Goal: Task Accomplishment & Management: Use online tool/utility

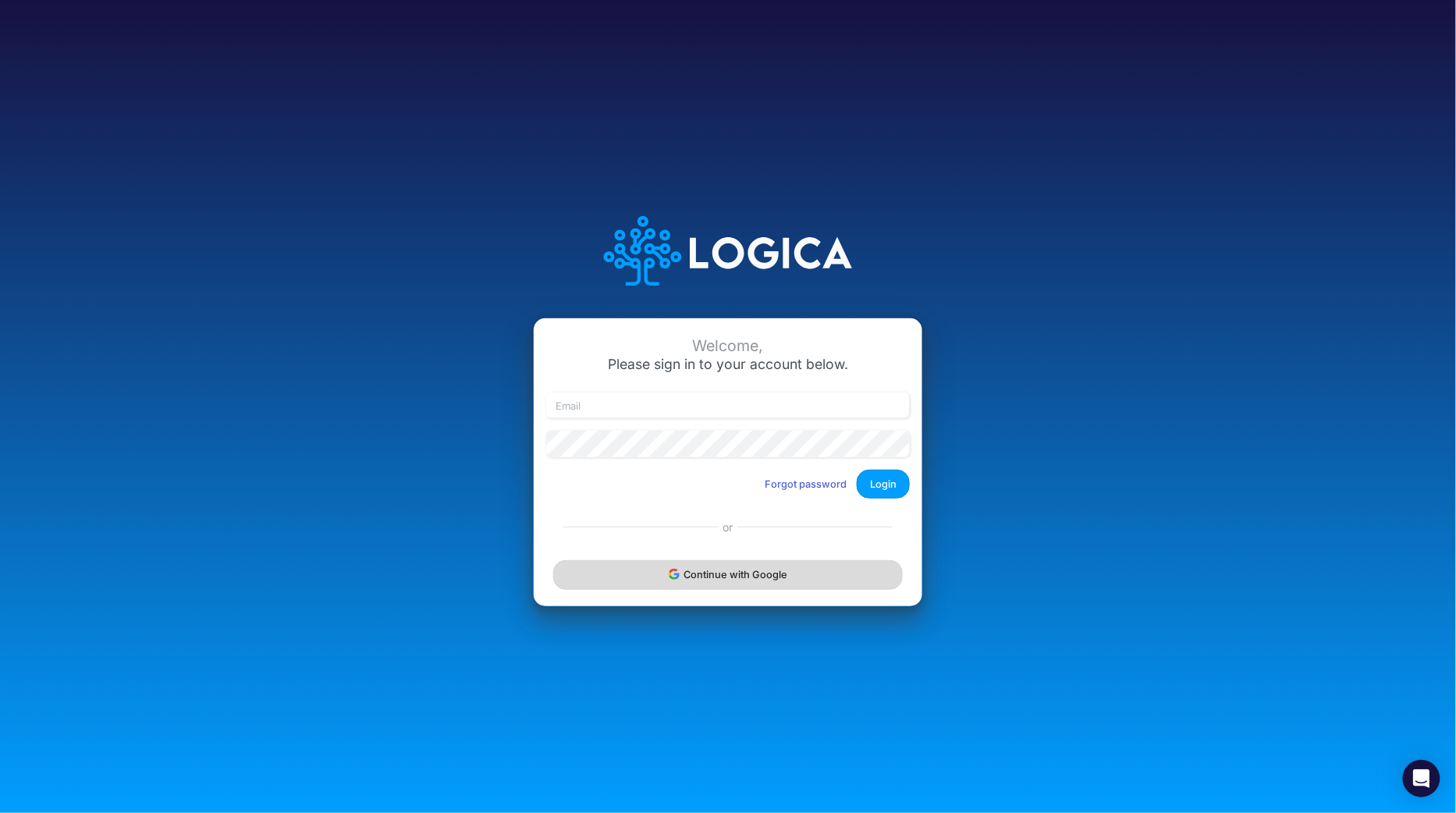
click at [720, 582] on button "Continue with Google" at bounding box center [728, 574] width 350 height 29
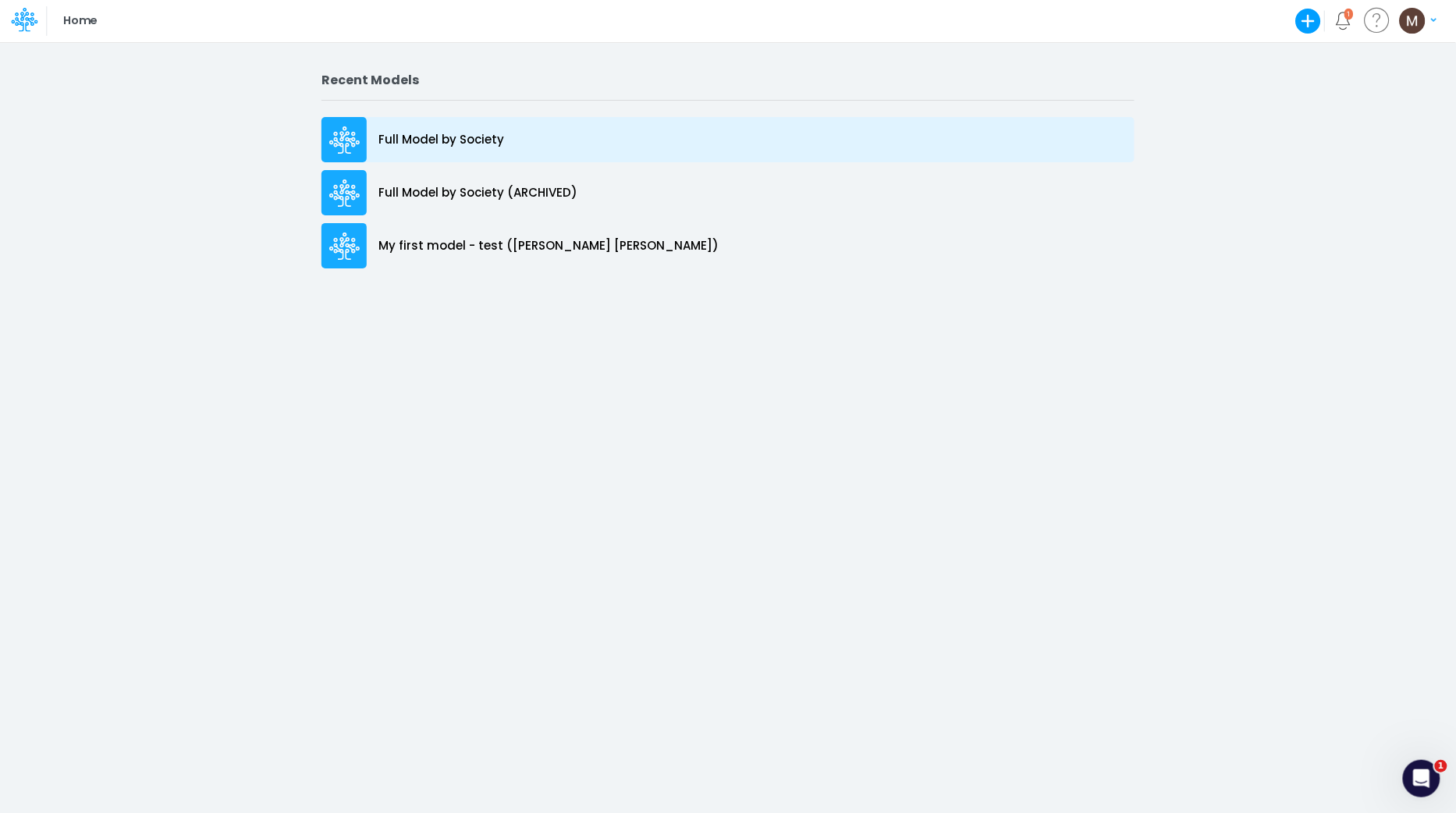
click at [456, 138] on p "Full Model by Society" at bounding box center [441, 139] width 126 height 18
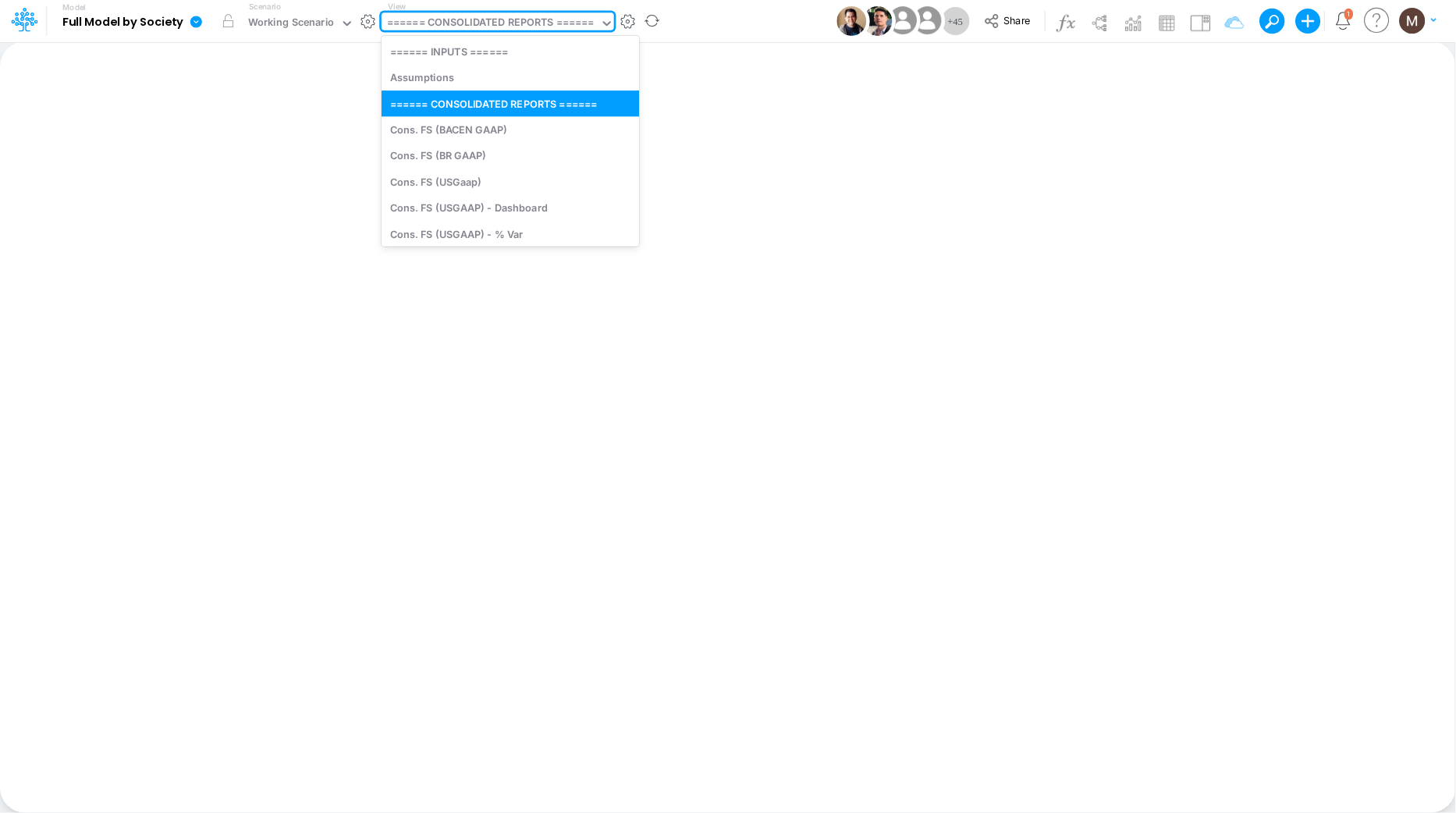
click at [528, 30] on div "====== CONSOLIDATED REPORTS ======" at bounding box center [491, 23] width 208 height 18
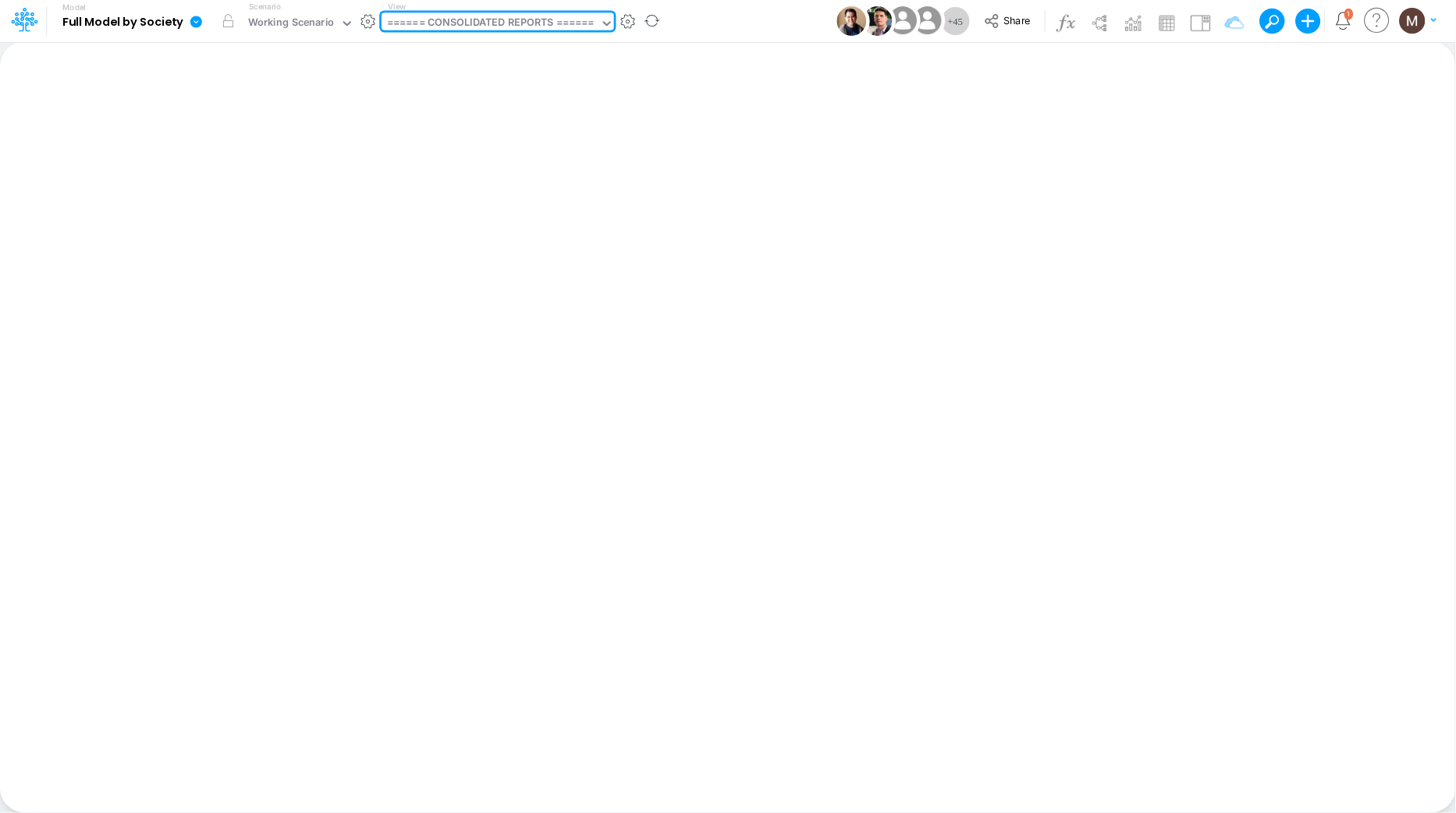
click at [516, 21] on div "====== CONSOLIDATED REPORTS ======" at bounding box center [491, 23] width 208 height 18
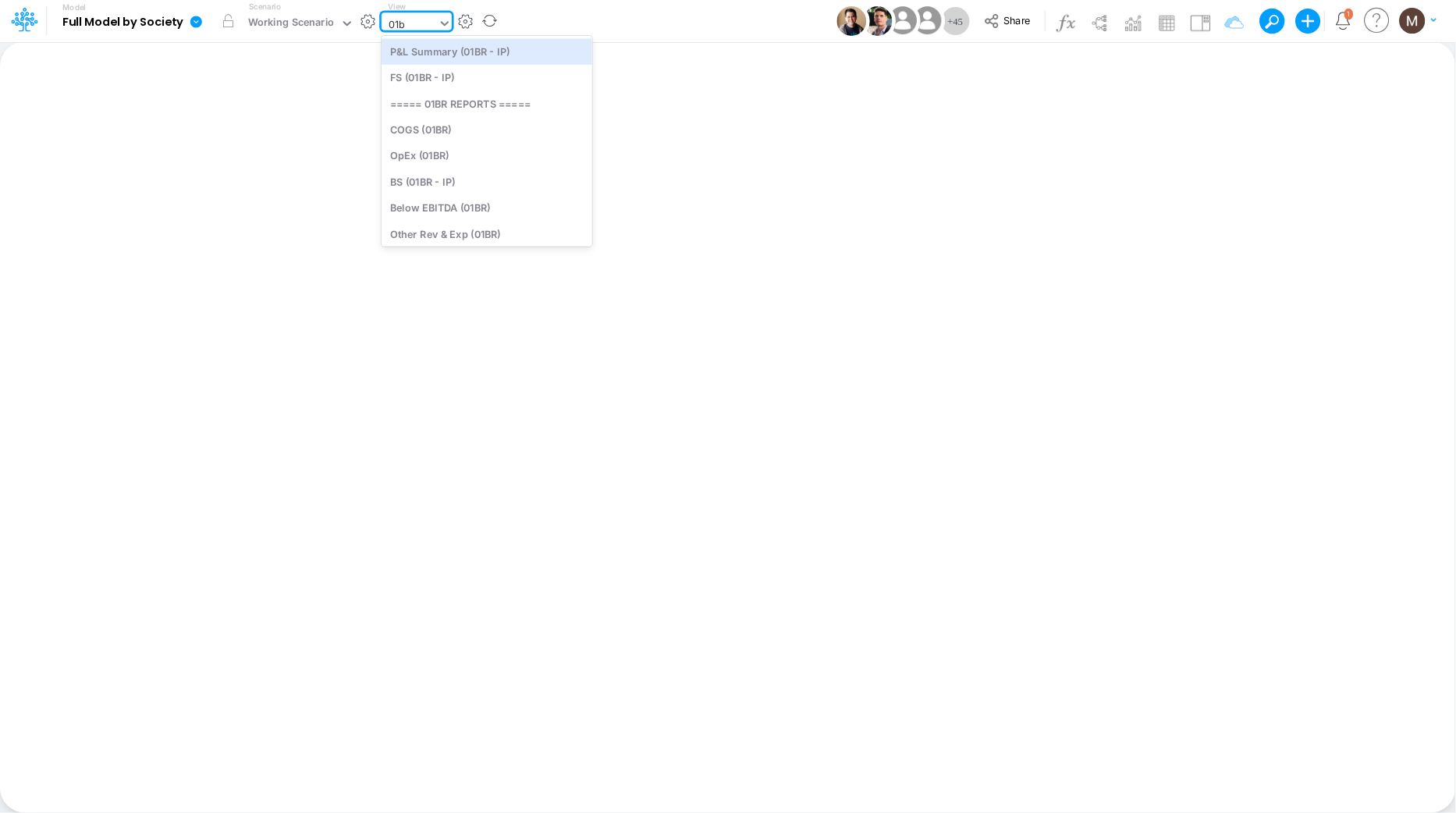
type input "01br"
click at [489, 74] on div "FS (01BR - IP)" at bounding box center [486, 78] width 210 height 26
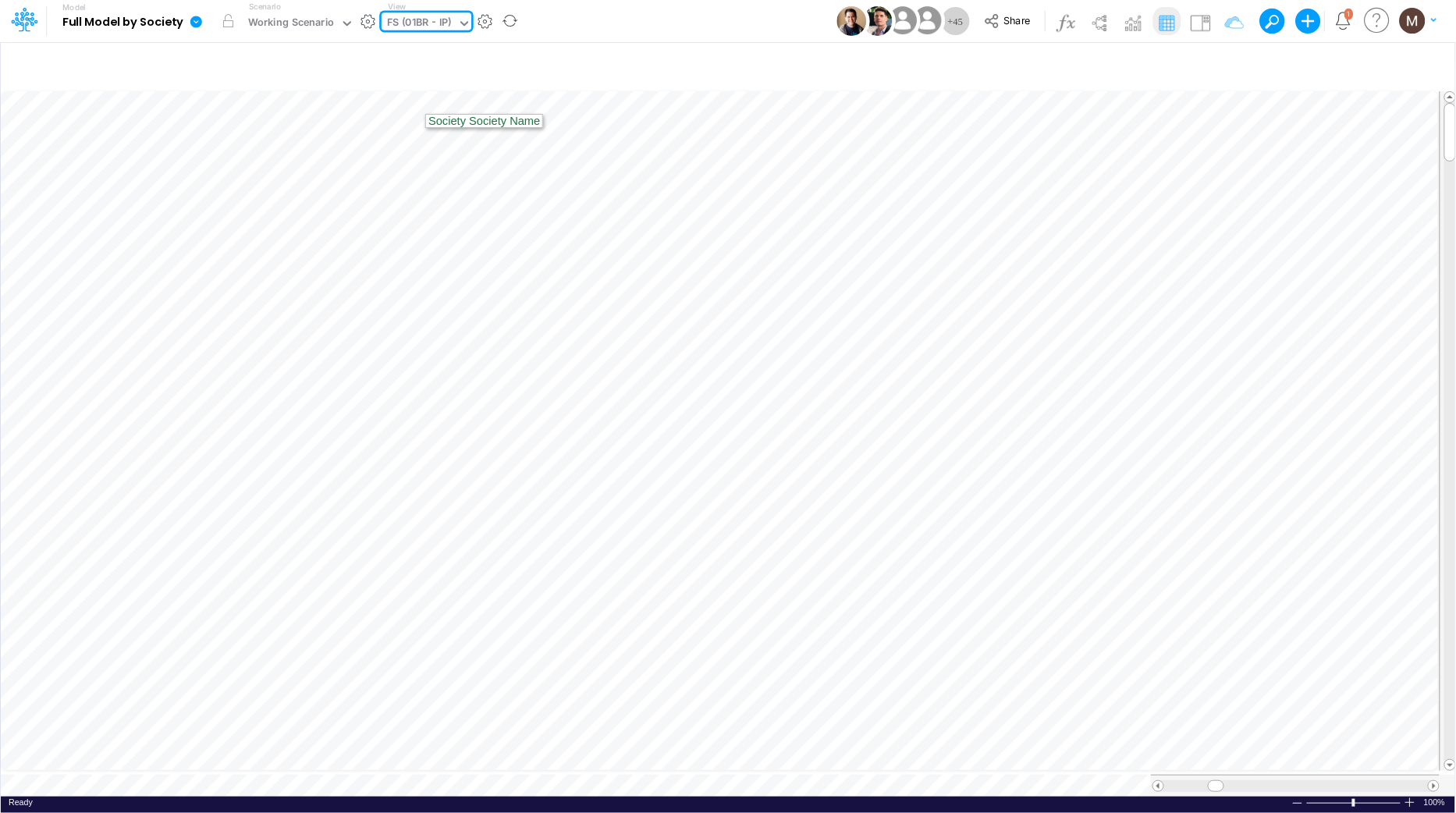
click at [463, 28] on icon at bounding box center [464, 23] width 14 height 14
type input "cac"
click at [472, 58] on div "CAC" at bounding box center [486, 51] width 210 height 26
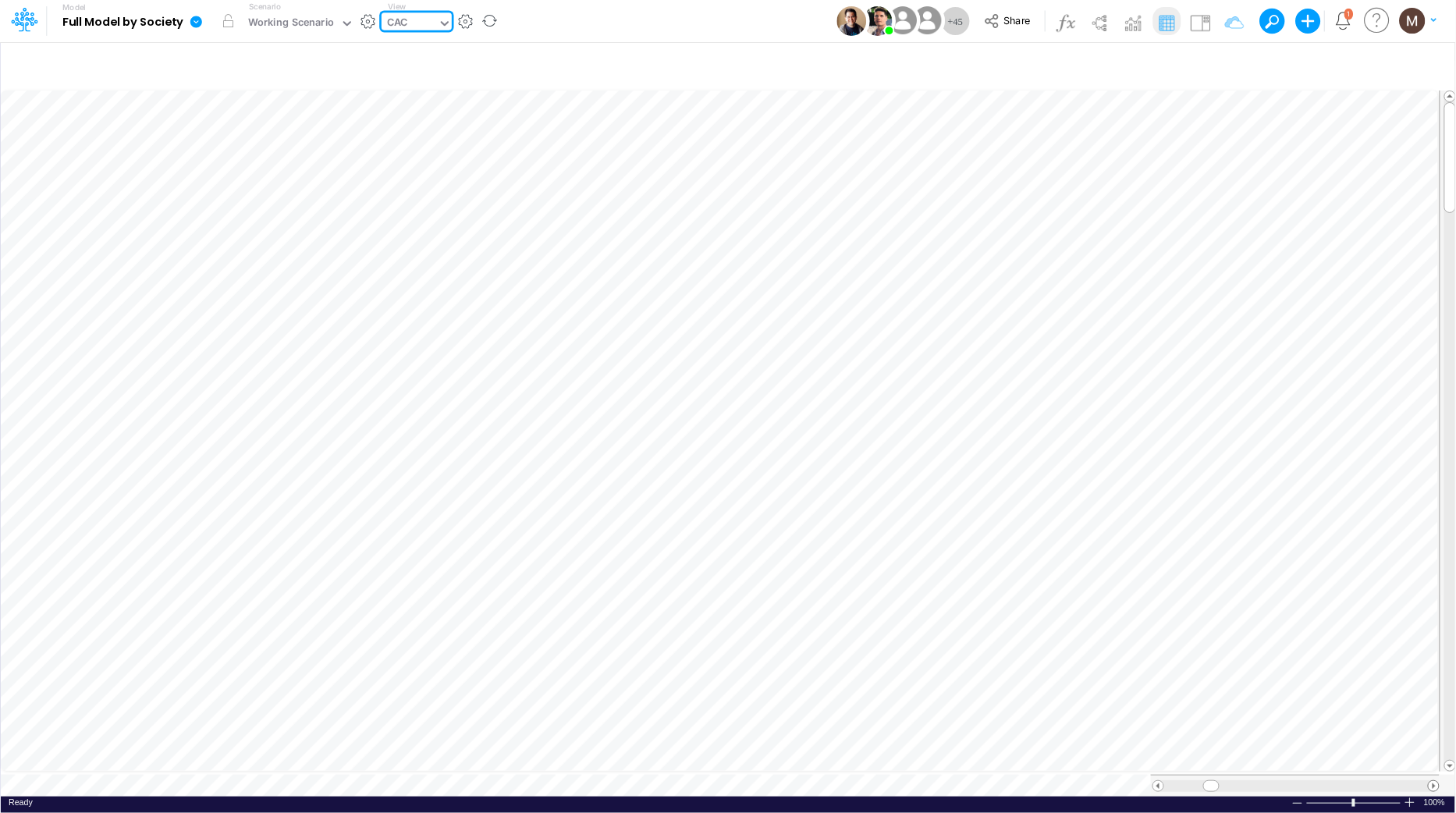
click at [1435, 781] on span at bounding box center [1434, 786] width 10 height 10
drag, startPoint x: 1435, startPoint y: 781, endPoint x: 1424, endPoint y: 782, distance: 11.0
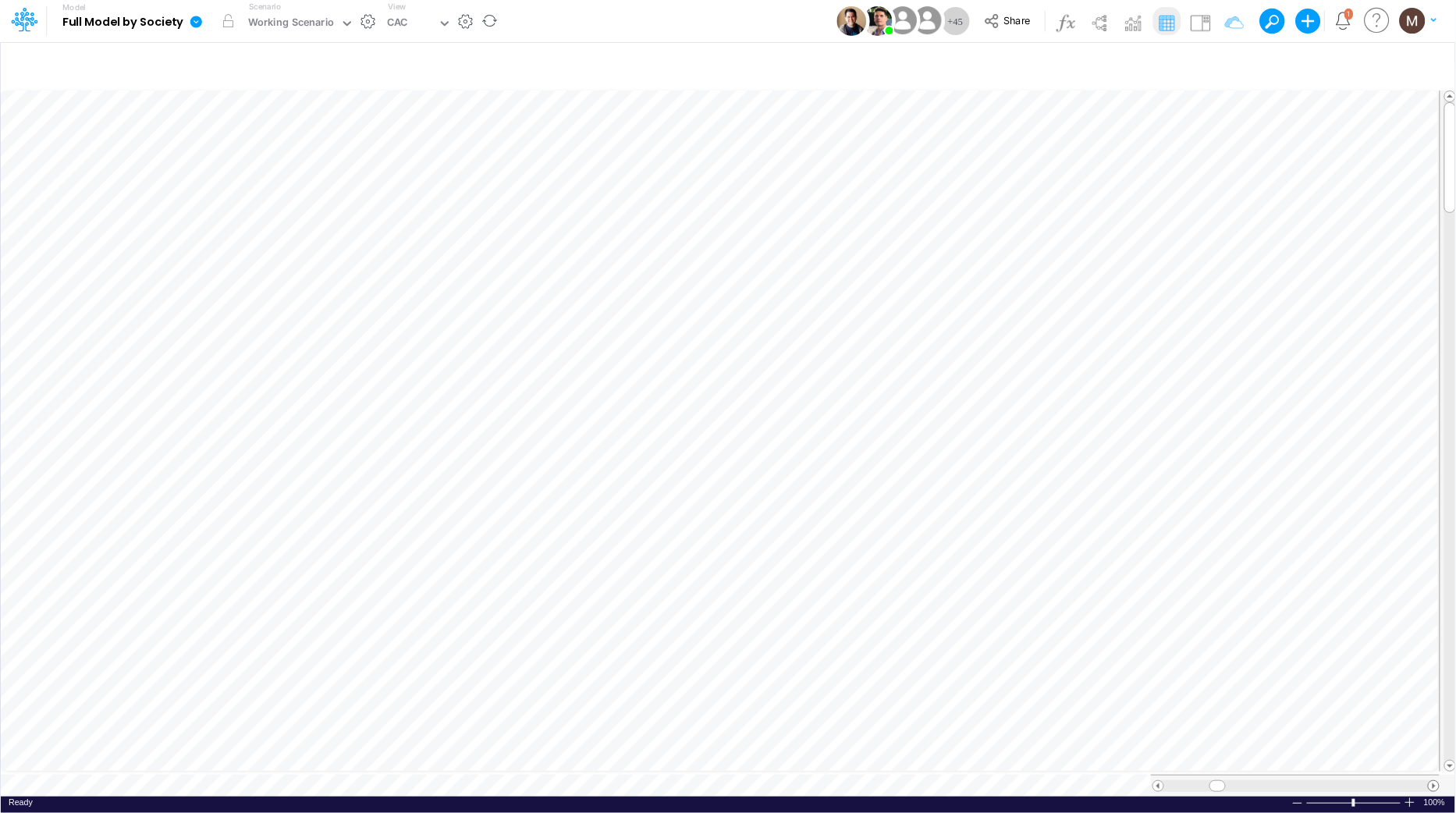
click at [1433, 781] on span at bounding box center [1434, 786] width 10 height 10
click at [1434, 781] on span at bounding box center [1434, 786] width 10 height 10
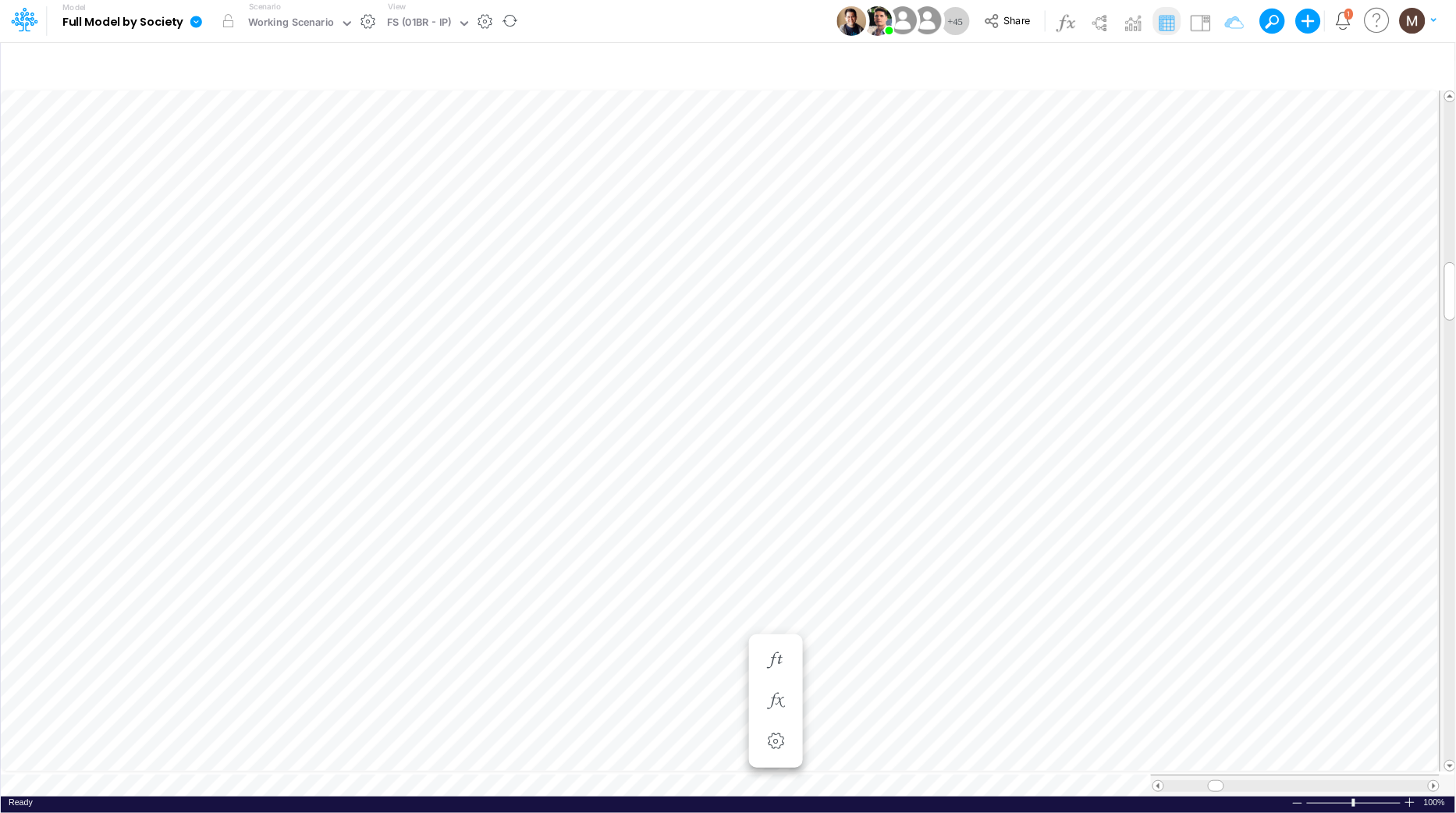
scroll to position [0, 1]
click at [869, 382] on icon "button" at bounding box center [869, 388] width 23 height 16
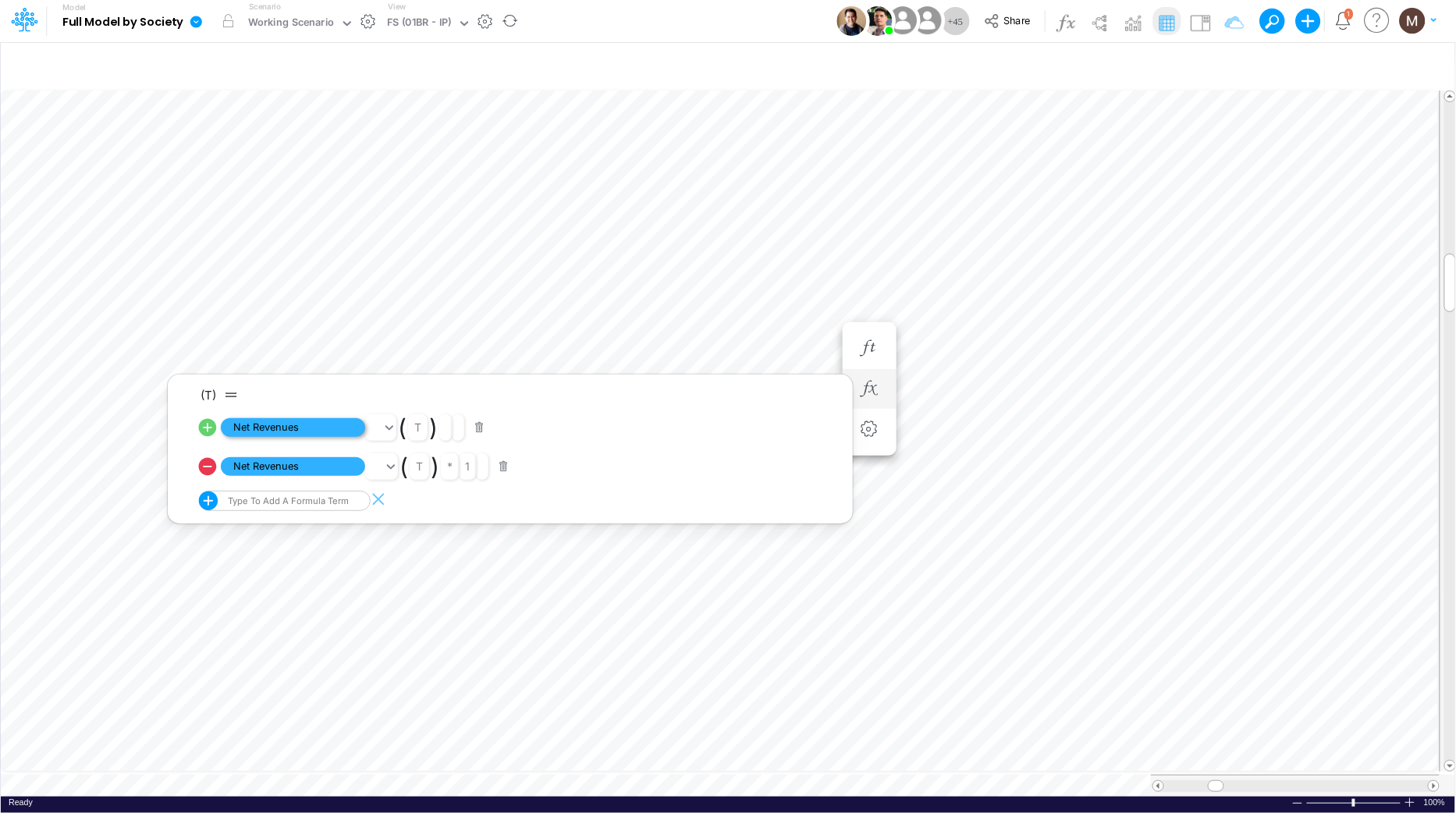
click at [330, 424] on span "Net Revenues" at bounding box center [292, 427] width 144 height 20
click at [863, 386] on icon "button" at bounding box center [869, 388] width 23 height 16
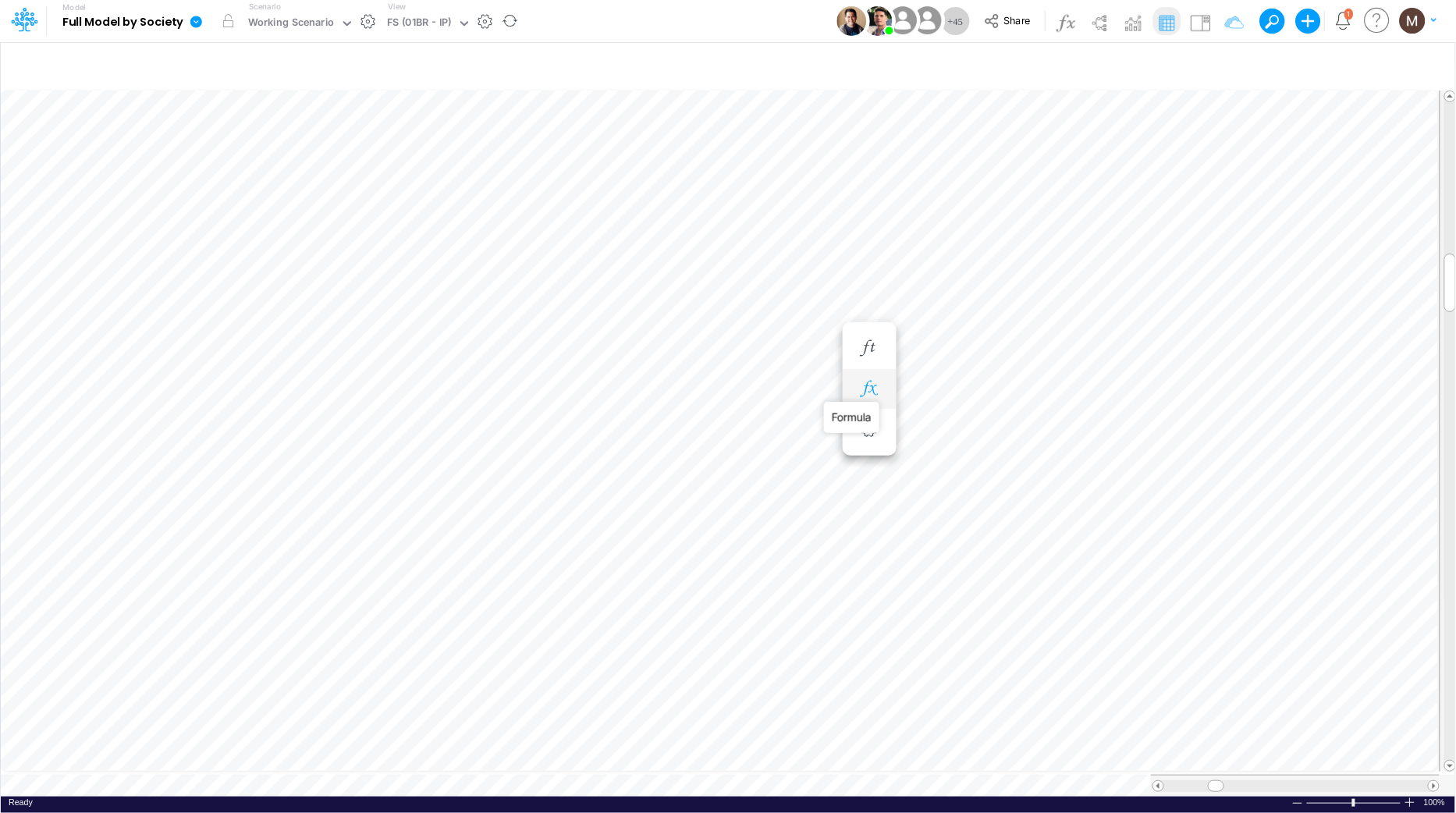
click at [865, 386] on icon "button" at bounding box center [869, 388] width 23 height 16
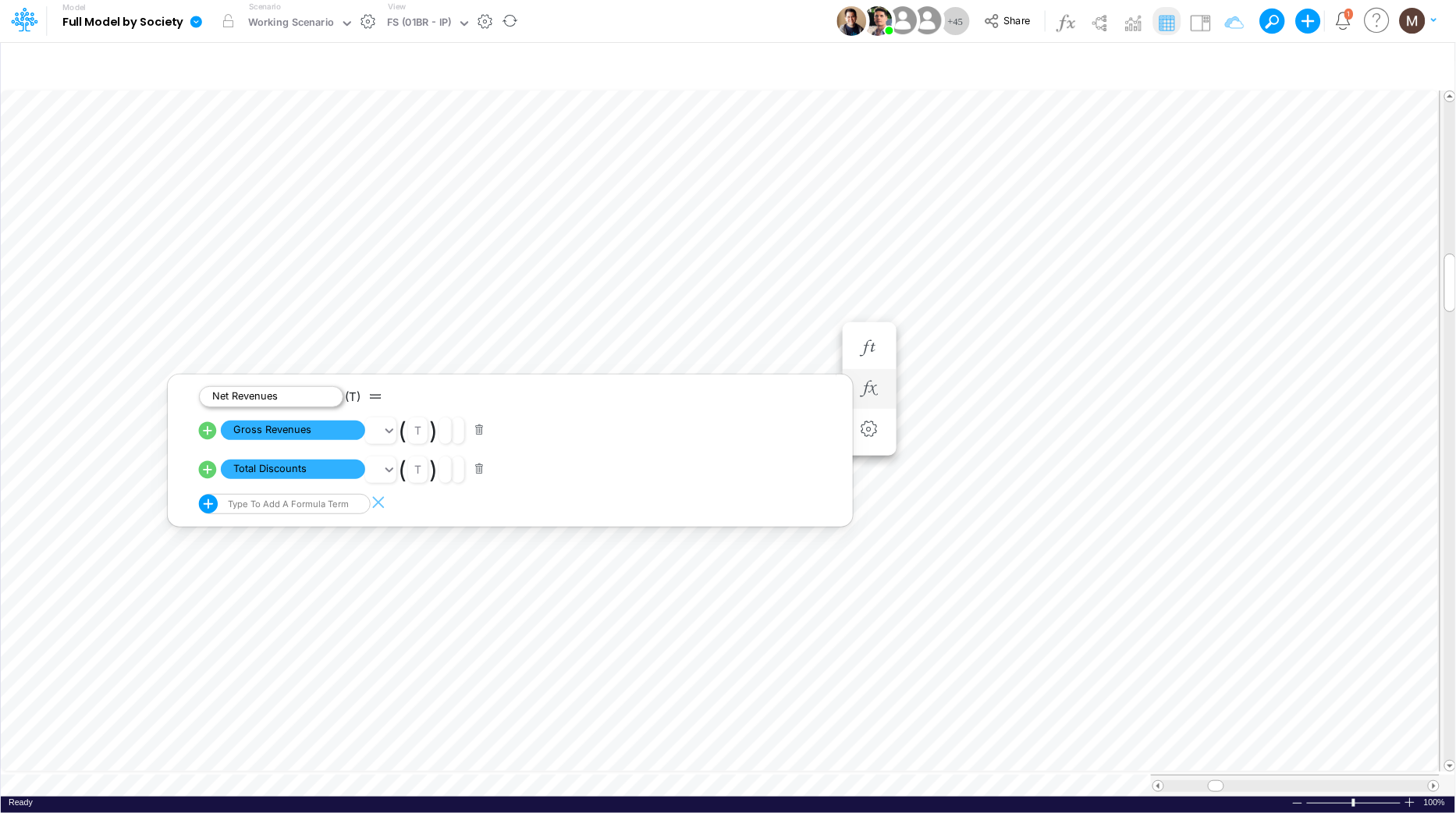
click at [281, 402] on span "Net Revenues" at bounding box center [271, 397] width 144 height 21
click at [248, 398] on span "Net Revenues" at bounding box center [271, 397] width 144 height 21
click at [227, 398] on span "Net Revenues" at bounding box center [271, 397] width 144 height 21
click at [577, 424] on li "Gross Revenues ( t )" at bounding box center [522, 431] width 645 height 39
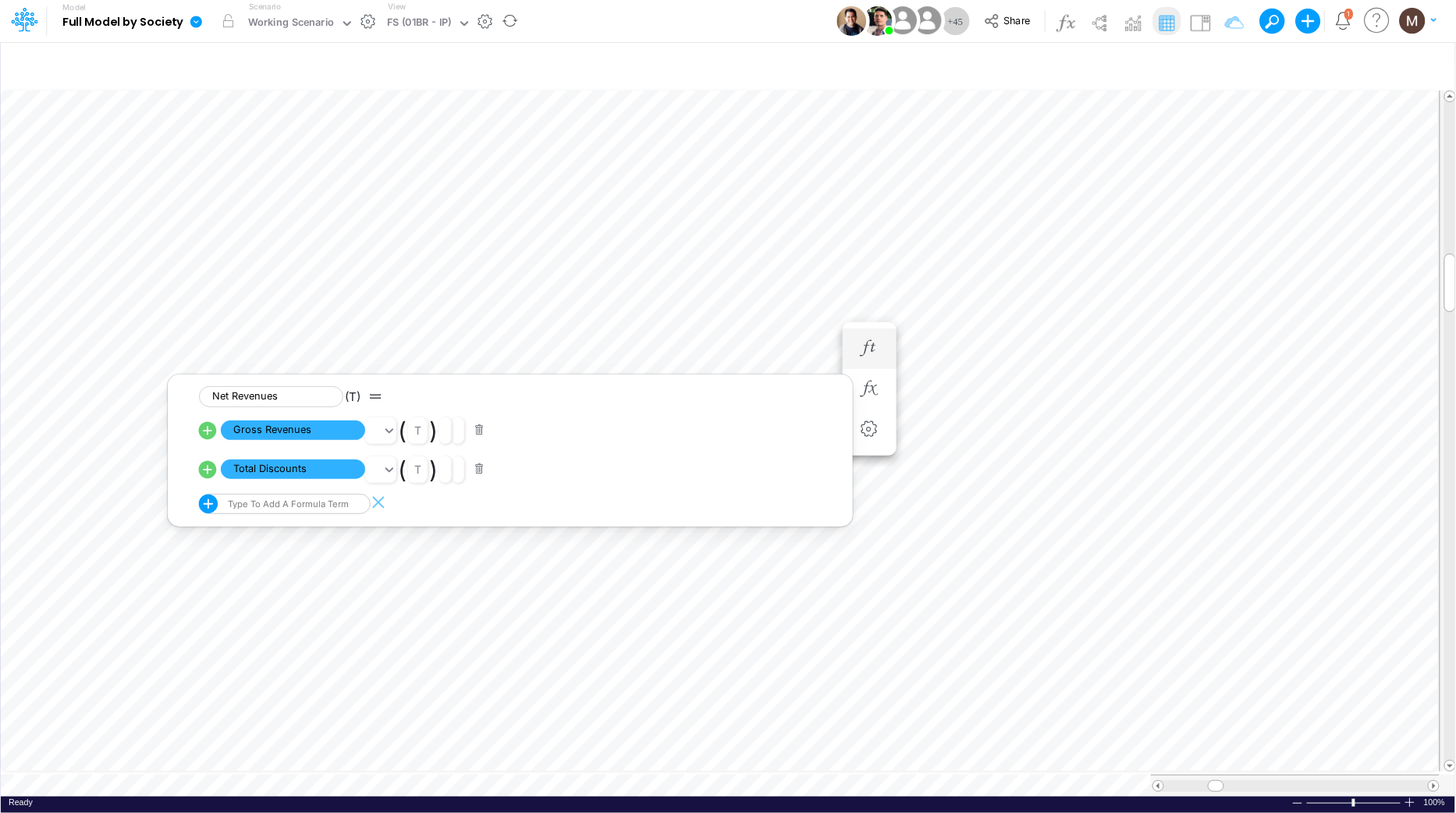
click at [893, 339] on li "Net Revenues =" at bounding box center [869, 348] width 54 height 40
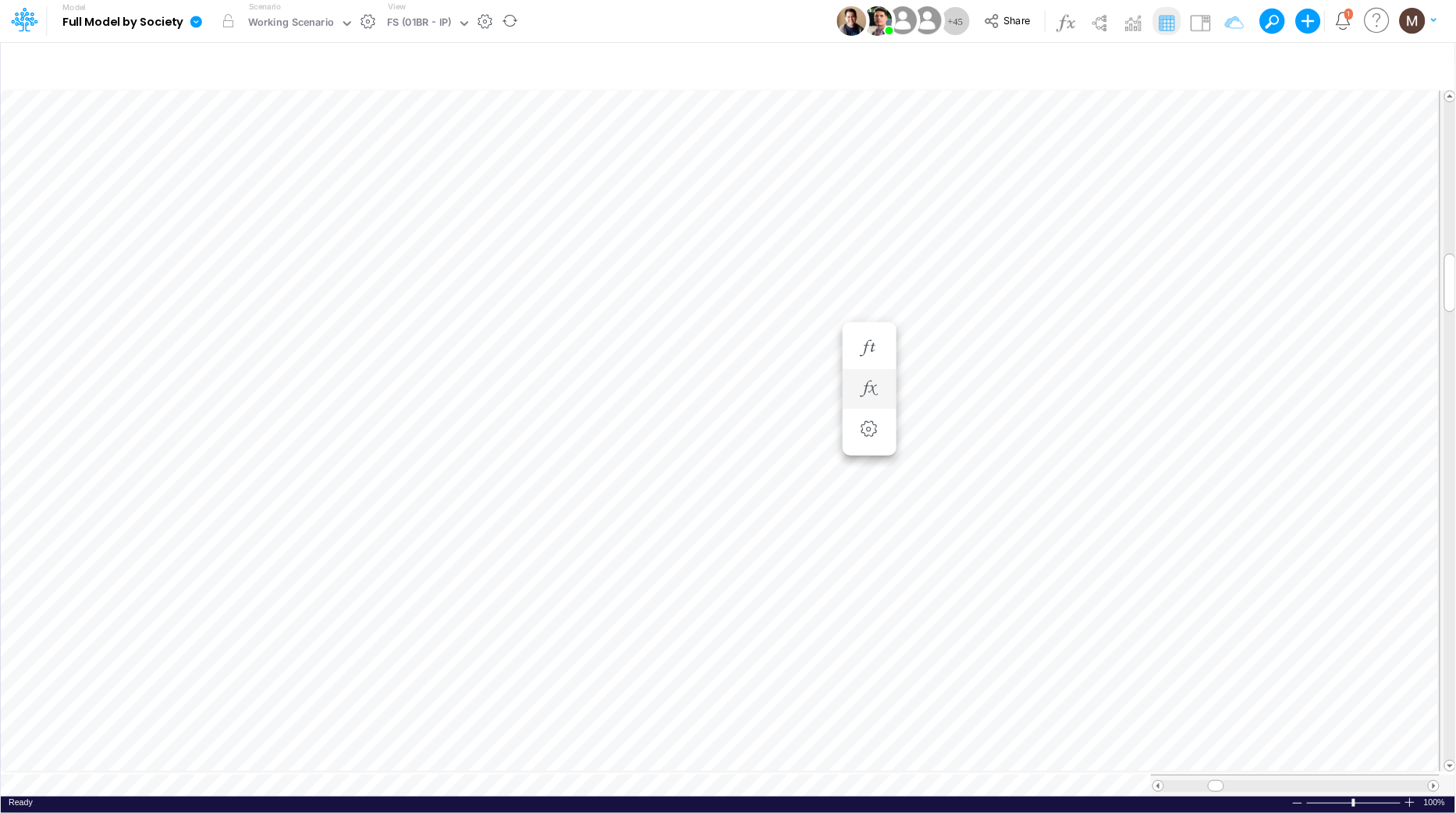
scroll to position [0, 1]
click at [962, 479] on icon "button" at bounding box center [963, 482] width 23 height 16
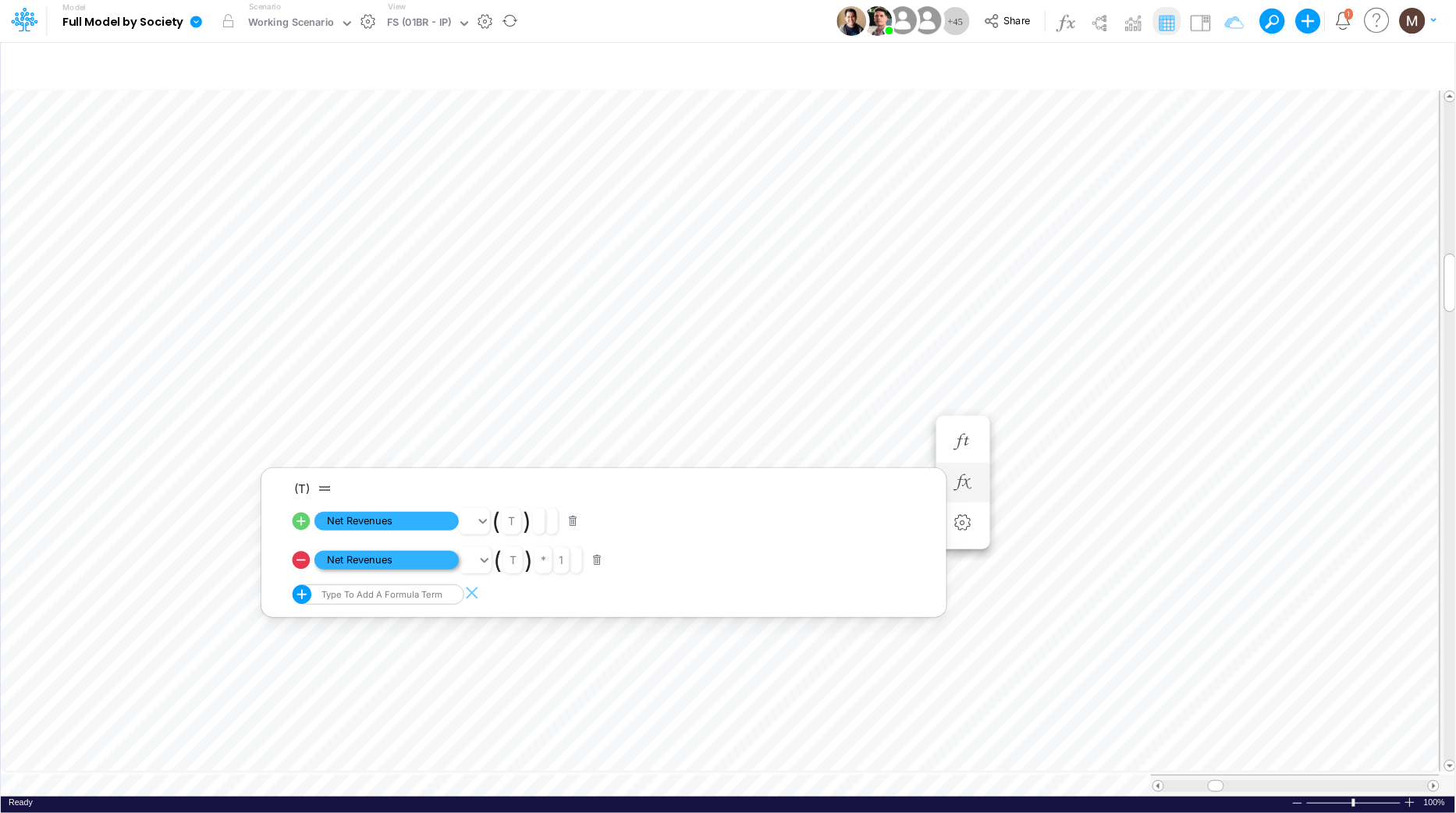
click at [352, 561] on span "Net Revenues" at bounding box center [386, 560] width 144 height 20
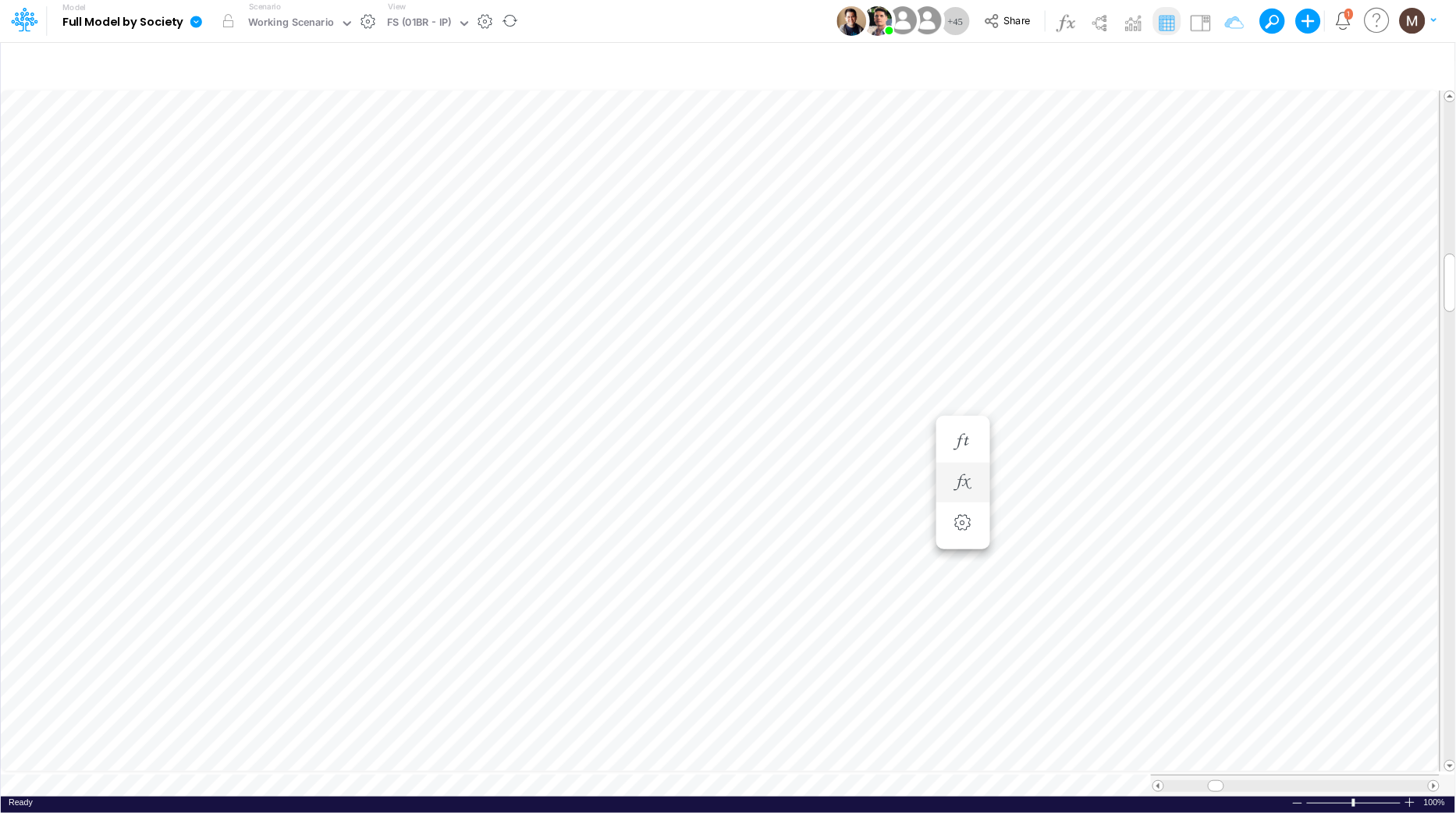
scroll to position [0, 1]
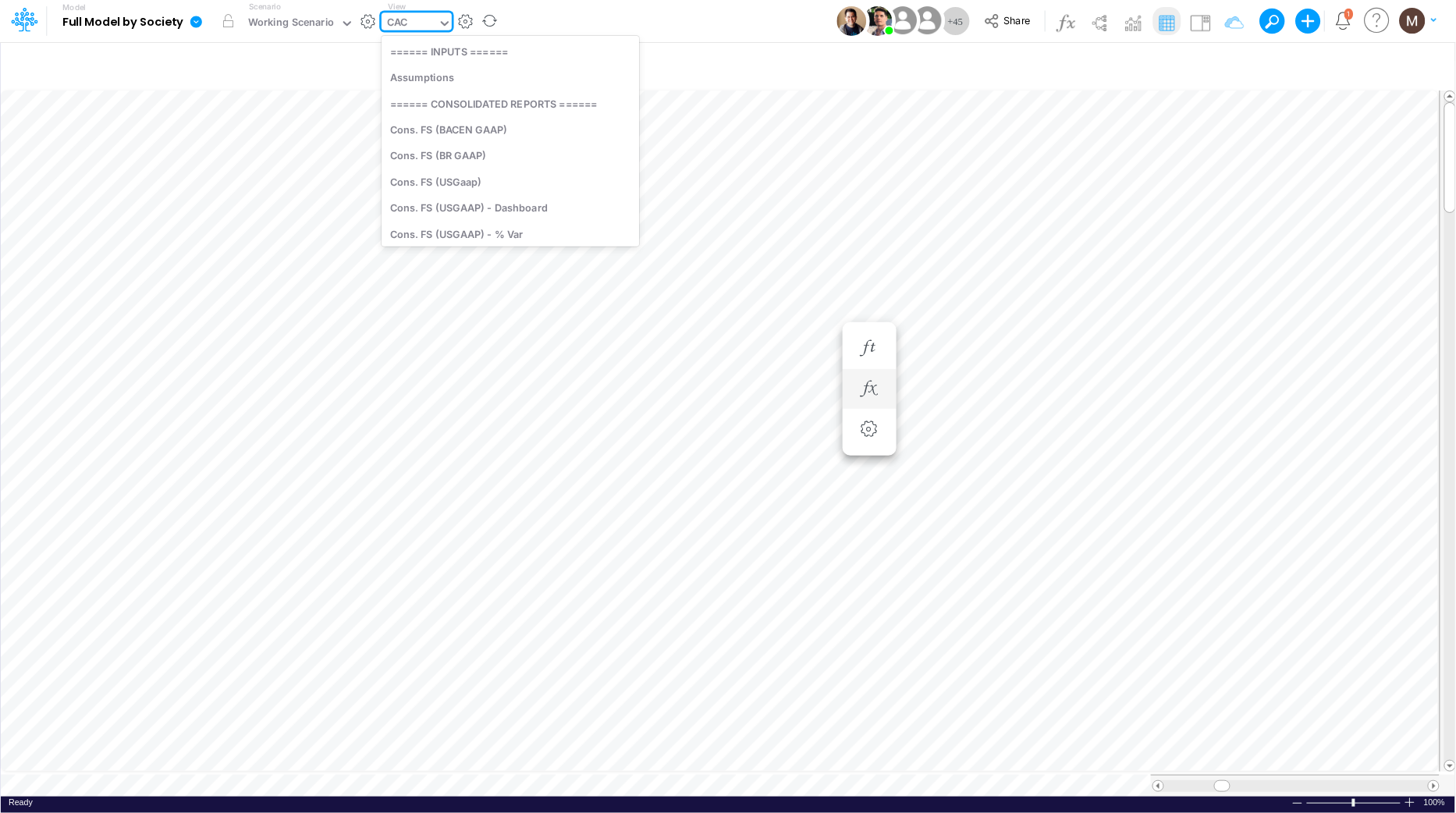
click at [393, 21] on div "CAC" at bounding box center [398, 23] width 21 height 18
type input "cac"
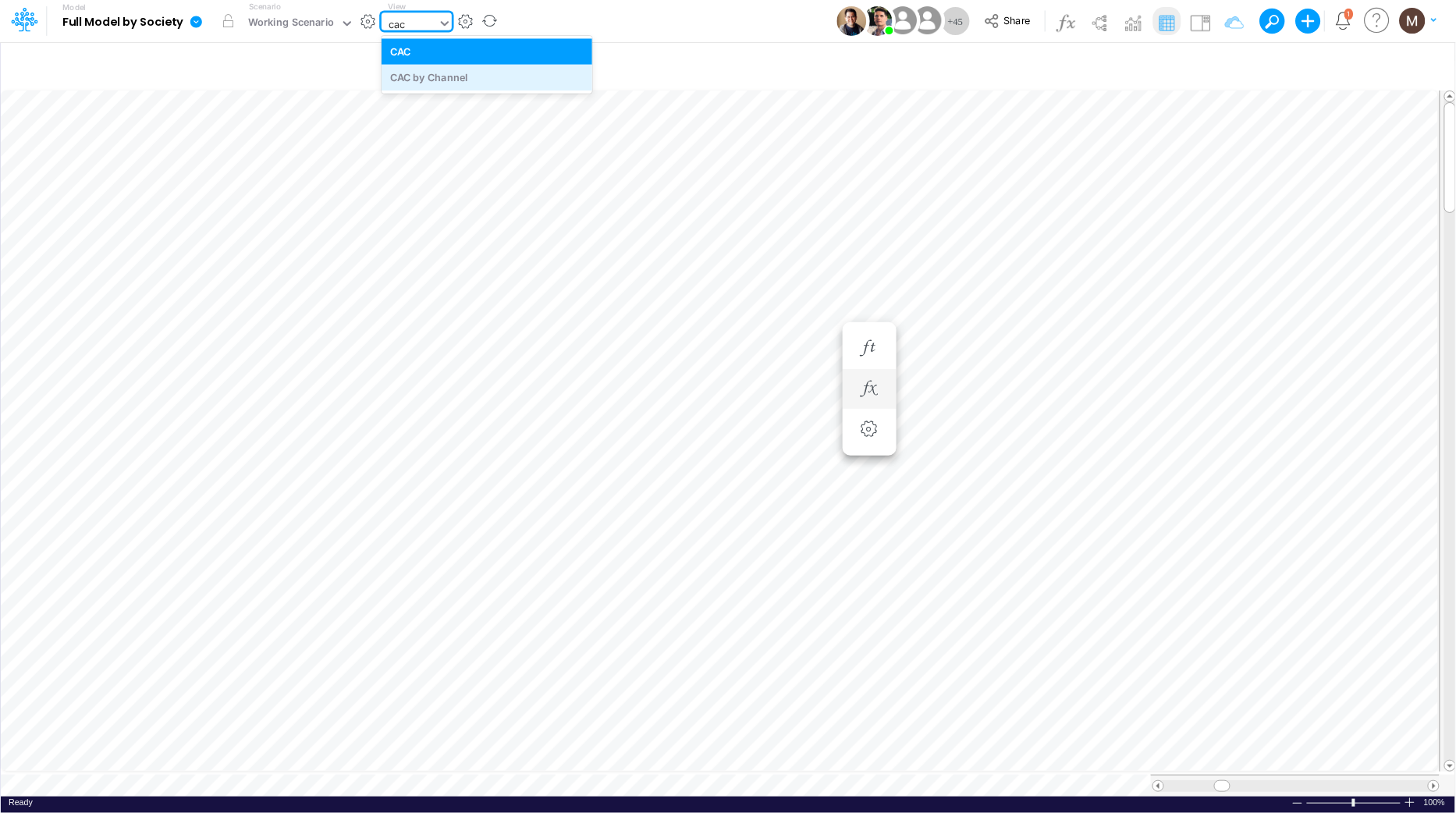
click at [459, 85] on div "CAC by Channel" at bounding box center [486, 78] width 210 height 26
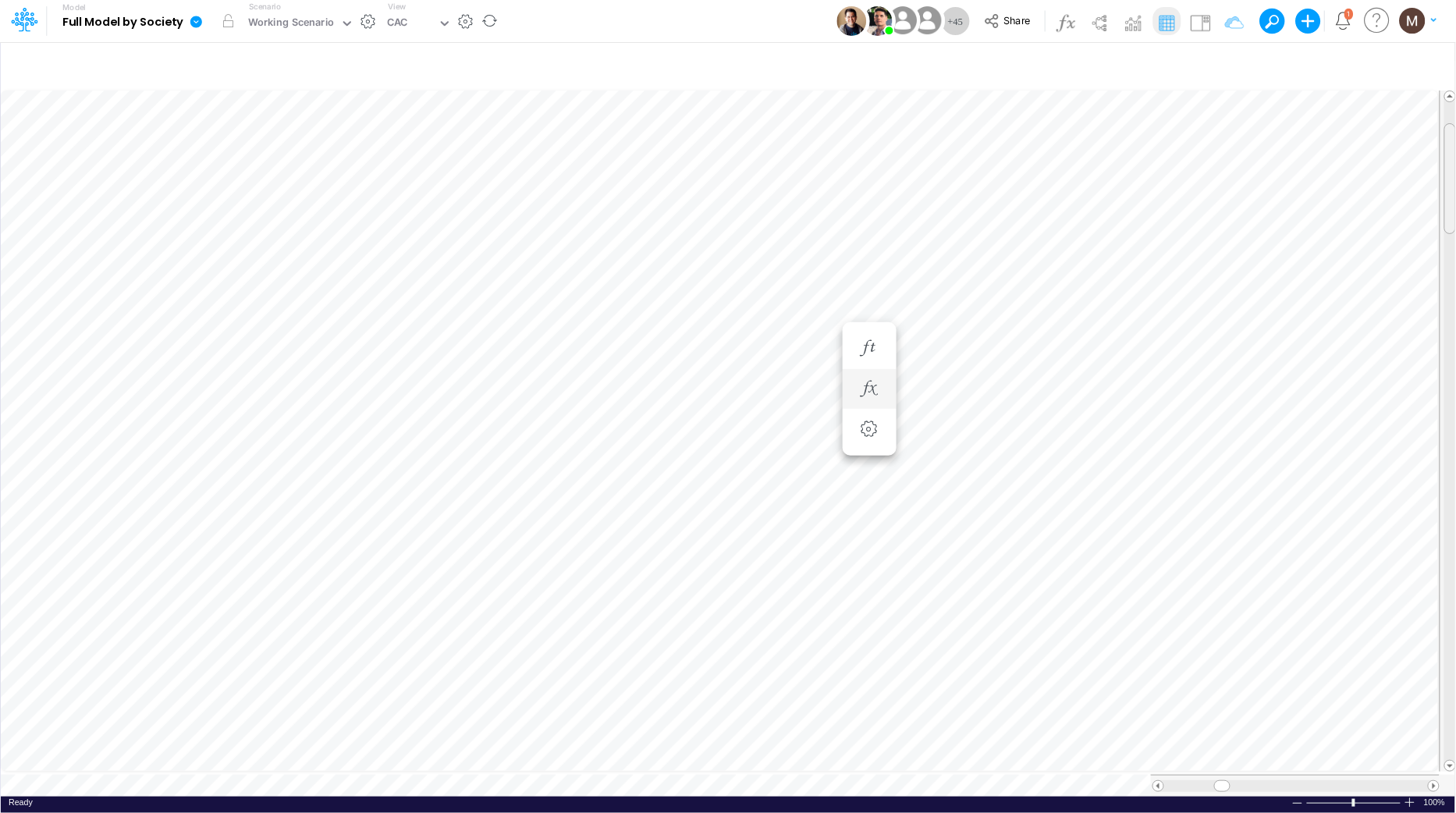
click at [1447, 159] on div at bounding box center [1450, 179] width 12 height 111
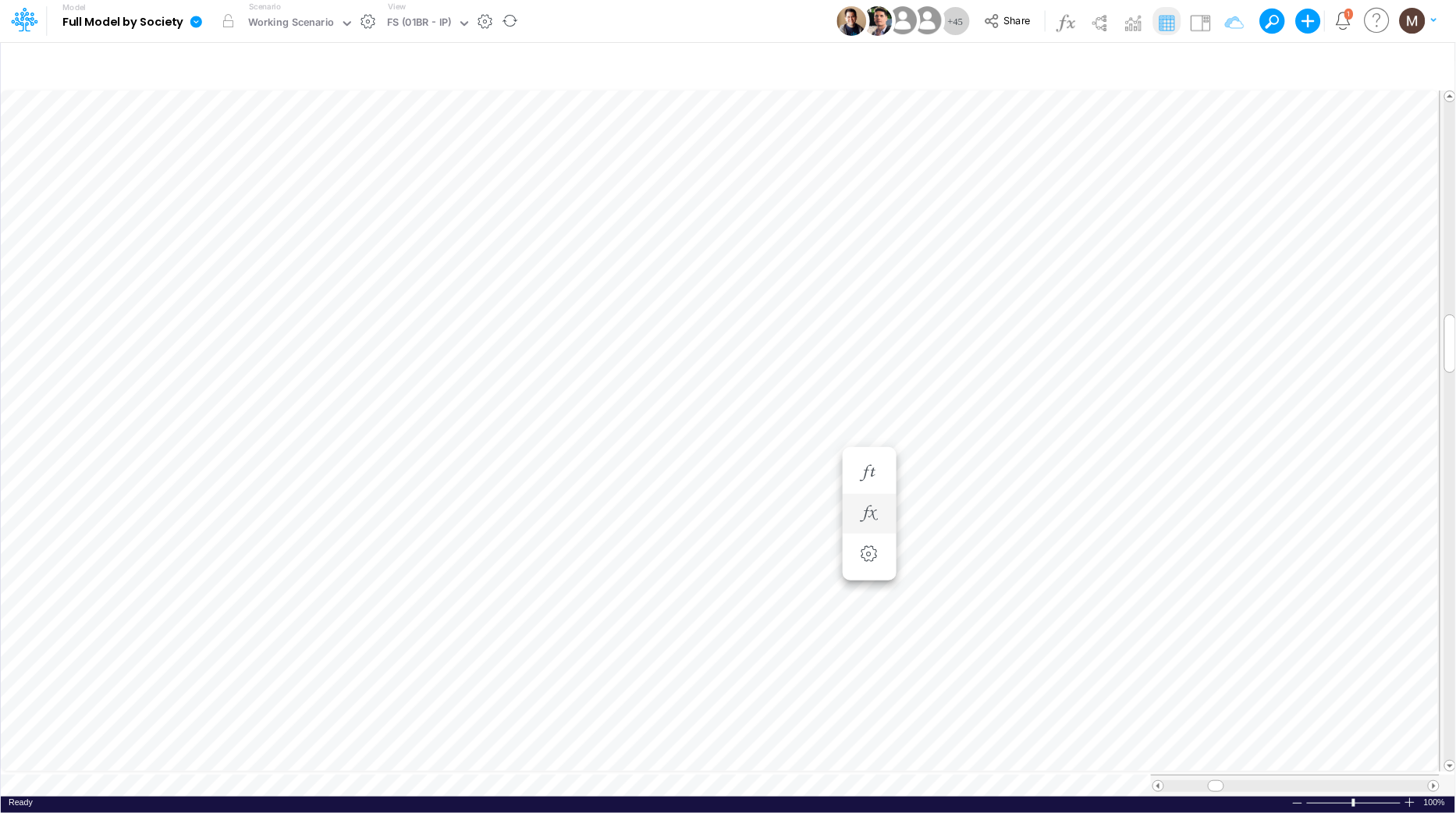
scroll to position [0, 1]
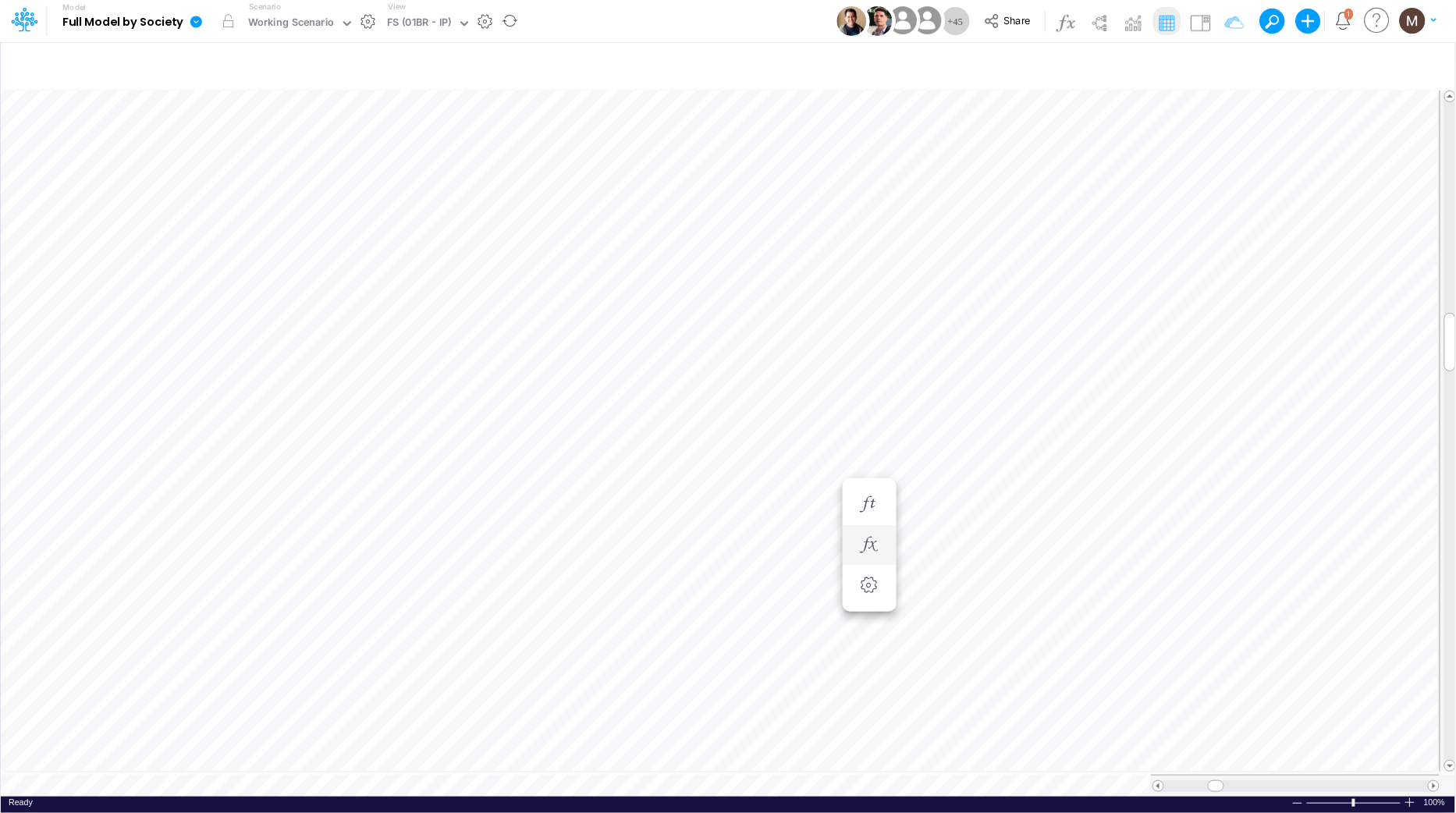
scroll to position [0, 1]
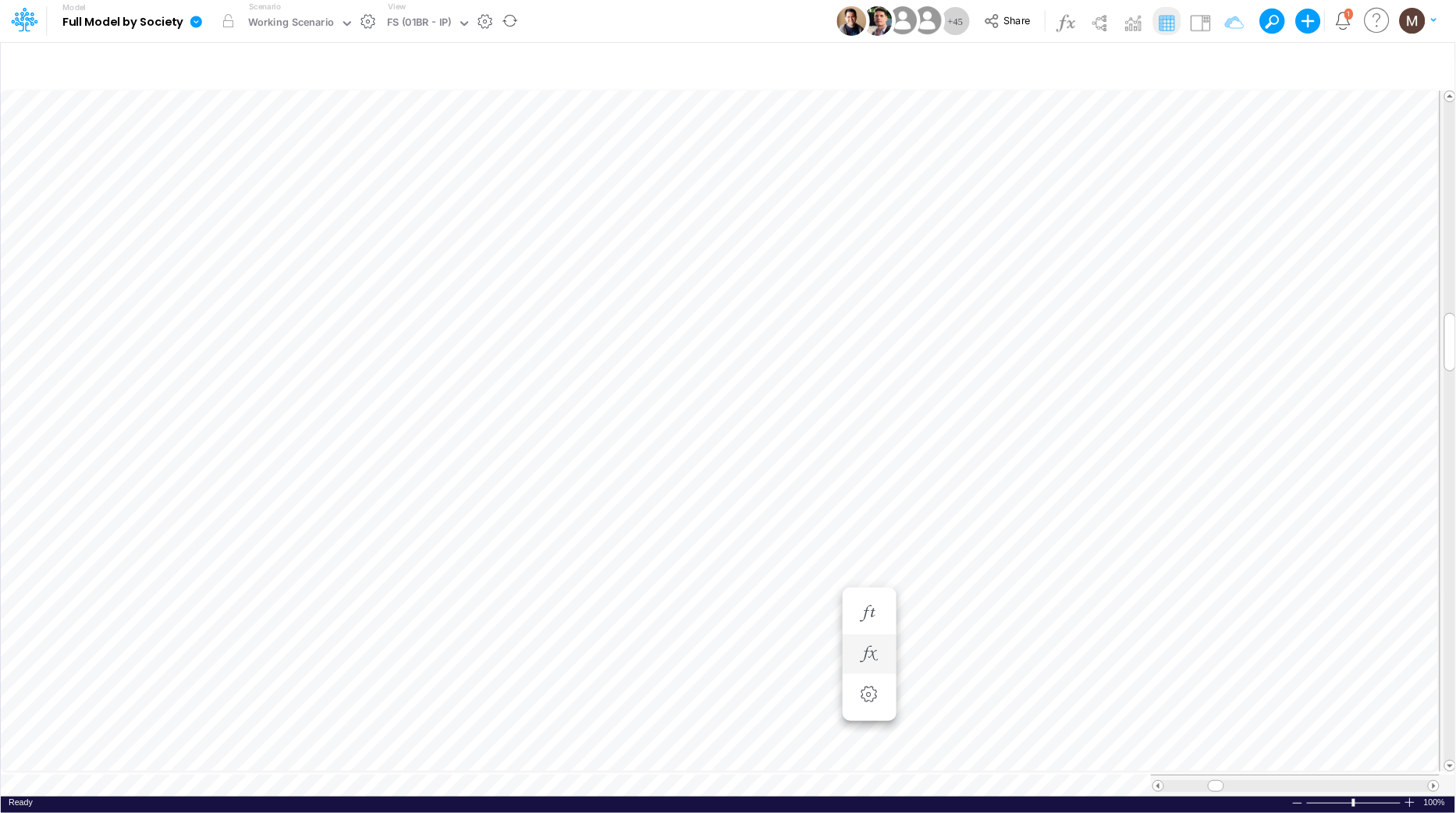
scroll to position [0, 1]
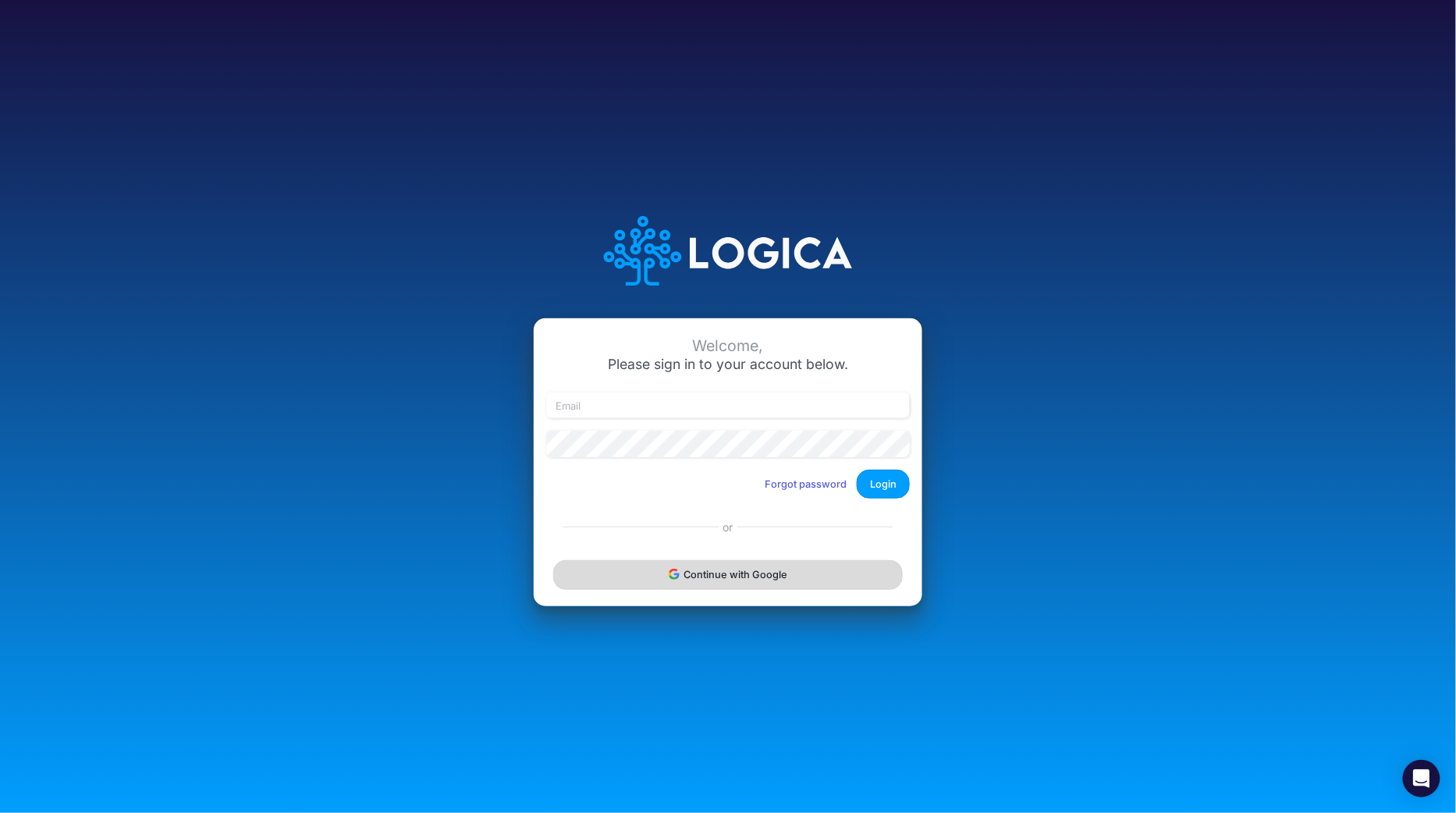
click at [726, 588] on button "Continue with Google" at bounding box center [728, 574] width 350 height 29
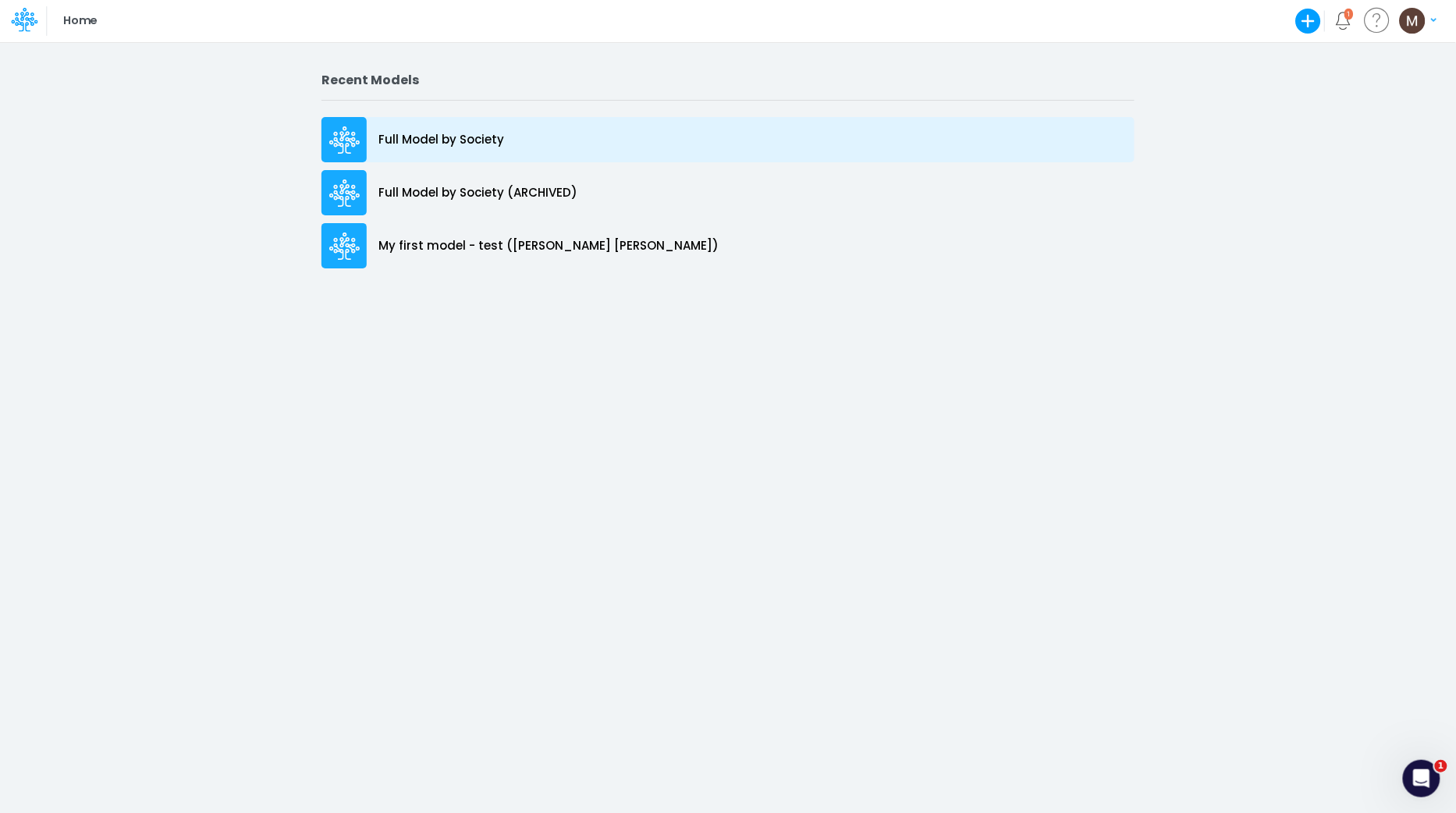
click at [498, 147] on p "Full Model by Society" at bounding box center [441, 139] width 126 height 18
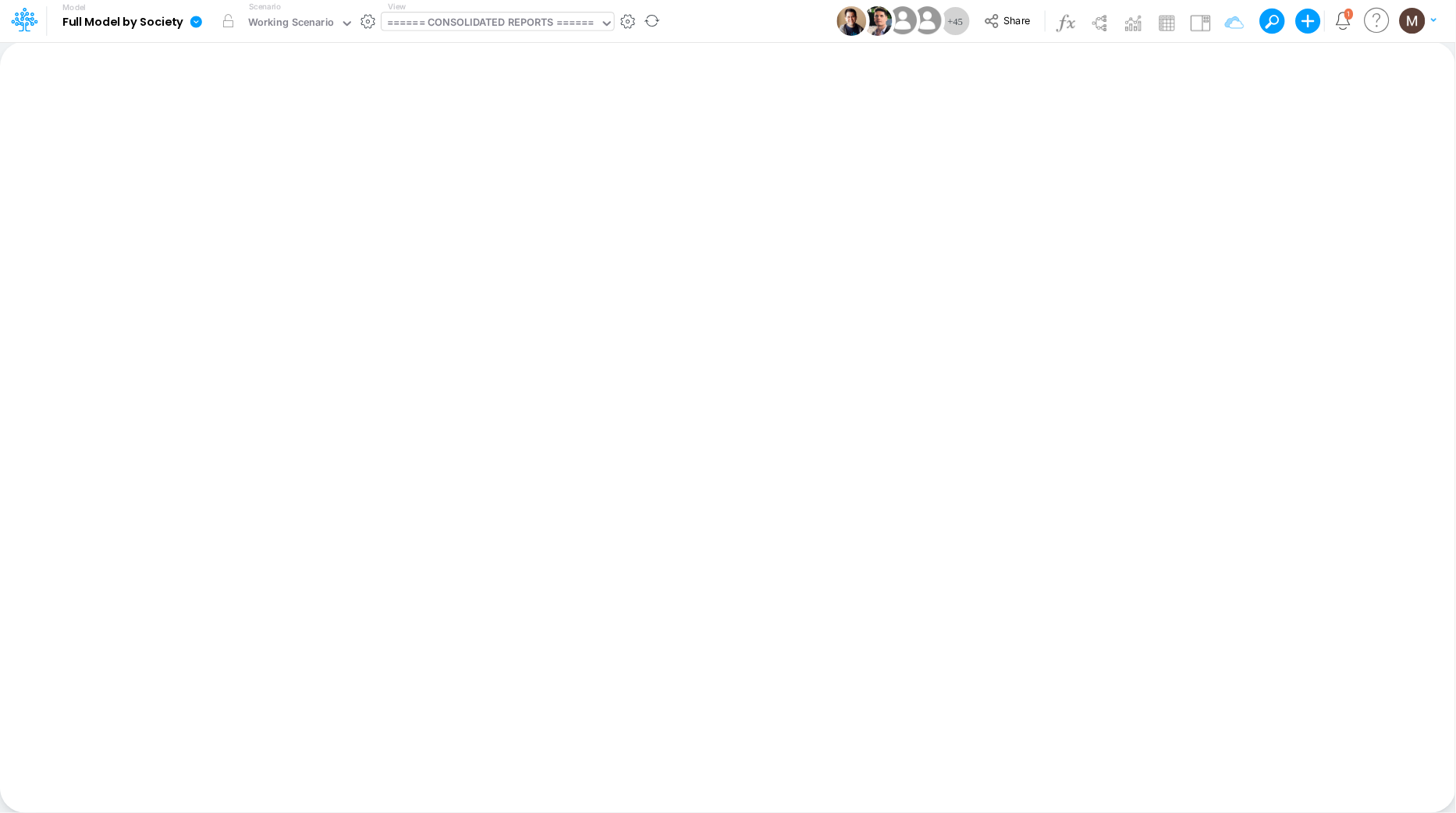
click at [500, 23] on div "====== CONSOLIDATED REPORTS ======" at bounding box center [491, 23] width 208 height 18
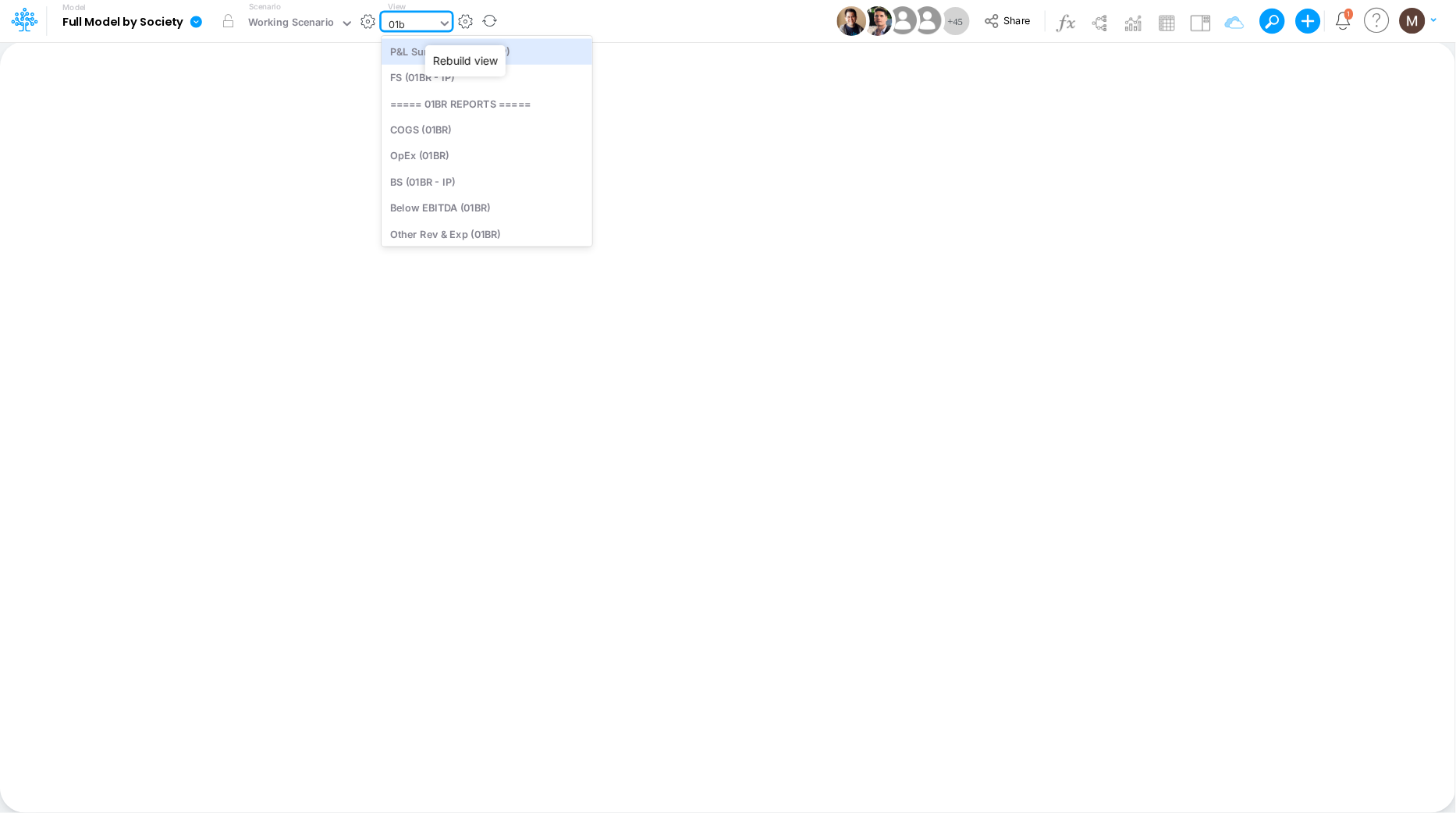
type input "01br"
click at [416, 79] on div "FS (01BR - IP)" at bounding box center [486, 78] width 210 height 26
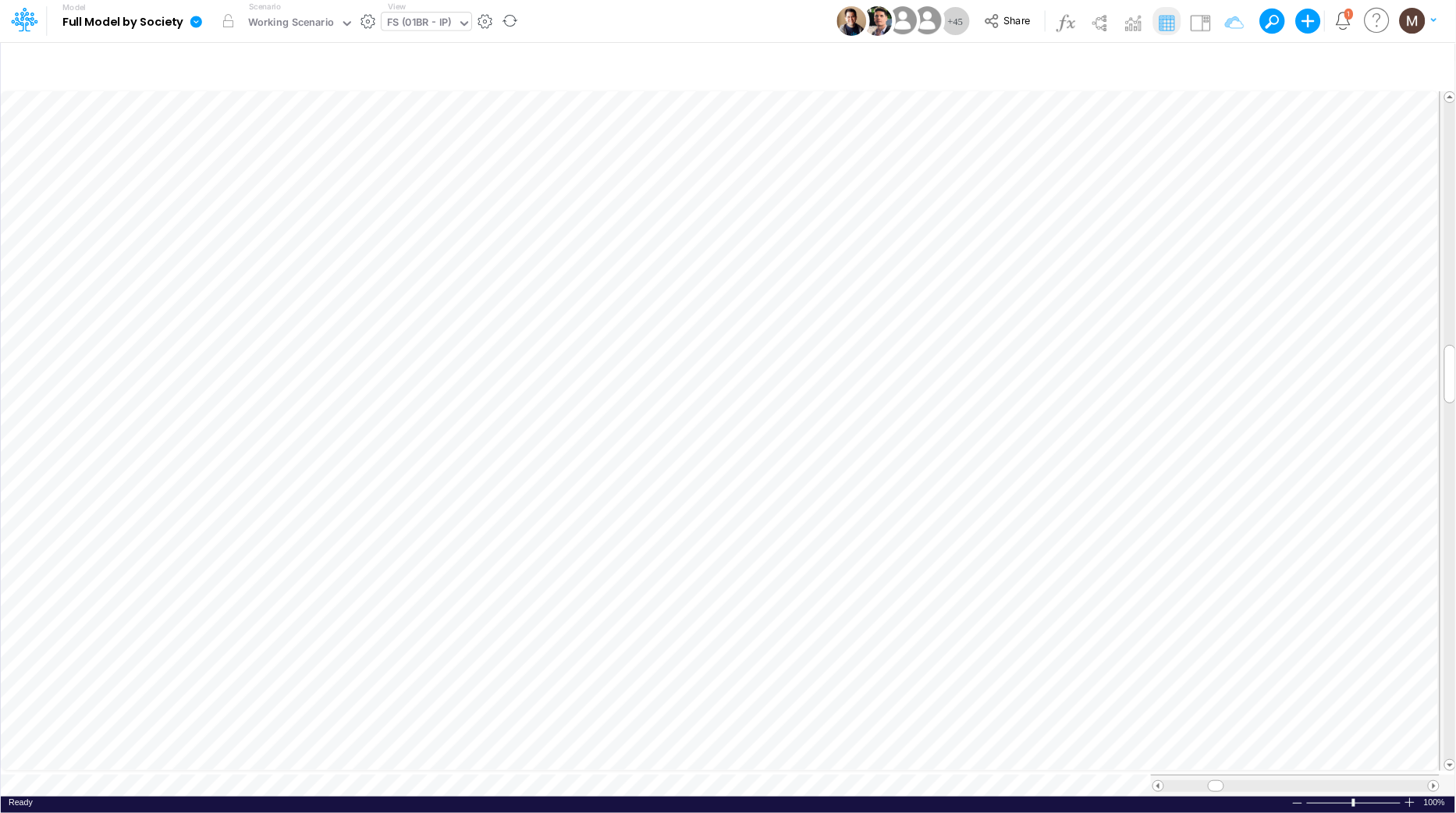
scroll to position [0, 1]
click at [1229, 63] on icon "button" at bounding box center [1223, 66] width 23 height 16
click at [1130, 215] on input "01BR" at bounding box center [1133, 215] width 105 height 27
drag, startPoint x: 1130, startPoint y: 215, endPoint x: 1048, endPoint y: 218, distance: 82.1
click at [1048, 218] on div "Society Society ID equals not equal starts with ends with contains 01BR" at bounding box center [987, 215] width 467 height 35
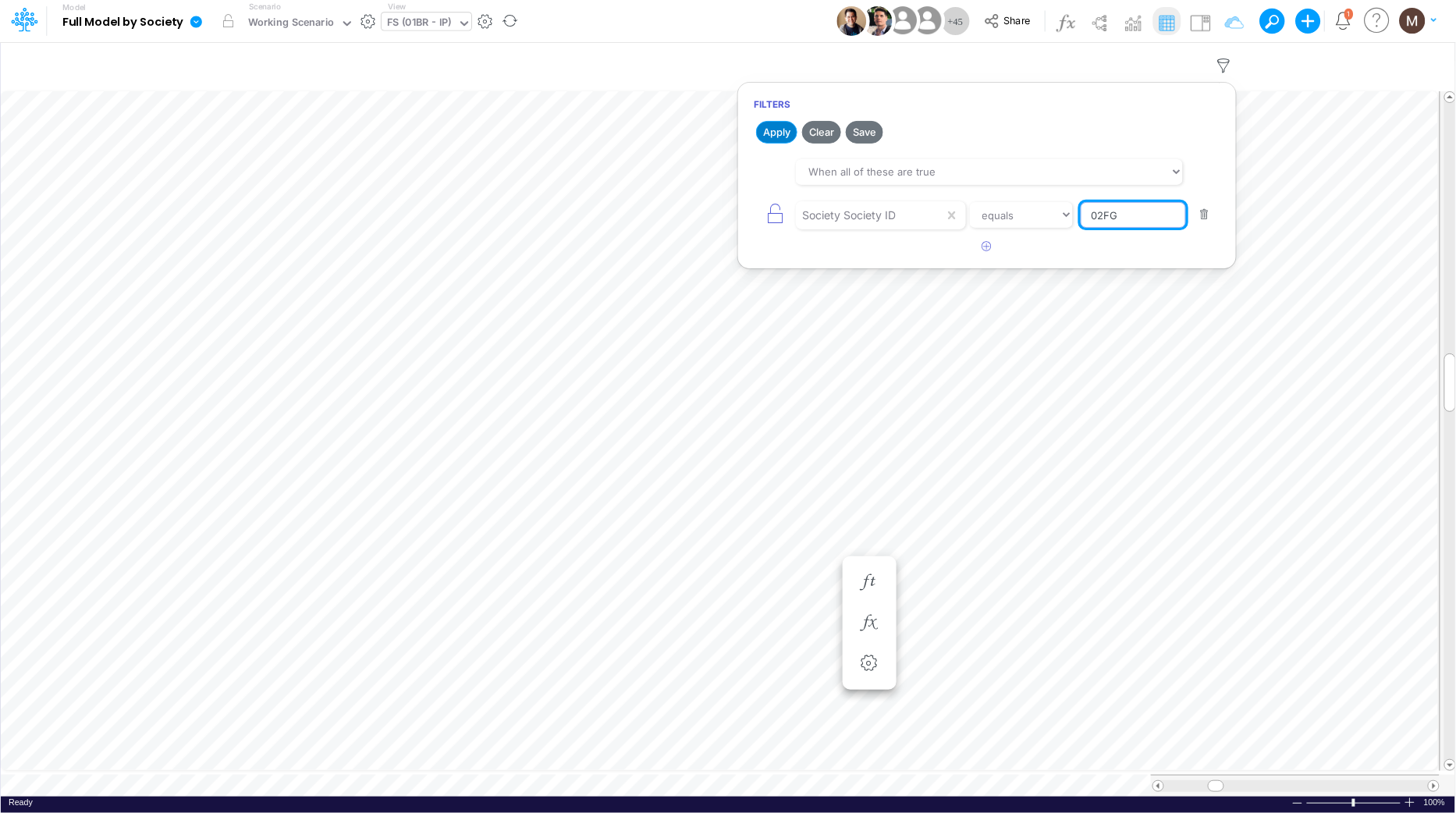
type input "02FG"
click at [780, 130] on button "Apply" at bounding box center [776, 132] width 41 height 22
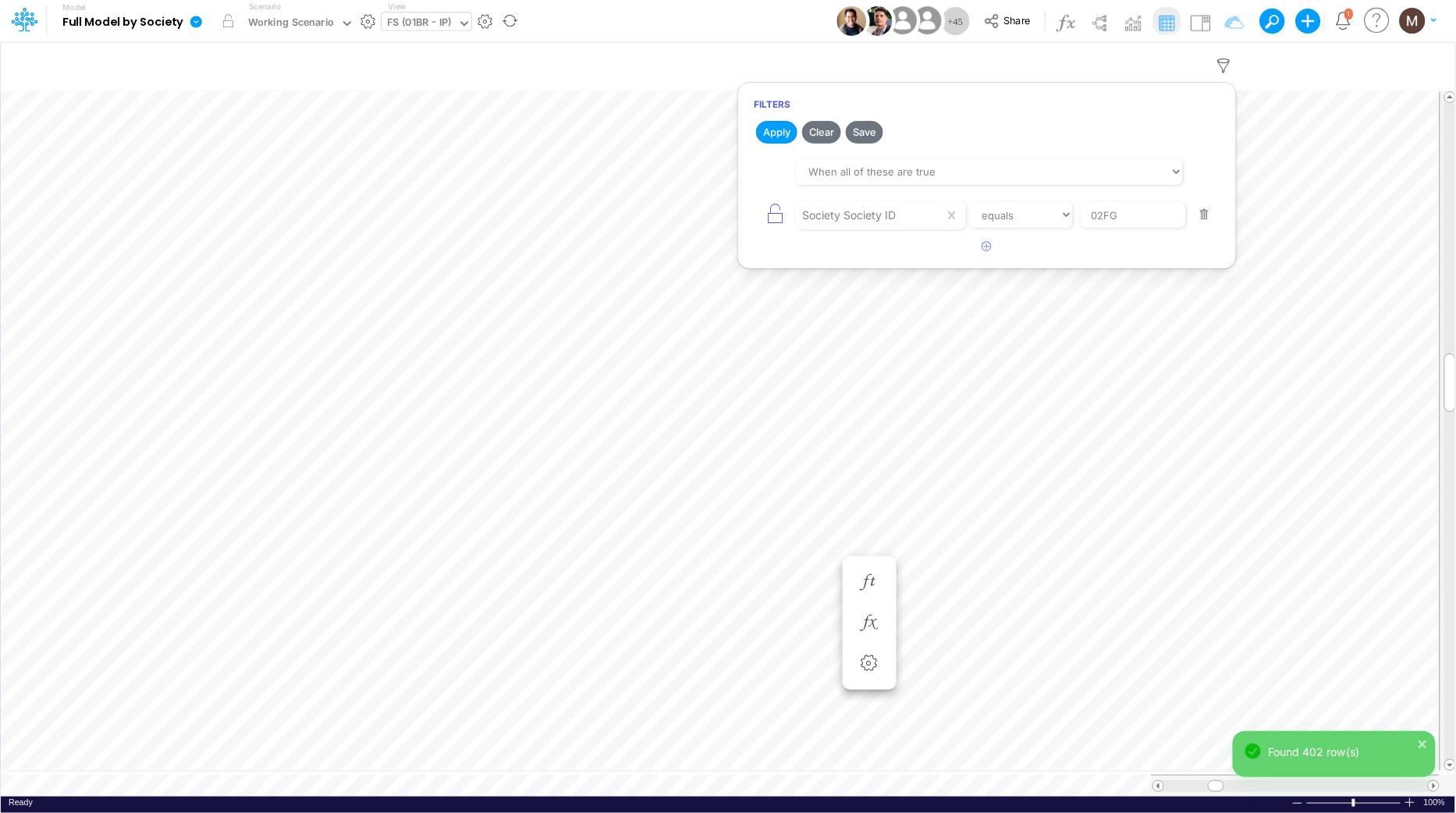
scroll to position [0, 1]
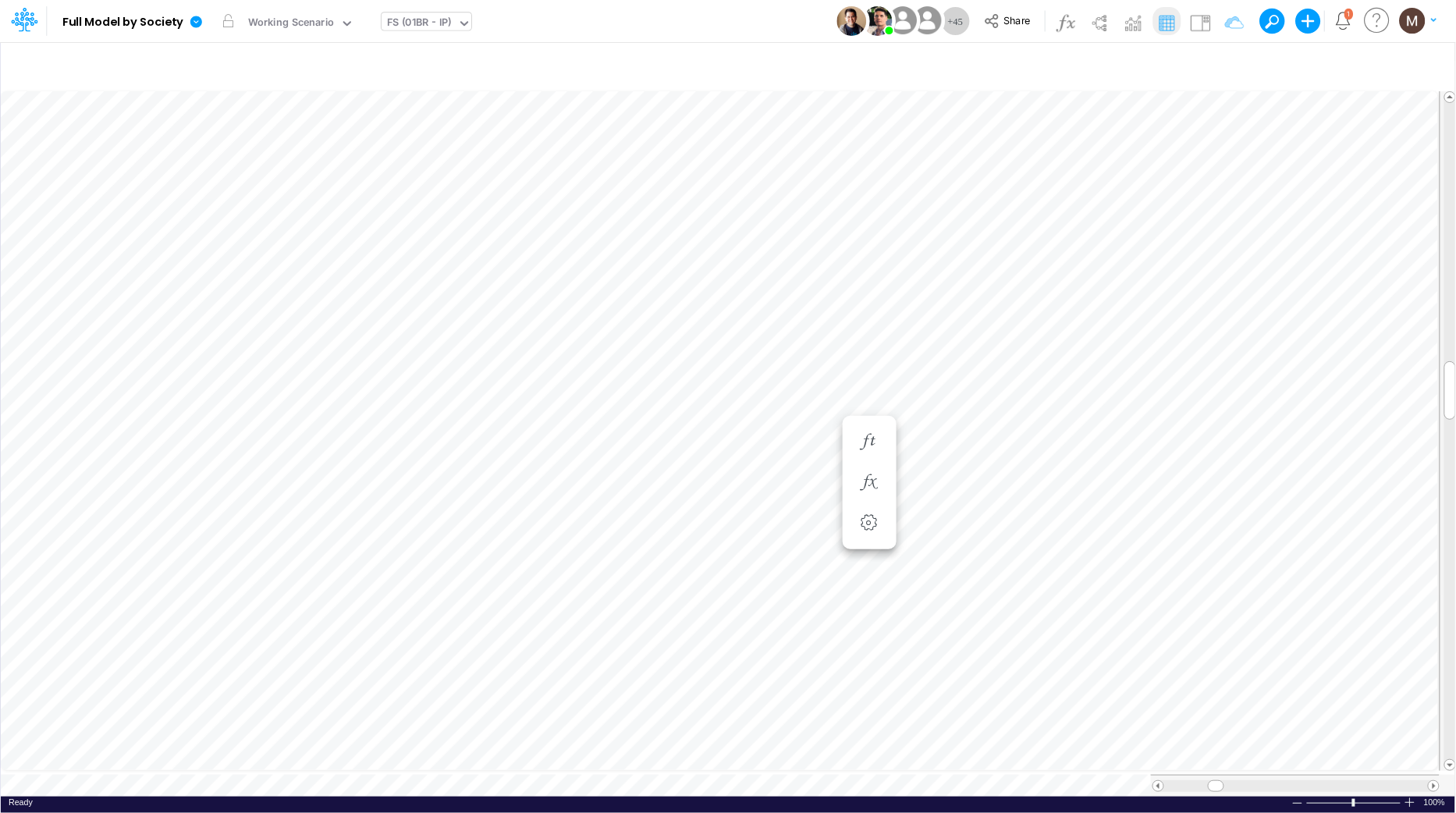
scroll to position [0, 1]
click at [1216, 58] on icon "button" at bounding box center [1223, 66] width 23 height 16
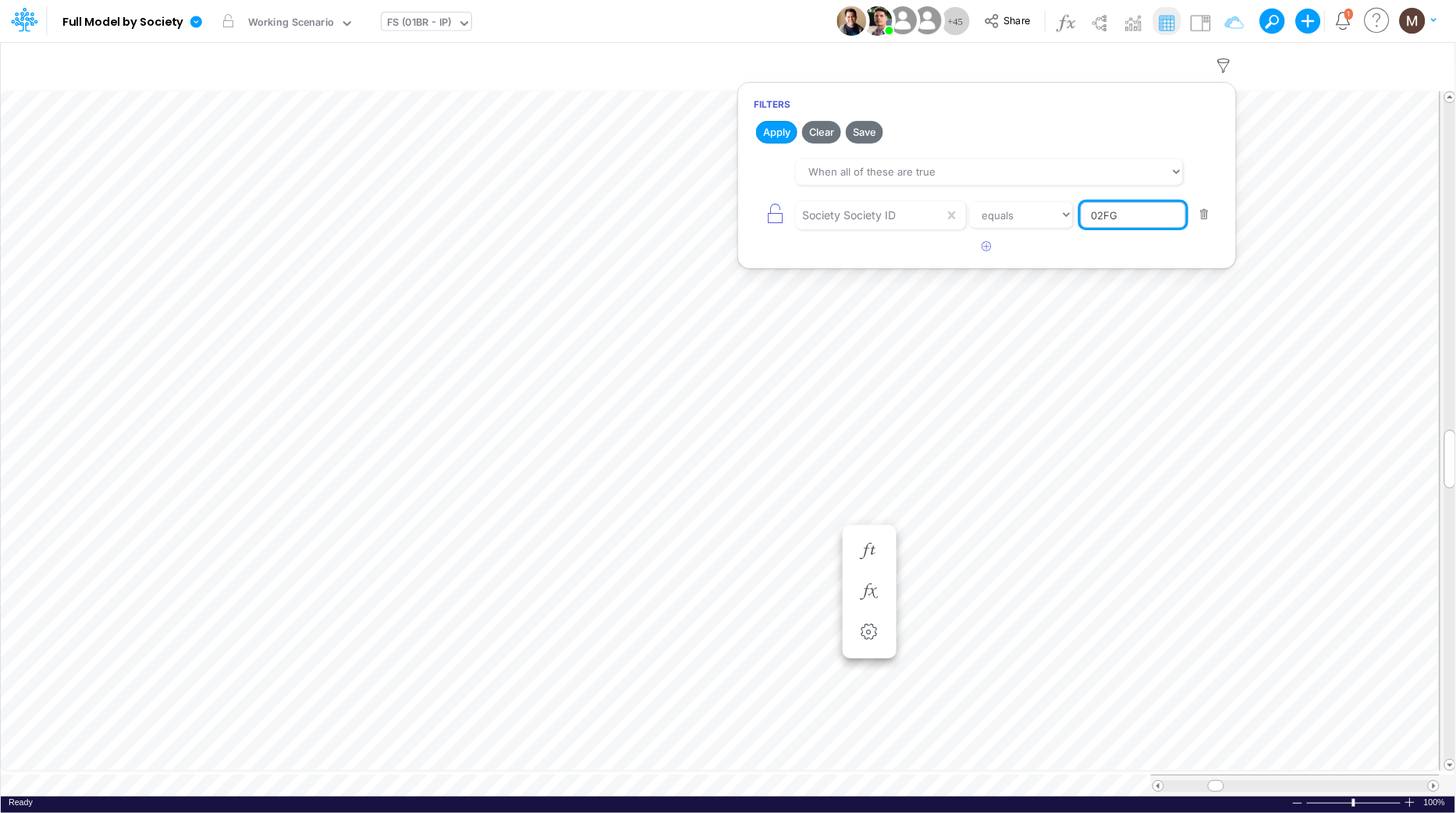
click at [1103, 211] on input "02FG" at bounding box center [1133, 215] width 105 height 27
type input "03FG"
click at [778, 132] on button "Apply" at bounding box center [776, 132] width 41 height 22
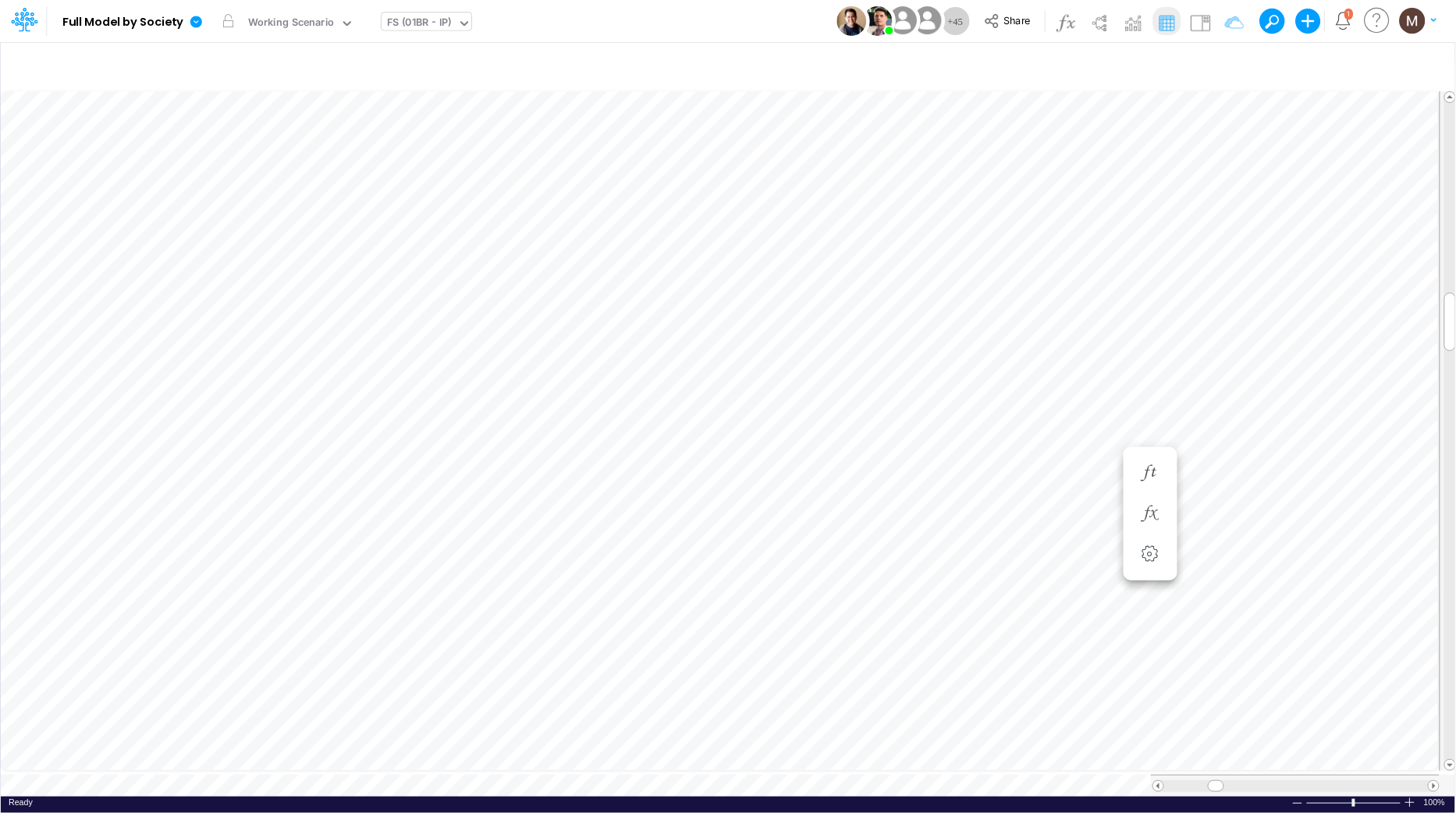
scroll to position [0, 1]
click at [1226, 60] on icon "button" at bounding box center [1223, 66] width 23 height 16
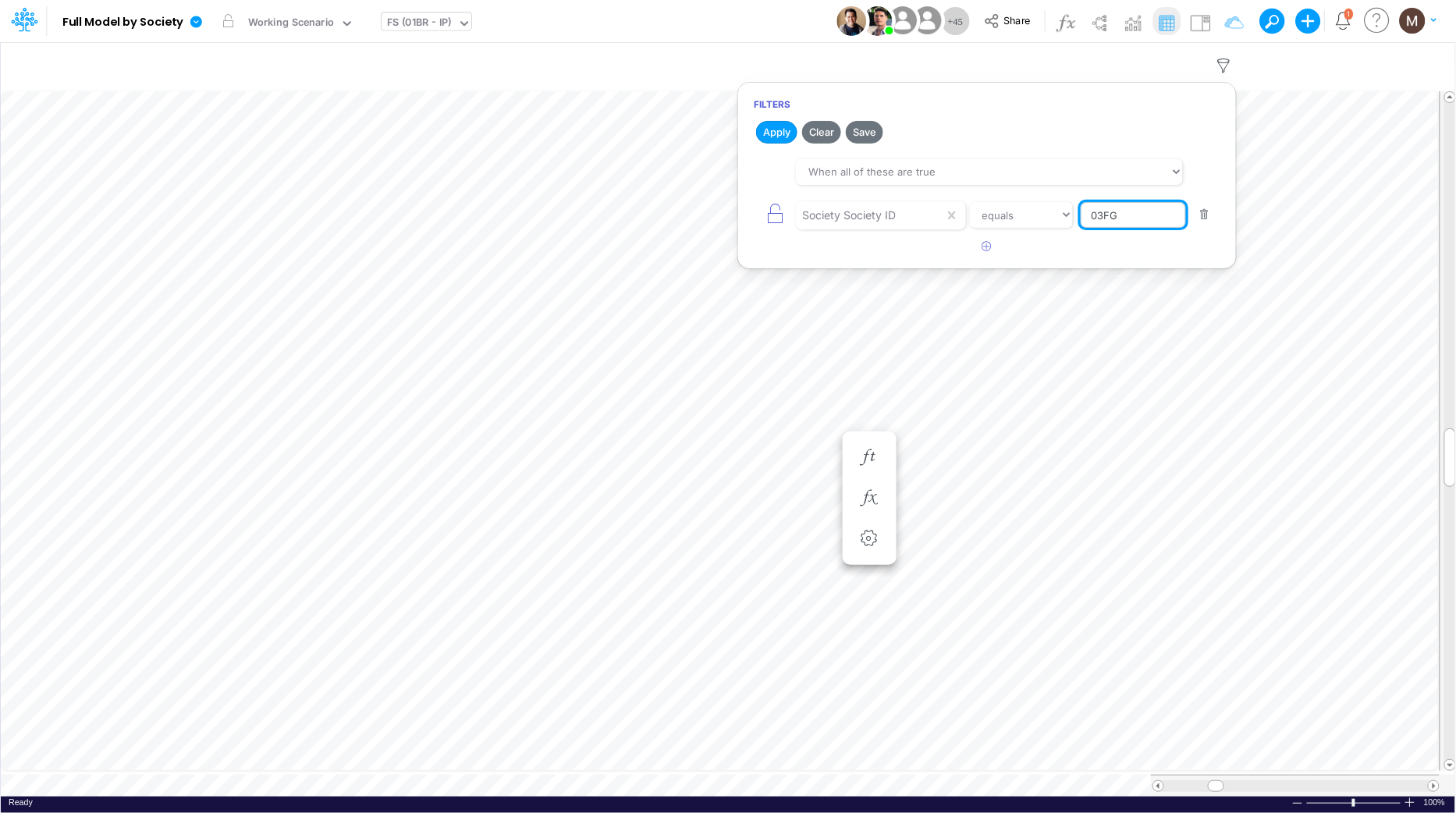
click at [1130, 214] on input "03FG" at bounding box center [1133, 215] width 105 height 27
type input "03BR"
click at [772, 136] on button "Apply" at bounding box center [776, 132] width 41 height 22
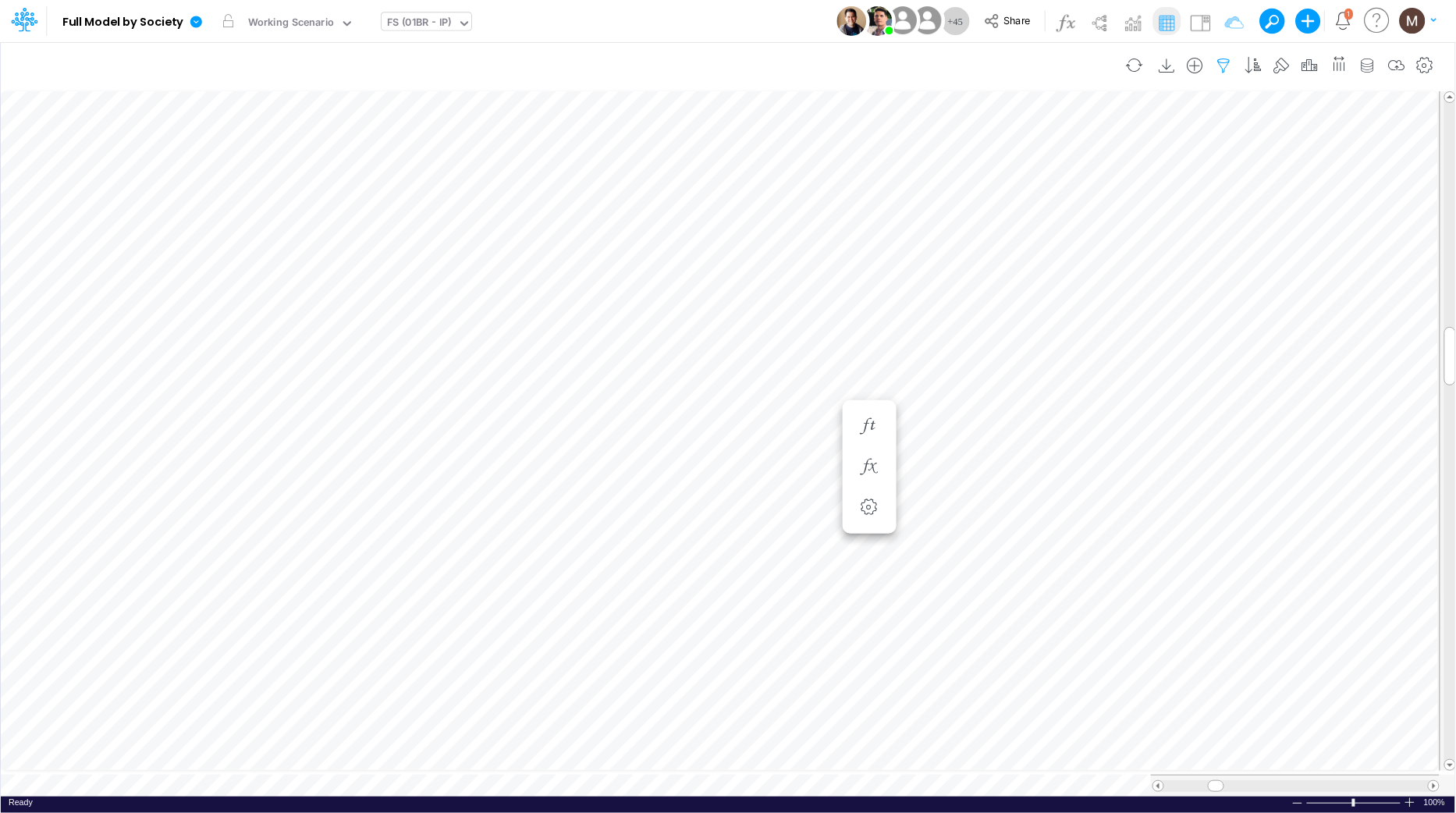
click at [1229, 61] on icon "button" at bounding box center [1223, 66] width 23 height 16
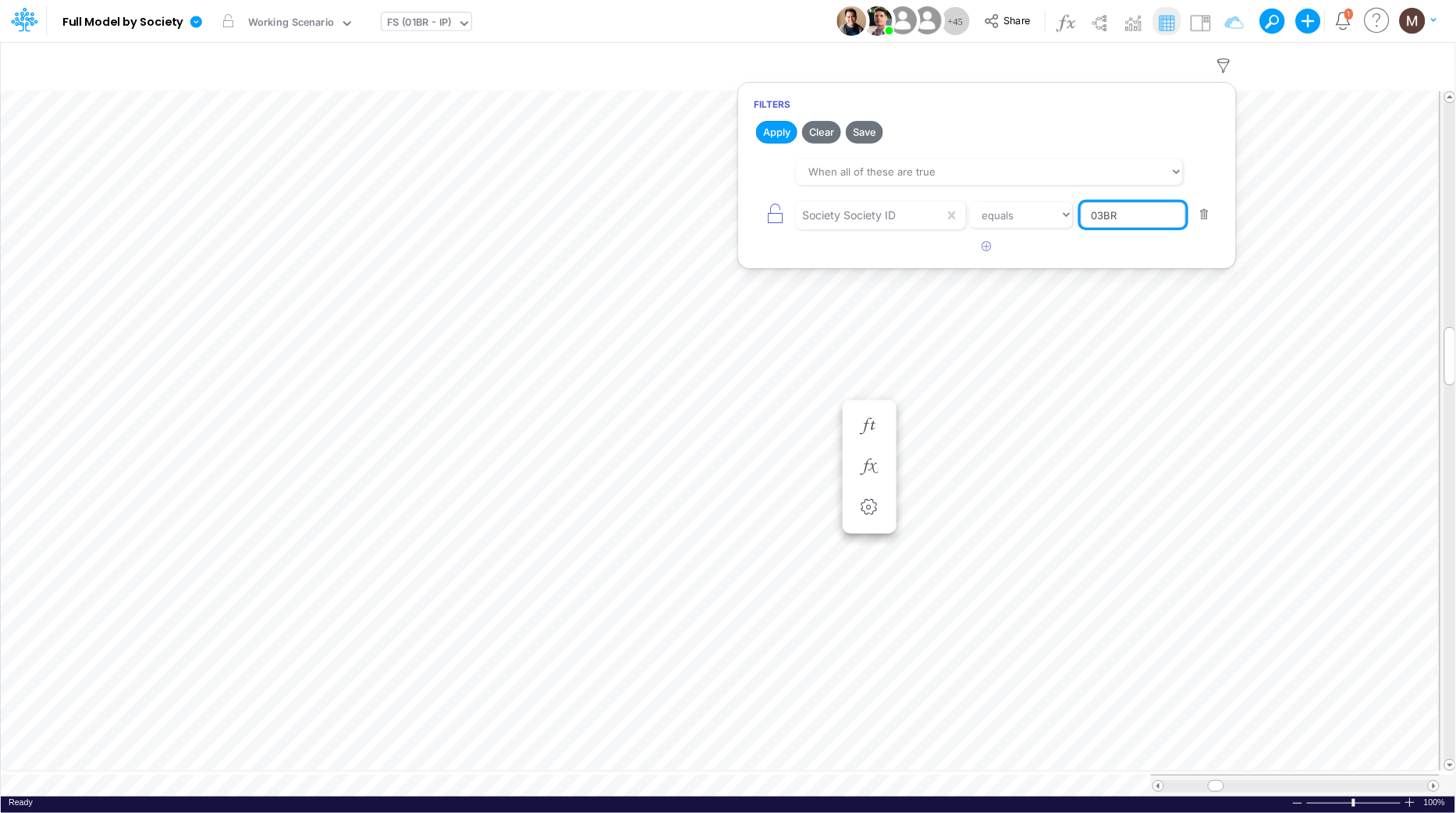
click at [1104, 220] on input "03BR" at bounding box center [1133, 215] width 105 height 27
type input "01BR"
click at [778, 138] on button "Apply" at bounding box center [776, 132] width 41 height 22
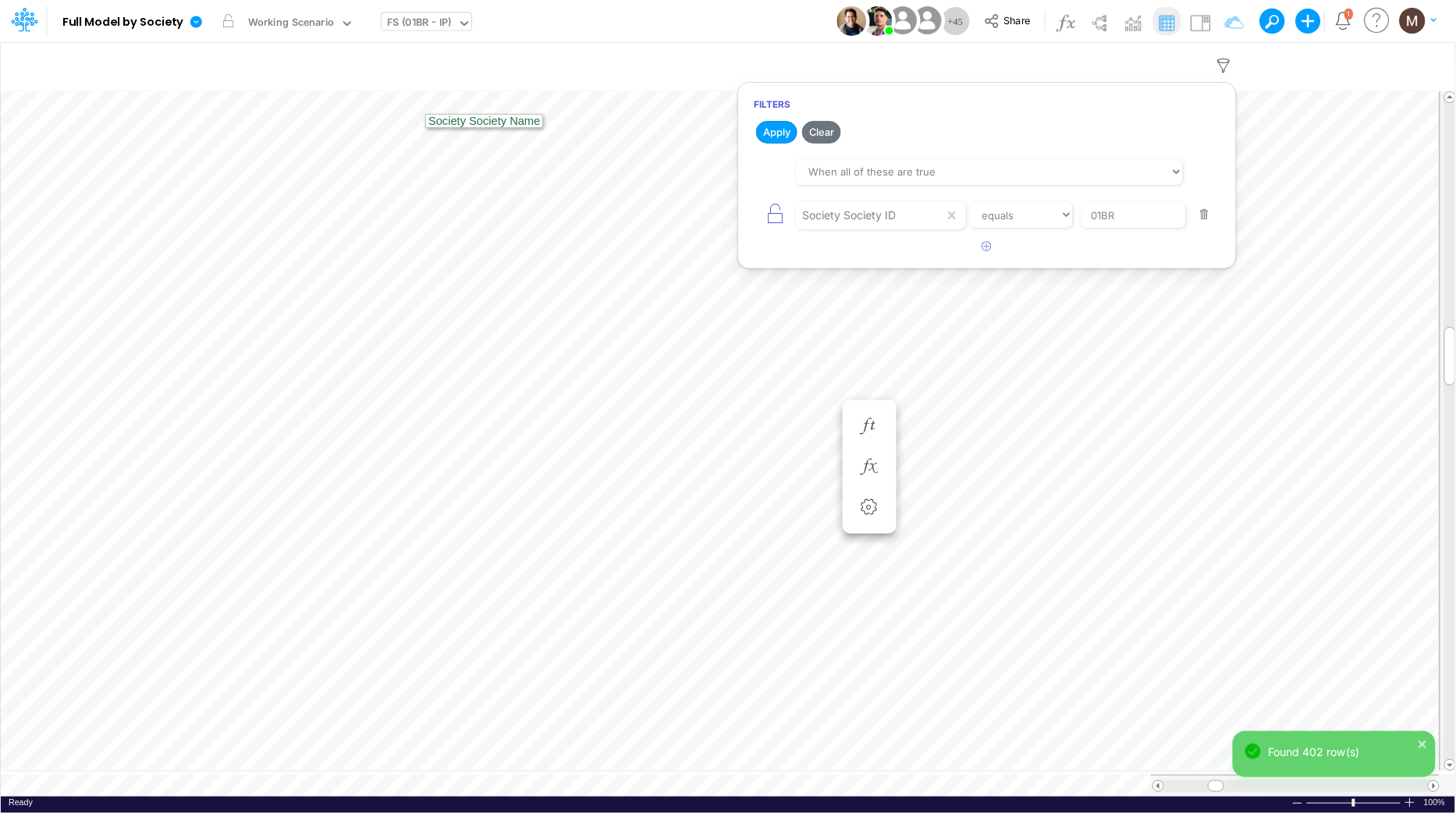
click at [439, 29] on div "FS (01BR - IP)" at bounding box center [420, 23] width 65 height 18
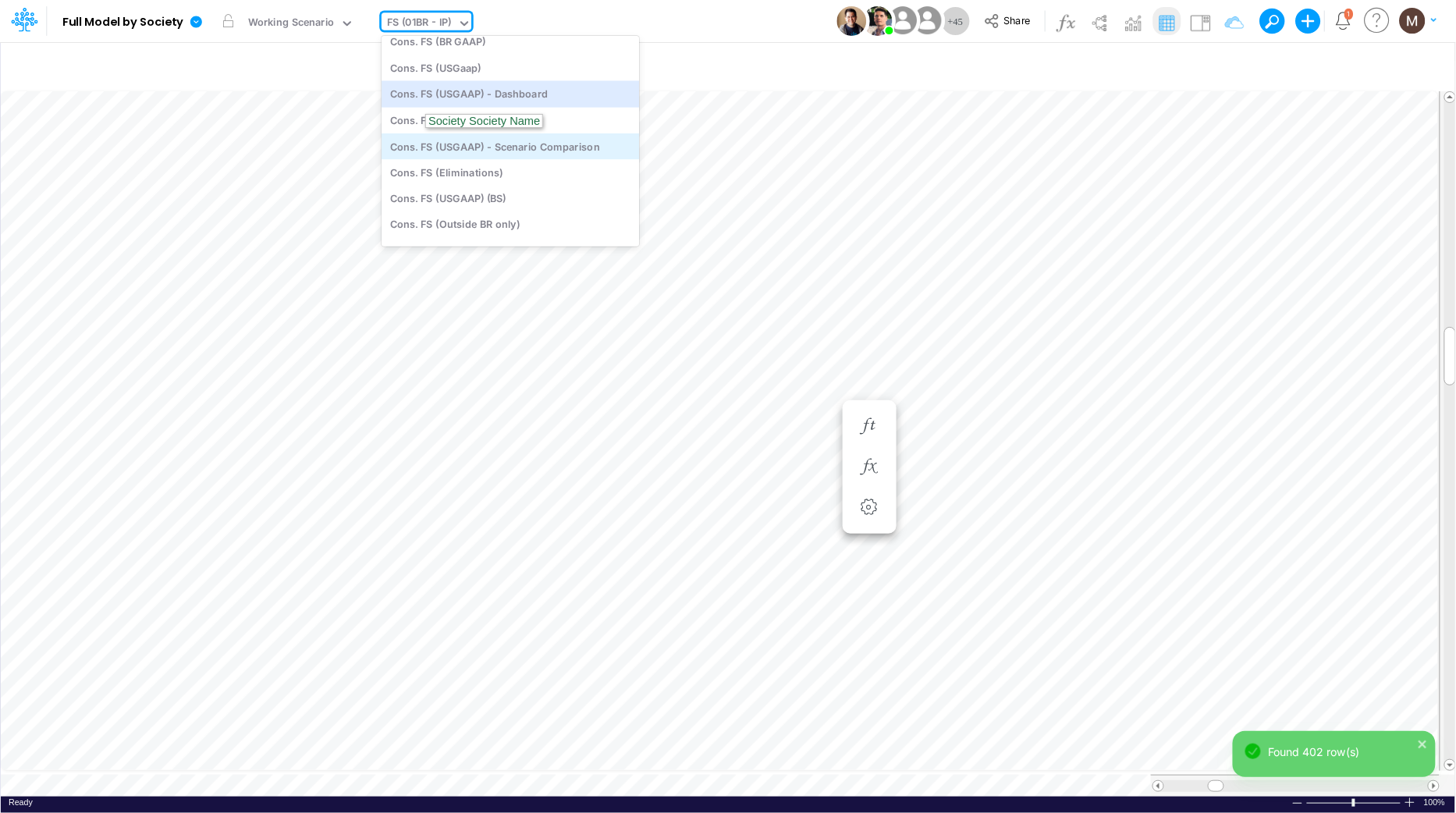
scroll to position [121, 0]
click at [446, 79] on div "Cons. FS (USGaap)" at bounding box center [510, 72] width 257 height 26
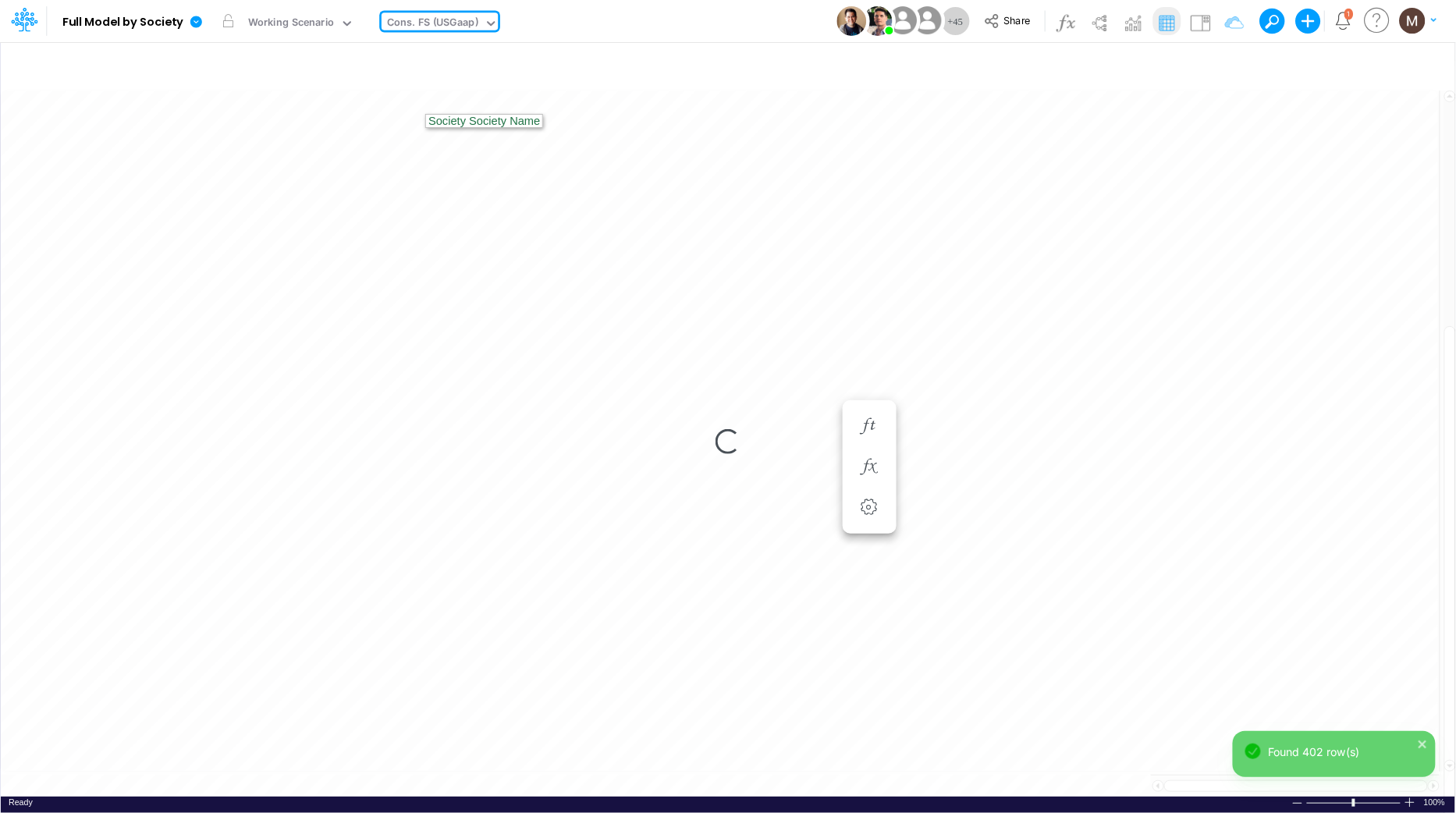
type input "Consolidated FS - USGAAP"
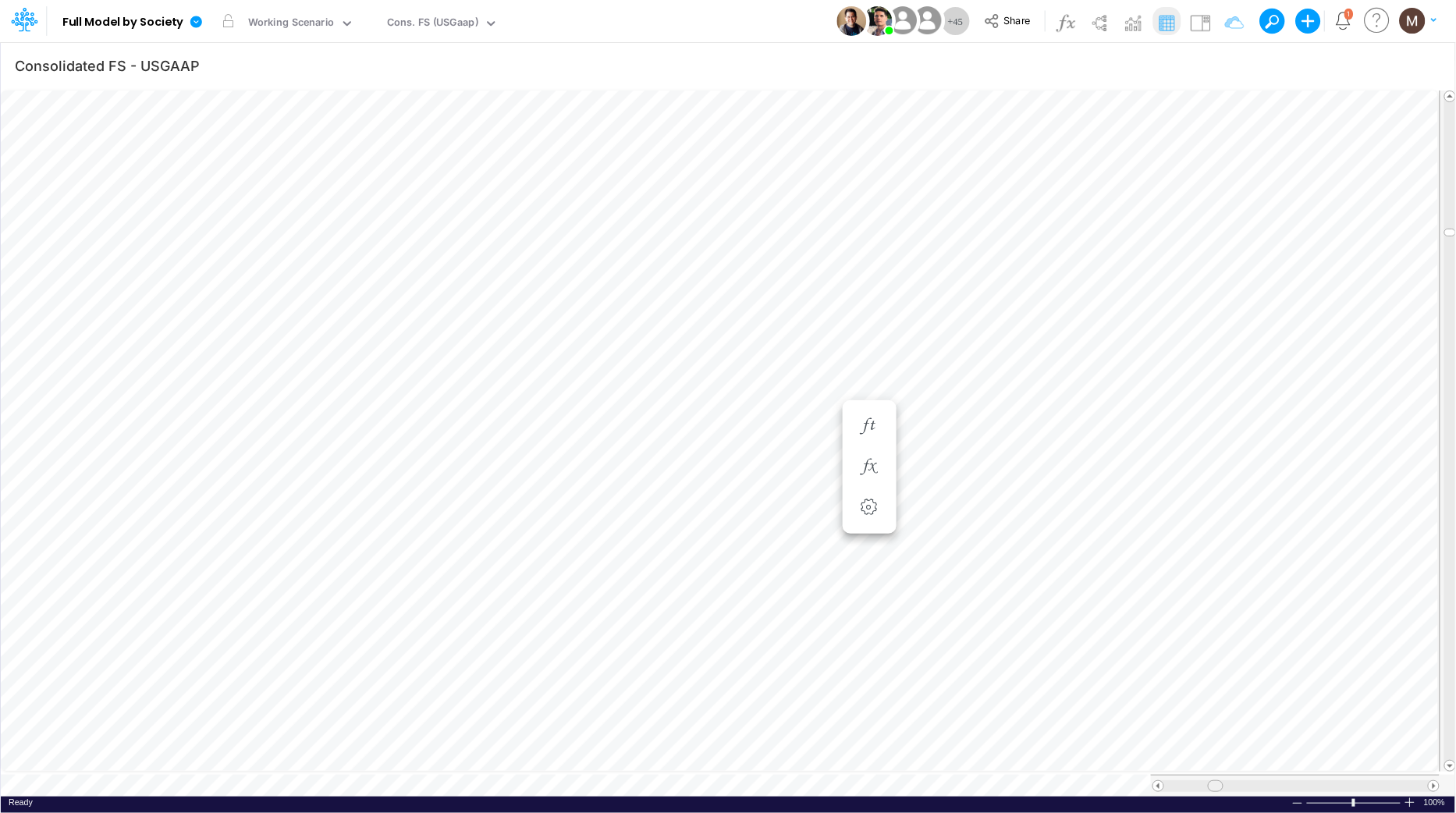
drag, startPoint x: 1194, startPoint y: 776, endPoint x: 1210, endPoint y: 777, distance: 16.0
click at [1217, 781] on span at bounding box center [1216, 786] width 10 height 10
type input "Consolidated FS - USGAAP"
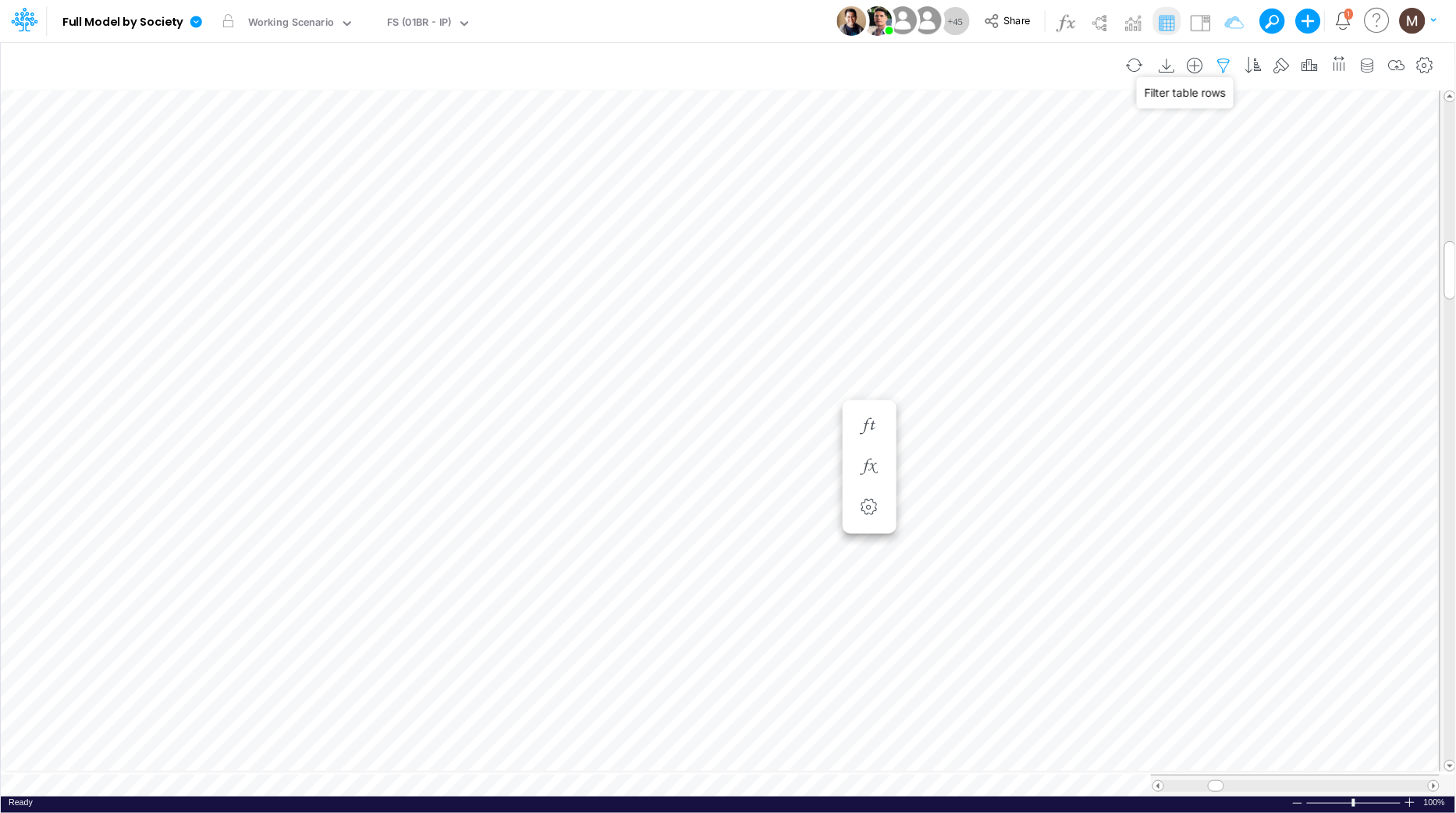
click at [1227, 62] on icon "button" at bounding box center [1223, 66] width 23 height 16
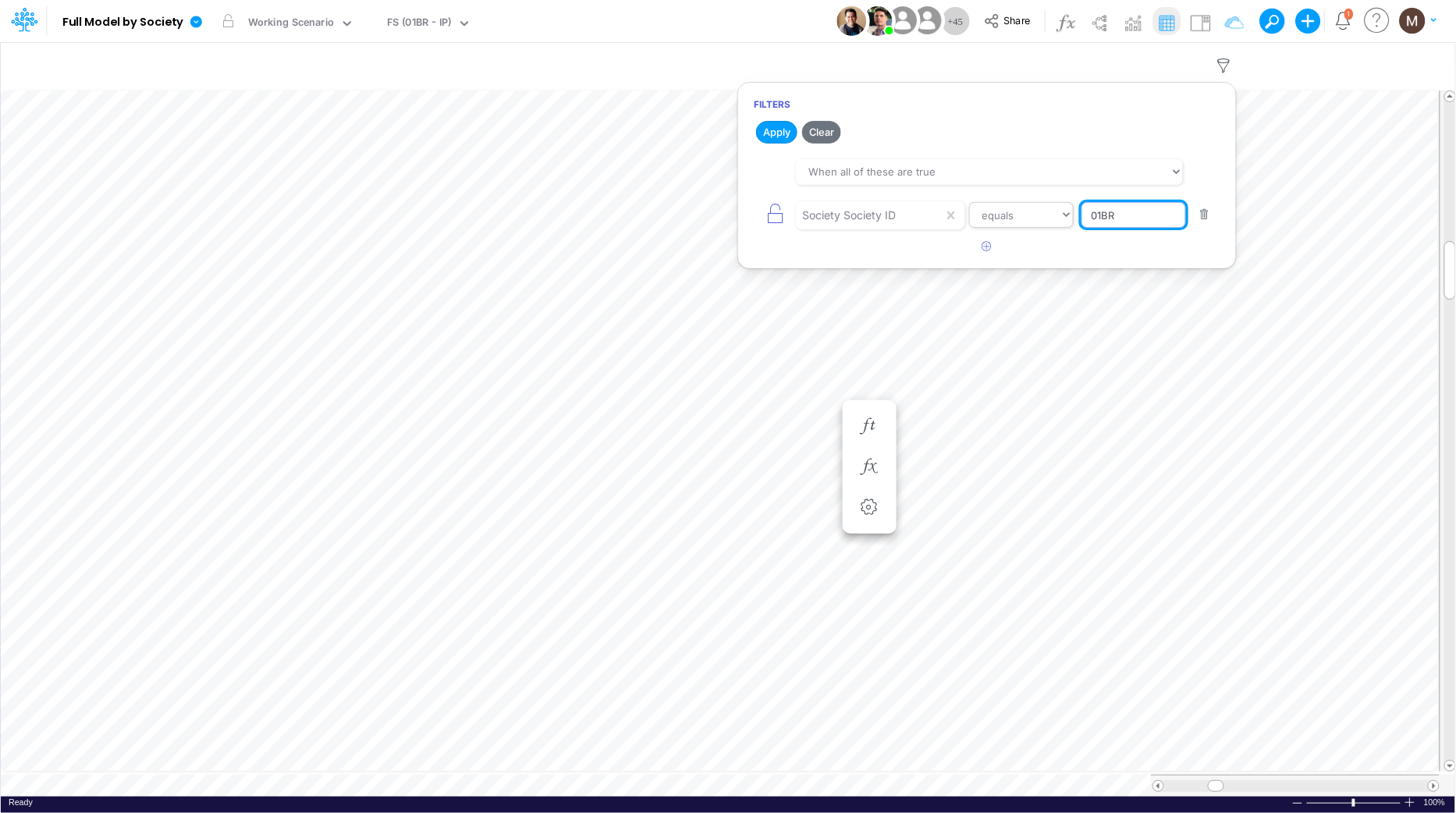
drag, startPoint x: 1130, startPoint y: 212, endPoint x: 1054, endPoint y: 205, distance: 76.3
click at [1052, 209] on div "Society Society ID equals not equal starts with ends with contains 01BR" at bounding box center [987, 215] width 467 height 35
type input "Bacen Gaap Elim"
click at [781, 130] on button "Apply" at bounding box center [776, 132] width 41 height 22
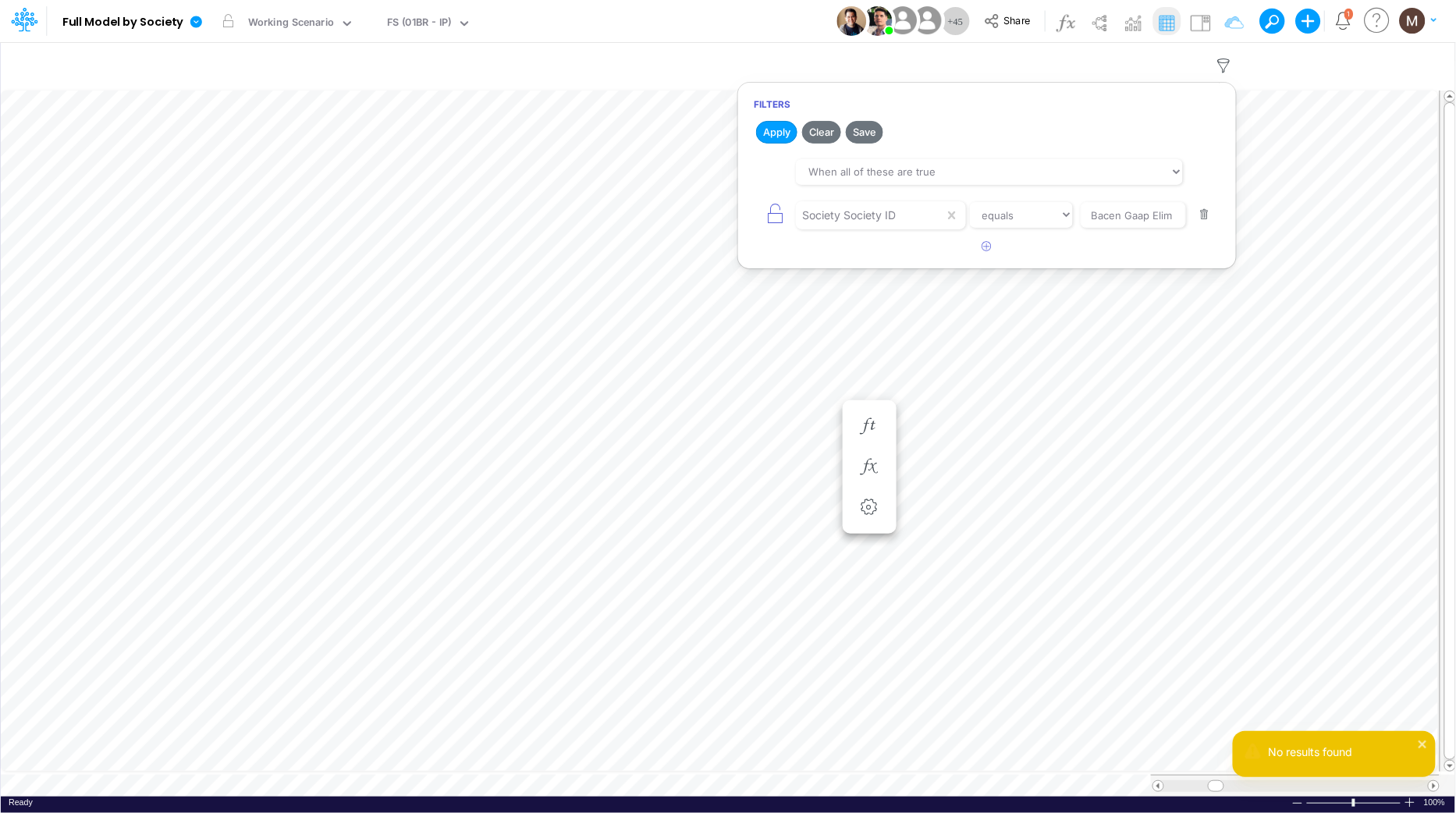
type input "Consolidated FS - USGAAP"
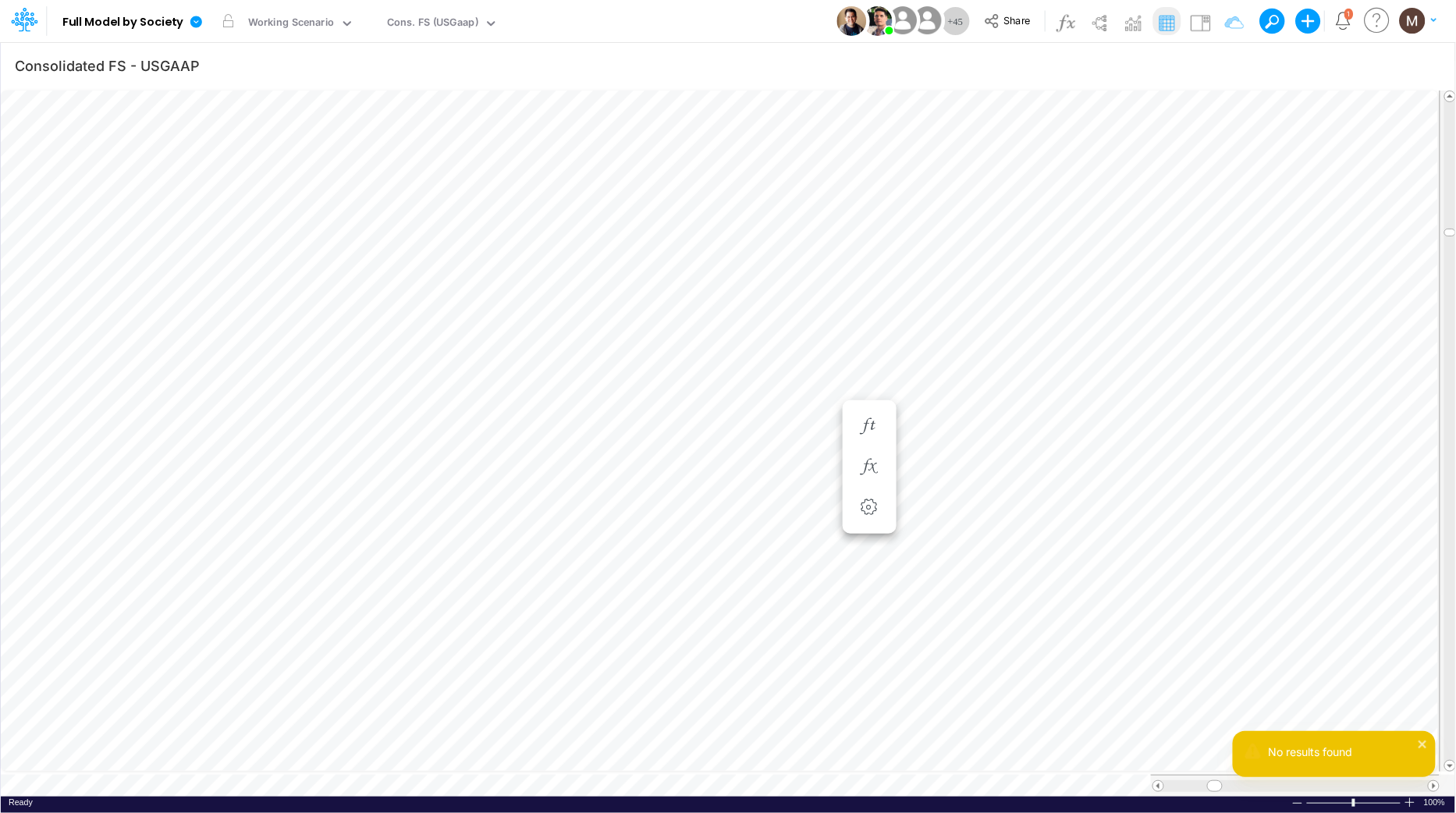
scroll to position [0, 1]
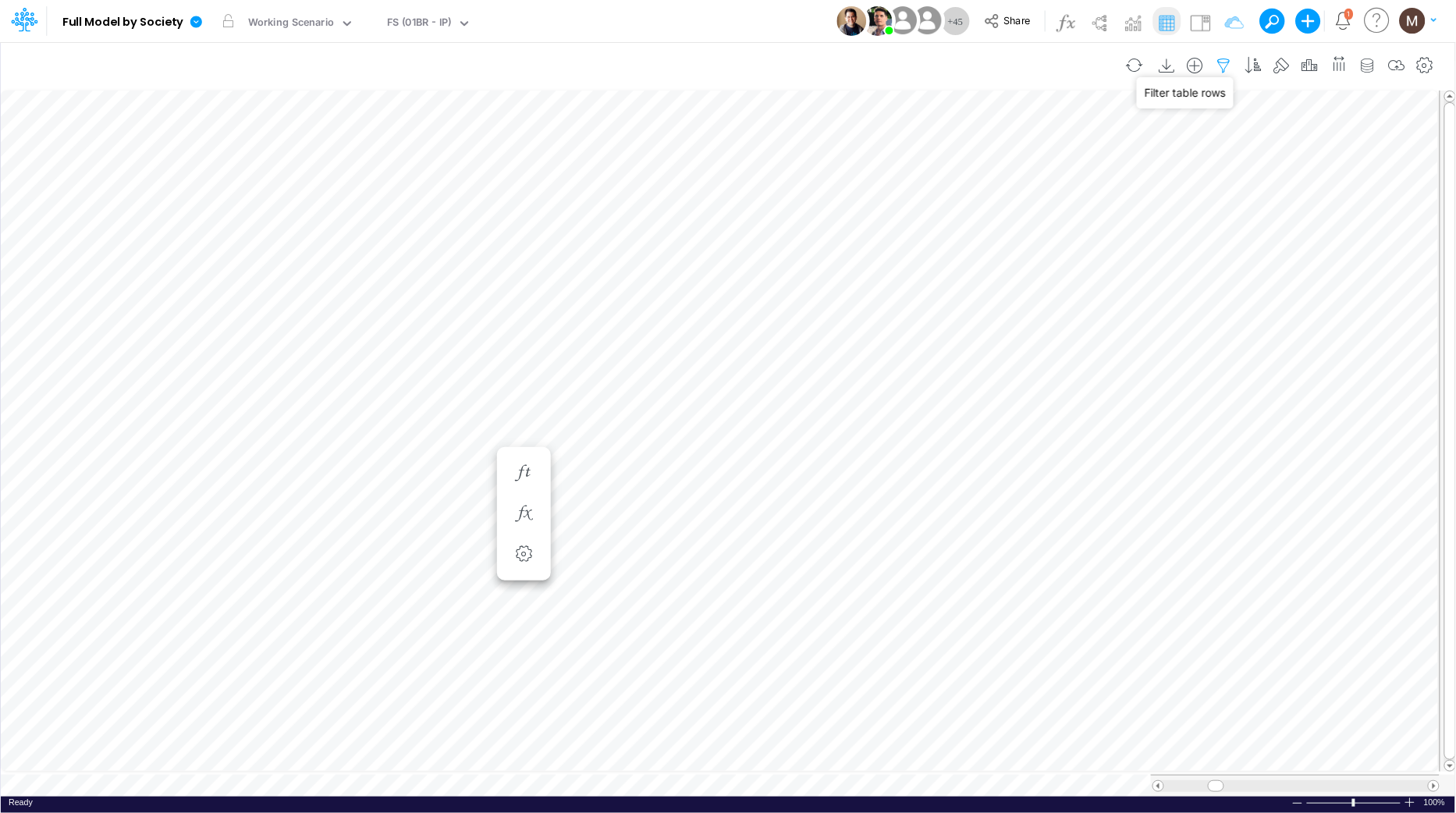
click at [1227, 67] on icon "button" at bounding box center [1223, 66] width 23 height 16
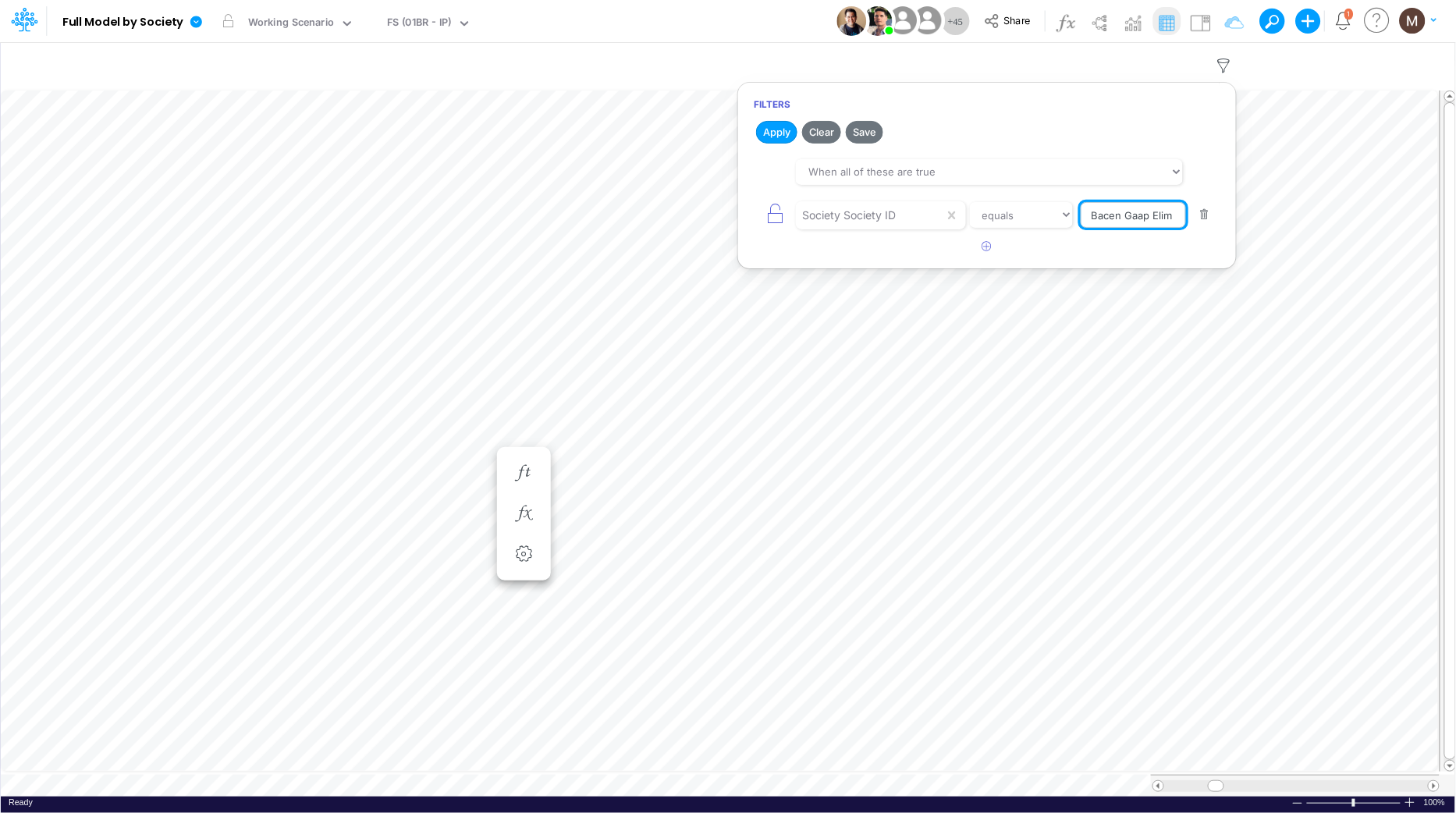
click at [1140, 215] on input "Bacen Gaap Elim" at bounding box center [1133, 215] width 105 height 27
click at [775, 127] on button "Apply" at bounding box center [776, 132] width 41 height 22
click at [1141, 218] on input "Bacen Gaap Elim" at bounding box center [1133, 215] width 105 height 27
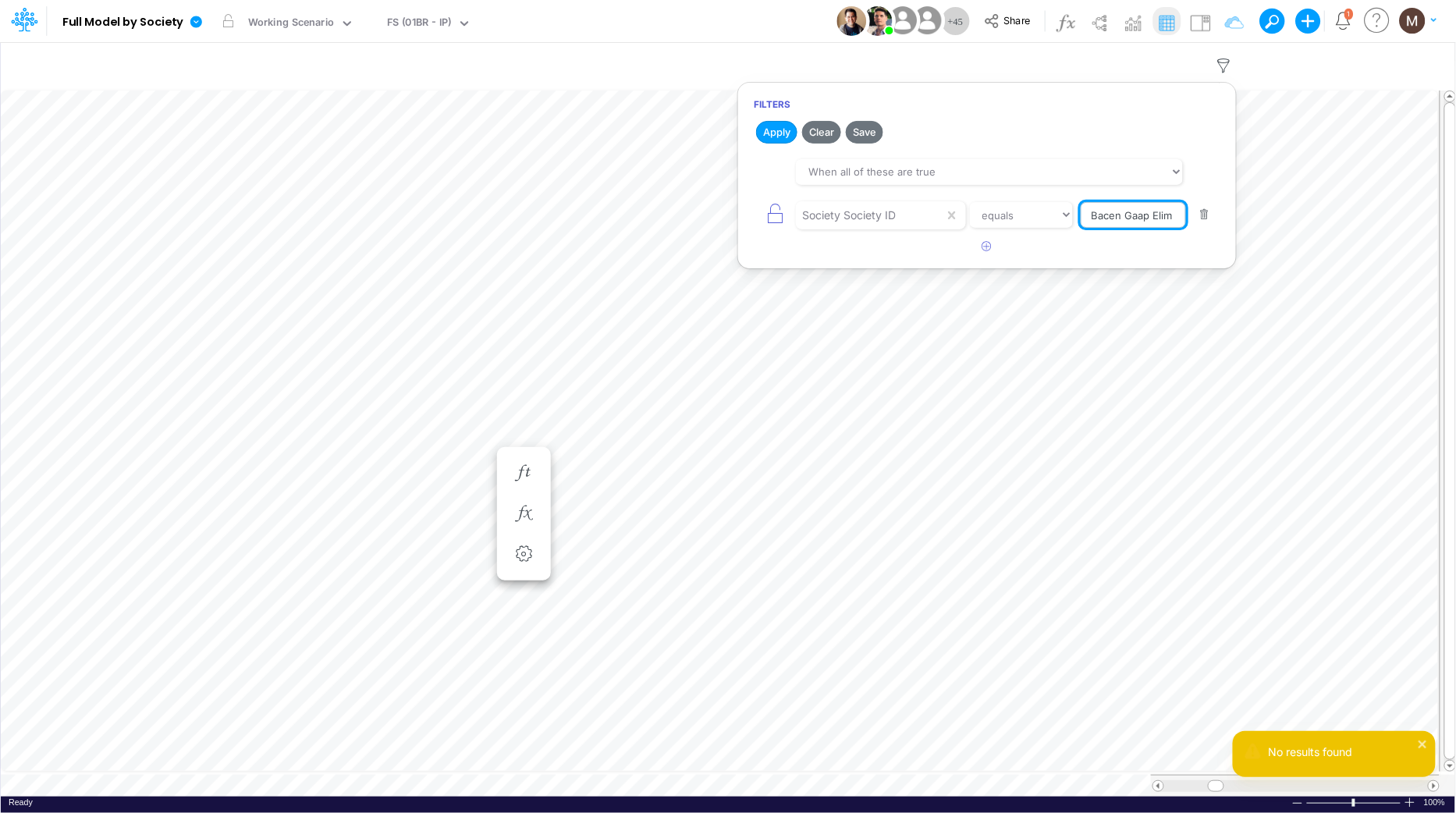
click at [1141, 218] on input "Bacen Gaap Elim" at bounding box center [1133, 215] width 105 height 27
type input "02BR"
click at [764, 124] on button "Apply" at bounding box center [776, 132] width 41 height 22
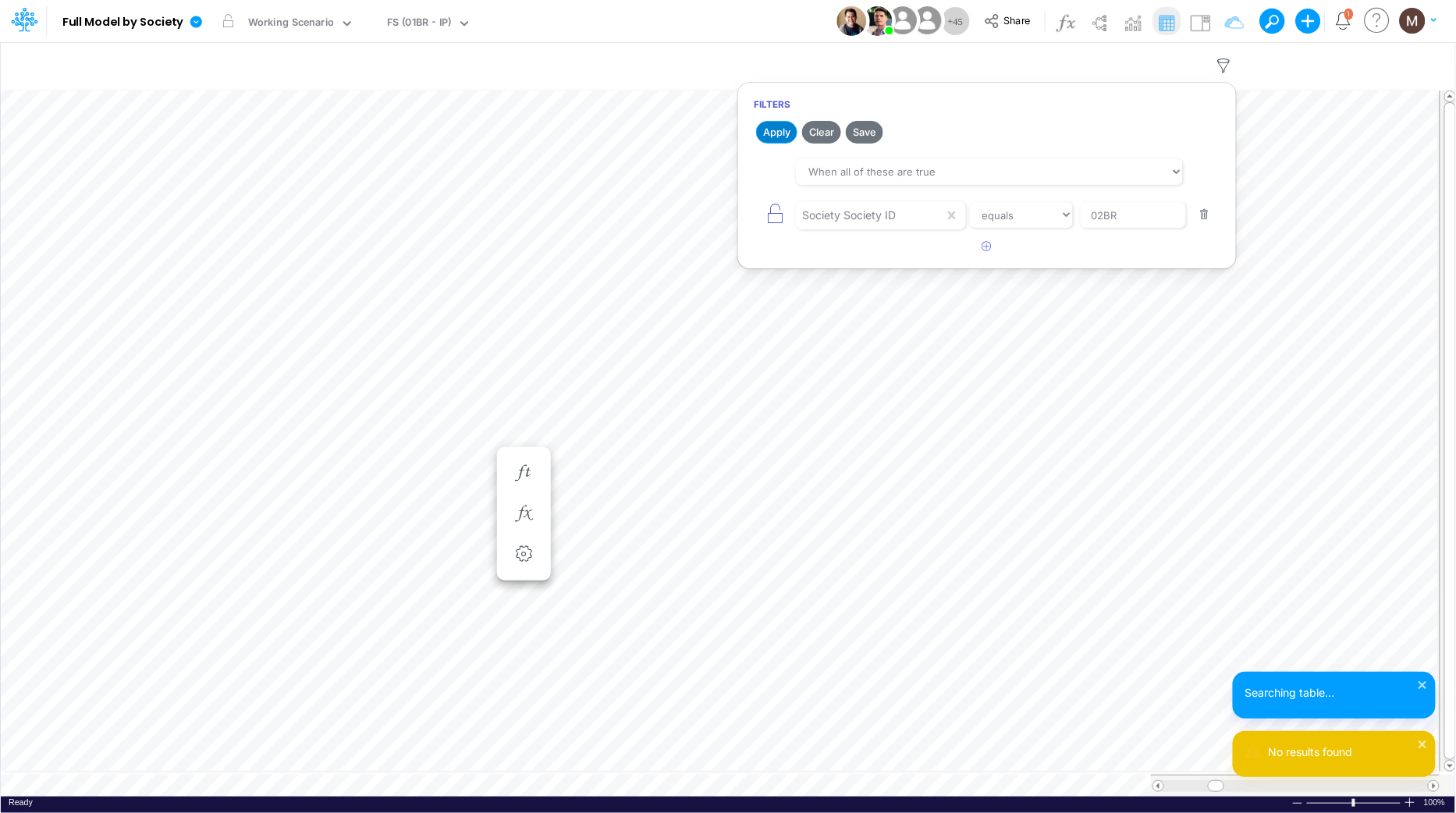
click at [765, 133] on button "Apply" at bounding box center [776, 132] width 41 height 22
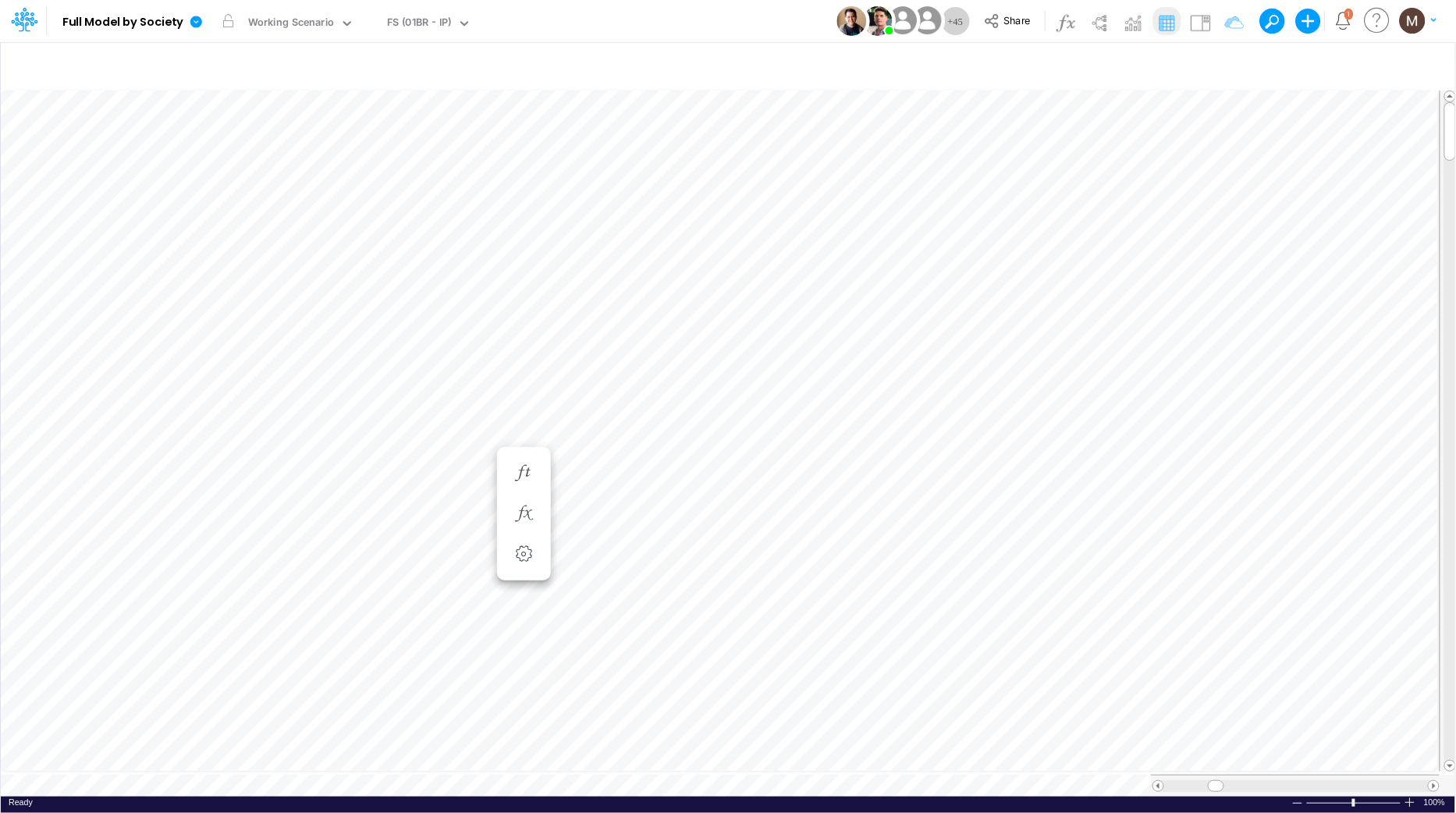
scroll to position [0, 1]
click at [1224, 67] on icon "button" at bounding box center [1223, 66] width 23 height 16
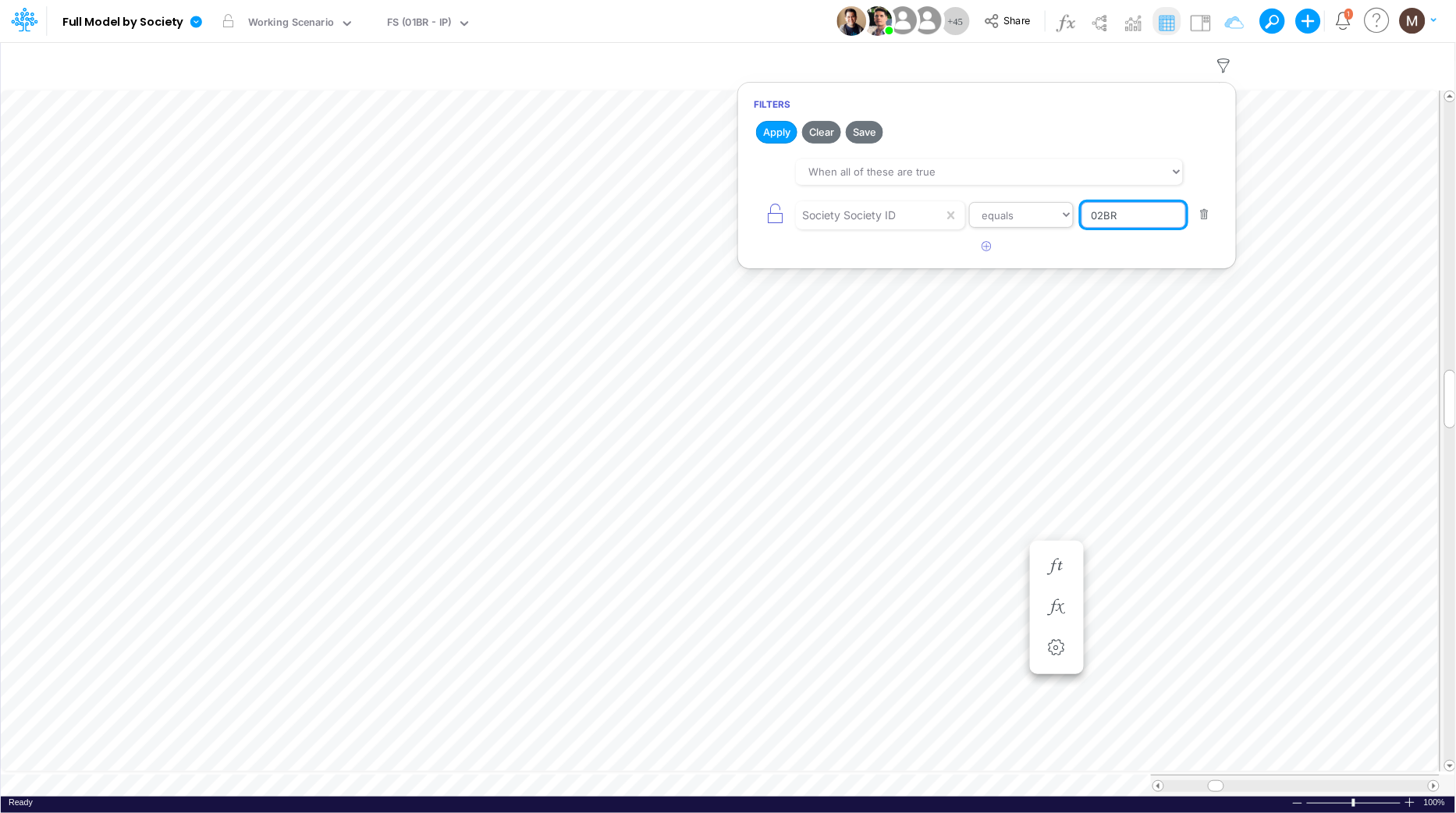
drag, startPoint x: 1123, startPoint y: 219, endPoint x: 1045, endPoint y: 209, distance: 78.6
click at [1045, 209] on div "Society Society ID equals not equal starts with ends with contains 02BR" at bounding box center [987, 215] width 467 height 35
type input "01FG"
click at [776, 126] on button "Apply" at bounding box center [776, 132] width 41 height 22
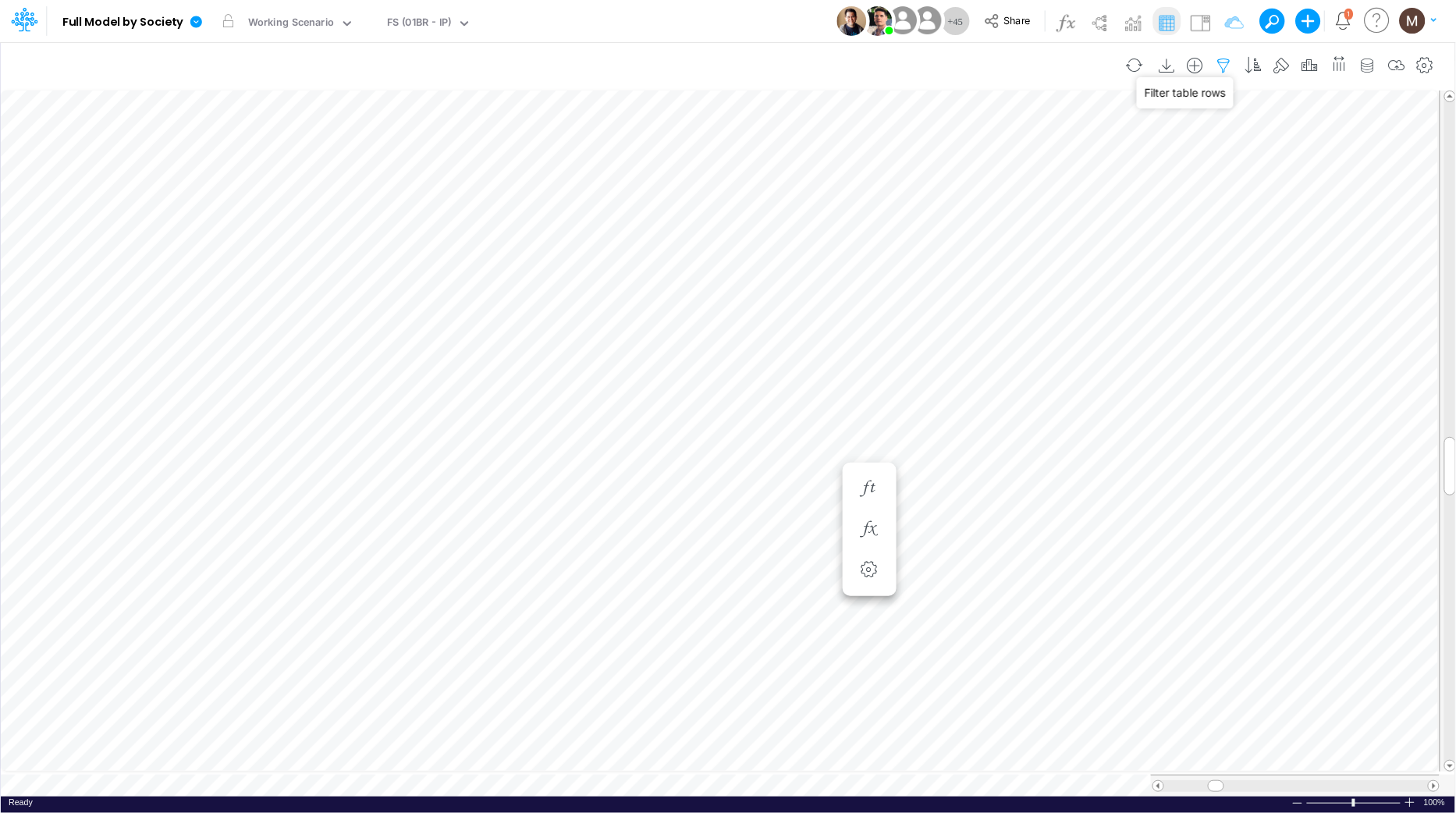
click at [1229, 62] on icon "button" at bounding box center [1223, 66] width 23 height 16
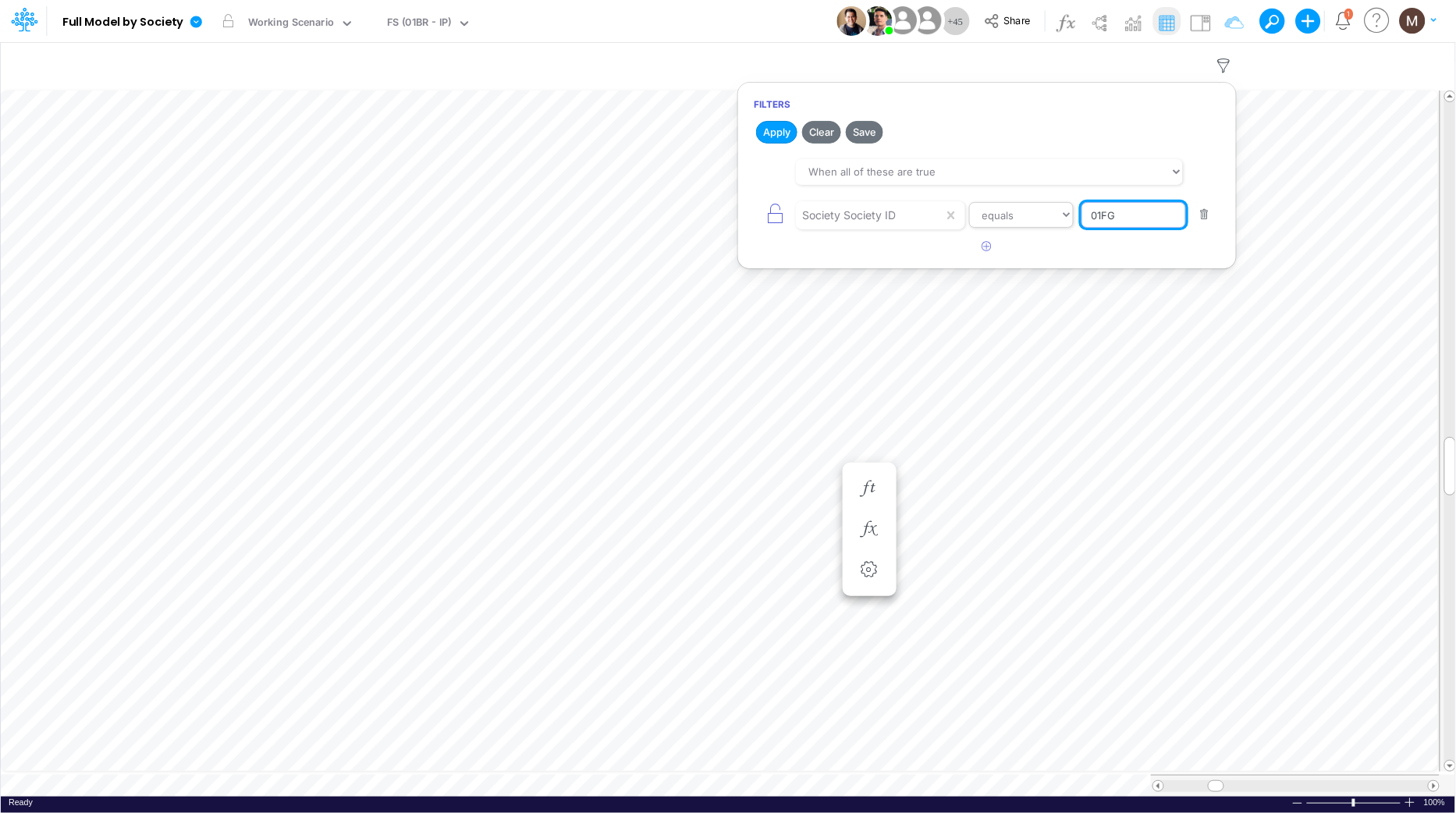
drag, startPoint x: 1141, startPoint y: 215, endPoint x: 1067, endPoint y: 206, distance: 74.5
click at [1067, 206] on div "Society Society ID equals not equal starts with ends with contains 01FG" at bounding box center [987, 215] width 467 height 35
type input "04BR"
click at [769, 133] on button "Apply" at bounding box center [776, 132] width 41 height 22
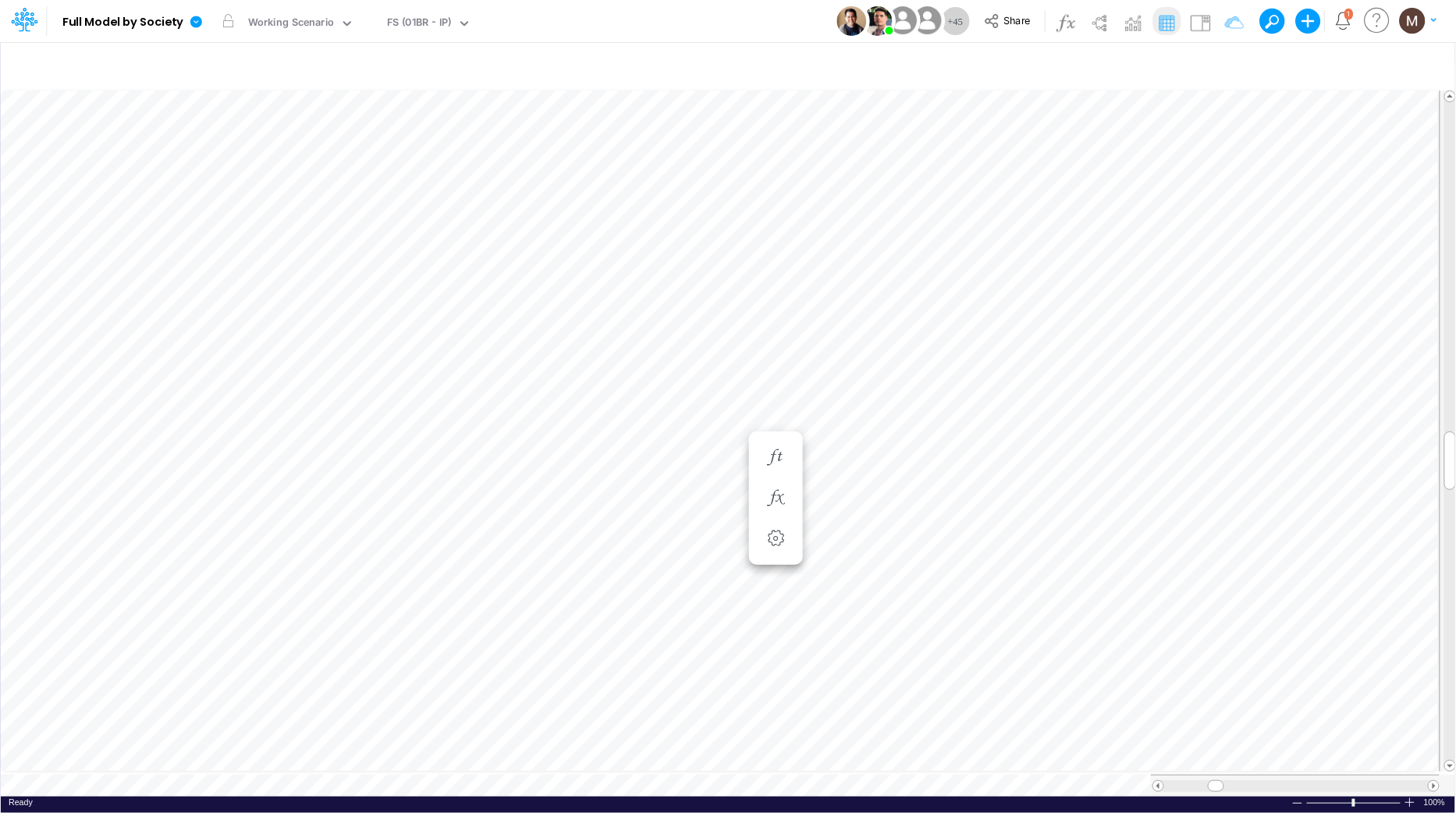
scroll to position [0, 1]
click at [1222, 63] on icon "button" at bounding box center [1223, 66] width 23 height 16
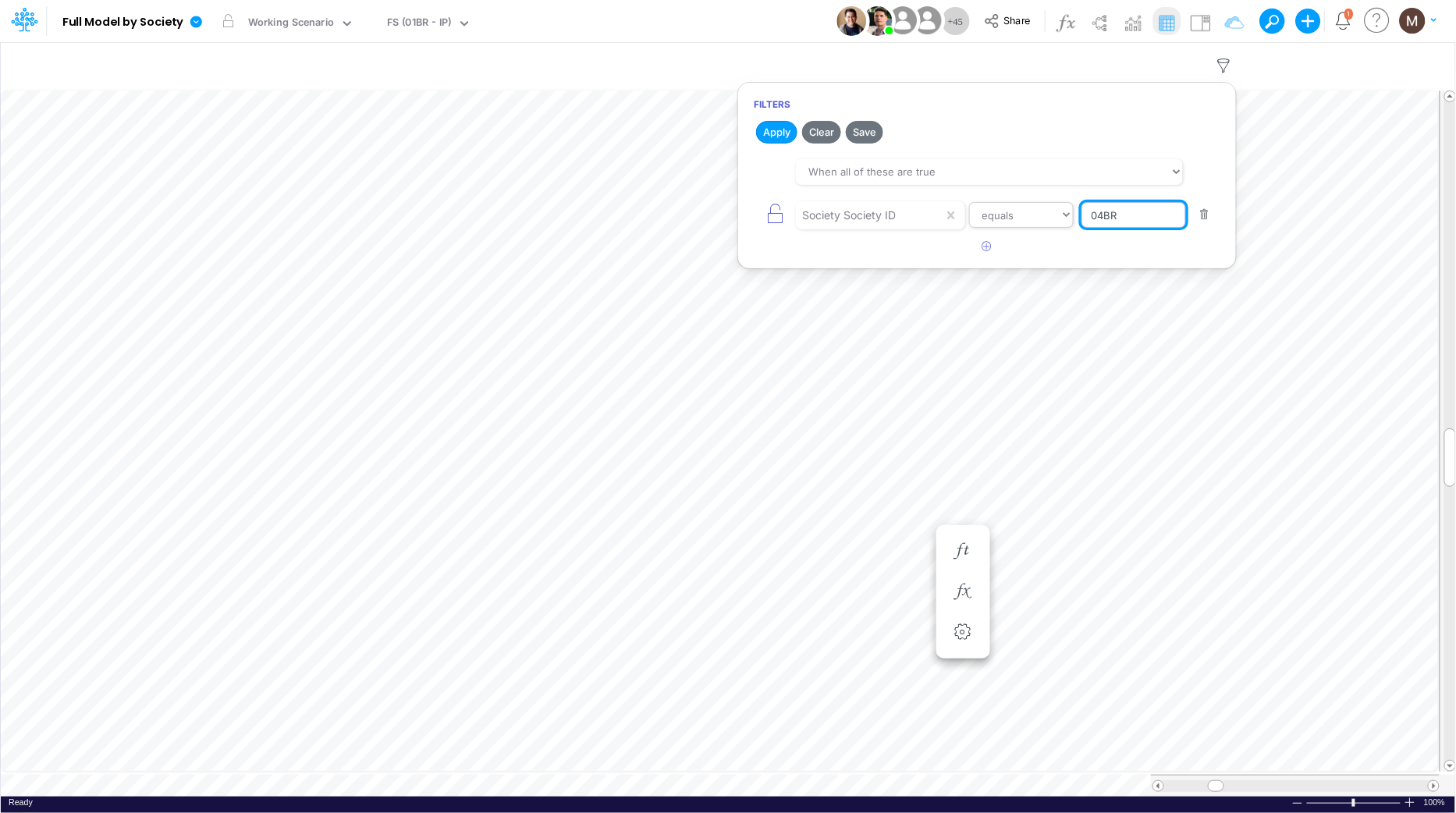
drag, startPoint x: 1128, startPoint y: 217, endPoint x: 1048, endPoint y: 209, distance: 80.4
click at [1048, 209] on div "Society Society ID equals not equal starts with ends with contains 04BR" at bounding box center [987, 215] width 467 height 35
type input "01AR"
click at [780, 136] on button "Apply" at bounding box center [776, 132] width 41 height 22
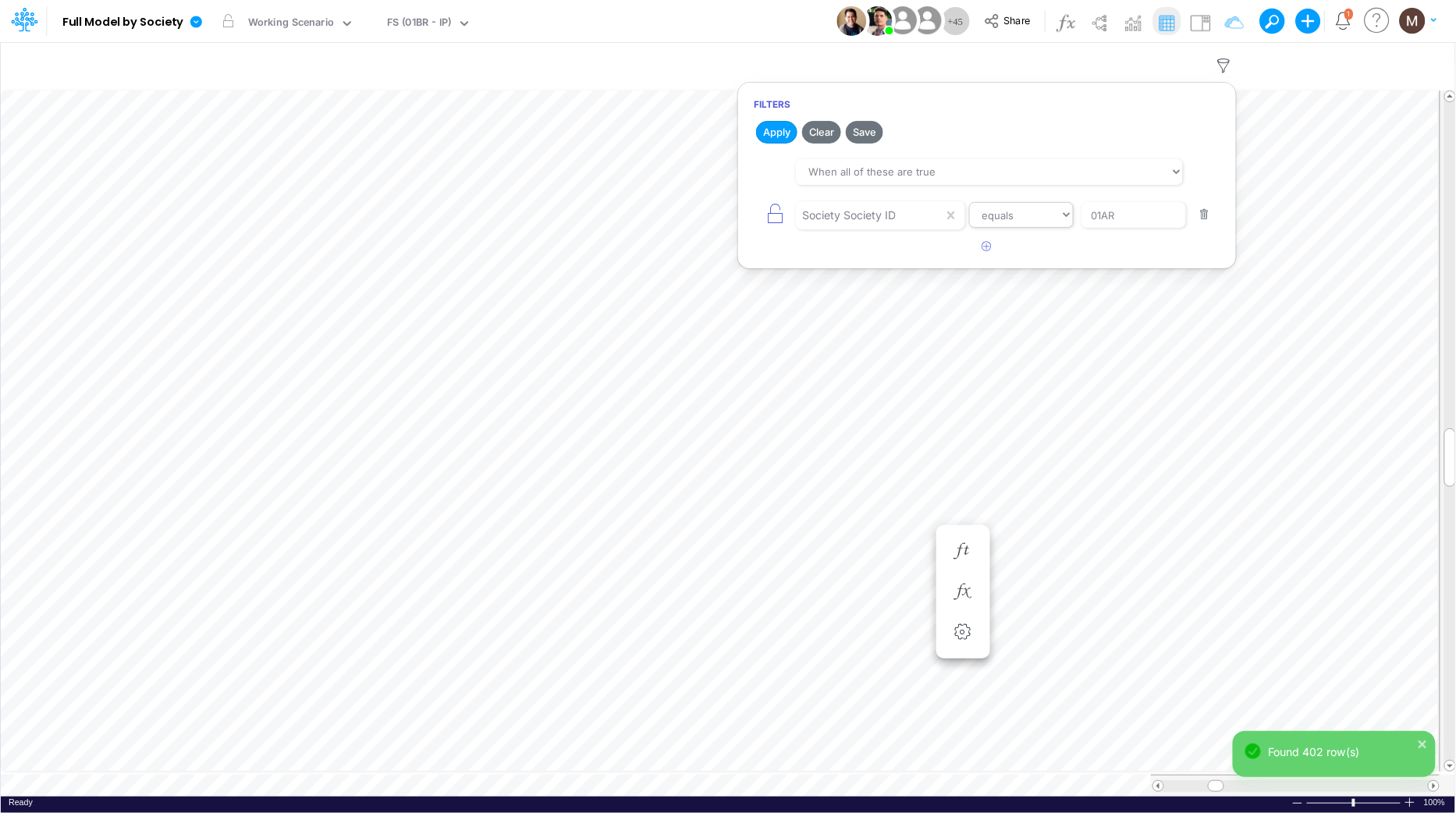
scroll to position [0, 1]
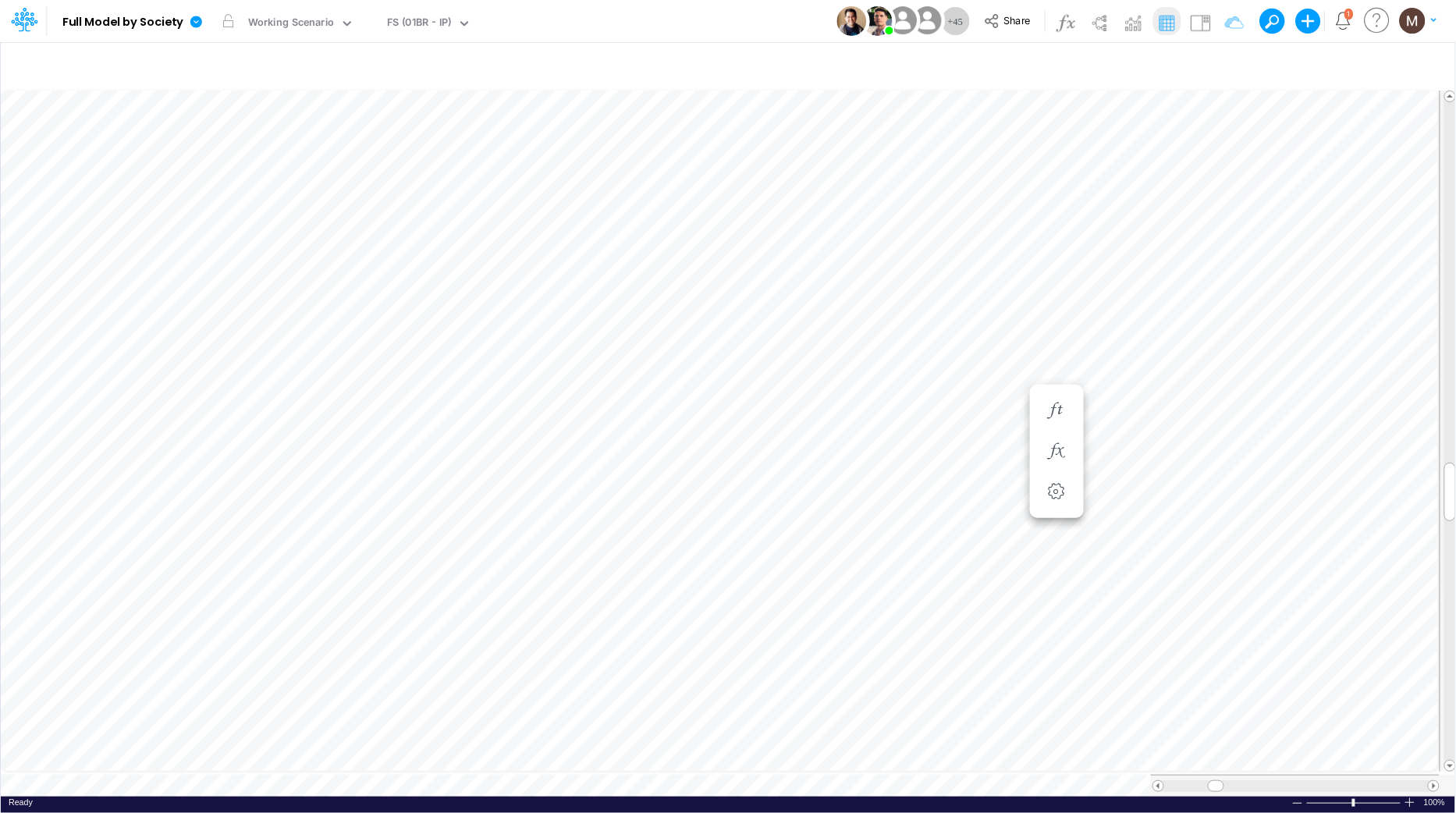
scroll to position [0, 1]
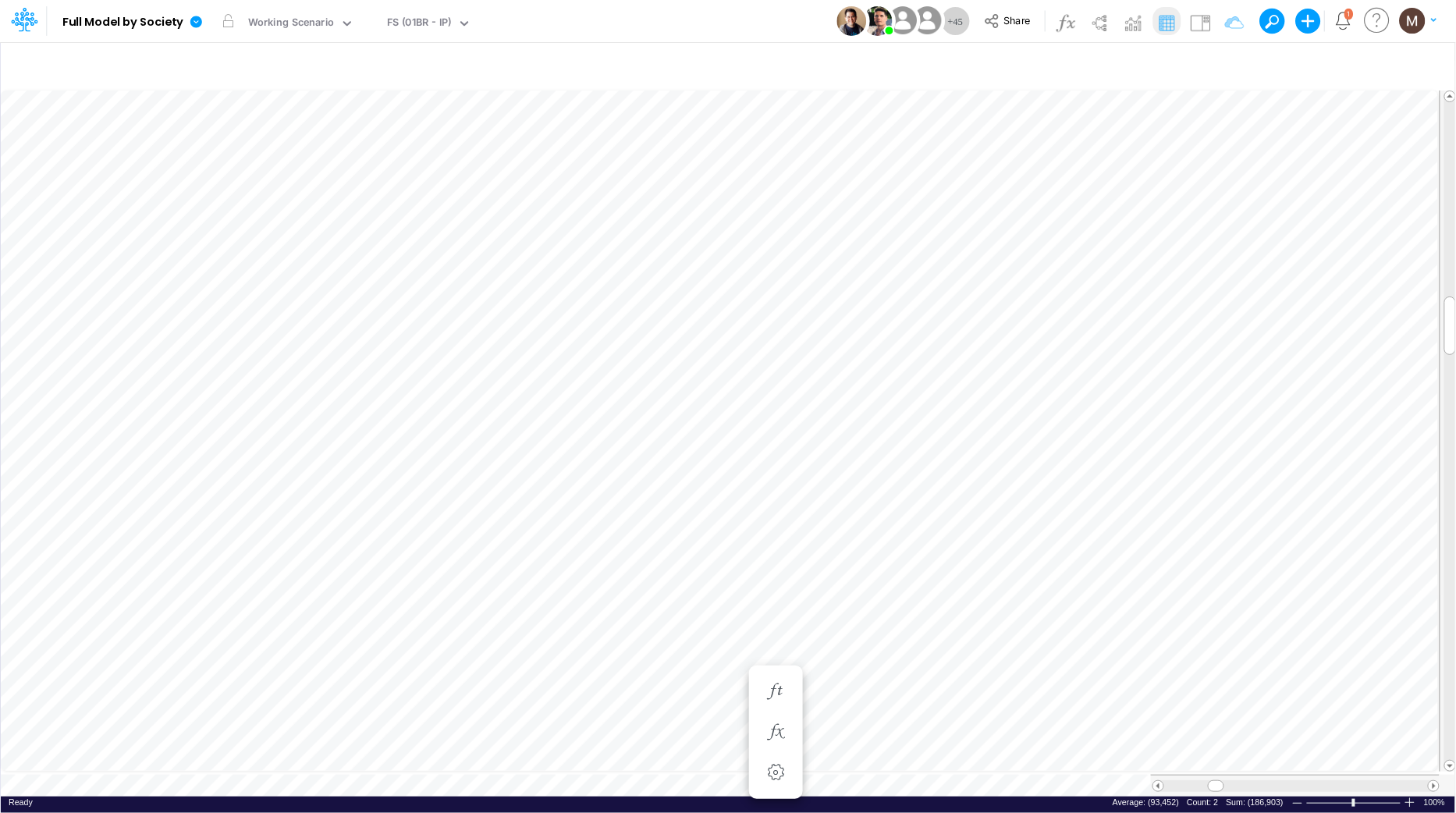
scroll to position [0, 1]
click at [1226, 61] on icon "button" at bounding box center [1223, 66] width 23 height 16
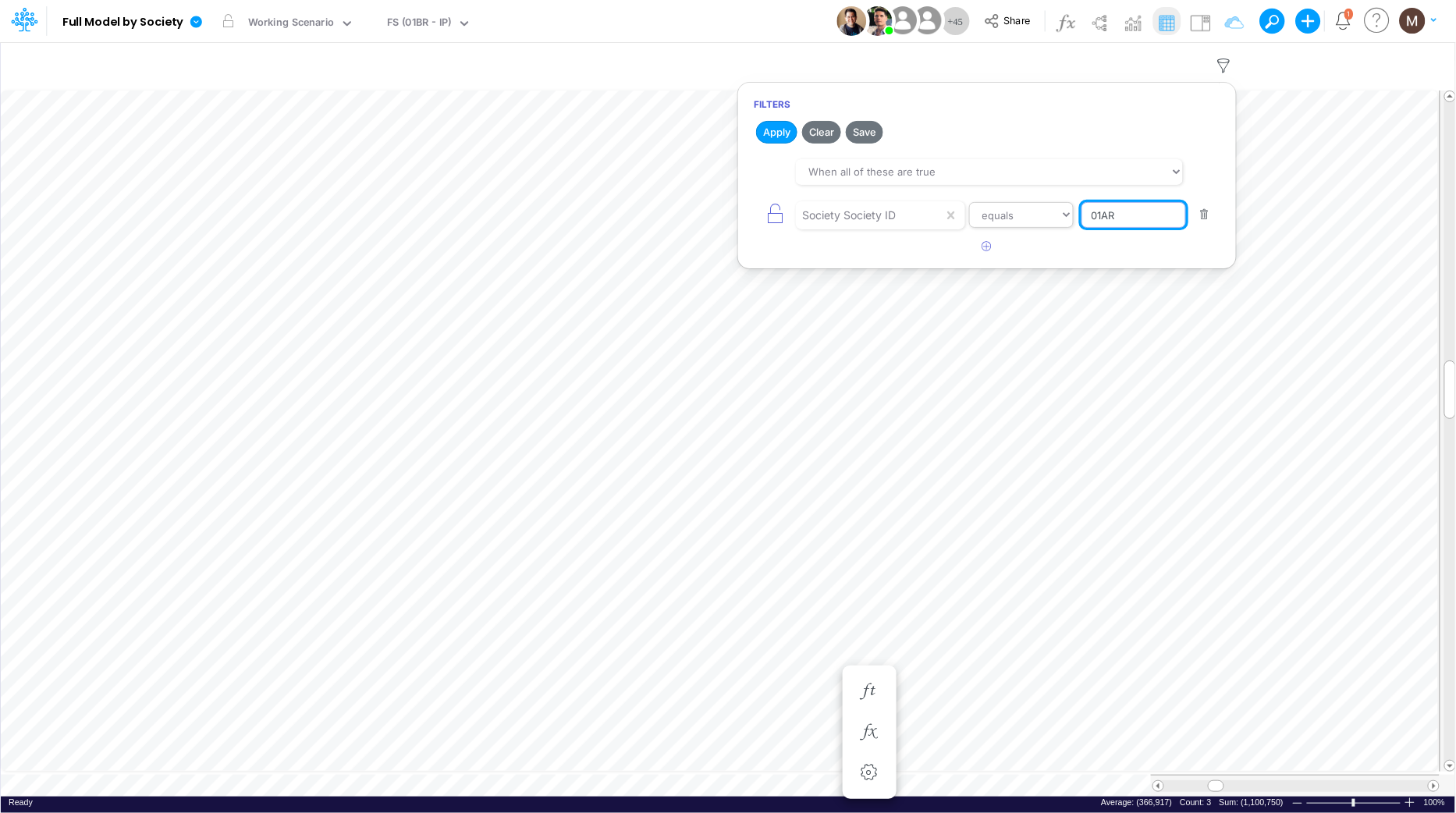
drag, startPoint x: 1133, startPoint y: 222, endPoint x: 1050, endPoint y: 203, distance: 85.1
click at [1050, 203] on div "Society Society ID equals not equal starts with ends with contains 01AR" at bounding box center [987, 215] width 467 height 35
type input "01US"
click at [786, 128] on button "Apply" at bounding box center [776, 132] width 41 height 22
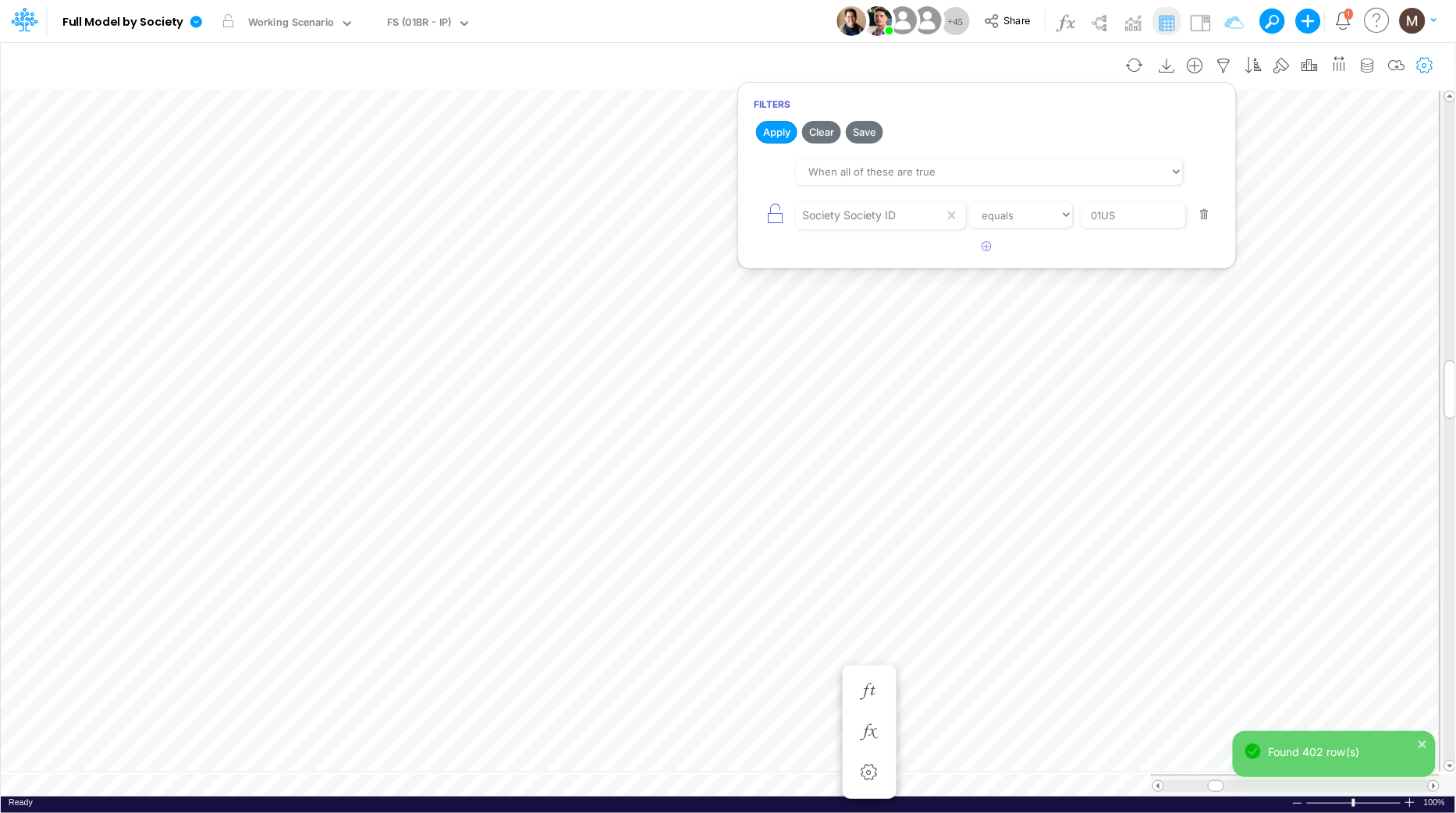
scroll to position [0, 1]
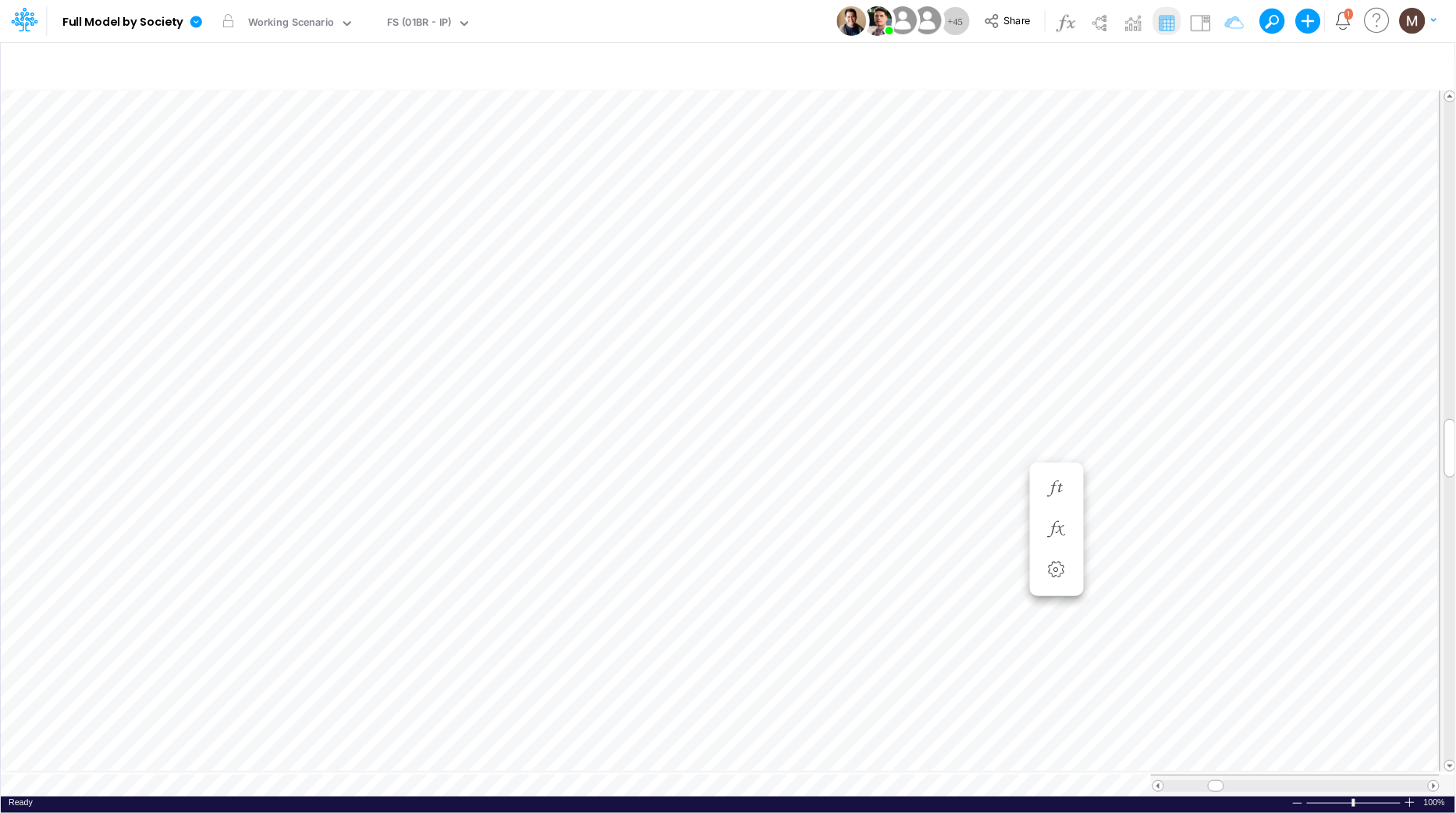
type input "Consolidated FS - USGAAP"
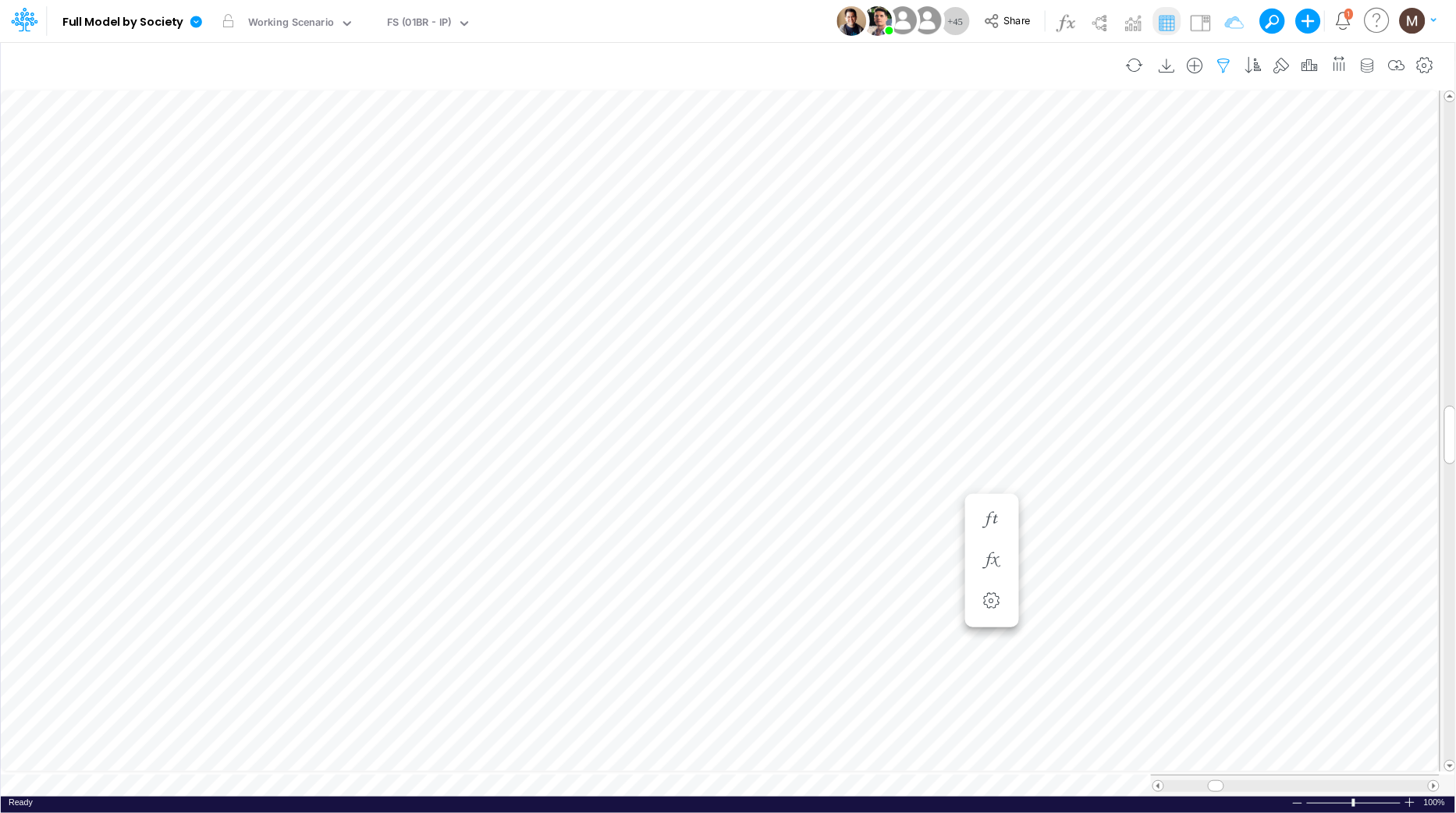
click at [1217, 62] on icon "button" at bounding box center [1223, 66] width 23 height 16
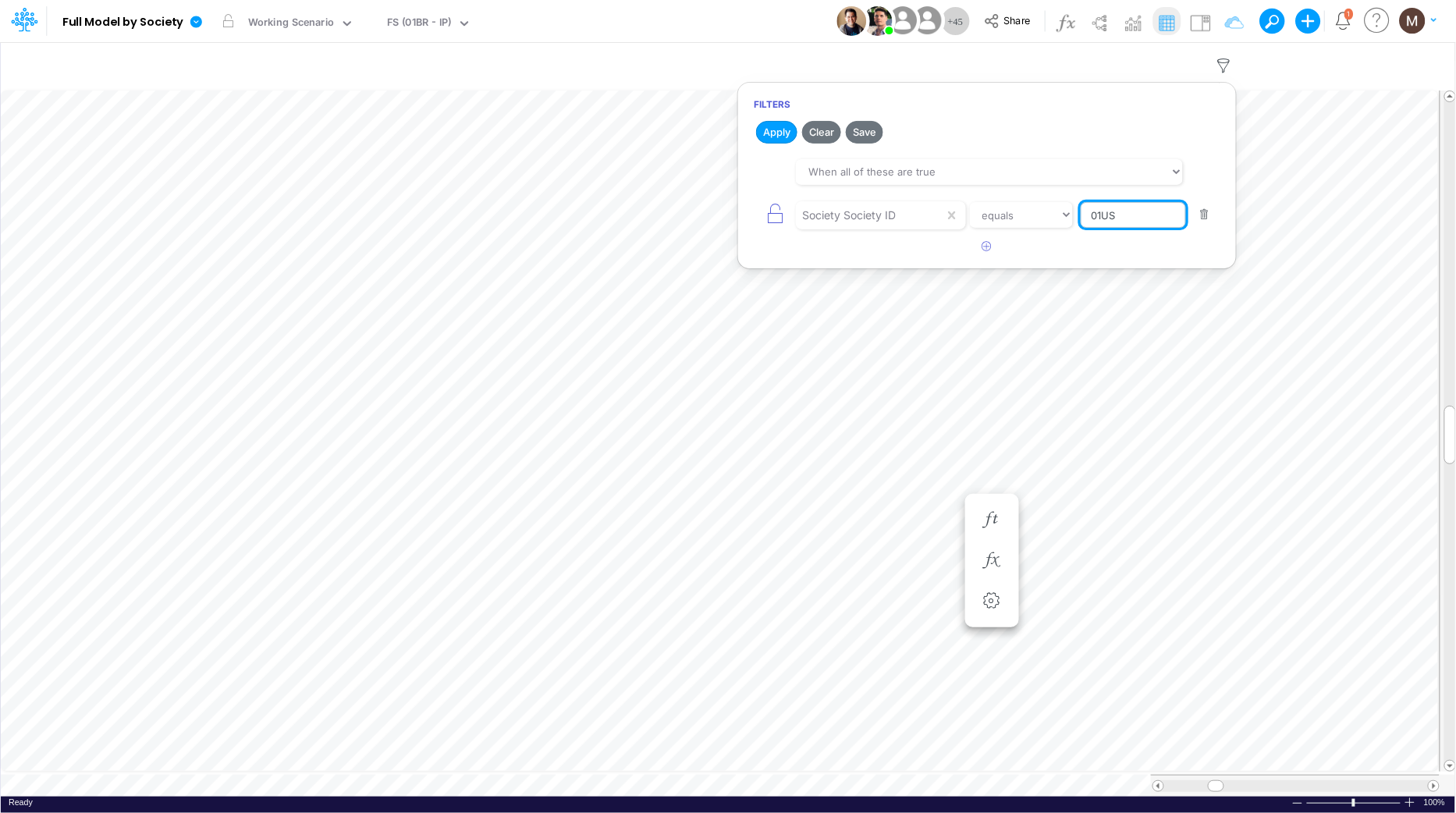
click at [1101, 212] on input "01US" at bounding box center [1133, 215] width 105 height 27
type input "02US"
click at [775, 130] on button "Apply" at bounding box center [776, 132] width 41 height 22
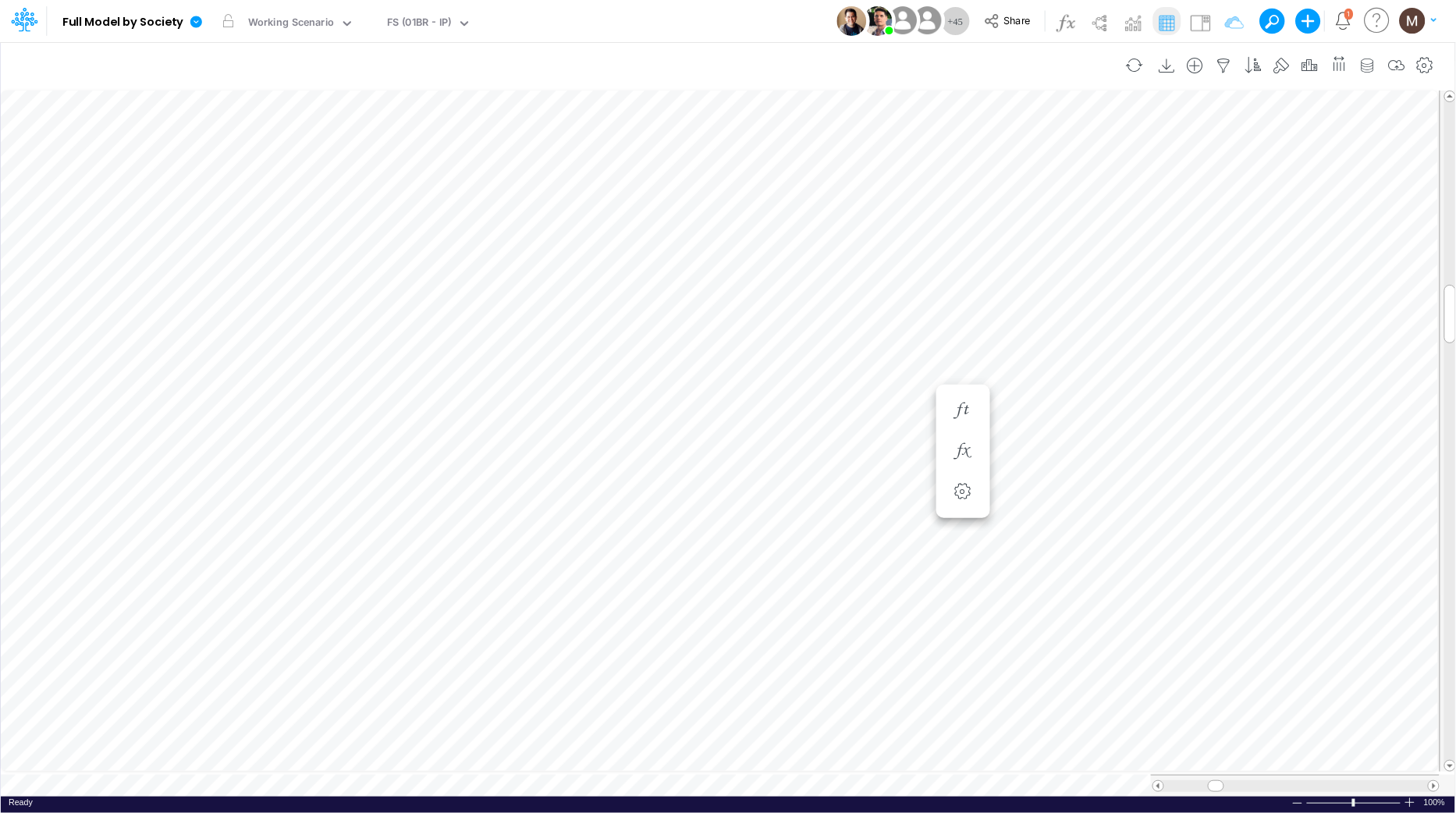
scroll to position [0, 1]
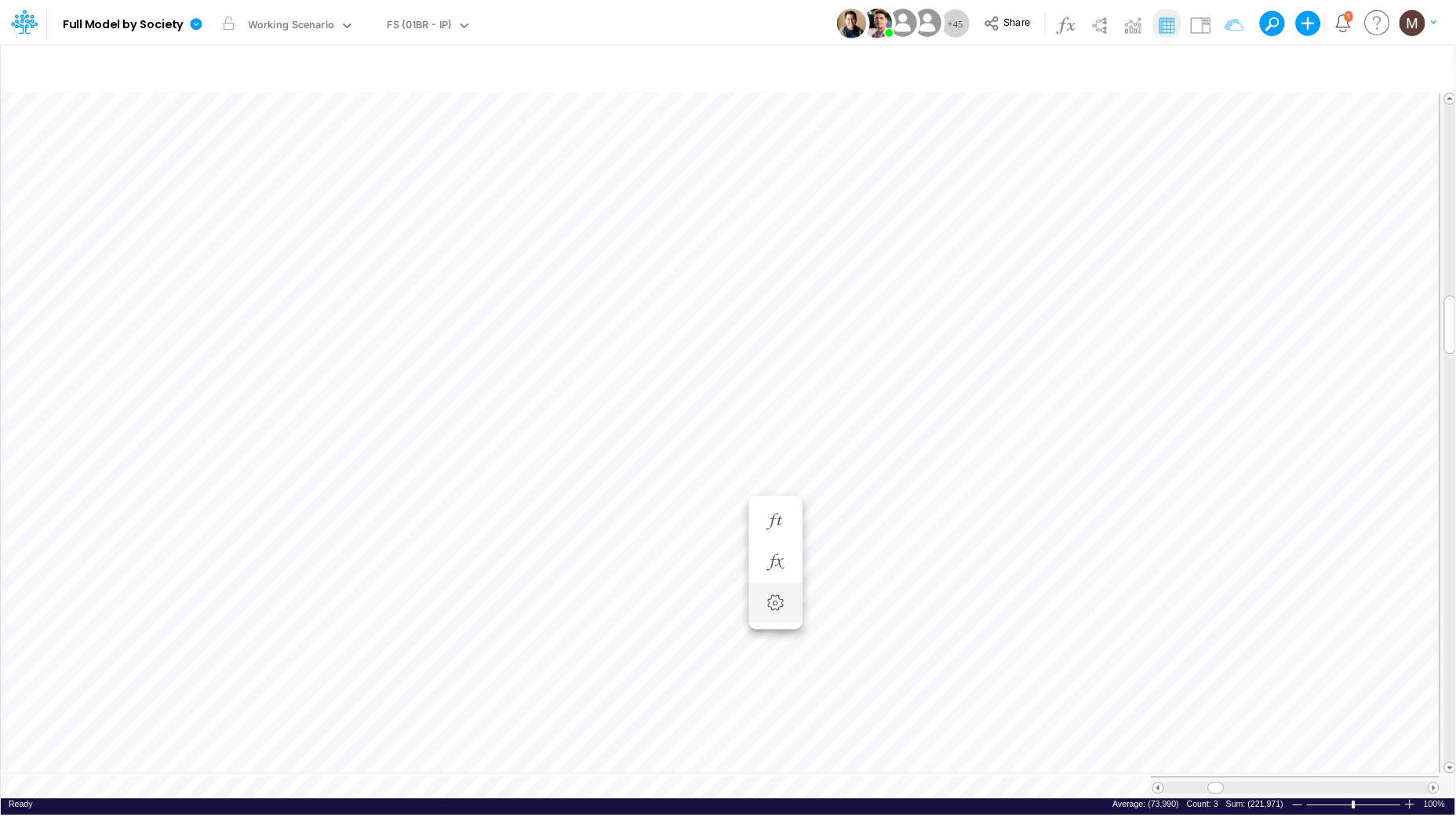
scroll to position [0, 1]
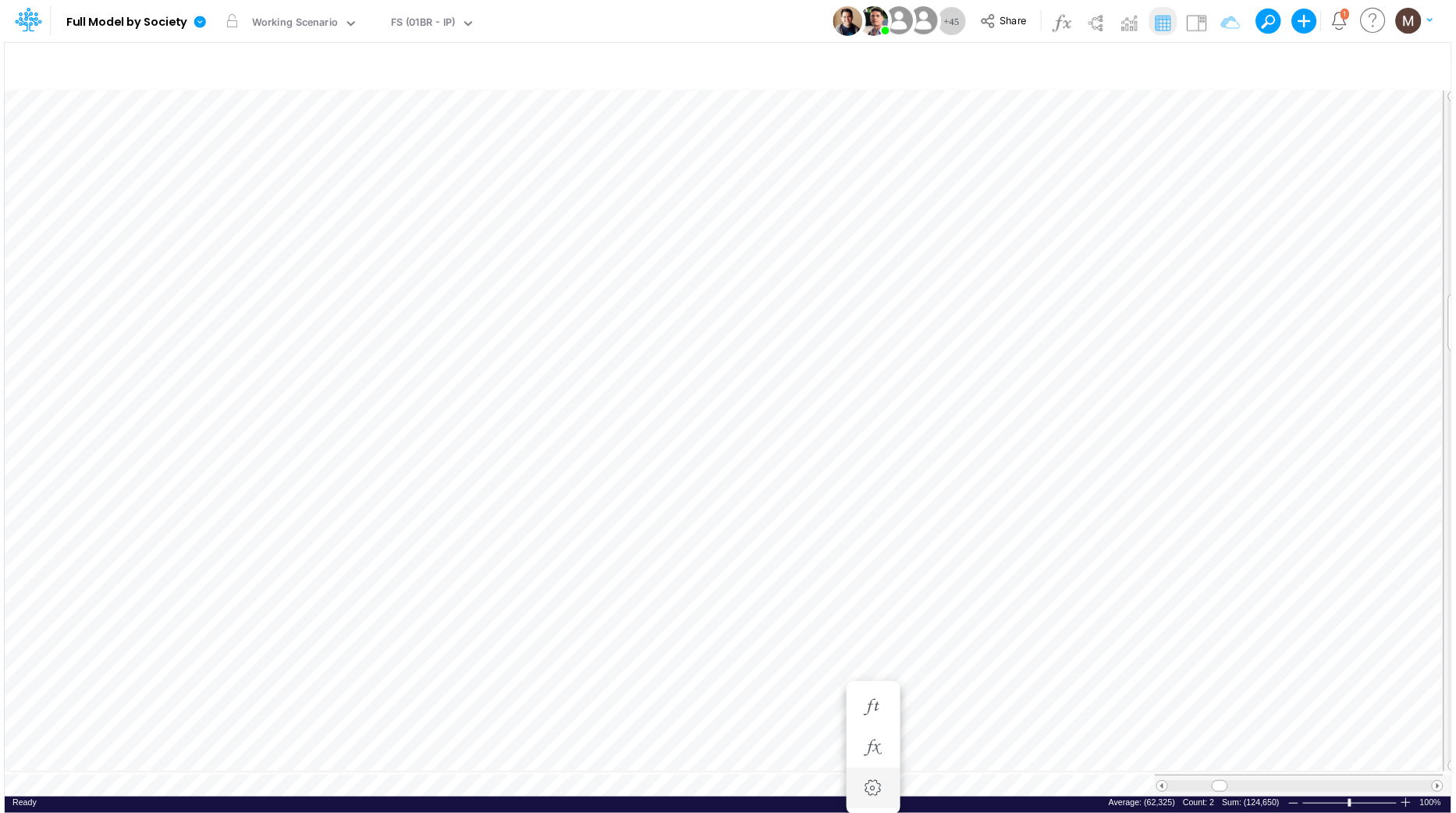
scroll to position [0, 1]
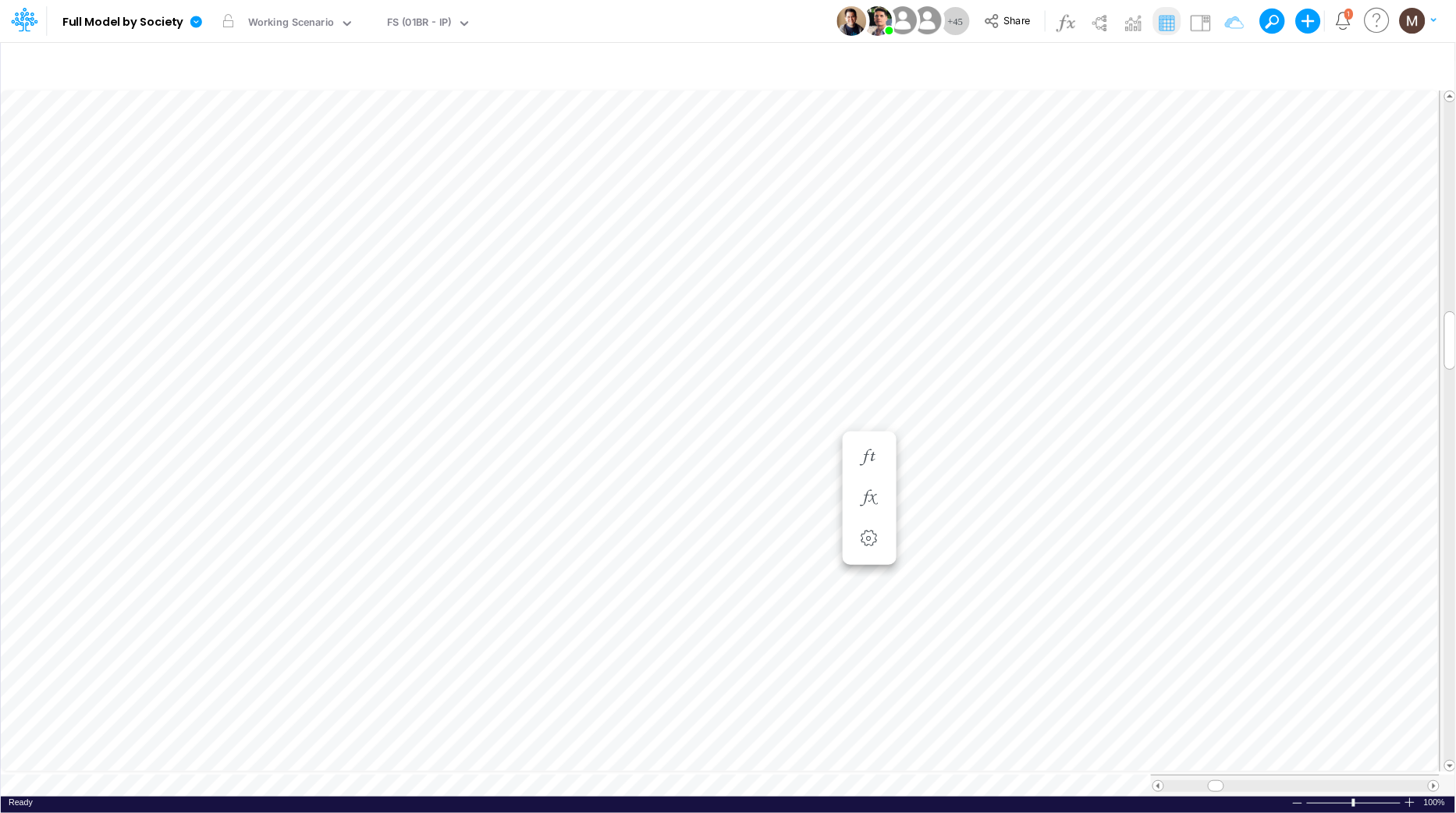
scroll to position [0, 1]
type input "Consolidated FS - USGAAP"
click at [1217, 69] on icon "button" at bounding box center [1223, 66] width 23 height 16
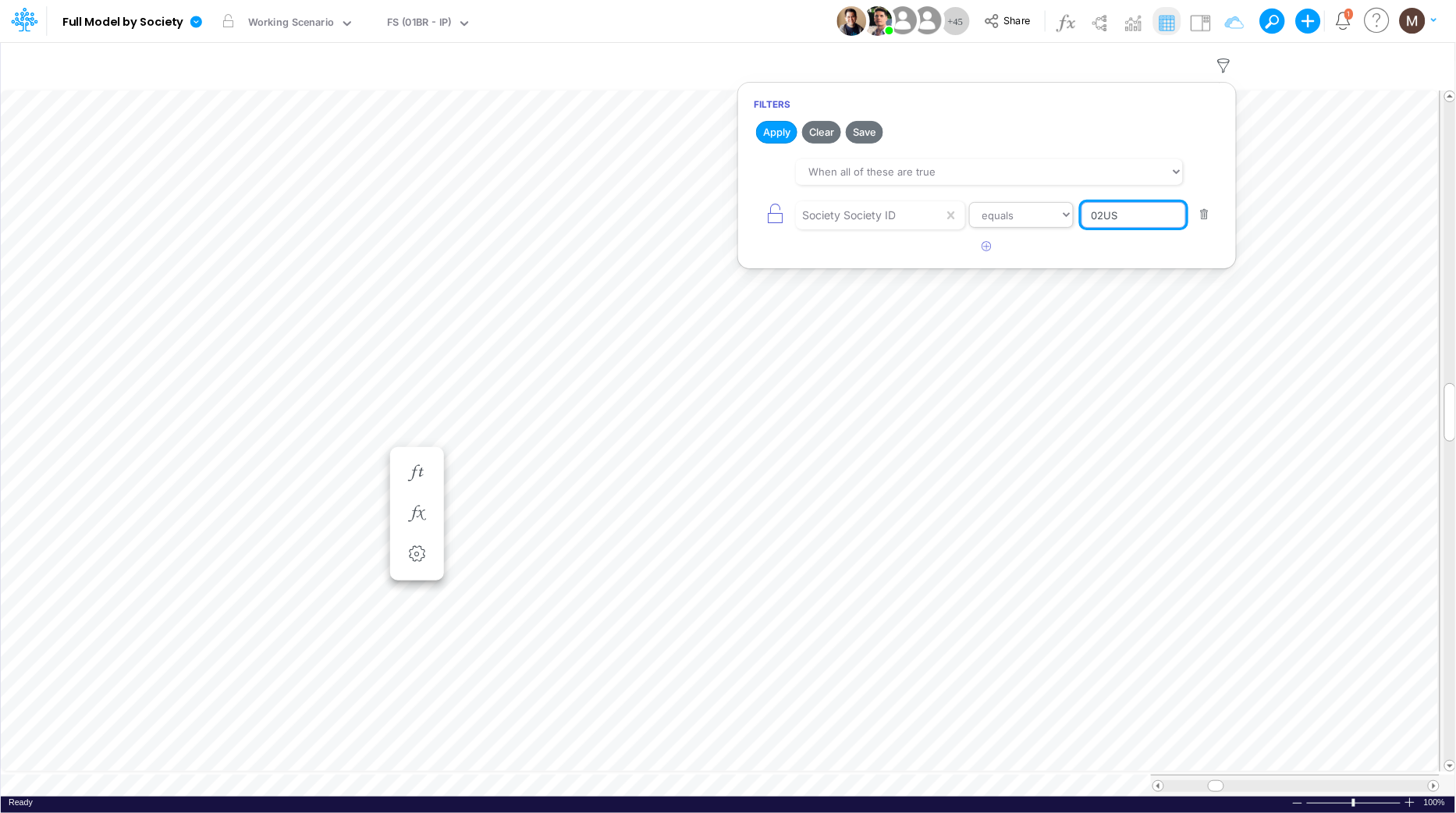
drag, startPoint x: 1130, startPoint y: 223, endPoint x: 1056, endPoint y: 216, distance: 74.3
click at [1057, 216] on div "Society Society ID equals not equal starts with ends with contains 02US" at bounding box center [987, 215] width 467 height 35
paste input "ELIM-BACEN"
type input "ELIM-BACEN"
click at [791, 130] on button "Apply" at bounding box center [776, 132] width 41 height 22
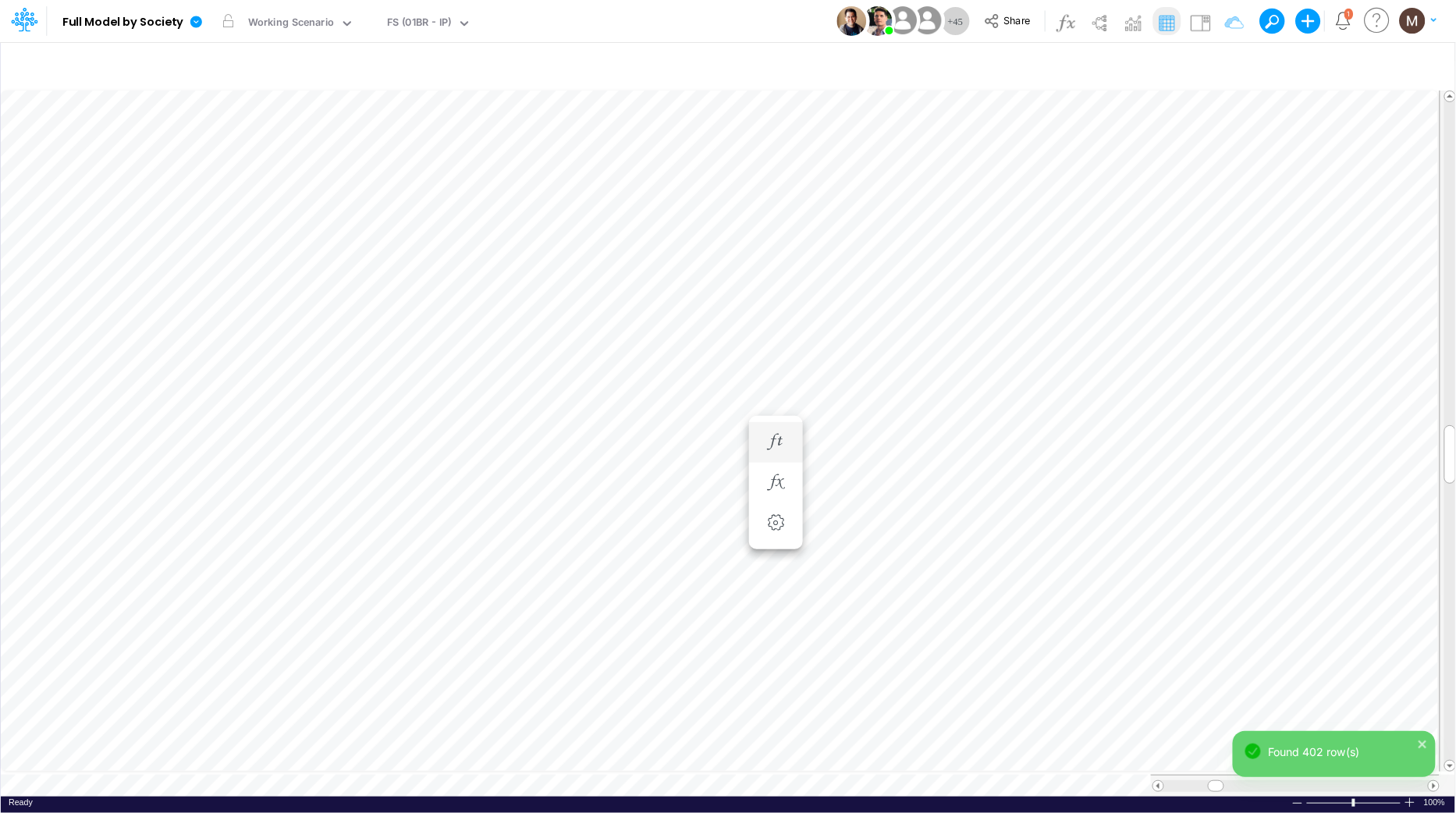
scroll to position [0, 1]
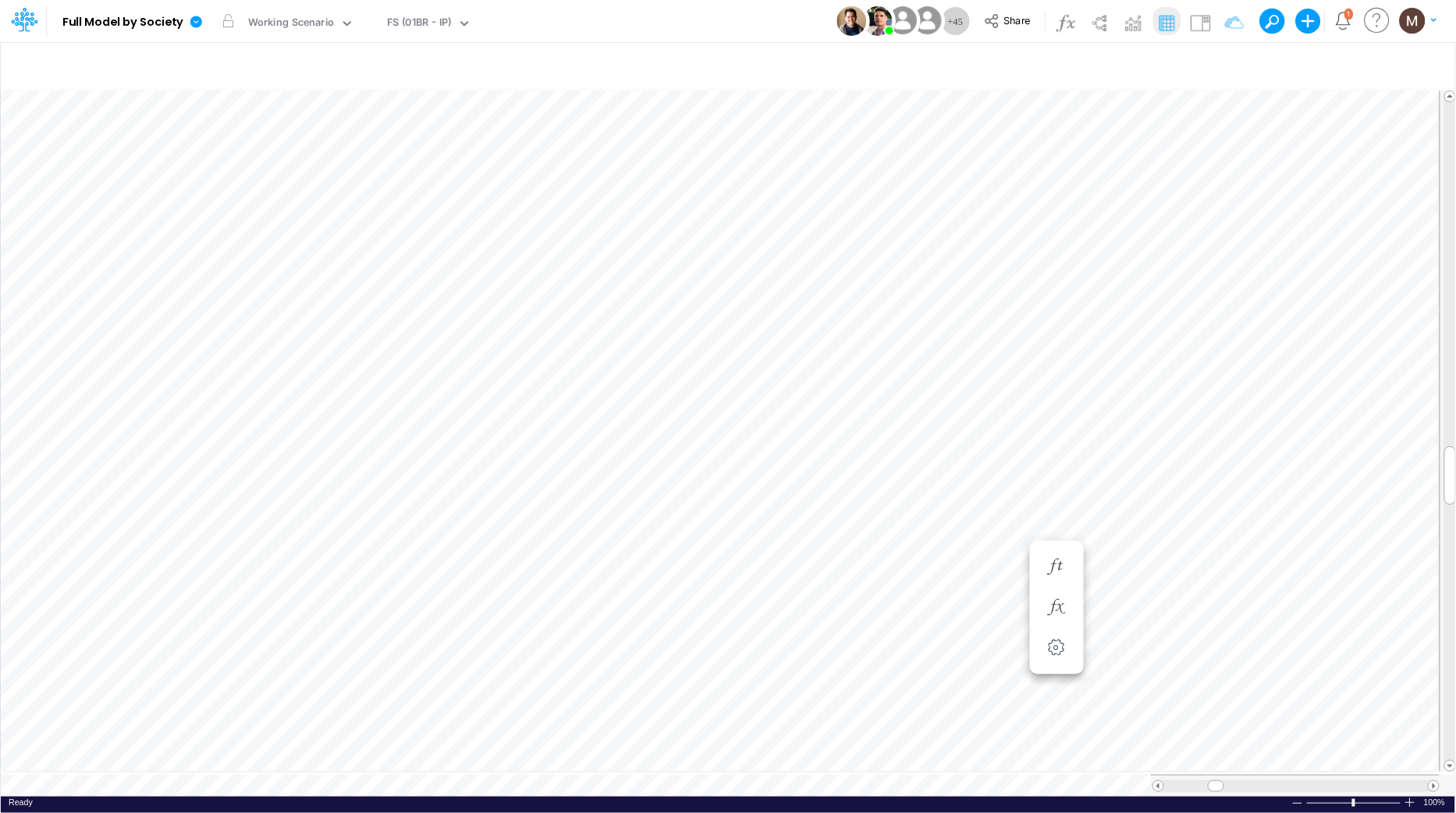
scroll to position [0, 1]
type input "Consolidated FS - USGAAP"
click at [1227, 58] on icon "button" at bounding box center [1223, 66] width 23 height 16
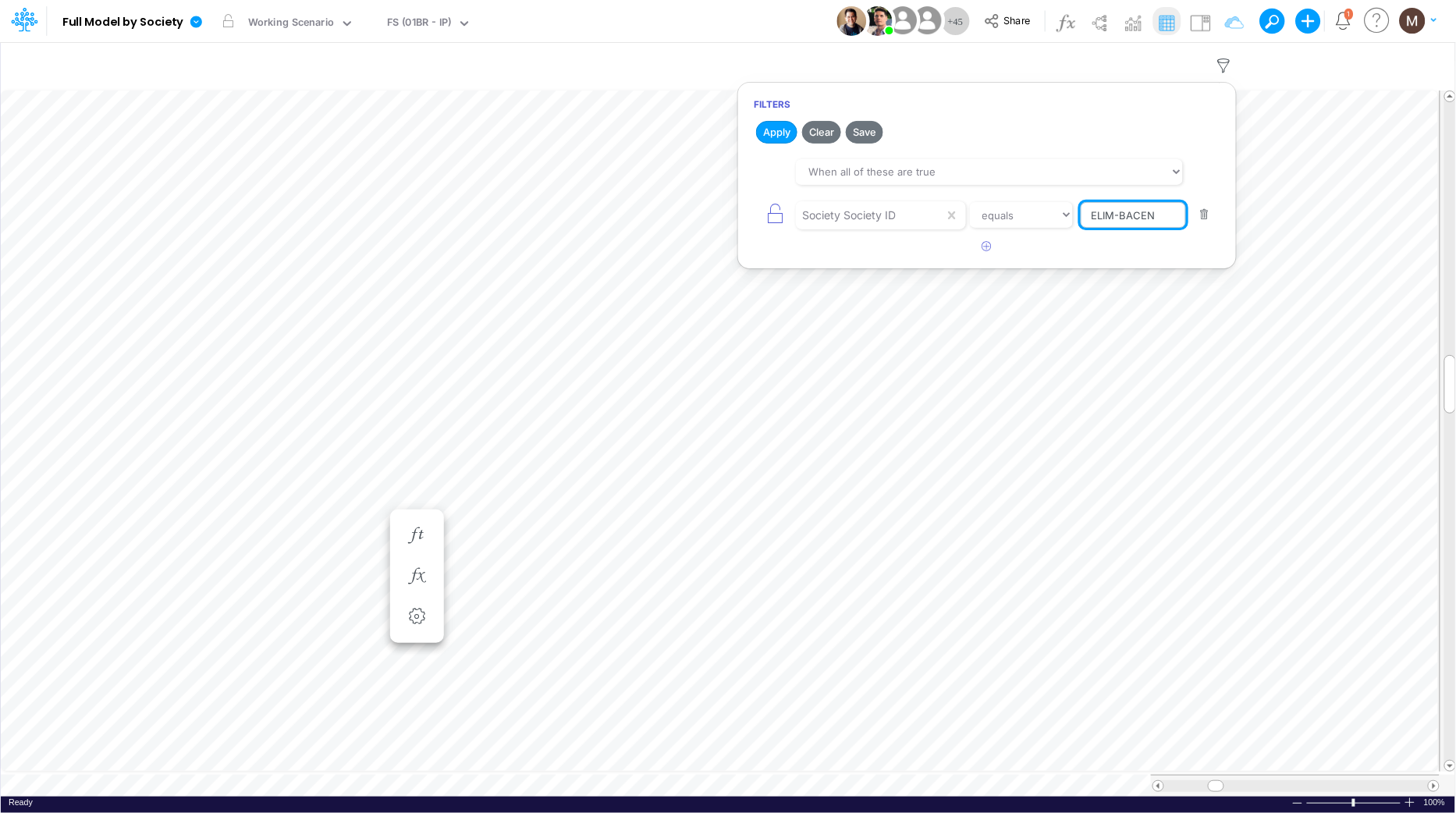
click at [1112, 223] on input "ELIM-BACEN" at bounding box center [1133, 215] width 105 height 27
paste input "RGAAP"
type input "ELIM-BRGAAP"
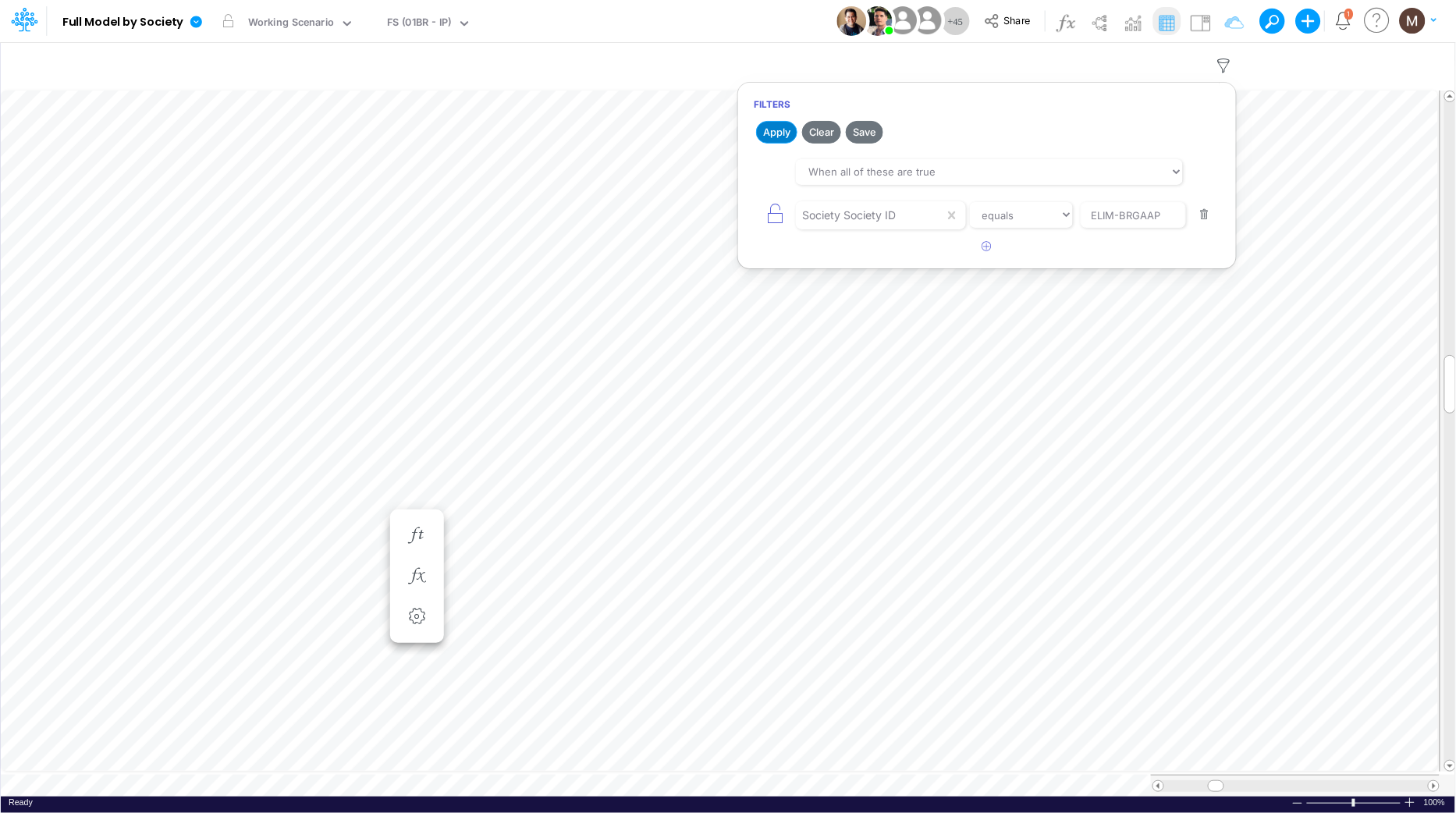
click at [786, 137] on button "Apply" at bounding box center [776, 132] width 41 height 22
type input "Consolidated FS - USGAAP"
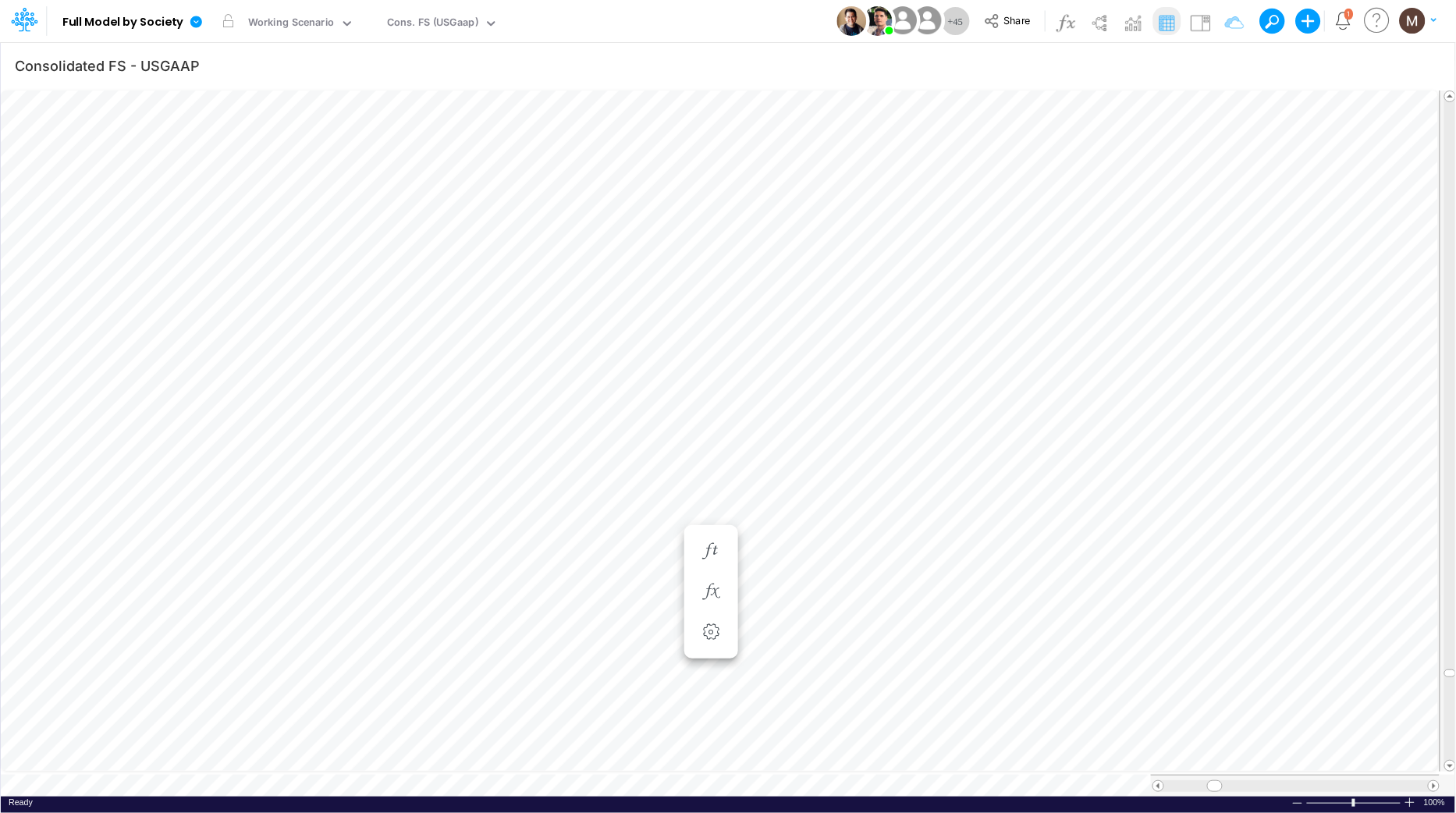
scroll to position [0, 1]
click at [1224, 62] on icon "button" at bounding box center [1223, 66] width 23 height 16
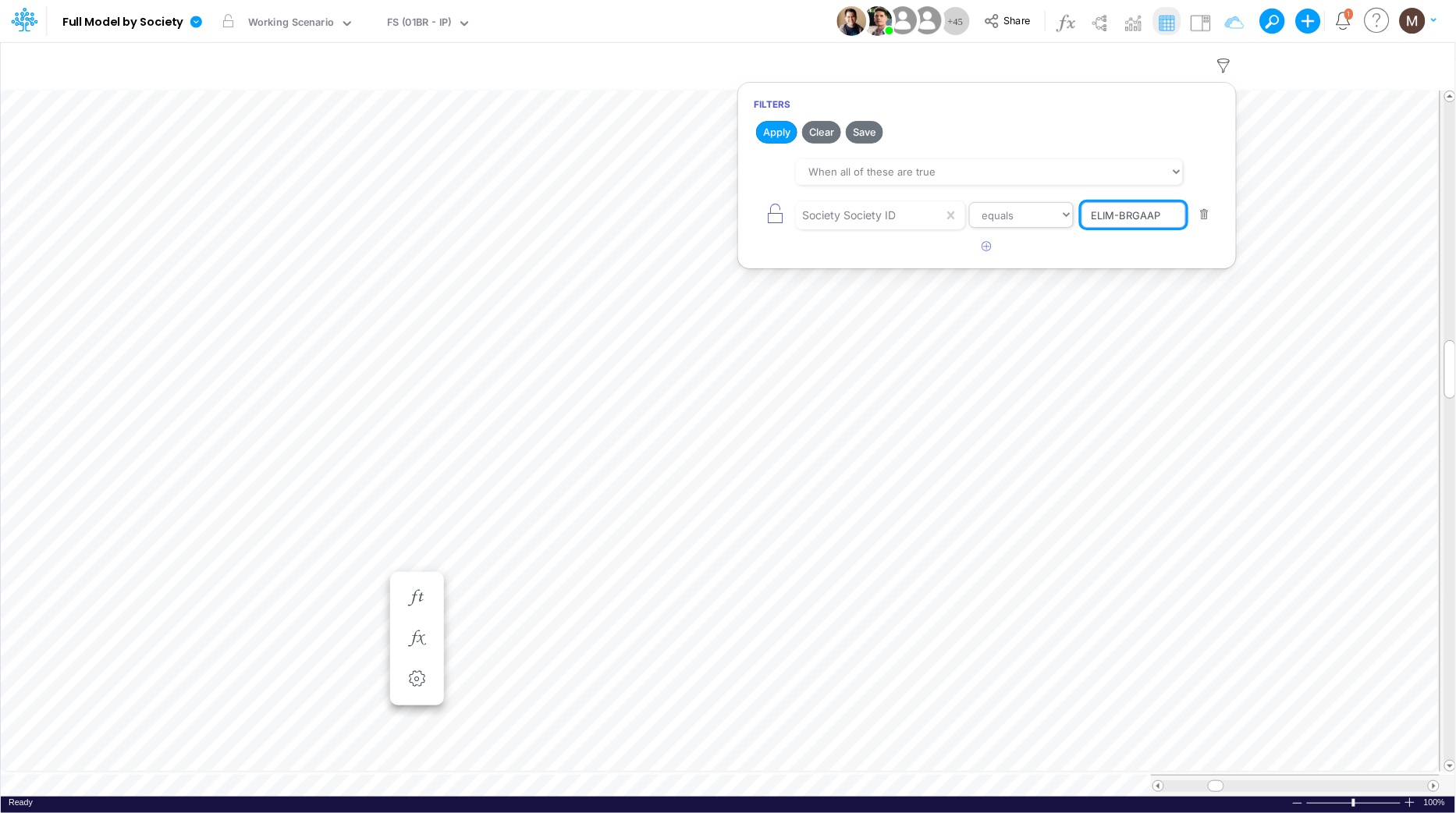
drag, startPoint x: 1177, startPoint y: 218, endPoint x: 1067, endPoint y: 215, distance: 110.0
click at [1067, 215] on div "Society Society ID equals not equal starts with ends with contains [PERSON_NAME]" at bounding box center [987, 215] width 467 height 35
paste input "US"
type input "ELIM-USGAAP"
click at [781, 142] on button "Apply" at bounding box center [776, 132] width 41 height 22
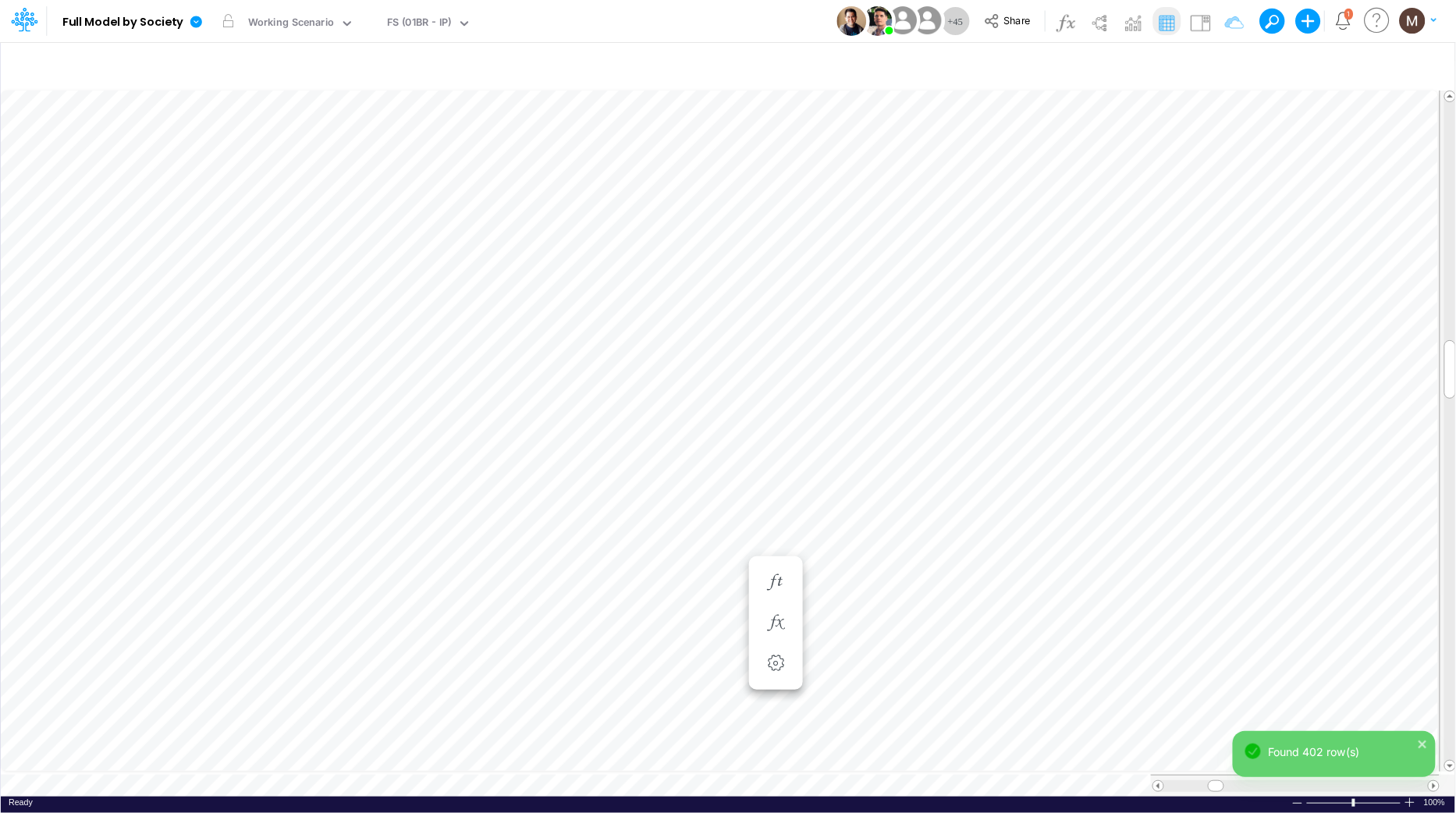
type input "Consolidated FS - USGAAP"
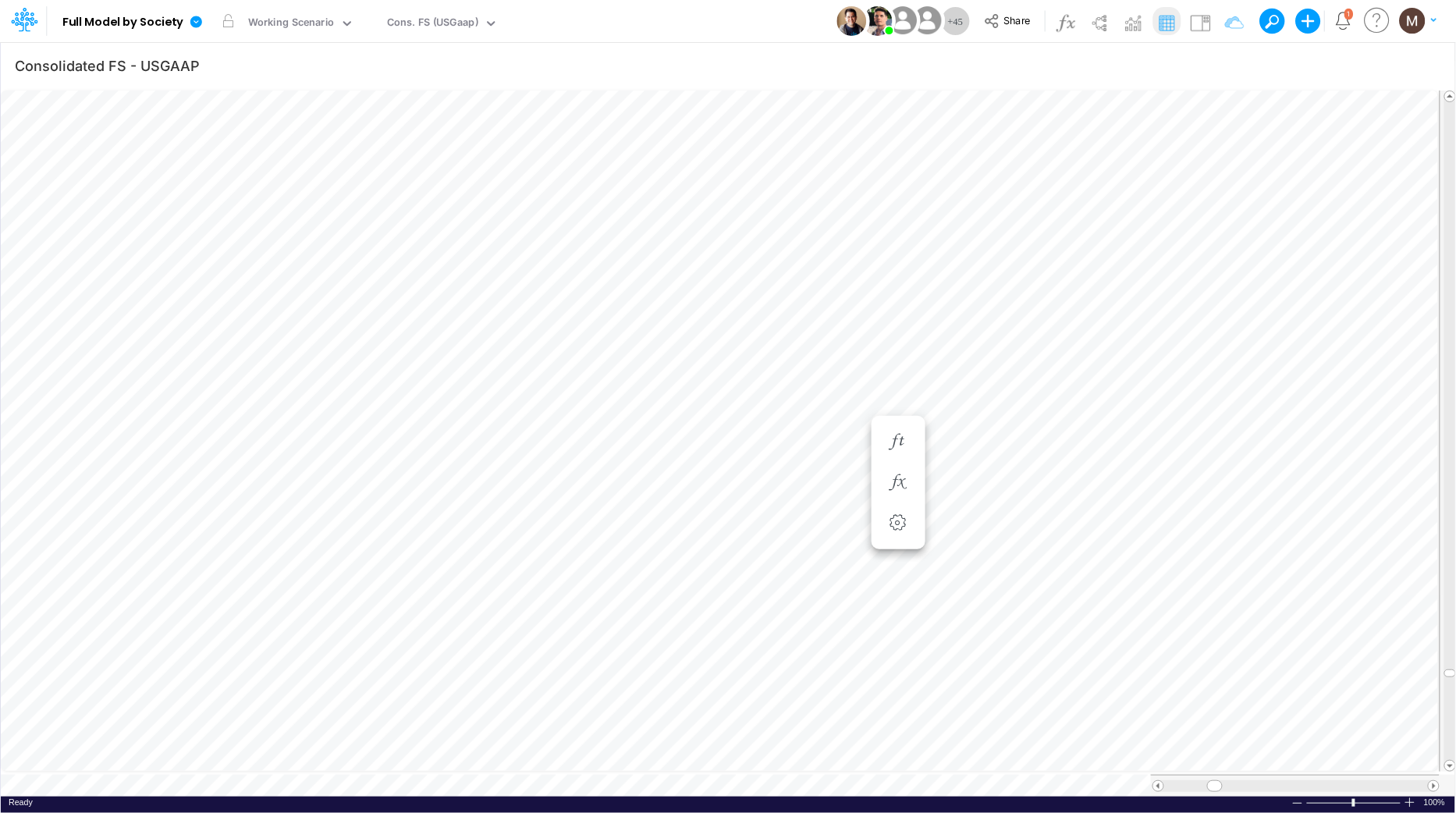
scroll to position [0, 1]
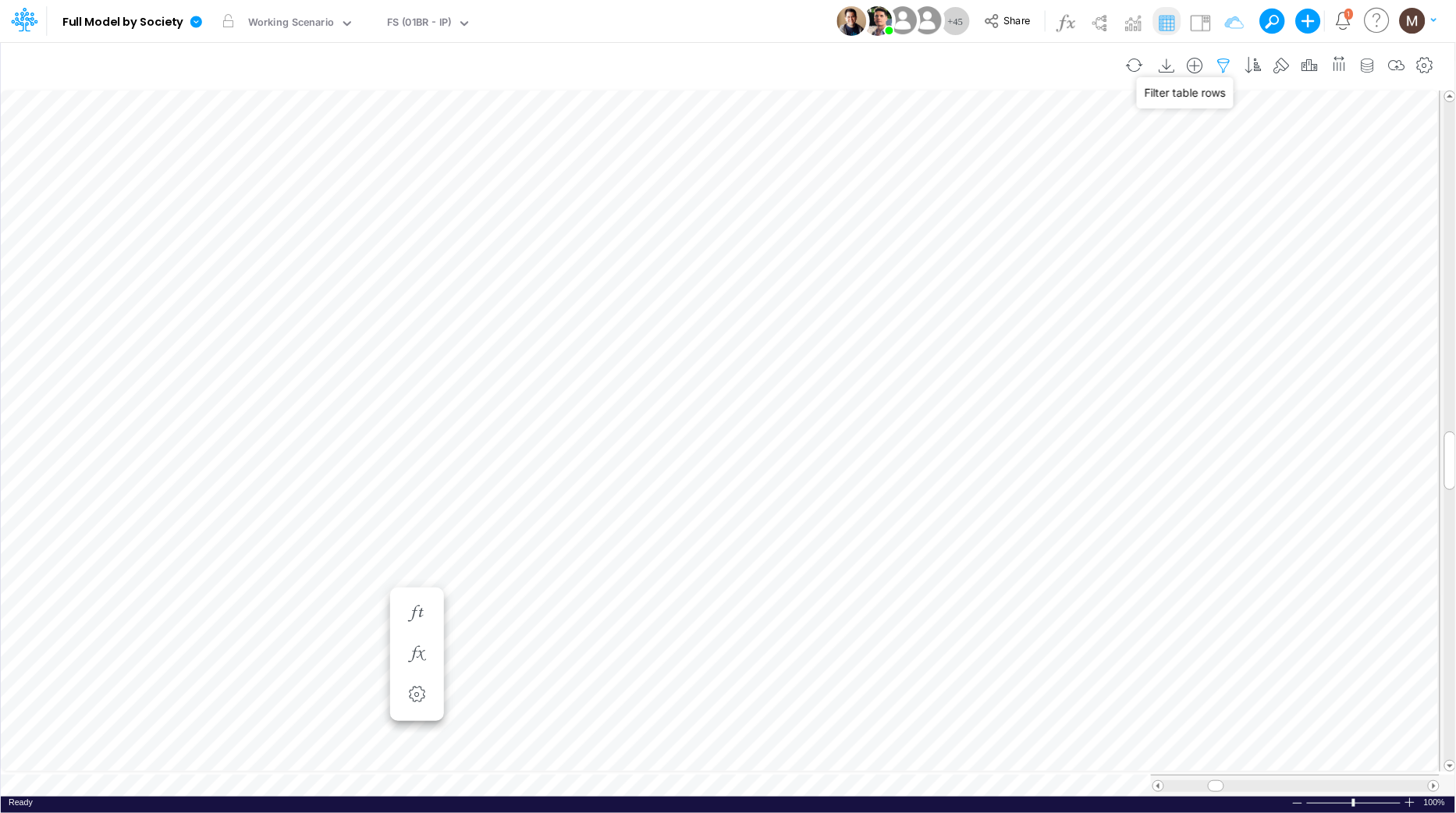
click at [1220, 64] on icon "button" at bounding box center [1223, 66] width 23 height 16
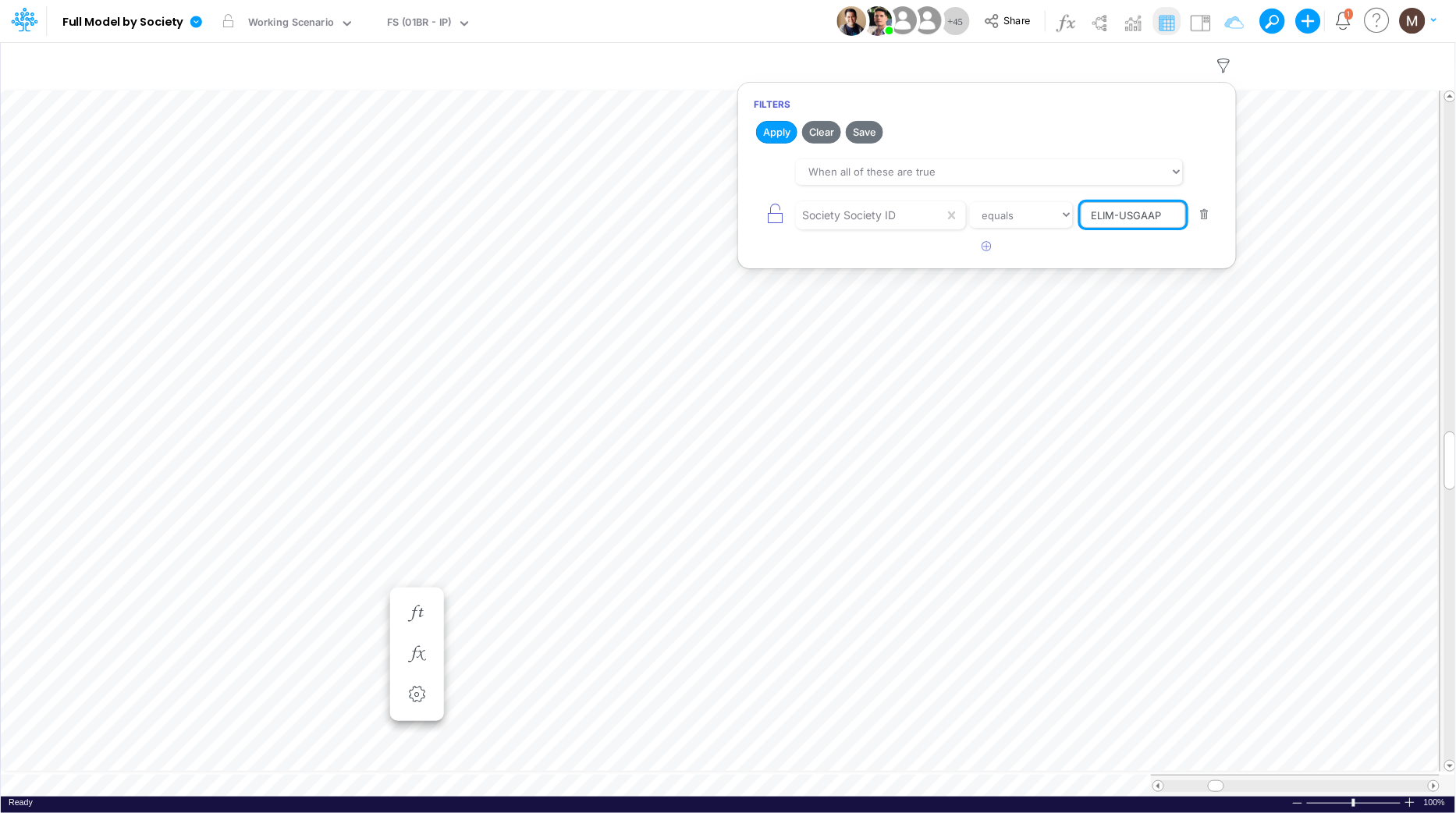
click at [1108, 209] on input "ELIM-USGAAP" at bounding box center [1133, 215] width 105 height 27
paste input "01CG"
type input "01CG"
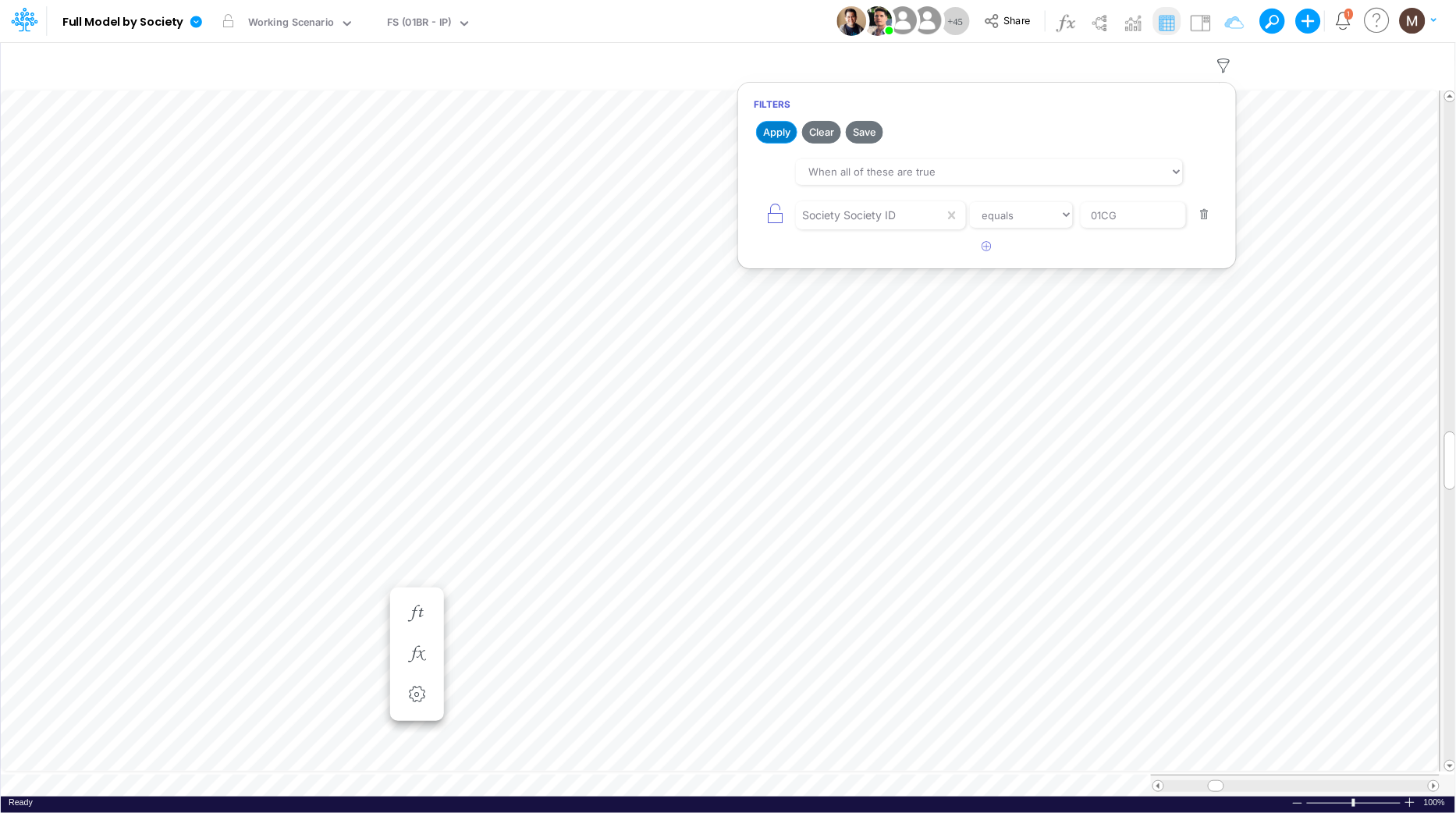
click at [768, 138] on button "Apply" at bounding box center [776, 132] width 41 height 22
type input "Consolidated FS - USGAAP"
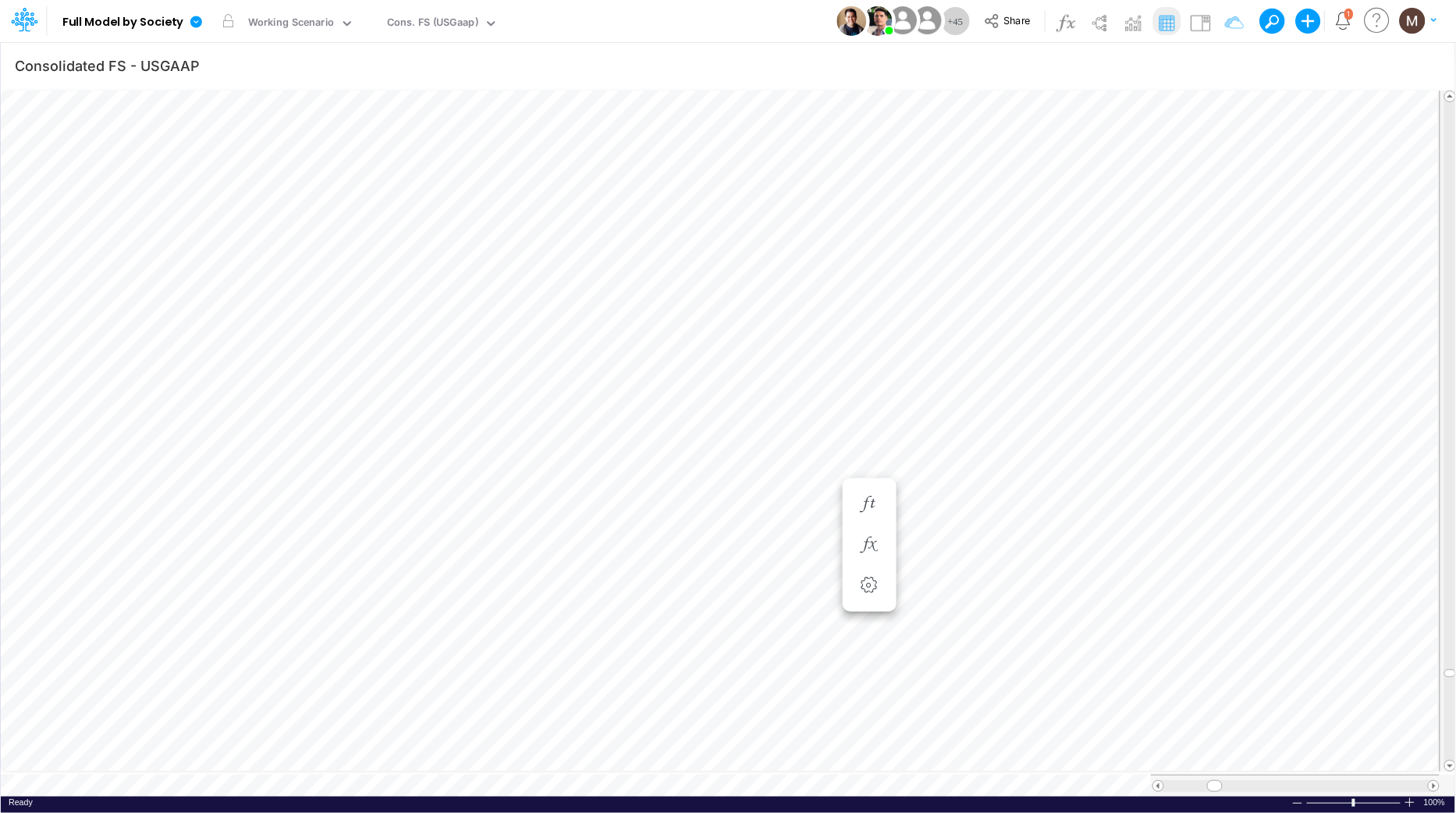
scroll to position [0, 1]
click at [1228, 61] on icon "button" at bounding box center [1223, 66] width 23 height 16
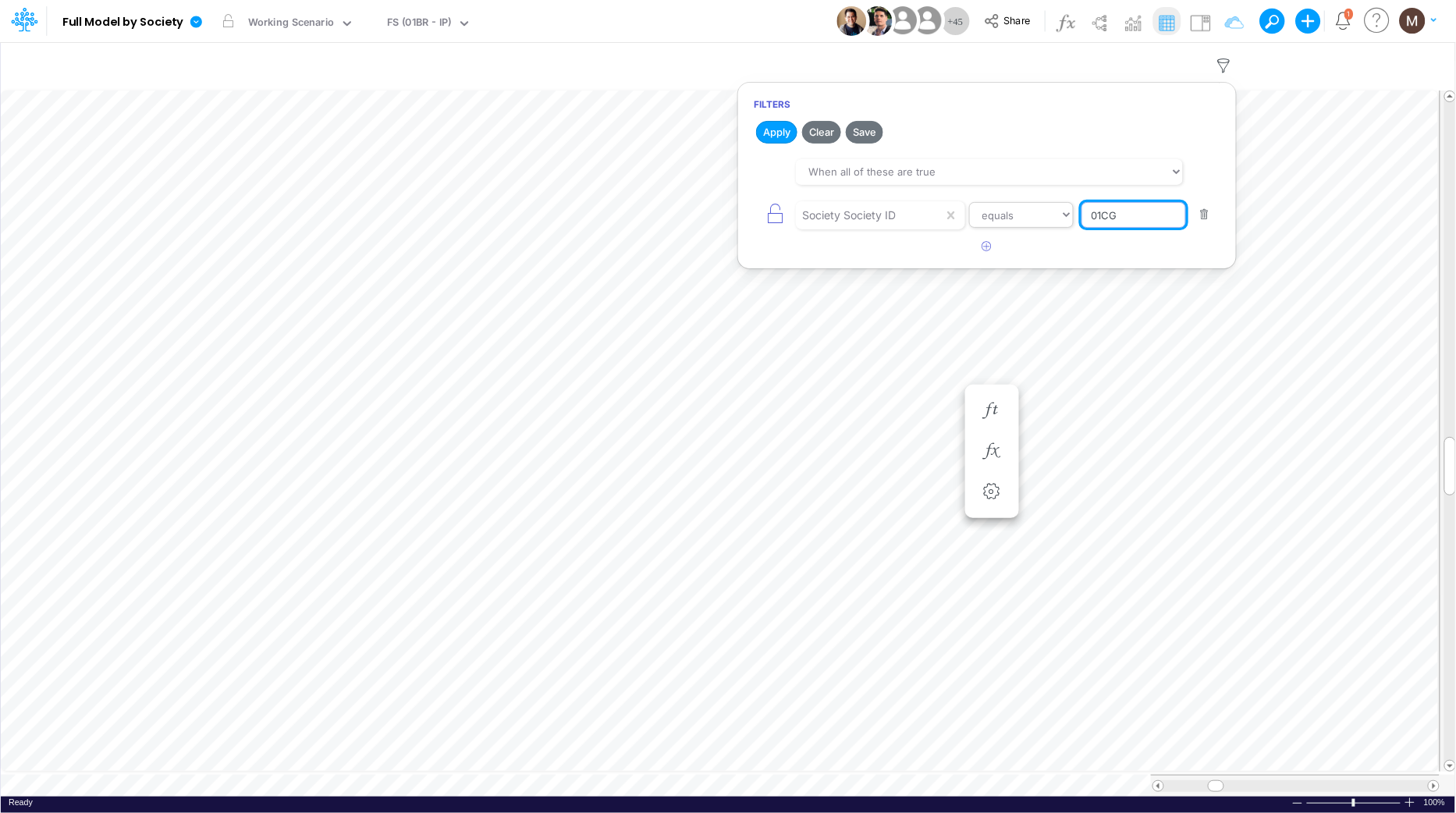
drag, startPoint x: 1119, startPoint y: 221, endPoint x: 1045, endPoint y: 216, distance: 74.2
click at [1045, 216] on div "Society Society ID equals not equal starts with ends with contains 01CG" at bounding box center [987, 215] width 467 height 35
type input "03BR"
click at [791, 131] on button "Apply" at bounding box center [776, 132] width 41 height 22
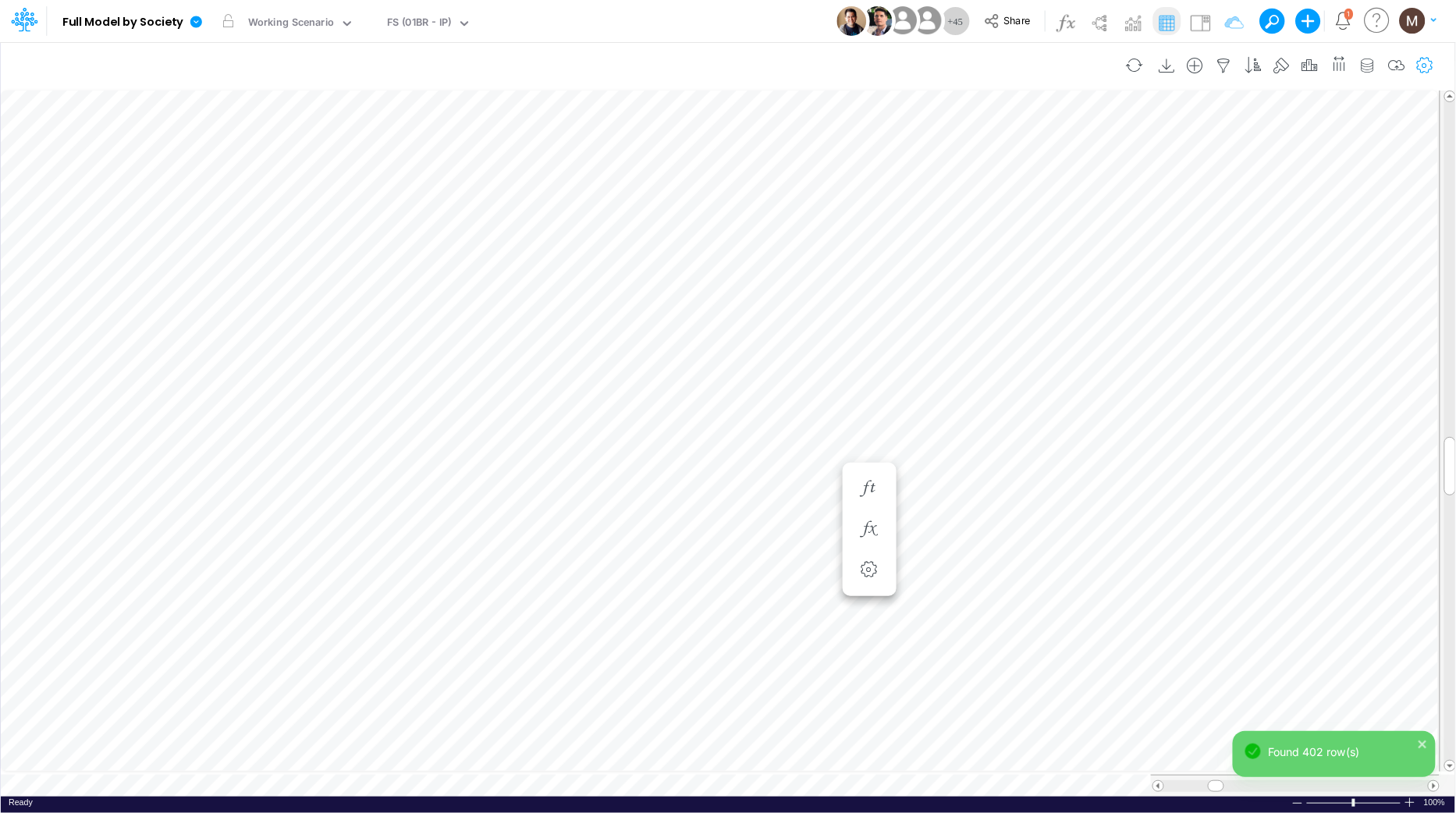
type input "Consolidated FS - USGAAP"
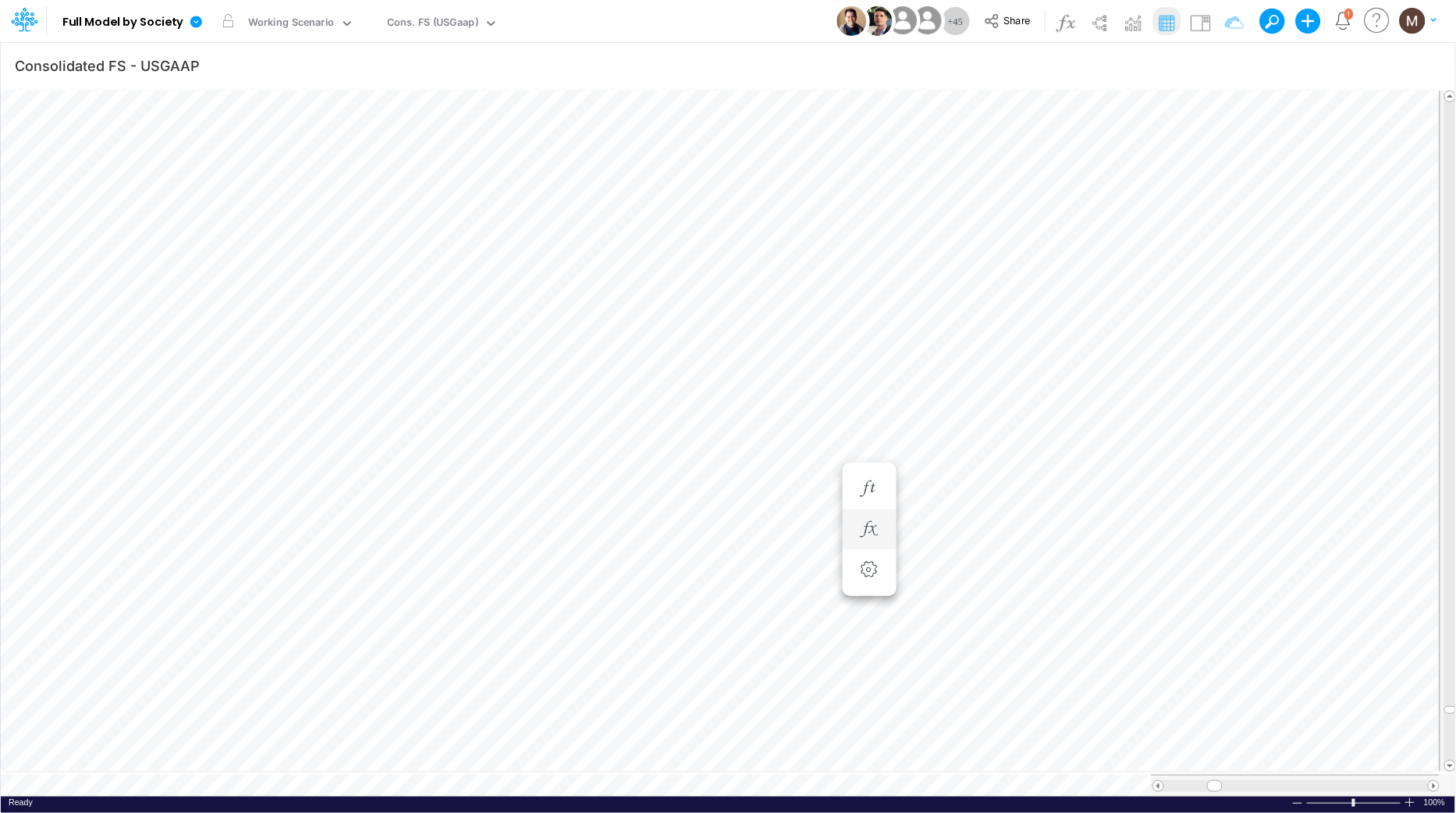
scroll to position [0, 1]
click at [351, 797] on div "Ready 100% Sum: null Max: null Min: null Numerical Count: null Count: null Aver…" at bounding box center [728, 806] width 1454 height 20
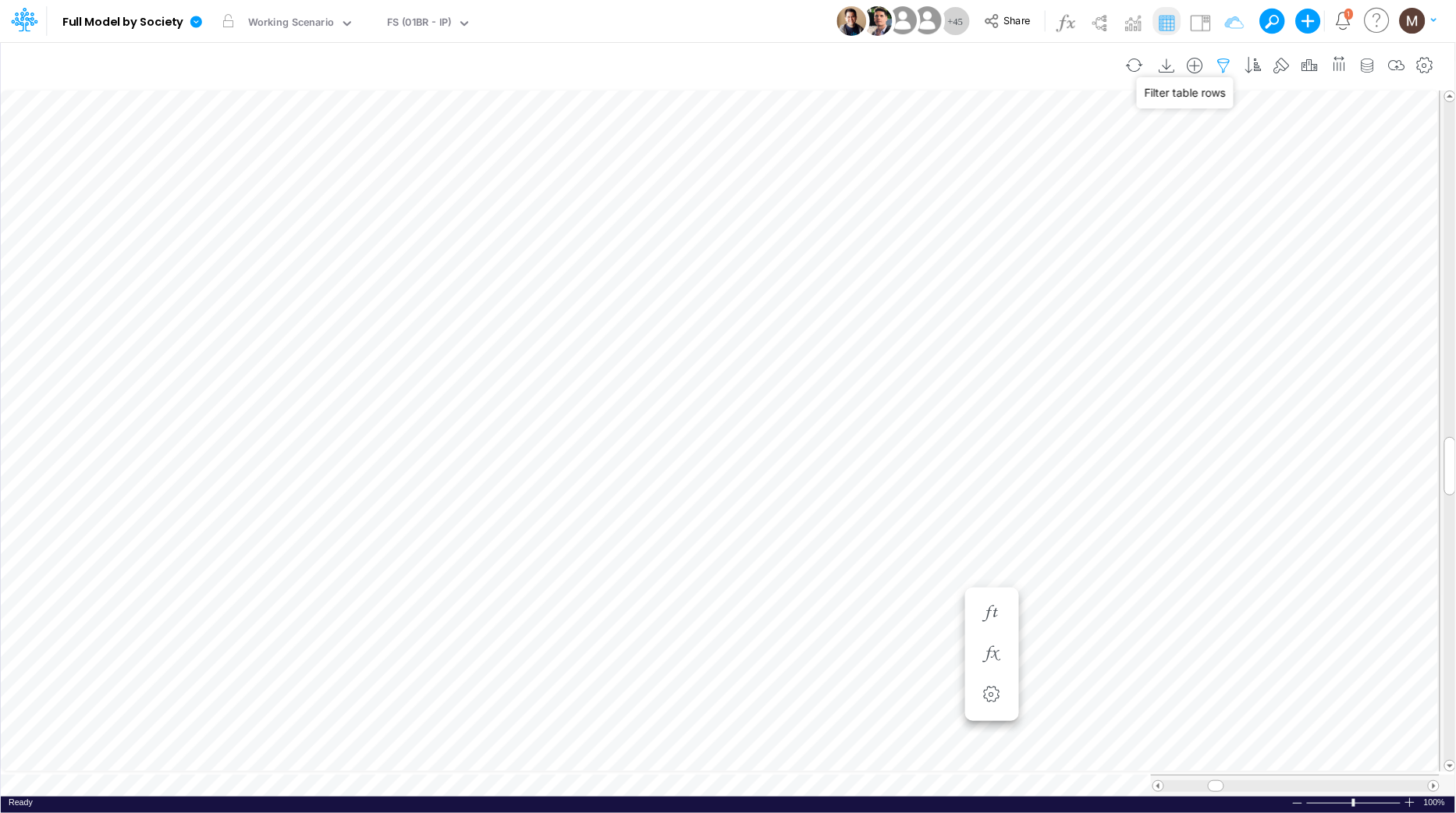
click at [1223, 68] on icon "button" at bounding box center [1223, 66] width 23 height 16
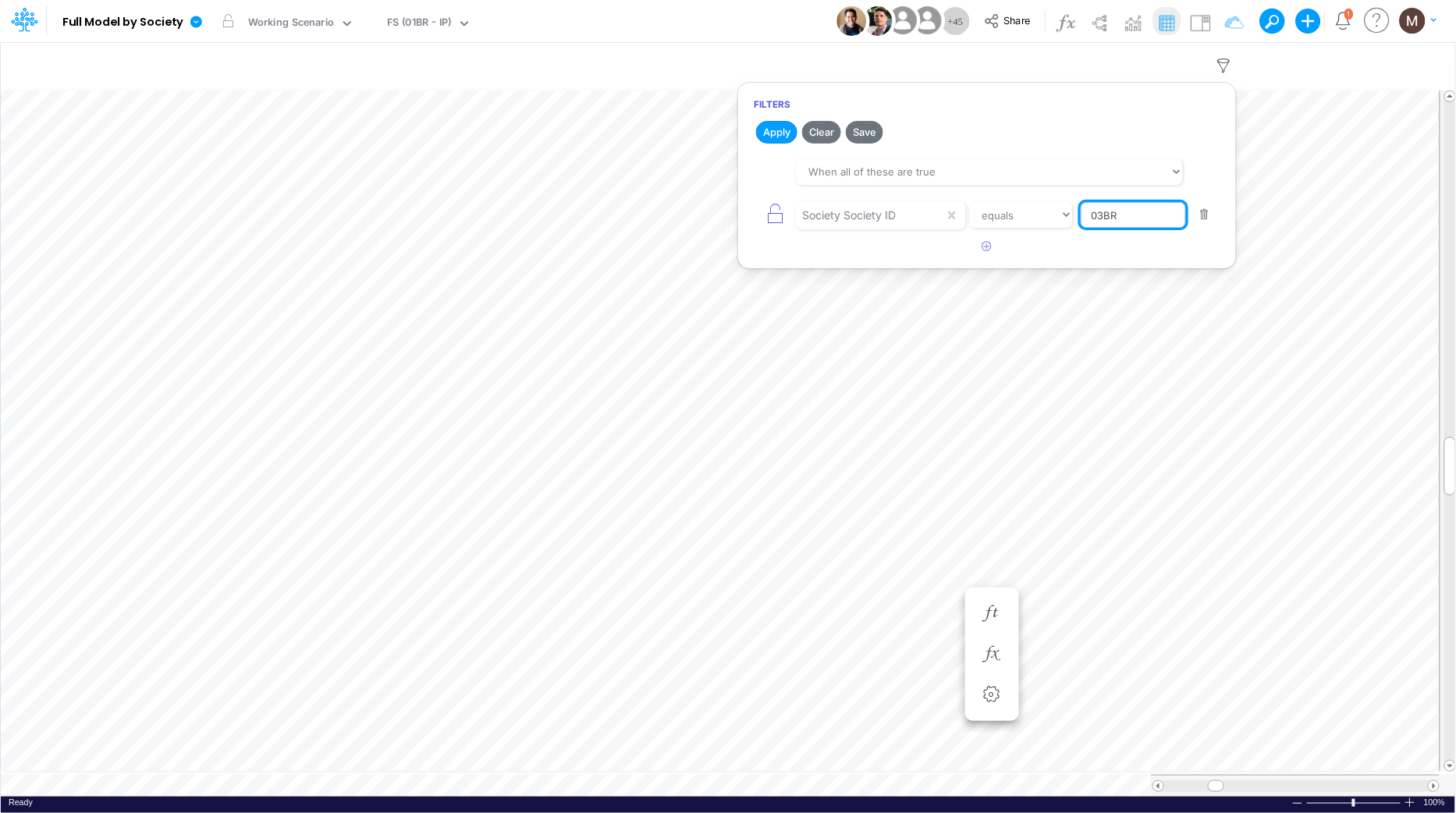
drag, startPoint x: 1124, startPoint y: 217, endPoint x: 1035, endPoint y: 197, distance: 91.2
click at [1039, 197] on div "Society Society ID equals not equal starts with ends with contains 03BR" at bounding box center [987, 215] width 467 height 35
type input "01BR"
click at [763, 130] on button "Apply" at bounding box center [776, 132] width 41 height 22
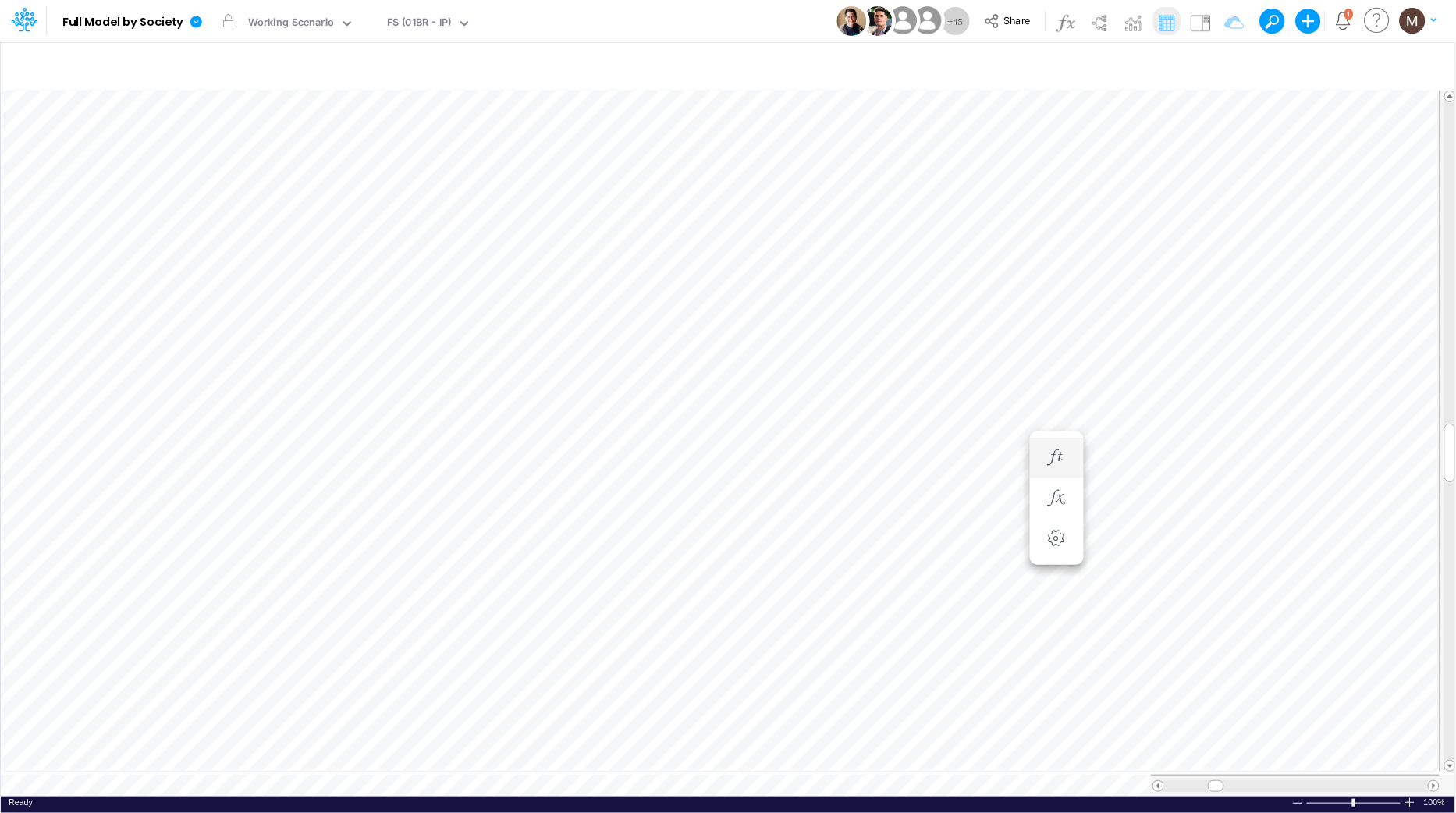
scroll to position [0, 1]
click at [1219, 64] on icon "button" at bounding box center [1223, 66] width 23 height 16
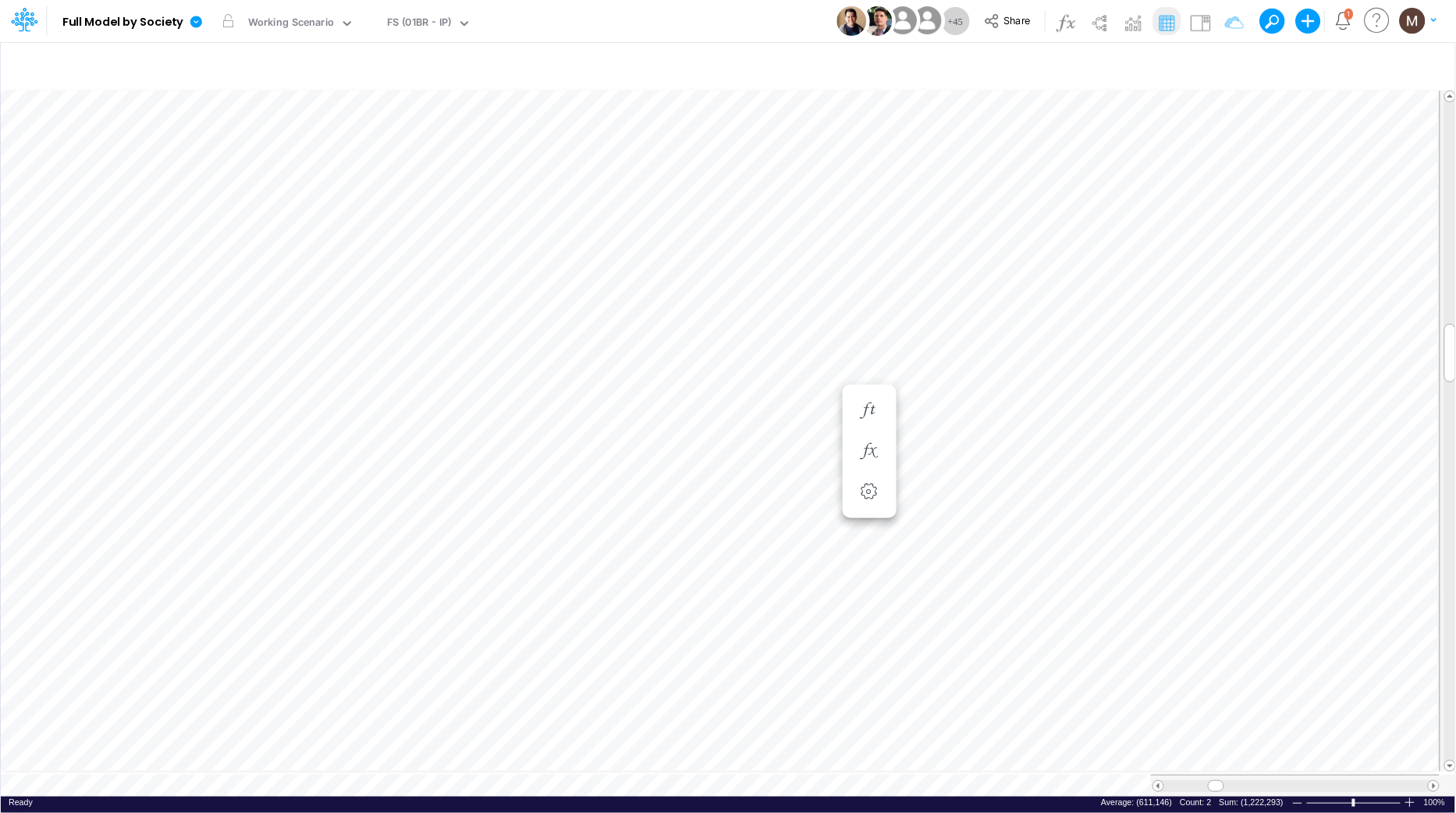
scroll to position [0, 1]
click at [446, 18] on div "FS (01BR - IP)" at bounding box center [420, 23] width 65 height 18
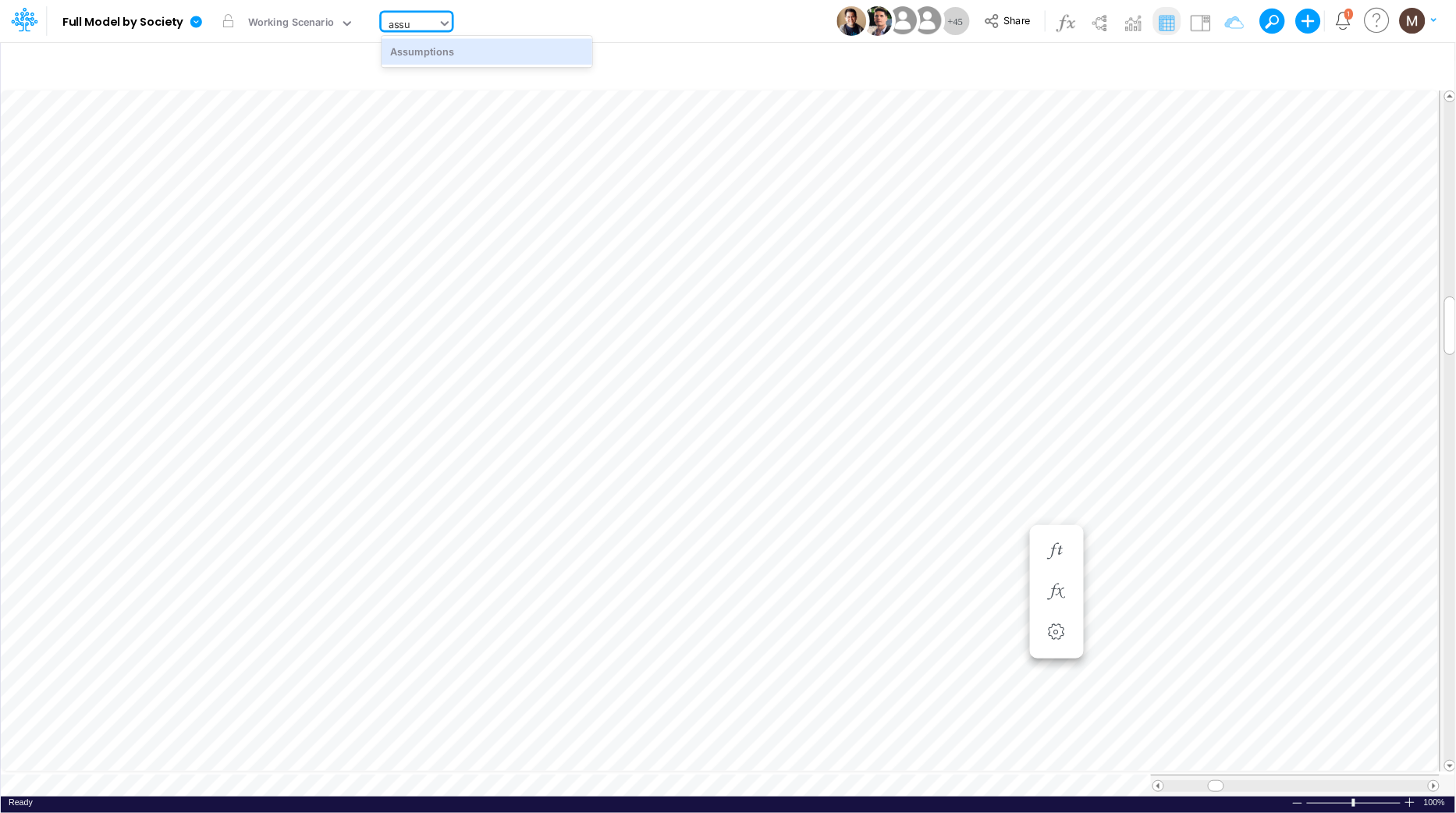
type input "assum"
click at [433, 50] on div "Assumptions" at bounding box center [486, 51] width 210 height 26
drag, startPoint x: 1190, startPoint y: 779, endPoint x: 1220, endPoint y: 777, distance: 30.1
click at [1220, 781] on span at bounding box center [1220, 786] width 10 height 10
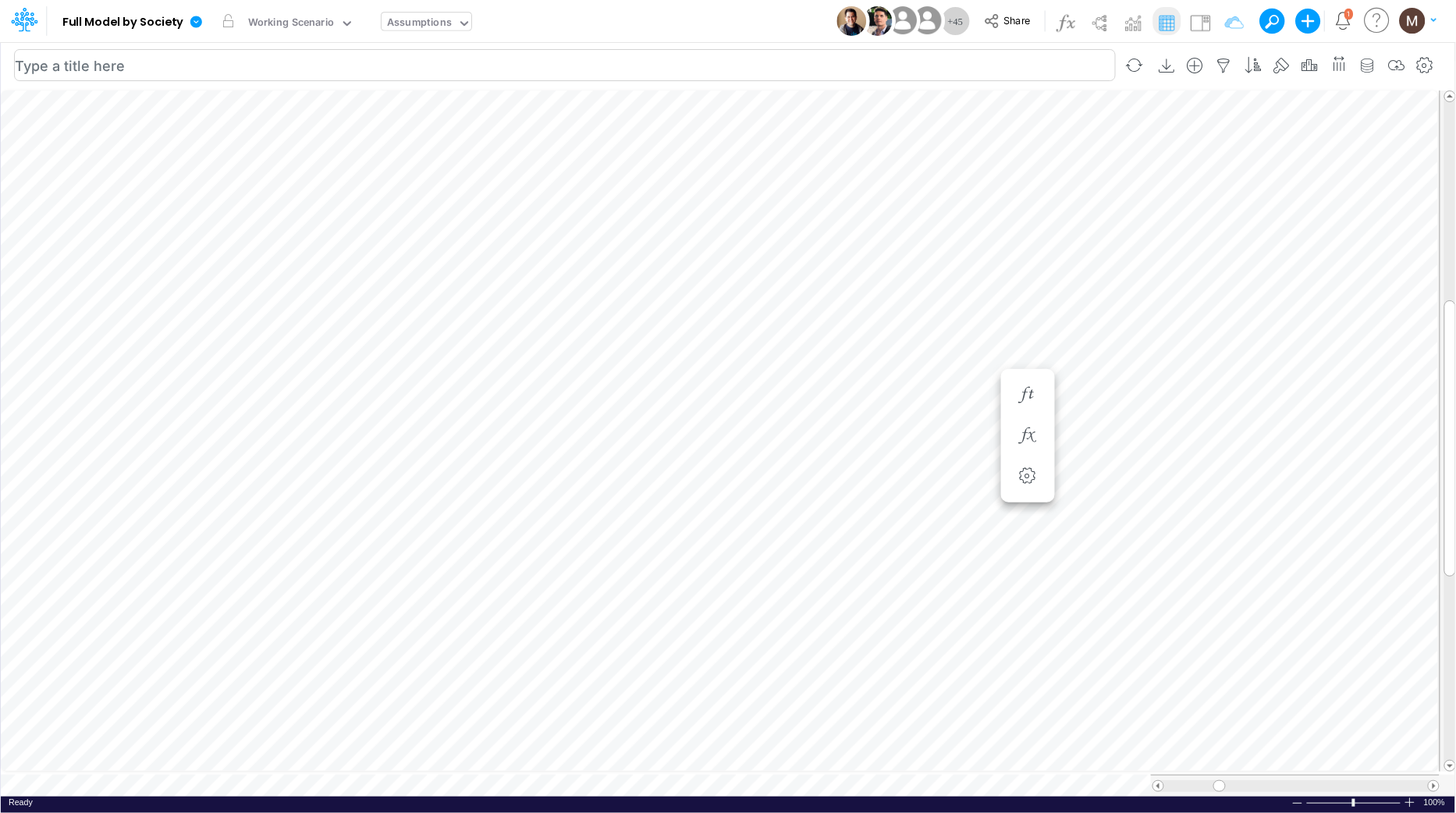
scroll to position [0, 1]
type input "Consolidated FS - USGAAP"
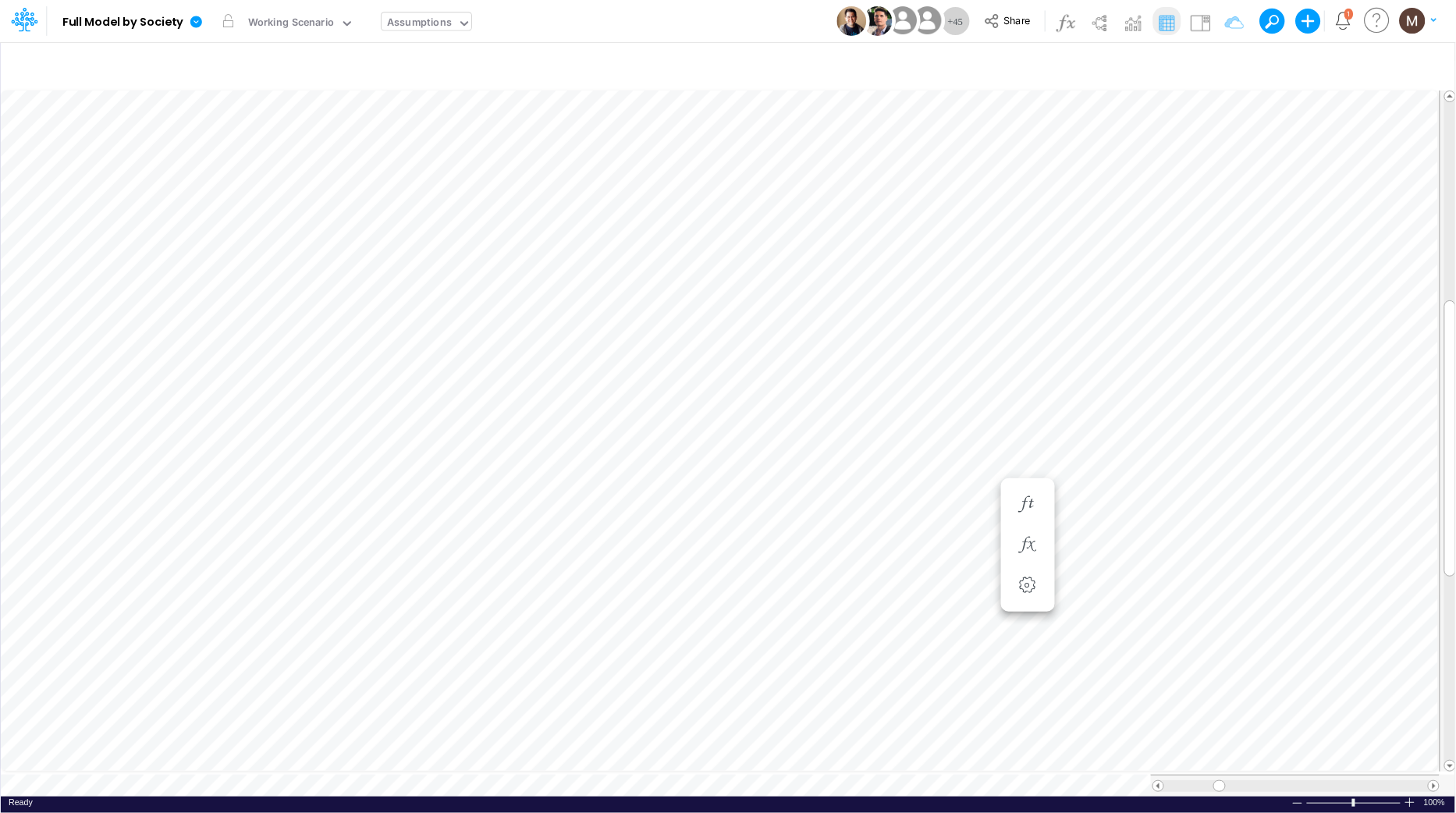
scroll to position [0, 1]
type input "Consolidated FS - USGAAP"
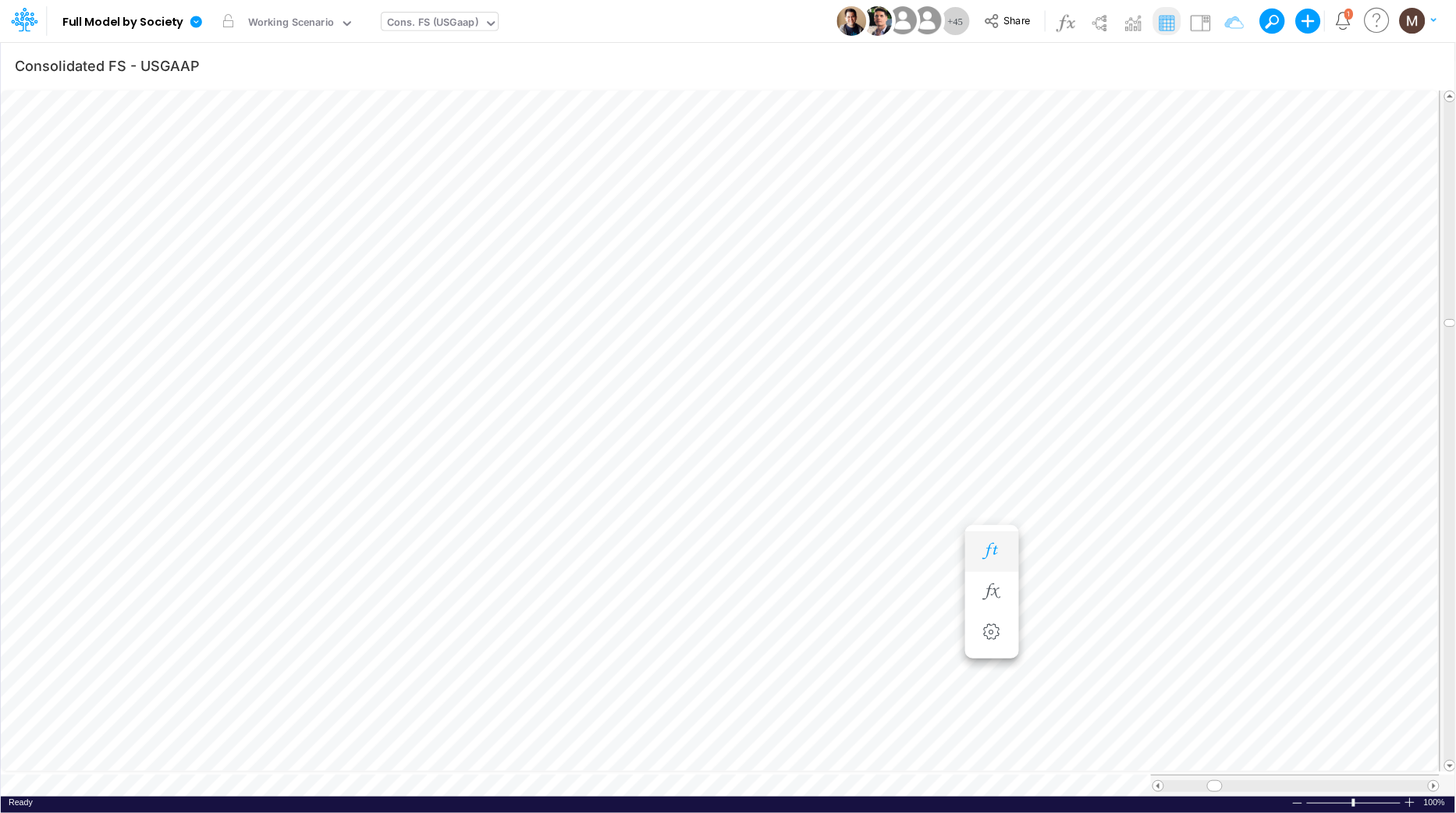
scroll to position [0, 1]
type input "Consolidated FS - USGAAP"
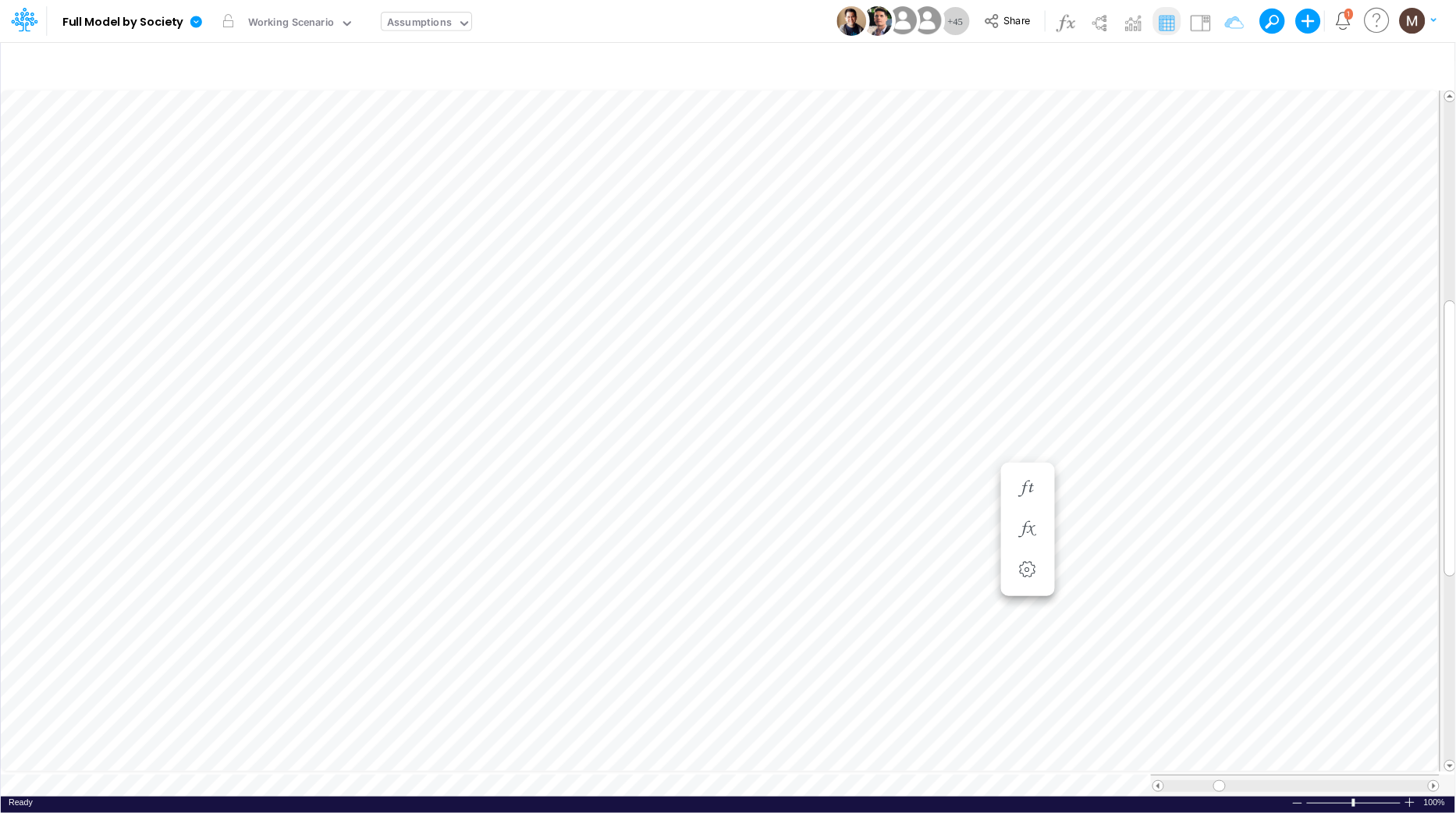
scroll to position [0, 1]
click at [1026, 479] on icon "button" at bounding box center [1027, 482] width 23 height 16
click at [1025, 439] on icon "button" at bounding box center [1027, 441] width 23 height 16
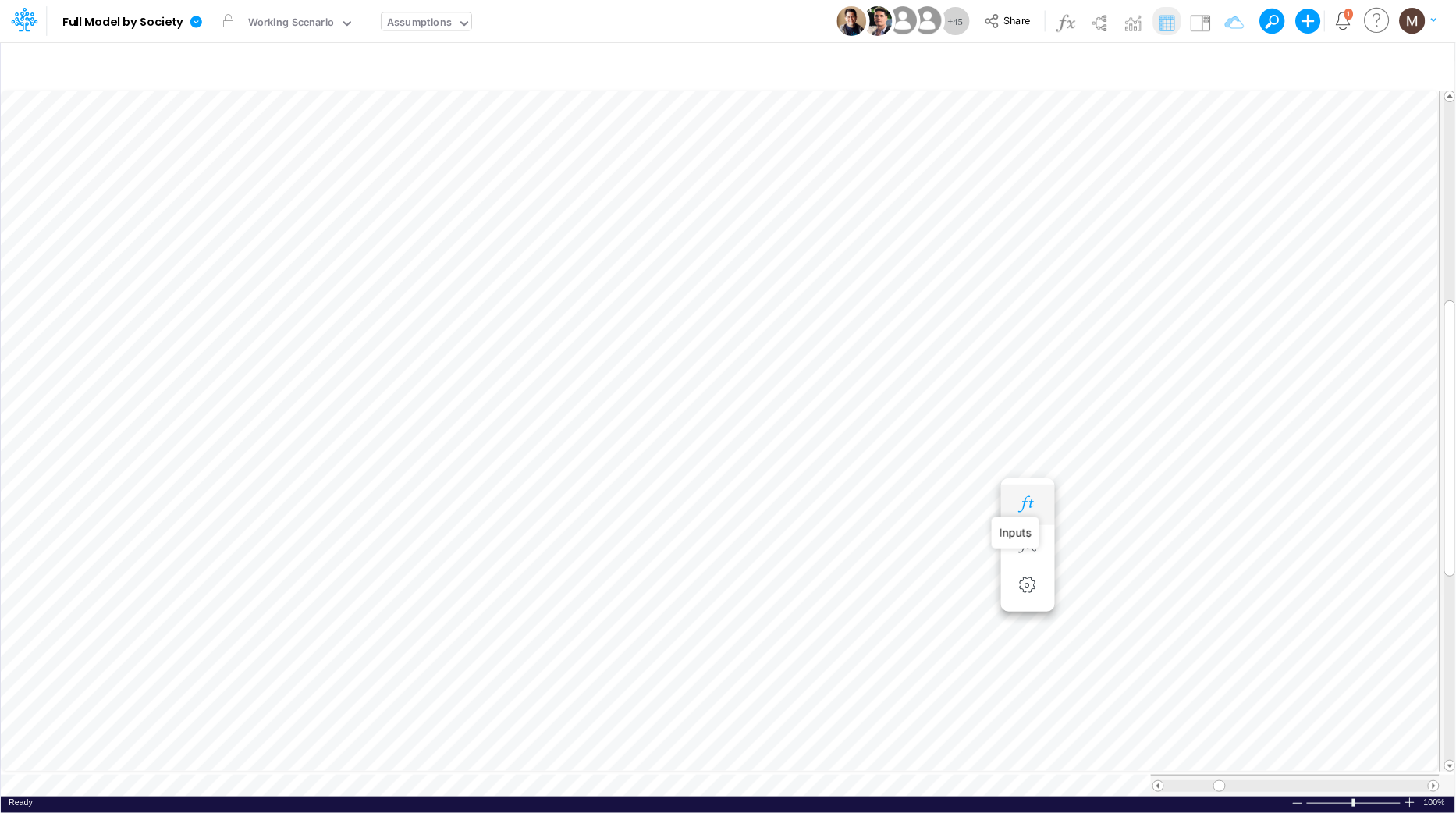
click at [1024, 504] on icon "button" at bounding box center [1027, 504] width 23 height 16
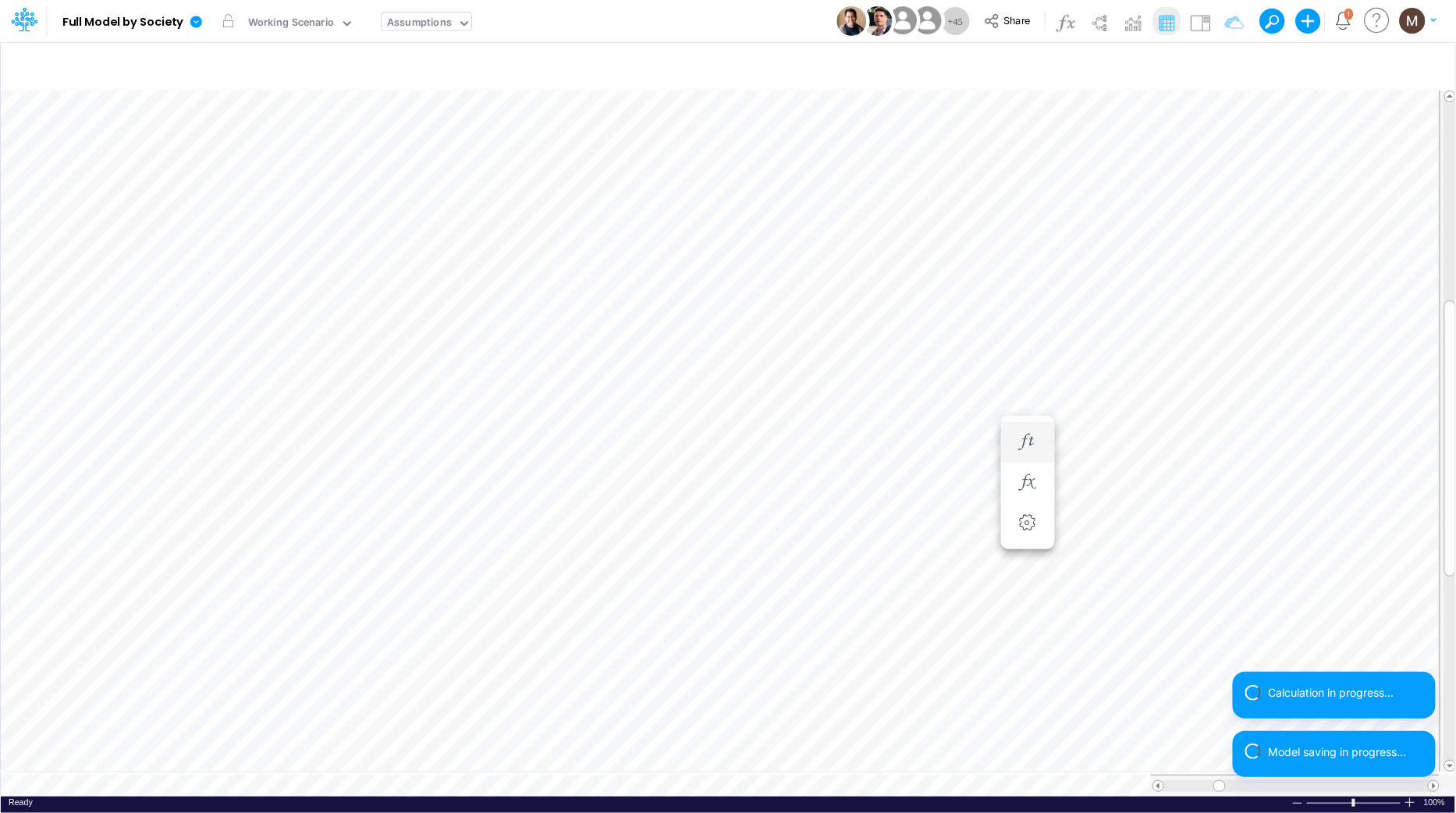
scroll to position [0, 1]
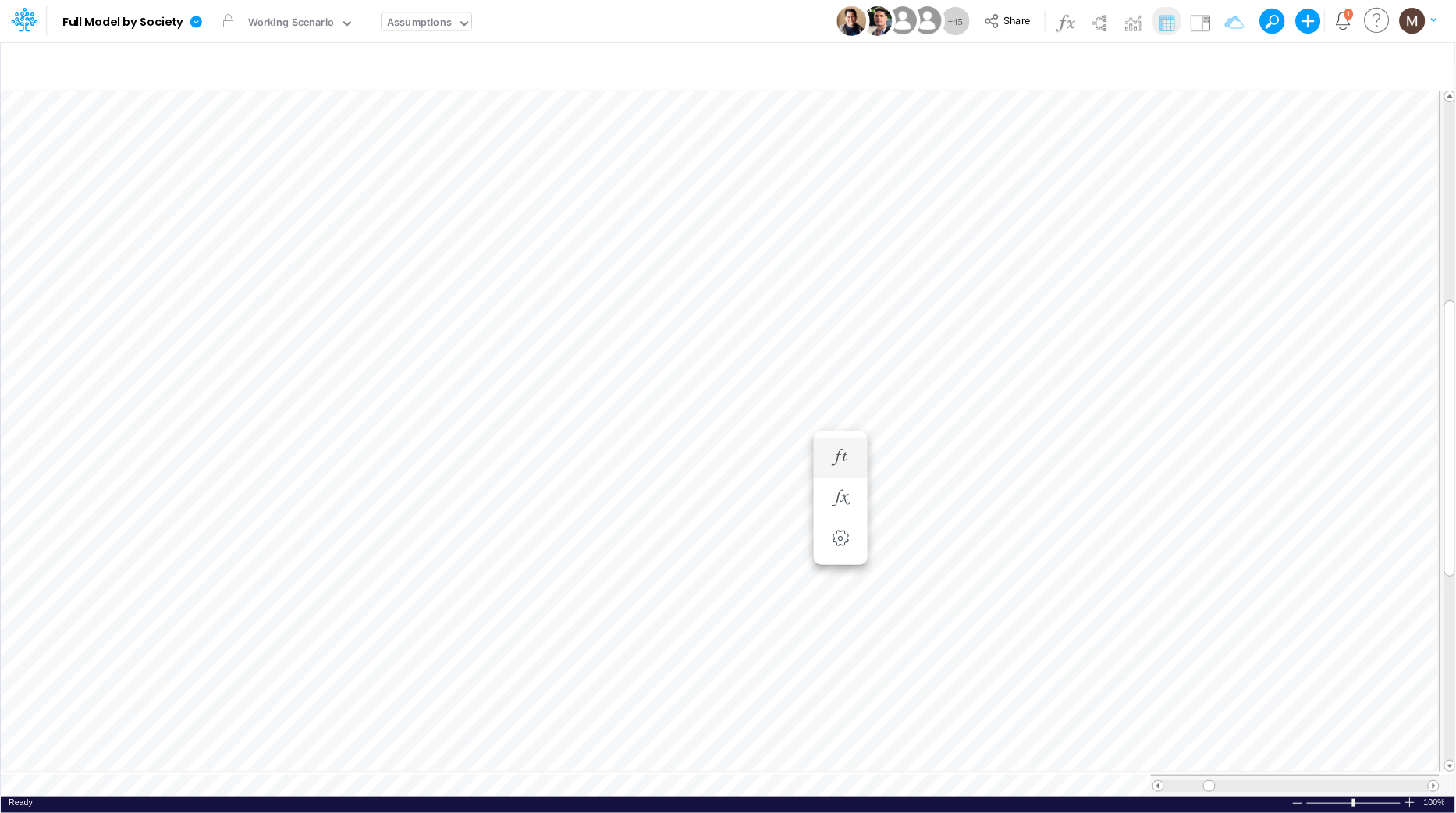
scroll to position [0, 1]
click at [1401, 445] on icon "button" at bounding box center [1401, 441] width 23 height 16
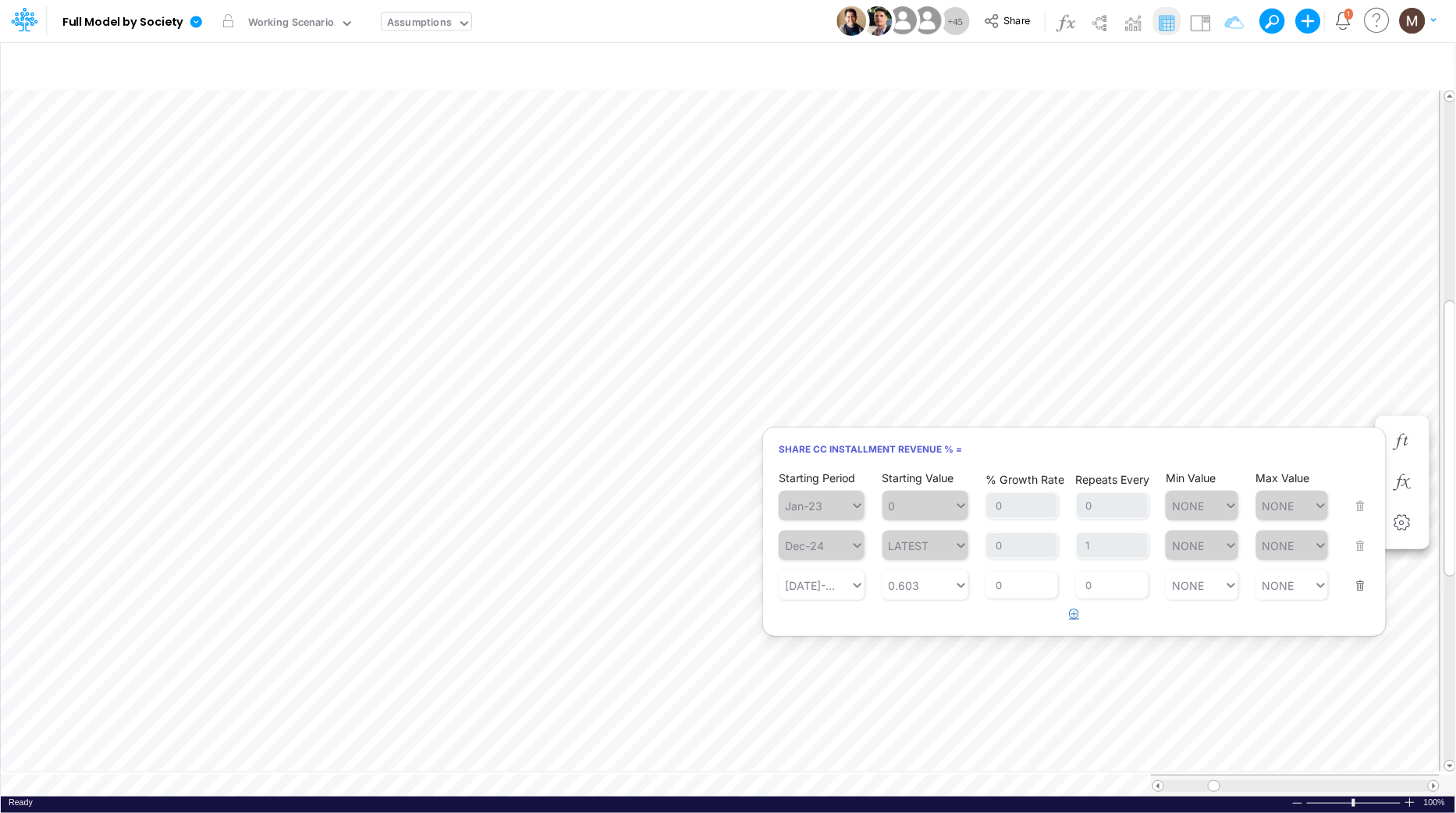
click at [1070, 616] on icon "button" at bounding box center [1075, 614] width 10 height 10
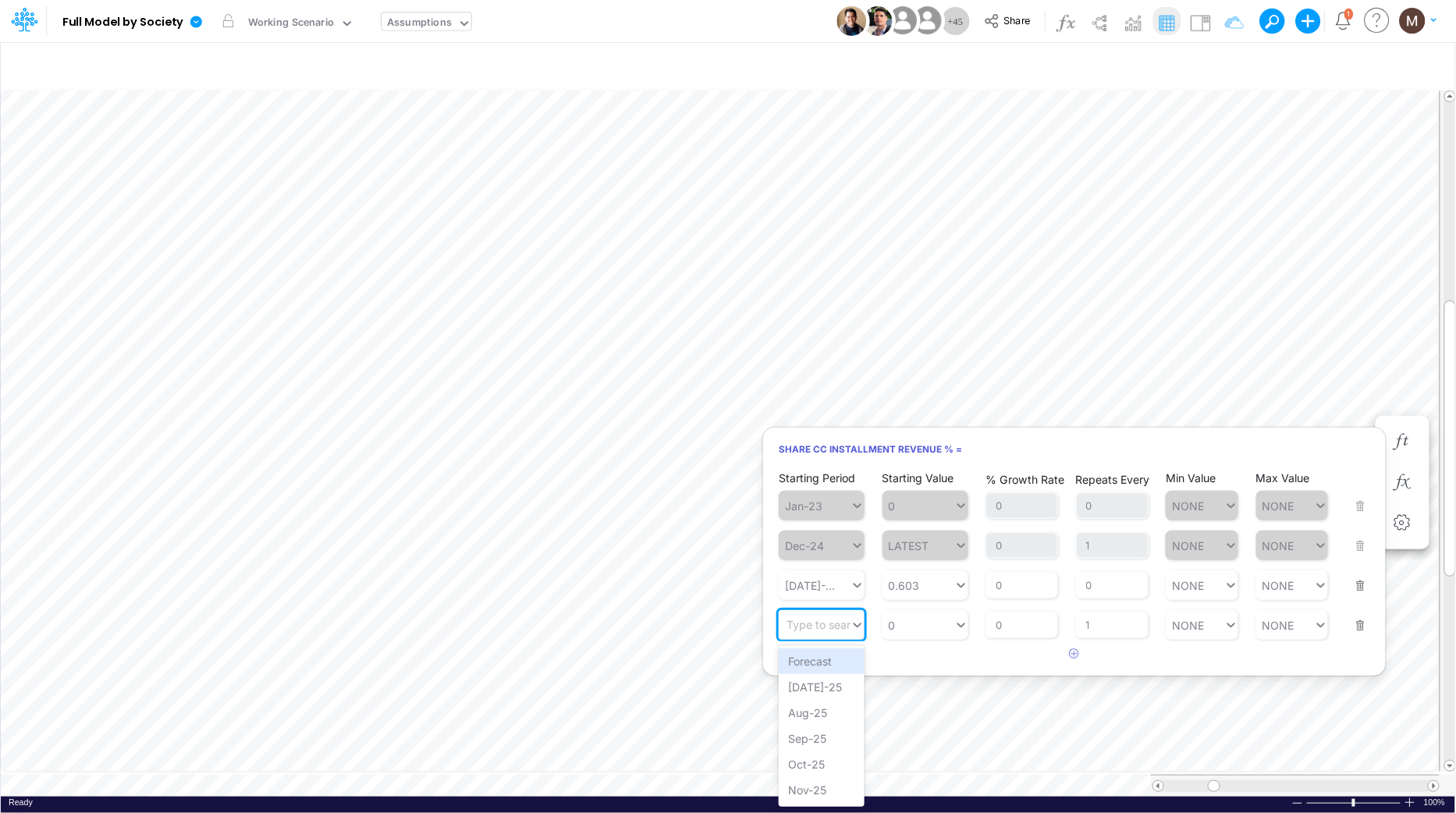
click at [839, 634] on div "Type to search..." at bounding box center [815, 625] width 72 height 22
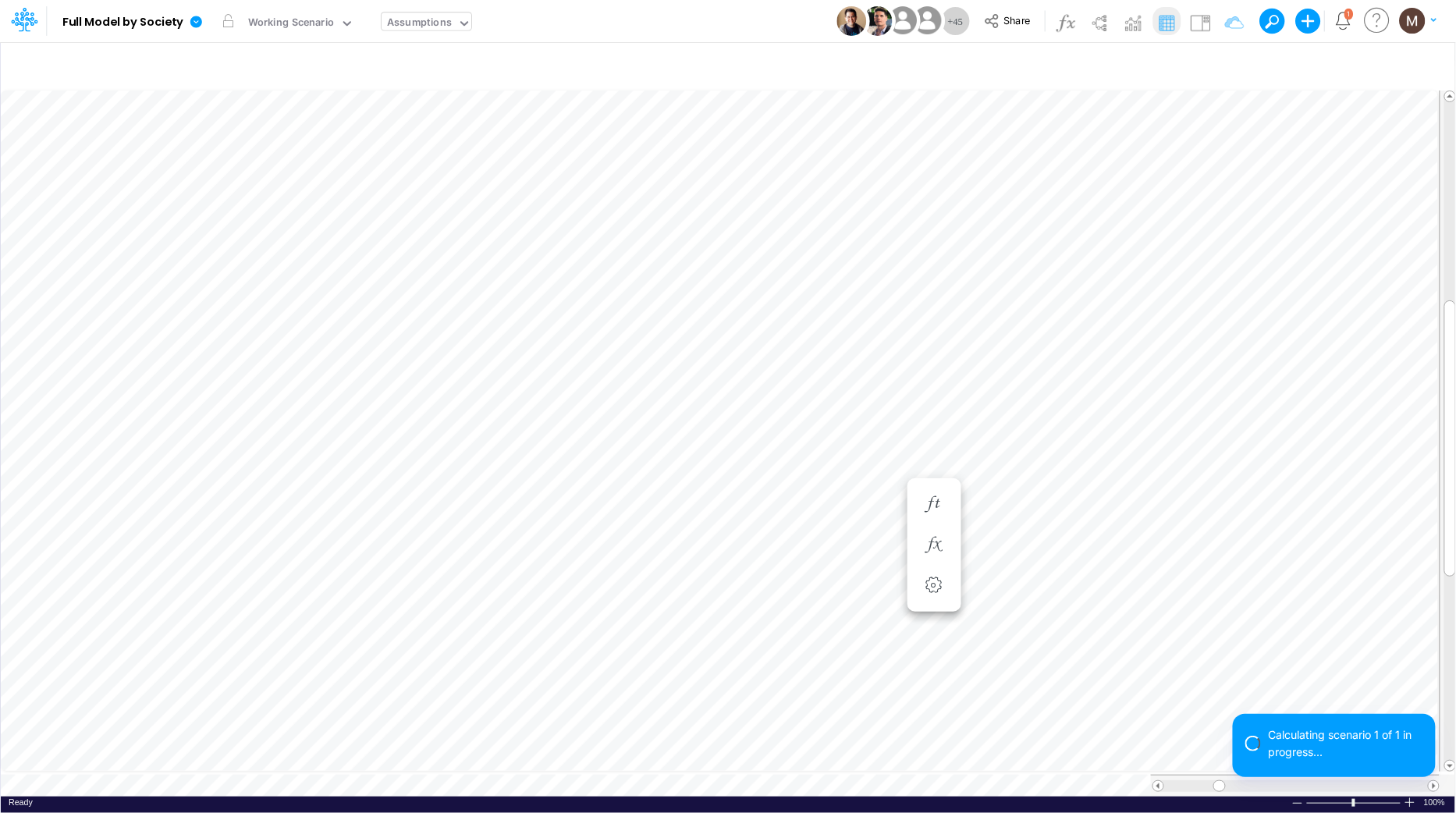
scroll to position [0, 1]
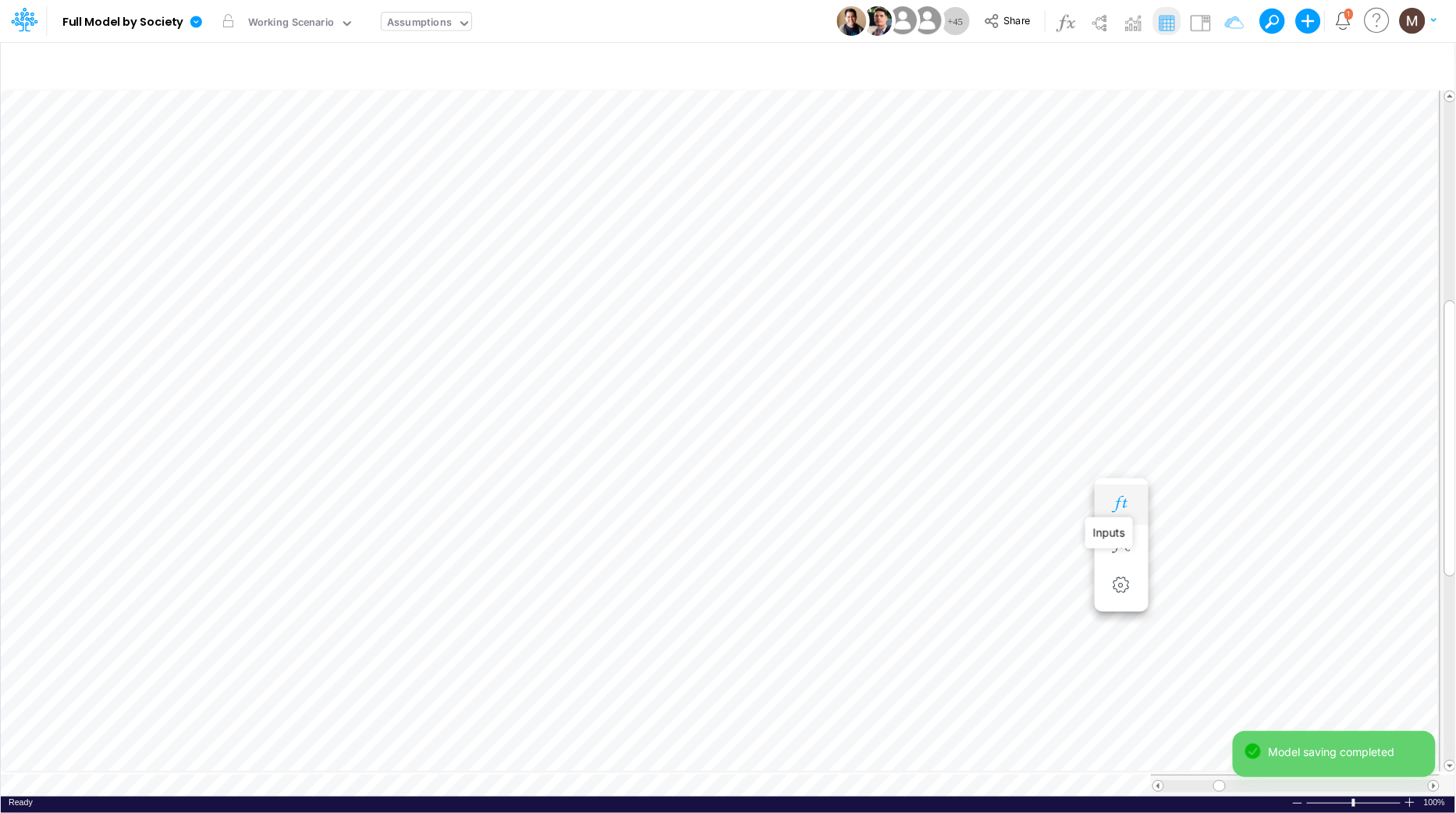
click at [1118, 501] on icon "button" at bounding box center [1121, 504] width 23 height 16
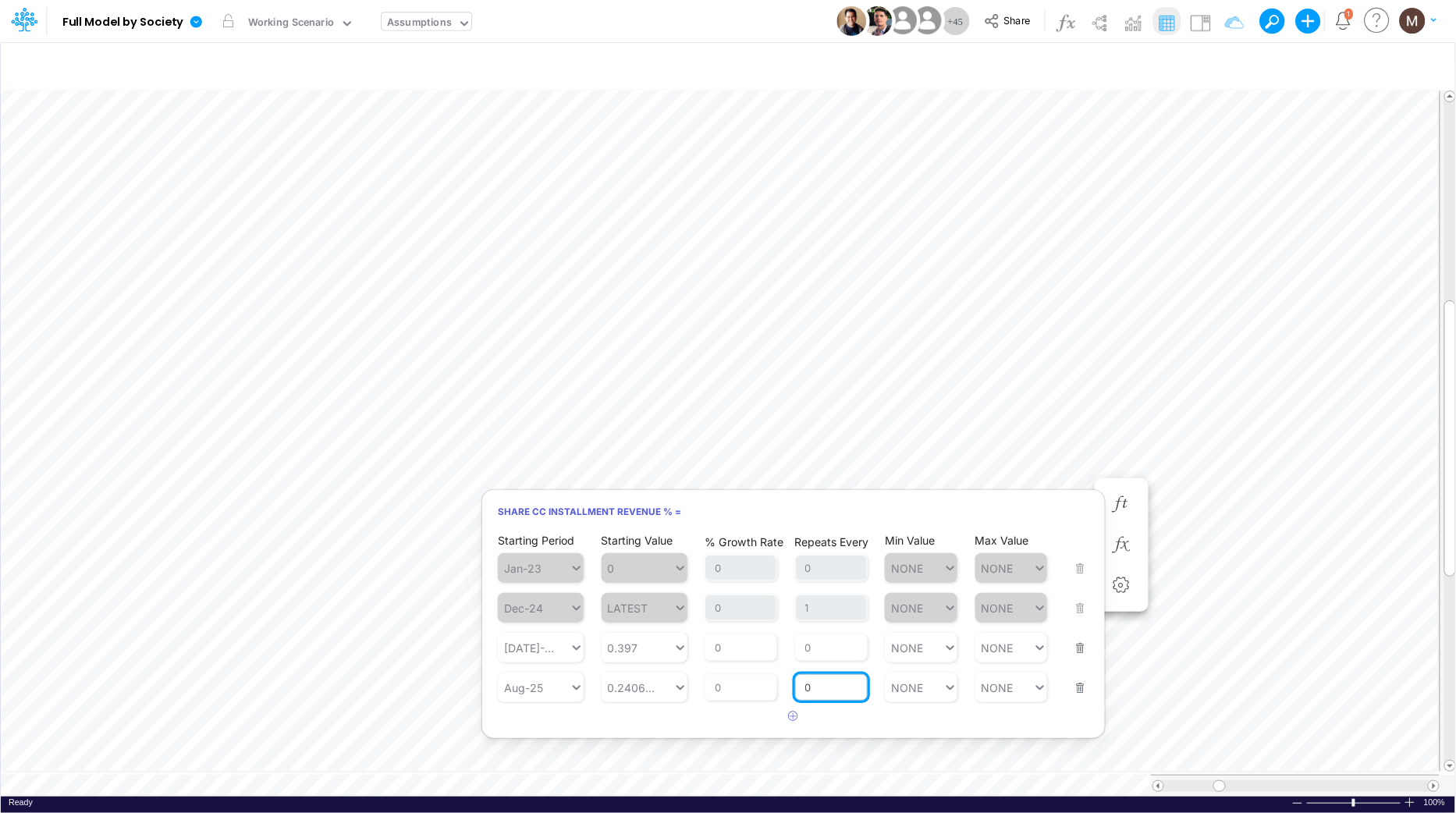
click at [826, 688] on input "0" at bounding box center [831, 687] width 73 height 27
type input "1"
type input "NONE"
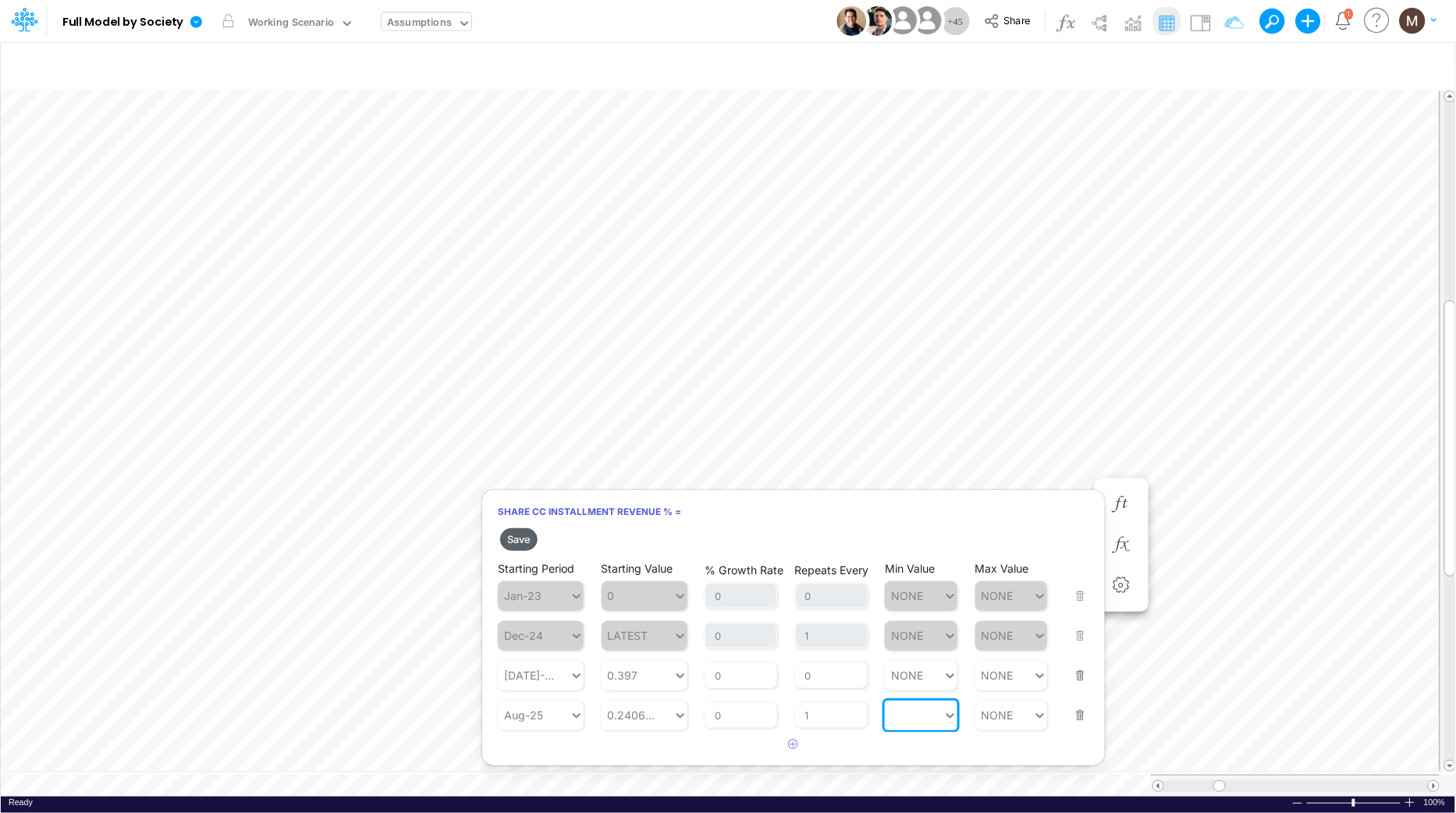
click at [516, 539] on button "Save" at bounding box center [519, 539] width 38 height 22
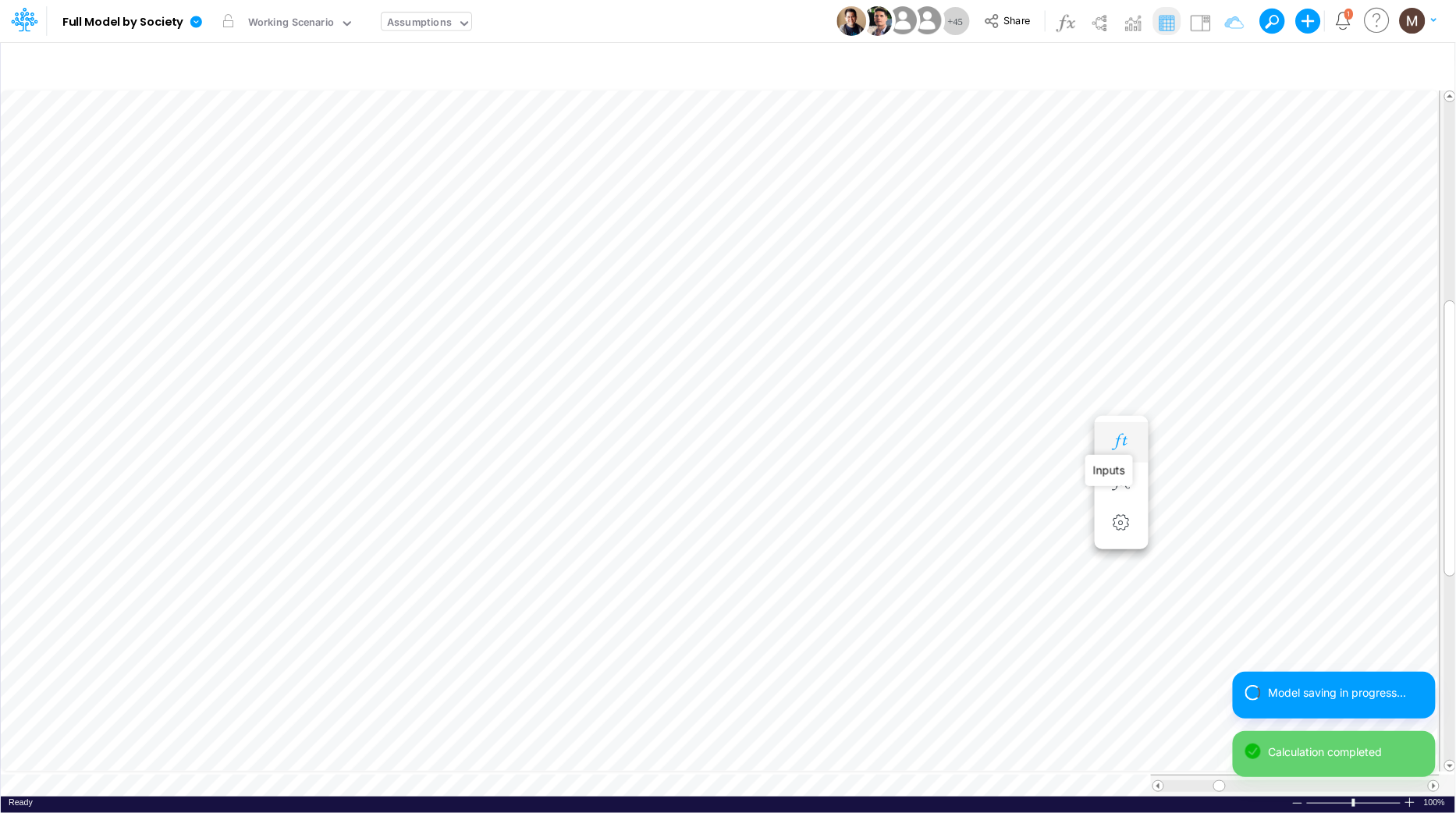
click at [1117, 440] on icon "button" at bounding box center [1121, 441] width 23 height 16
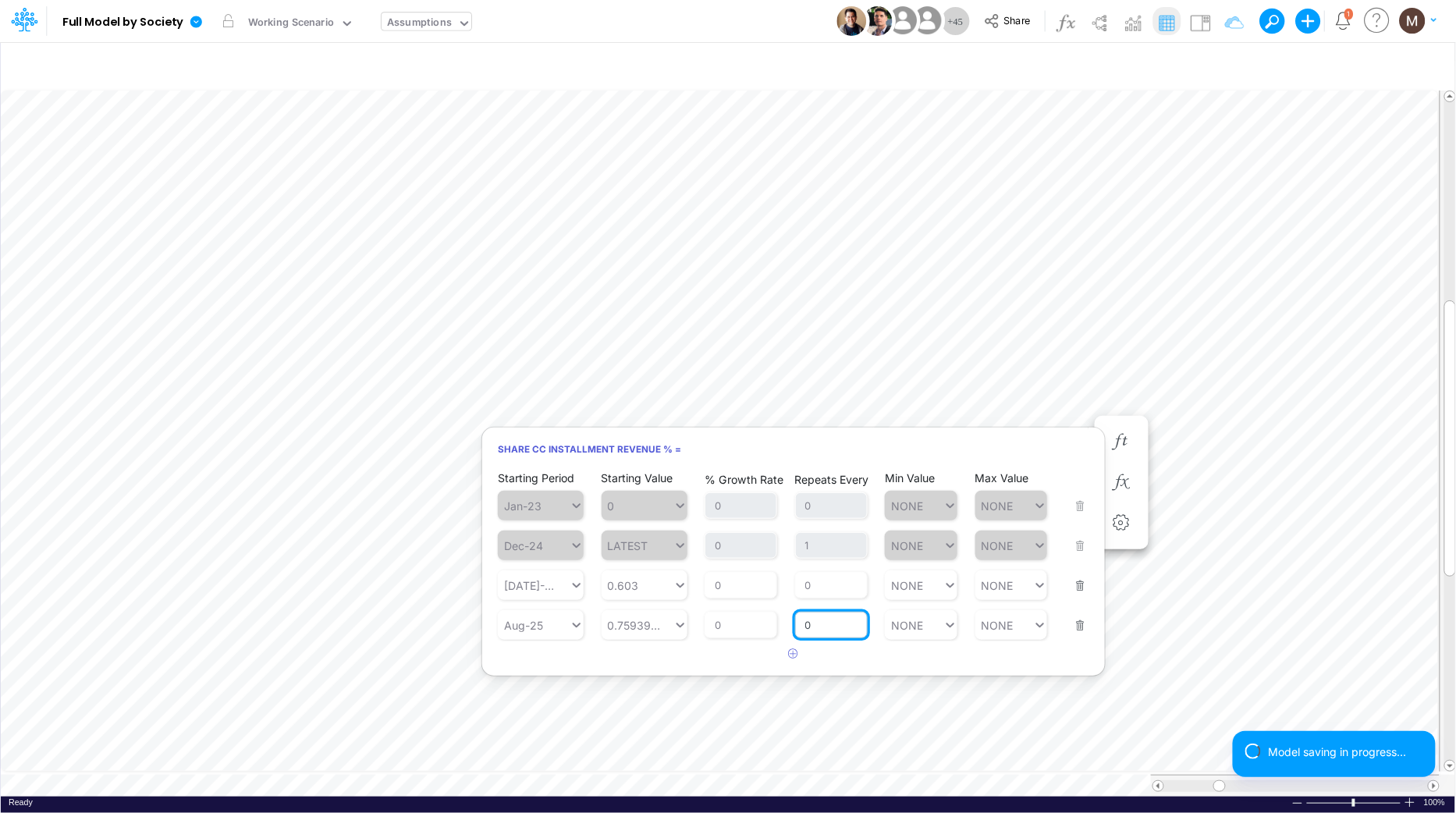
click at [835, 619] on input "0" at bounding box center [831, 625] width 73 height 27
type input "1"
type input "NONE"
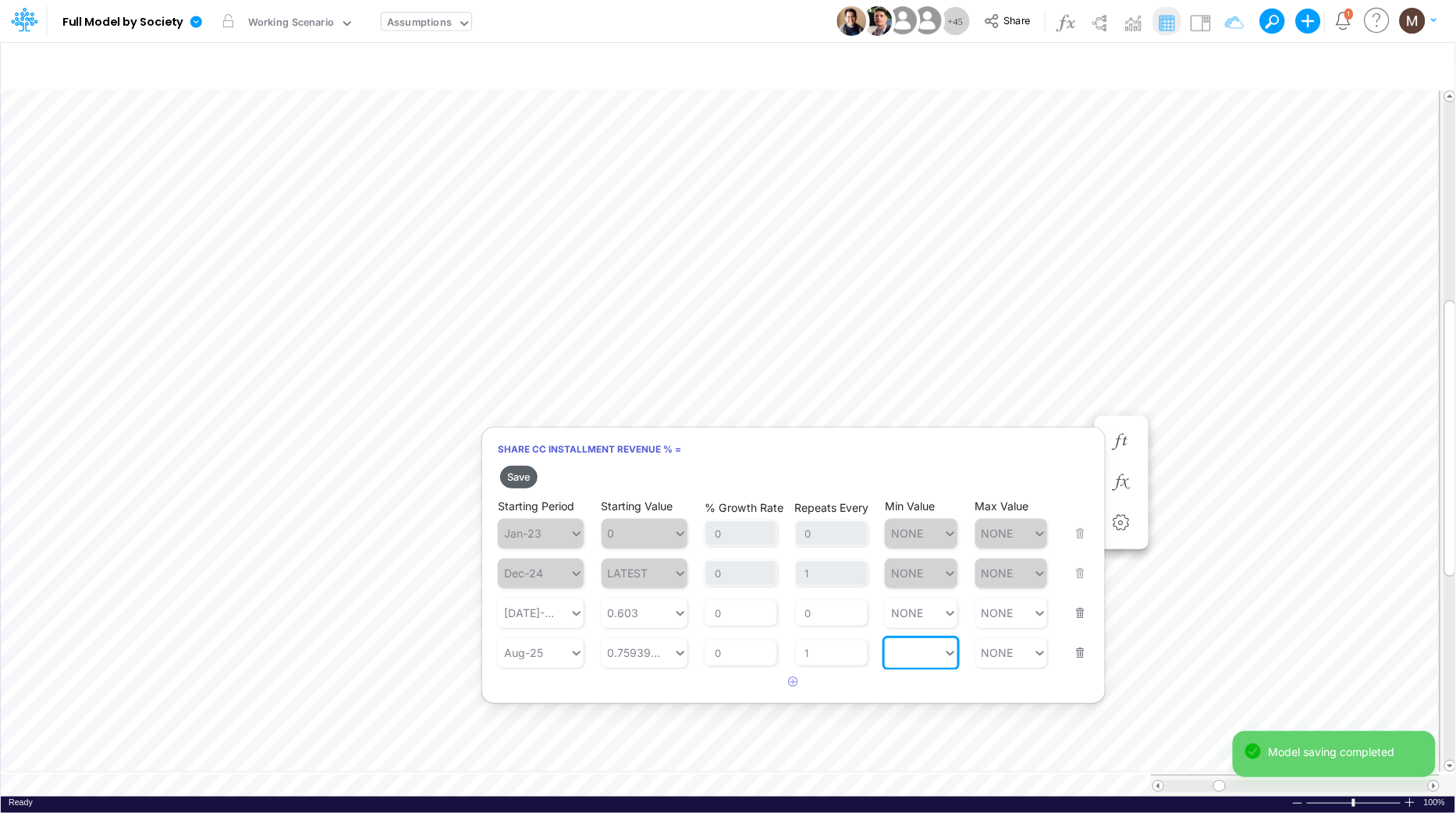
click at [522, 478] on button "Save" at bounding box center [519, 477] width 38 height 22
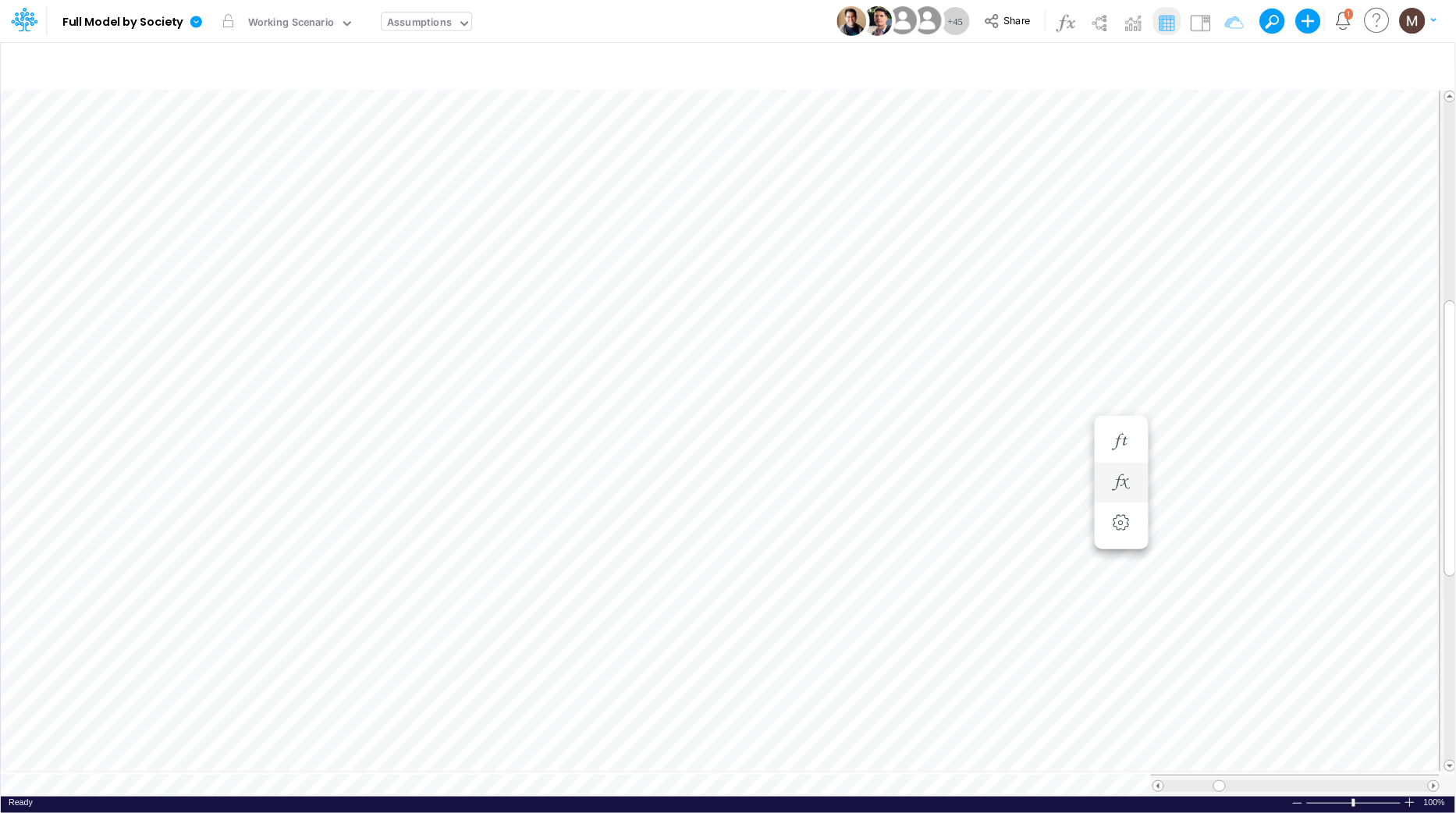
scroll to position [0, 1]
type input "Consolidated FS - USGAAP"
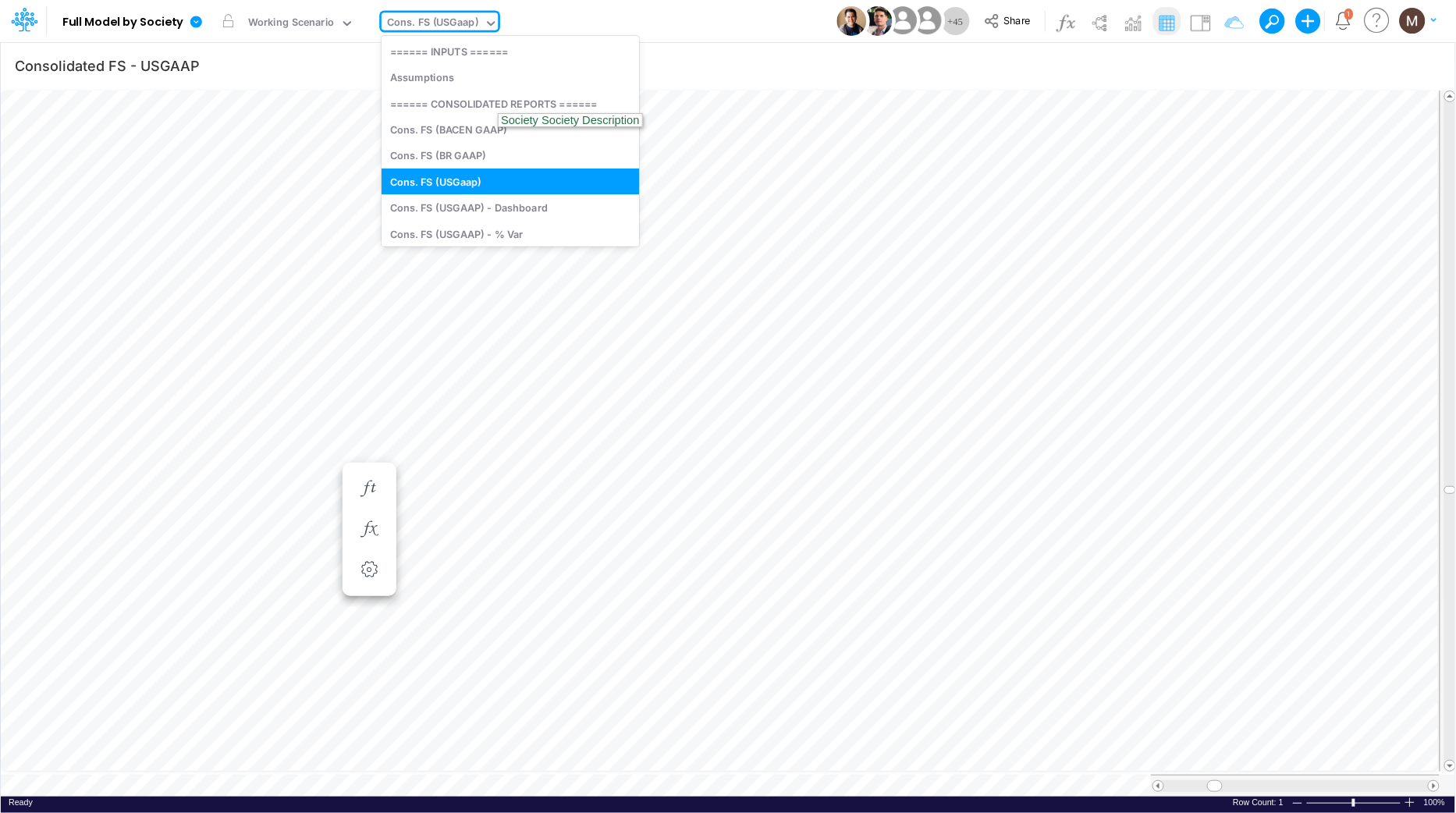
click at [416, 18] on div "Cons. FS (USGaap)" at bounding box center [433, 23] width 91 height 18
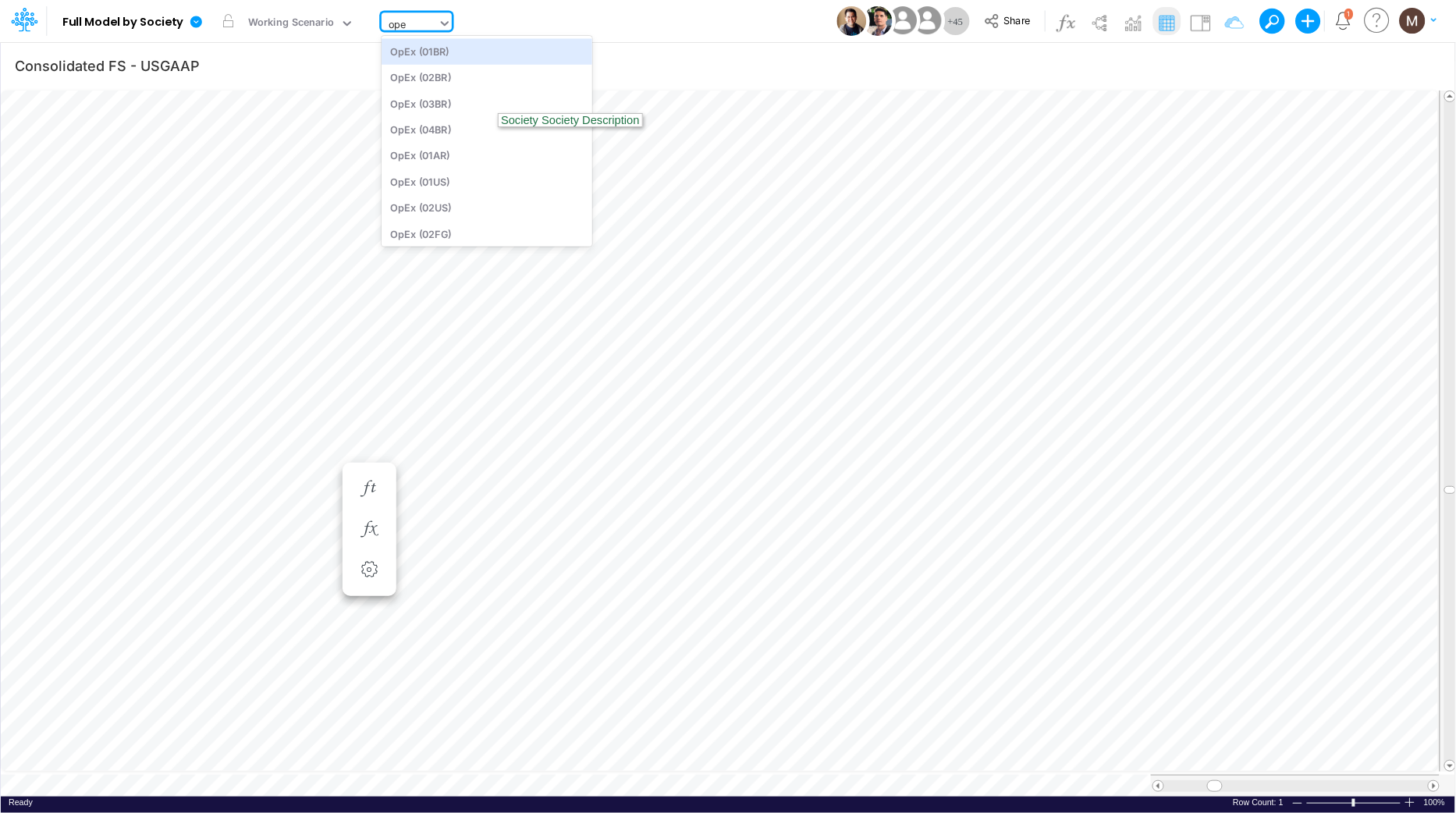
type input "opex"
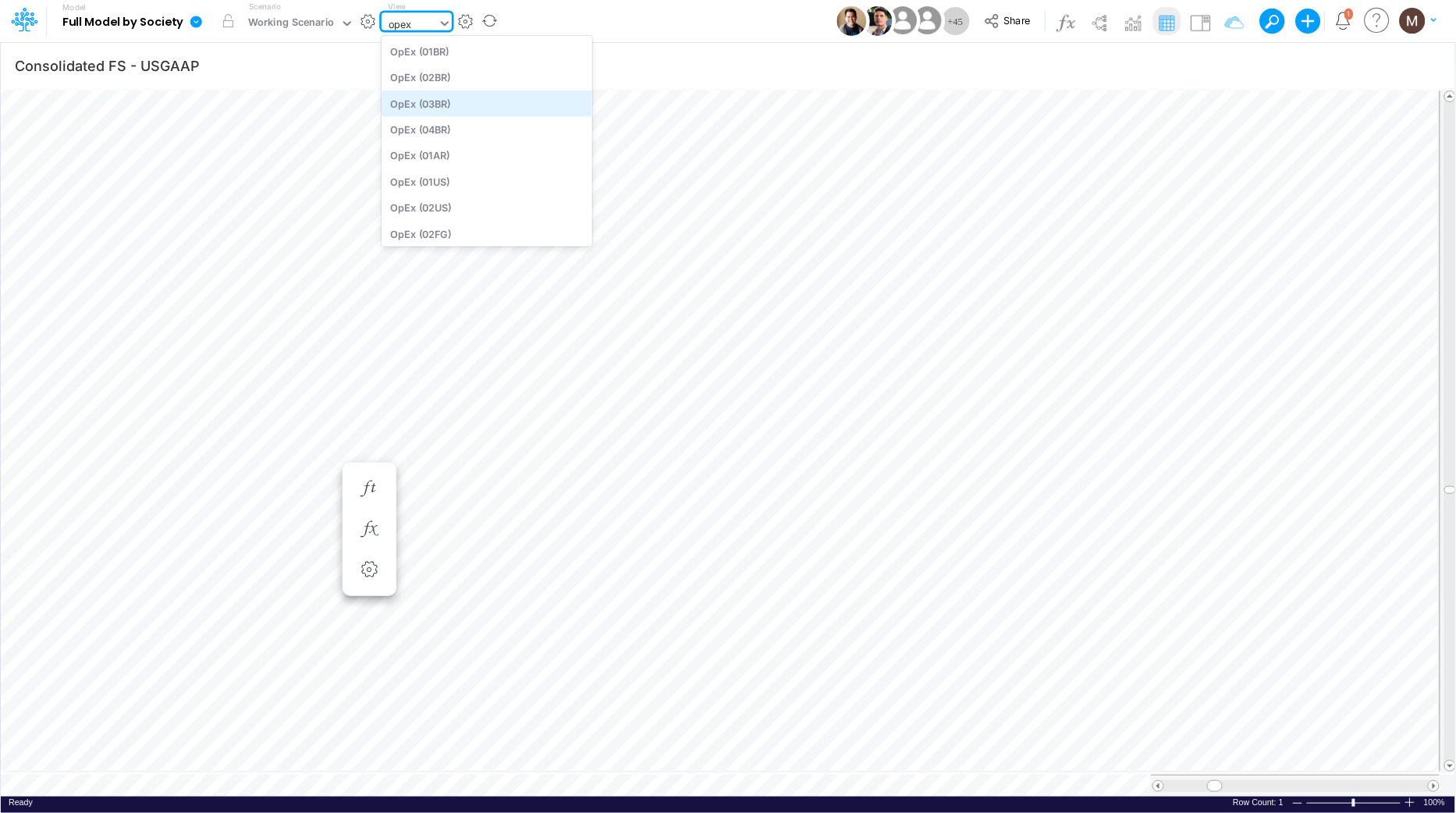
click at [398, 97] on div "OpEx (03BR)" at bounding box center [486, 103] width 210 height 26
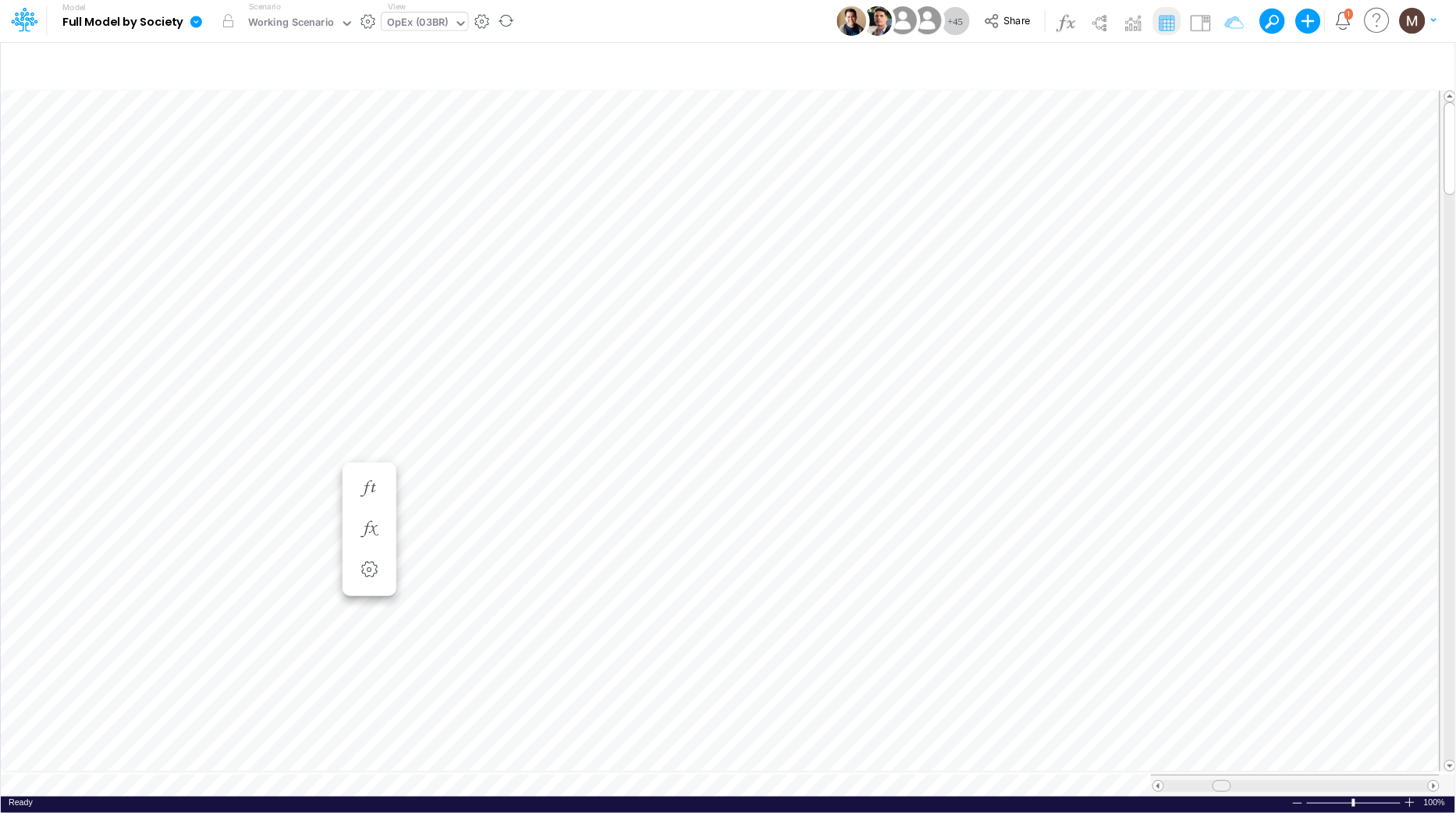
drag, startPoint x: 1193, startPoint y: 781, endPoint x: 1220, endPoint y: 777, distance: 27.3
click at [1220, 781] on span at bounding box center [1222, 786] width 10 height 10
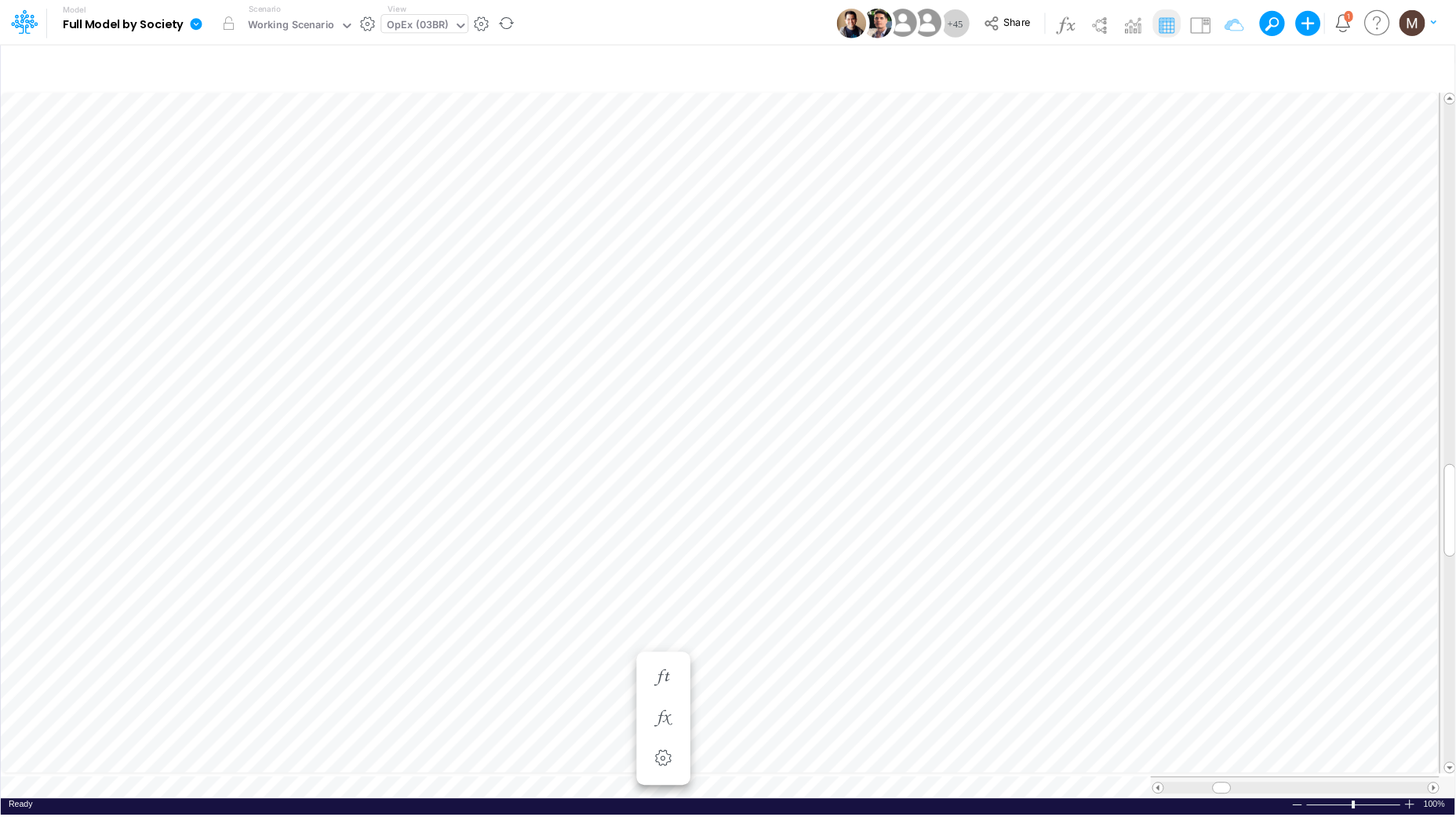
scroll to position [0, 1]
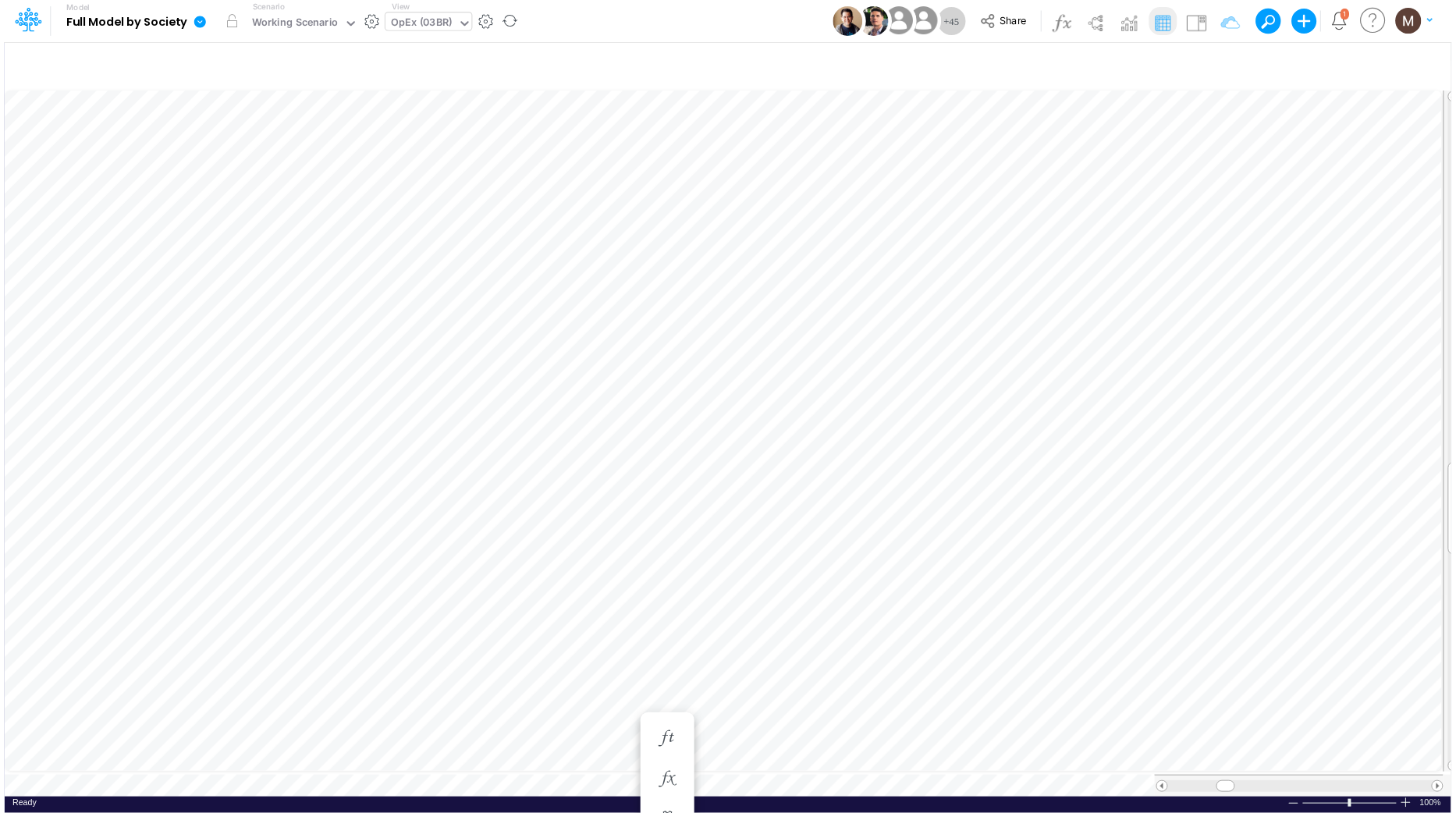
scroll to position [0, 1]
click at [663, 533] on icon "button" at bounding box center [663, 535] width 23 height 16
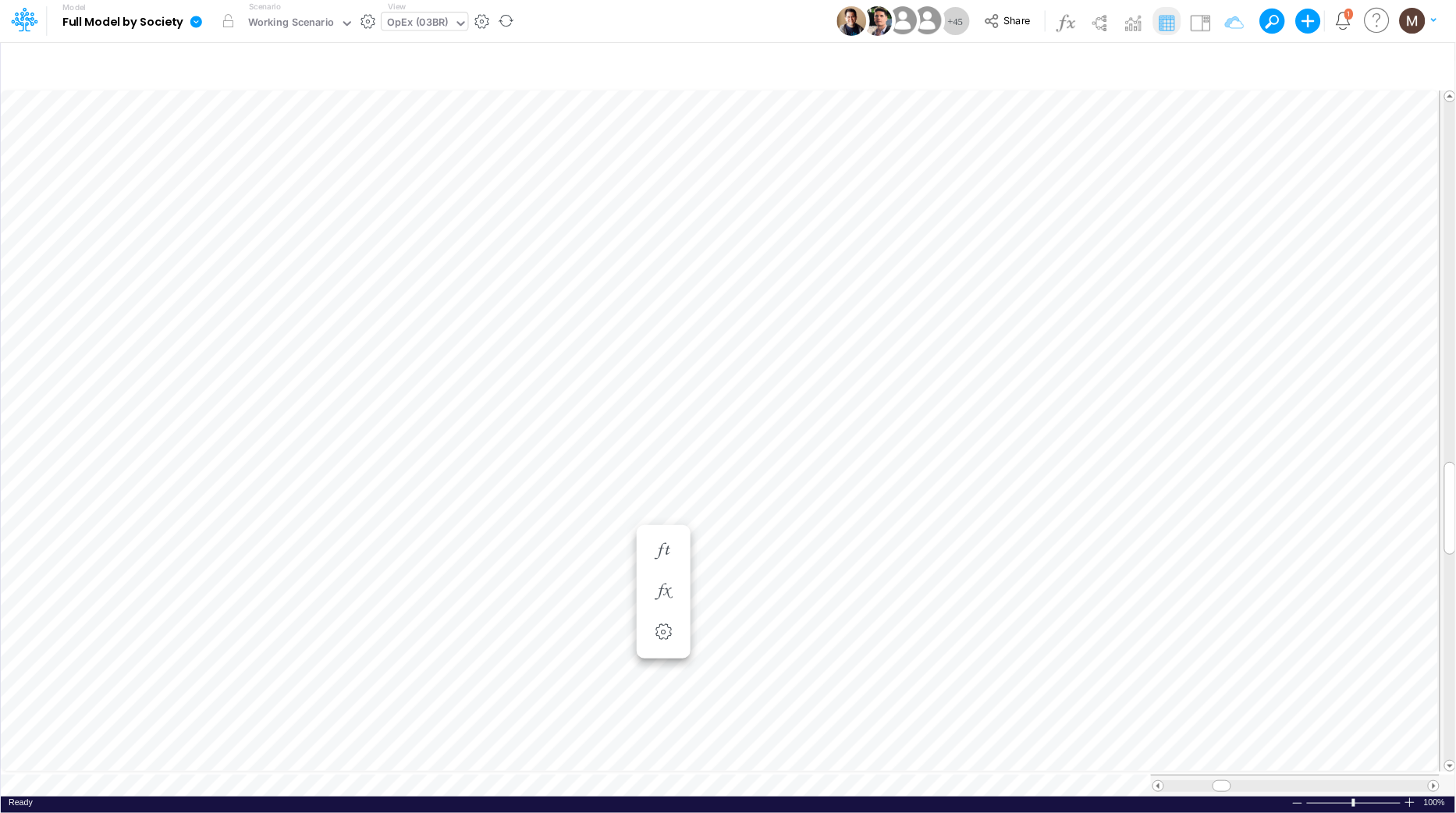
scroll to position [0, 1]
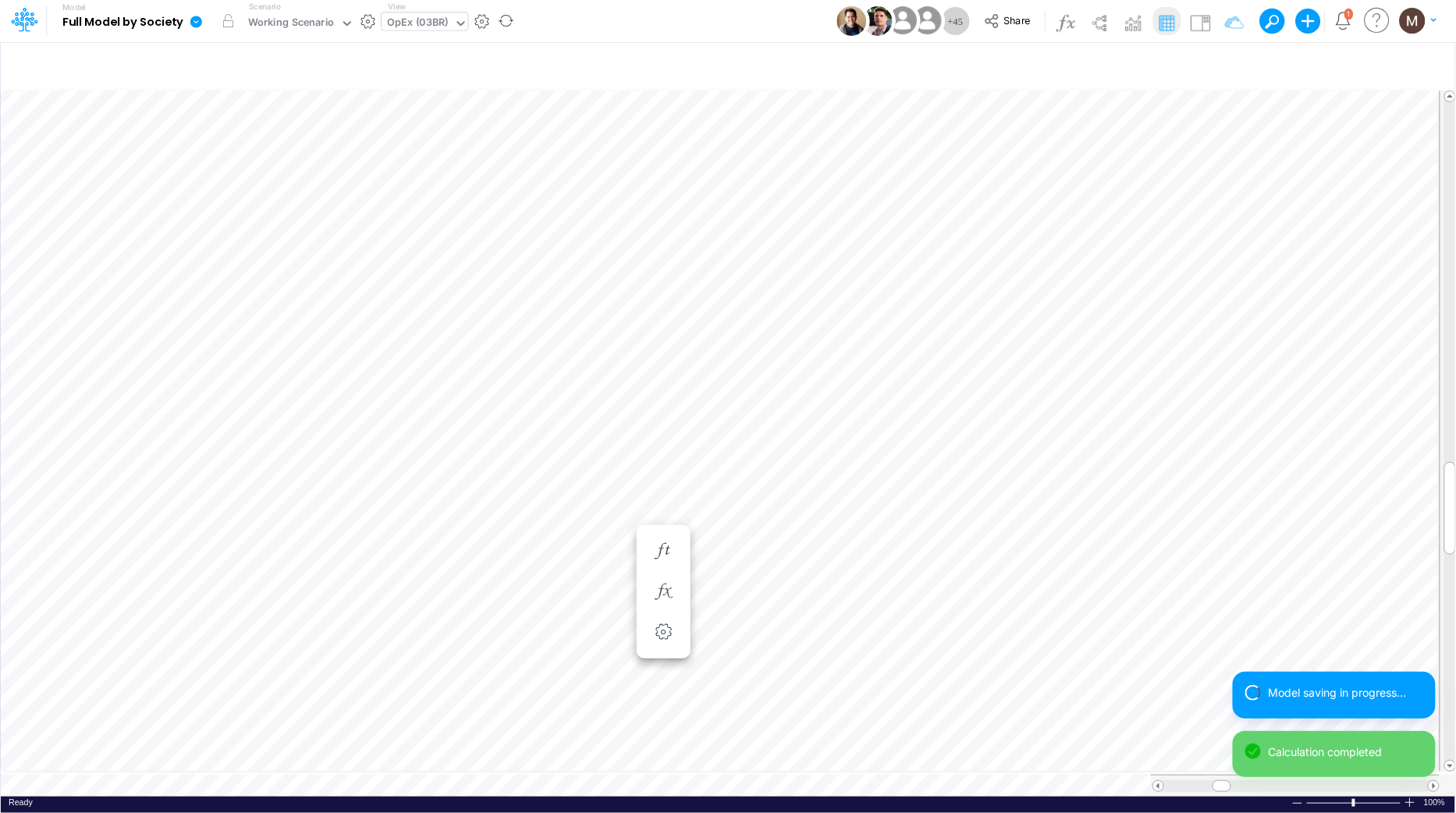
scroll to position [0, 1]
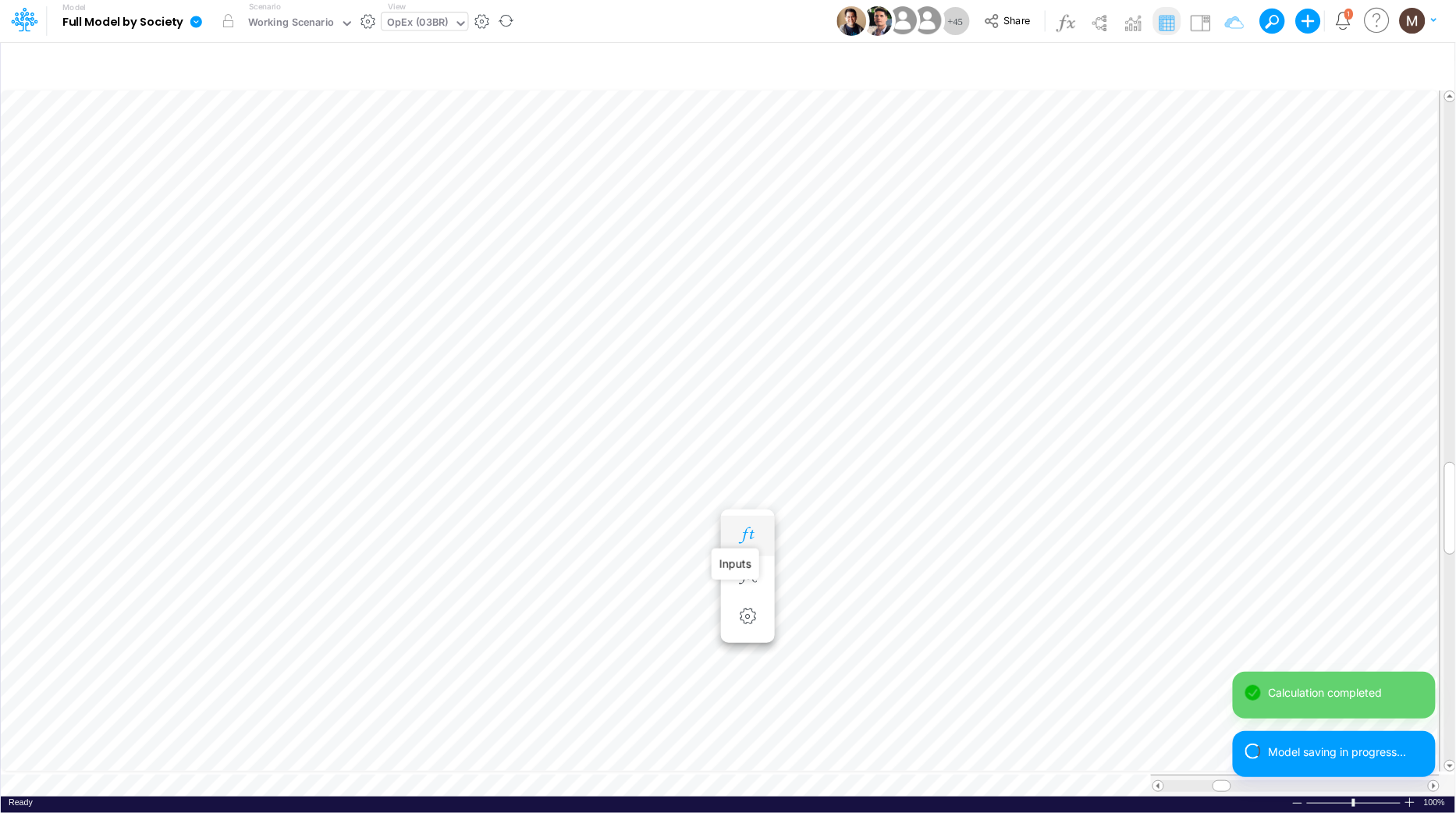
click at [743, 529] on icon "button" at bounding box center [747, 535] width 23 height 16
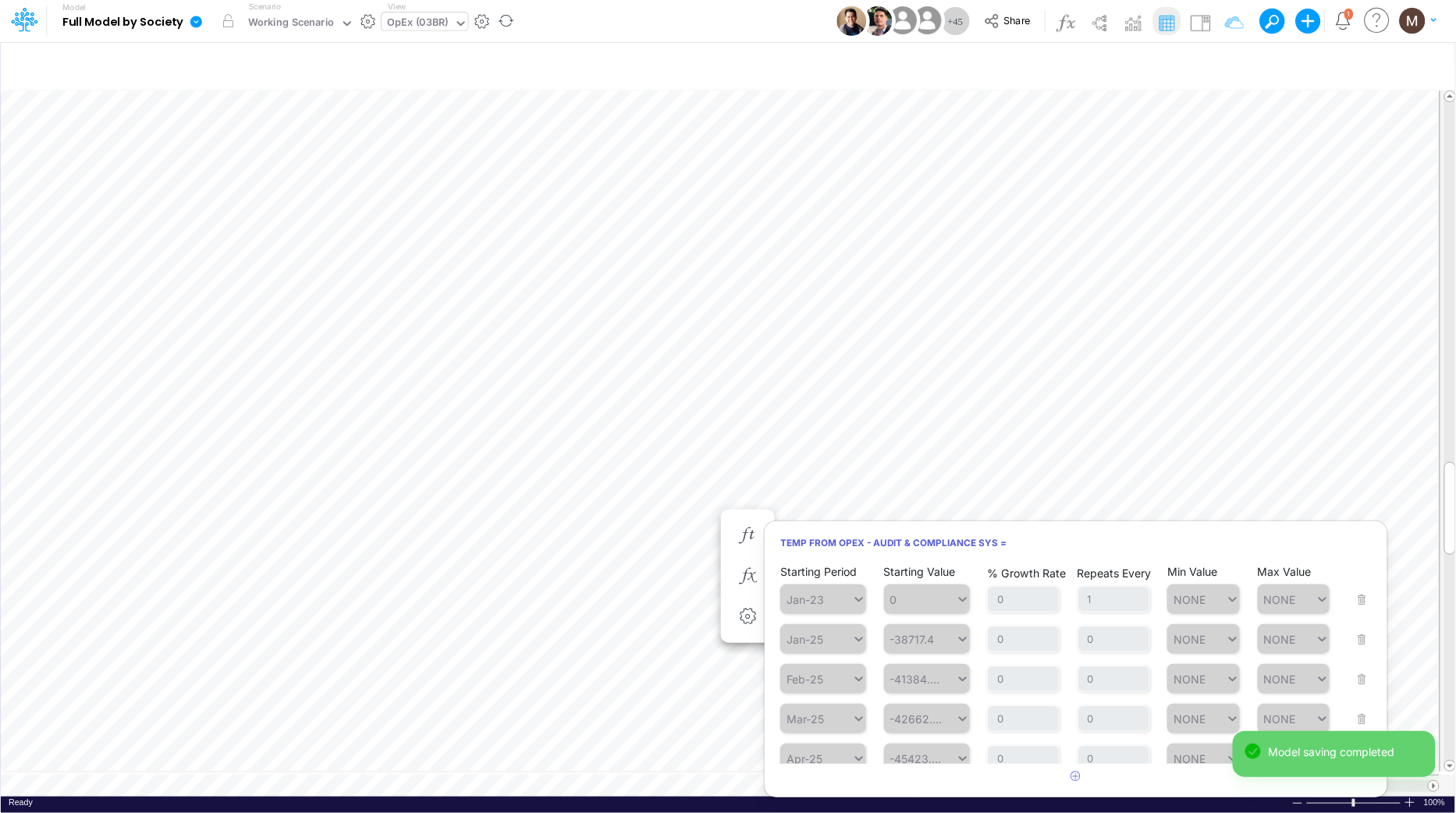
scroll to position [128, 0]
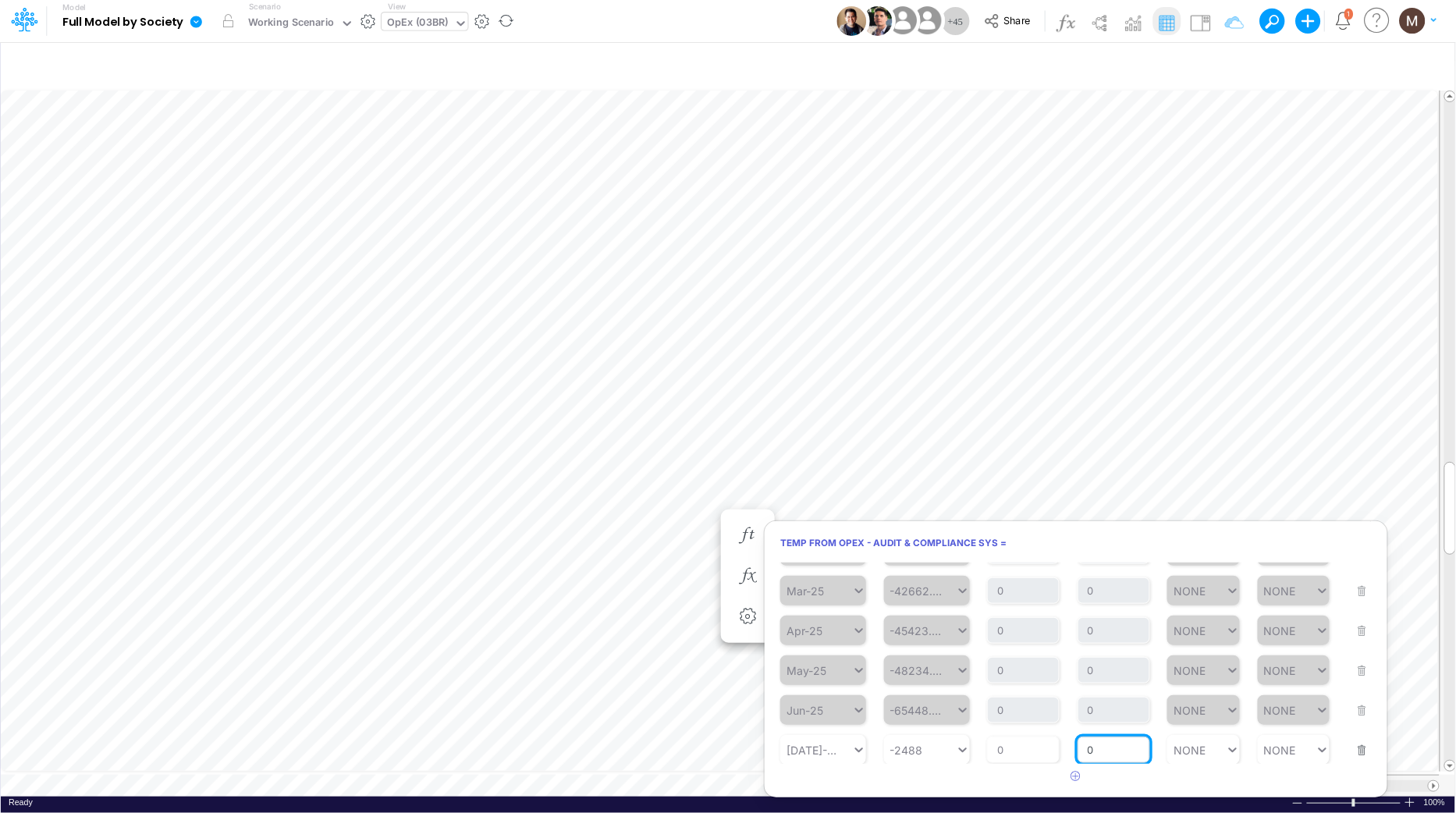
click at [1099, 751] on input "0" at bounding box center [1113, 750] width 73 height 27
type input "1"
click at [1074, 776] on icon "button" at bounding box center [1076, 776] width 10 height 10
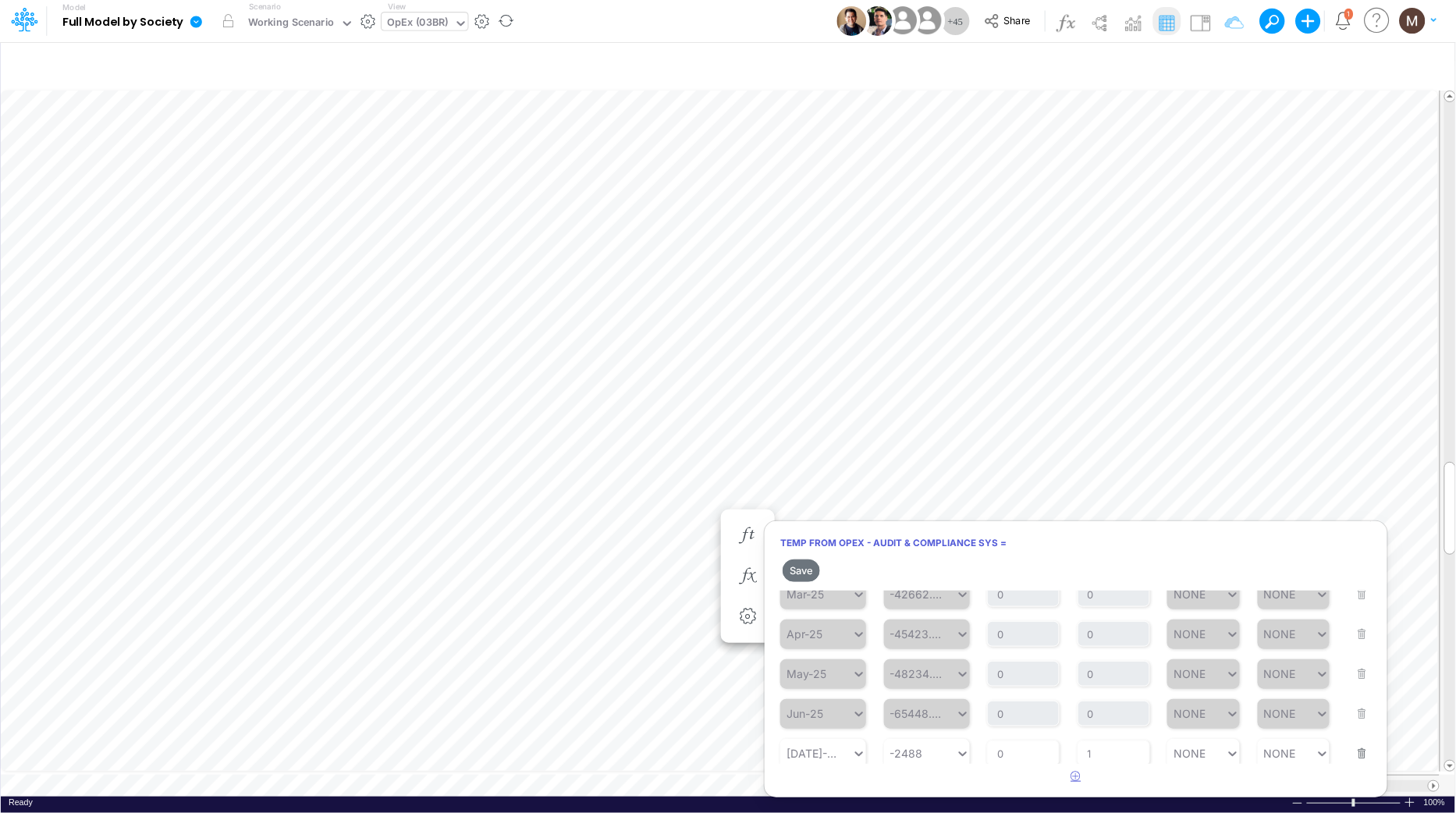
scroll to position [195, 0]
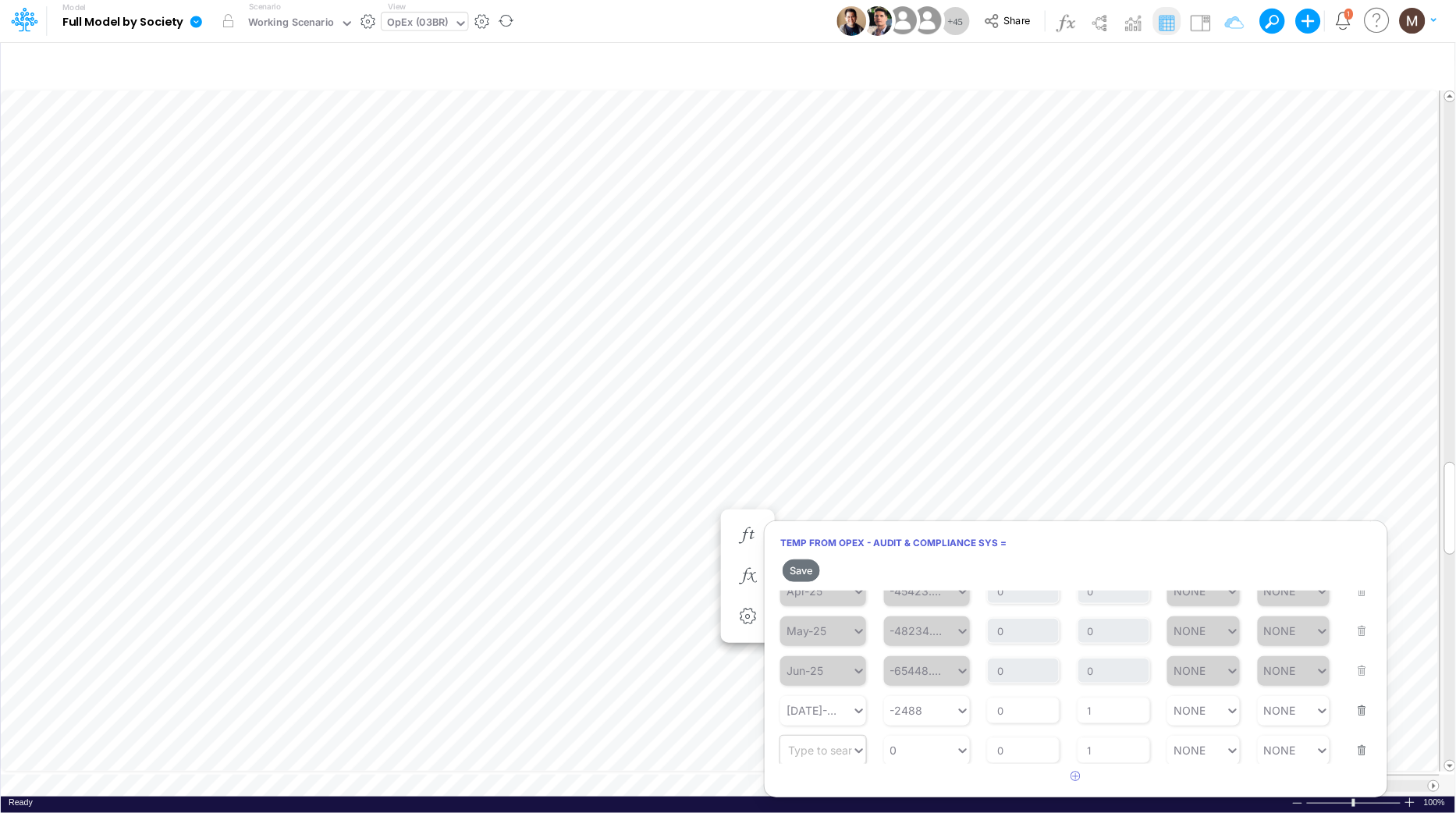
click at [823, 757] on div "Type to search..." at bounding box center [816, 750] width 72 height 22
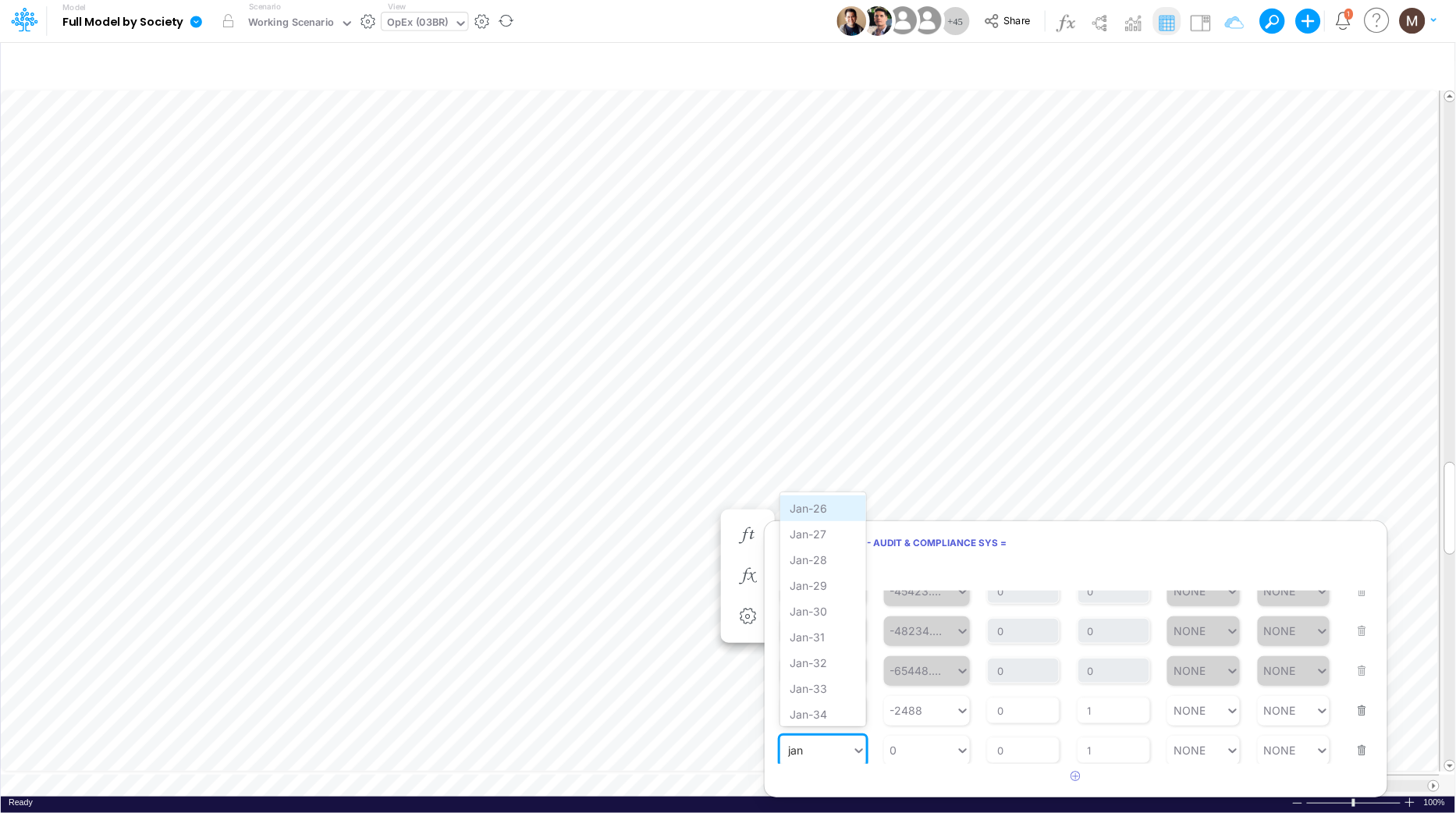
click at [816, 514] on div "Jan-26" at bounding box center [823, 509] width 85 height 26
type input "jan"
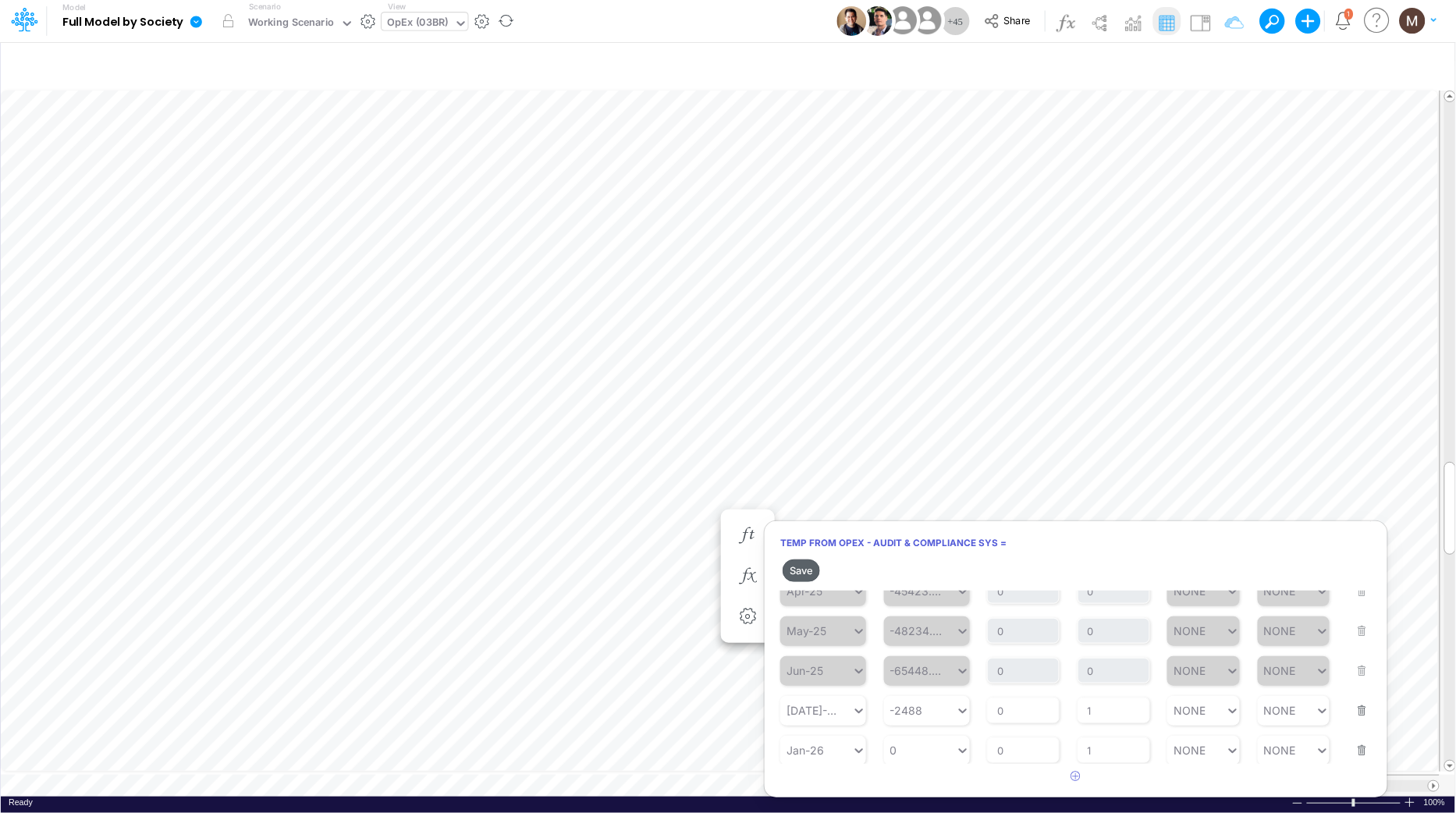
click at [797, 562] on button "Save" at bounding box center [801, 570] width 38 height 22
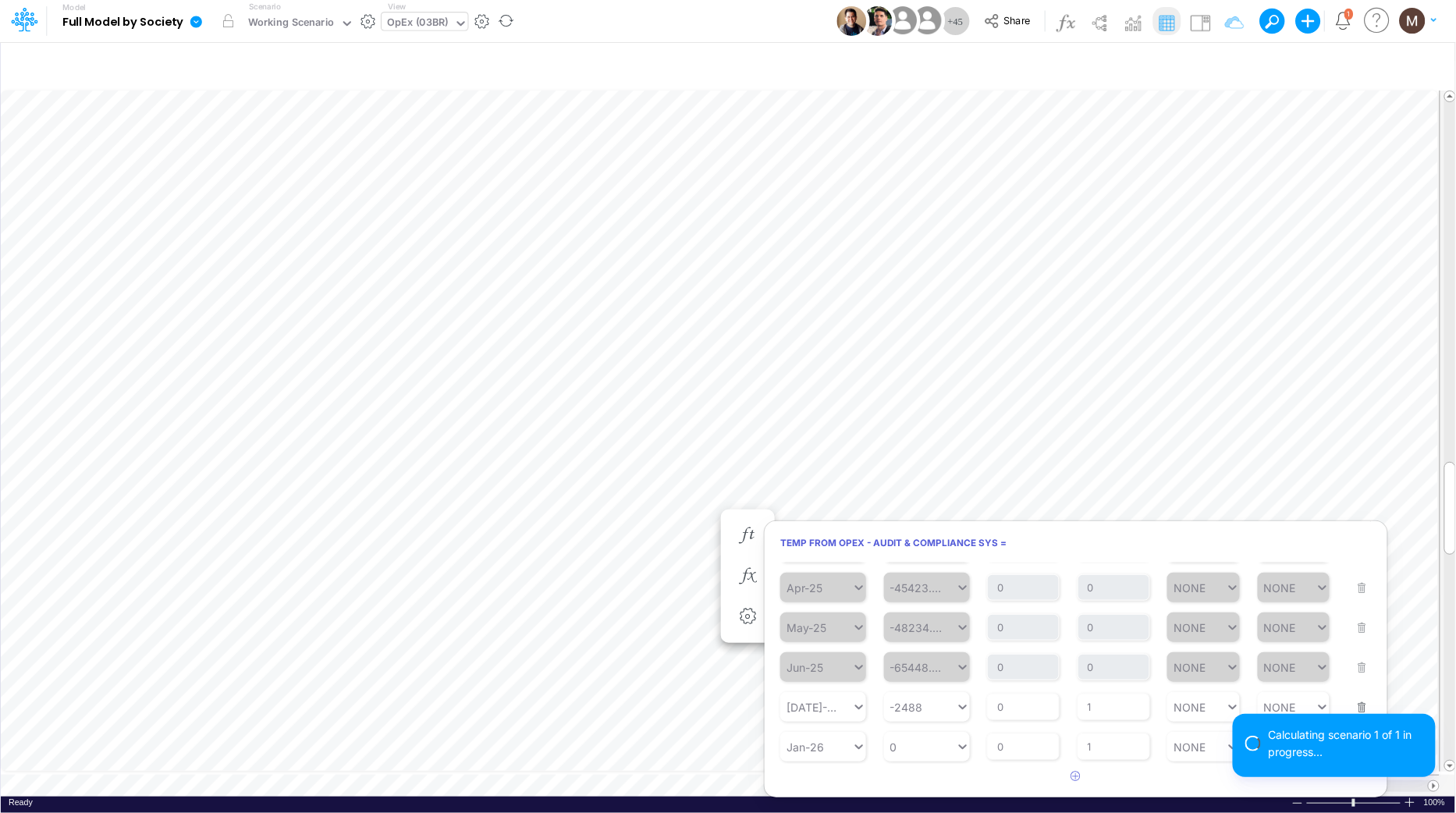
scroll to position [167, 0]
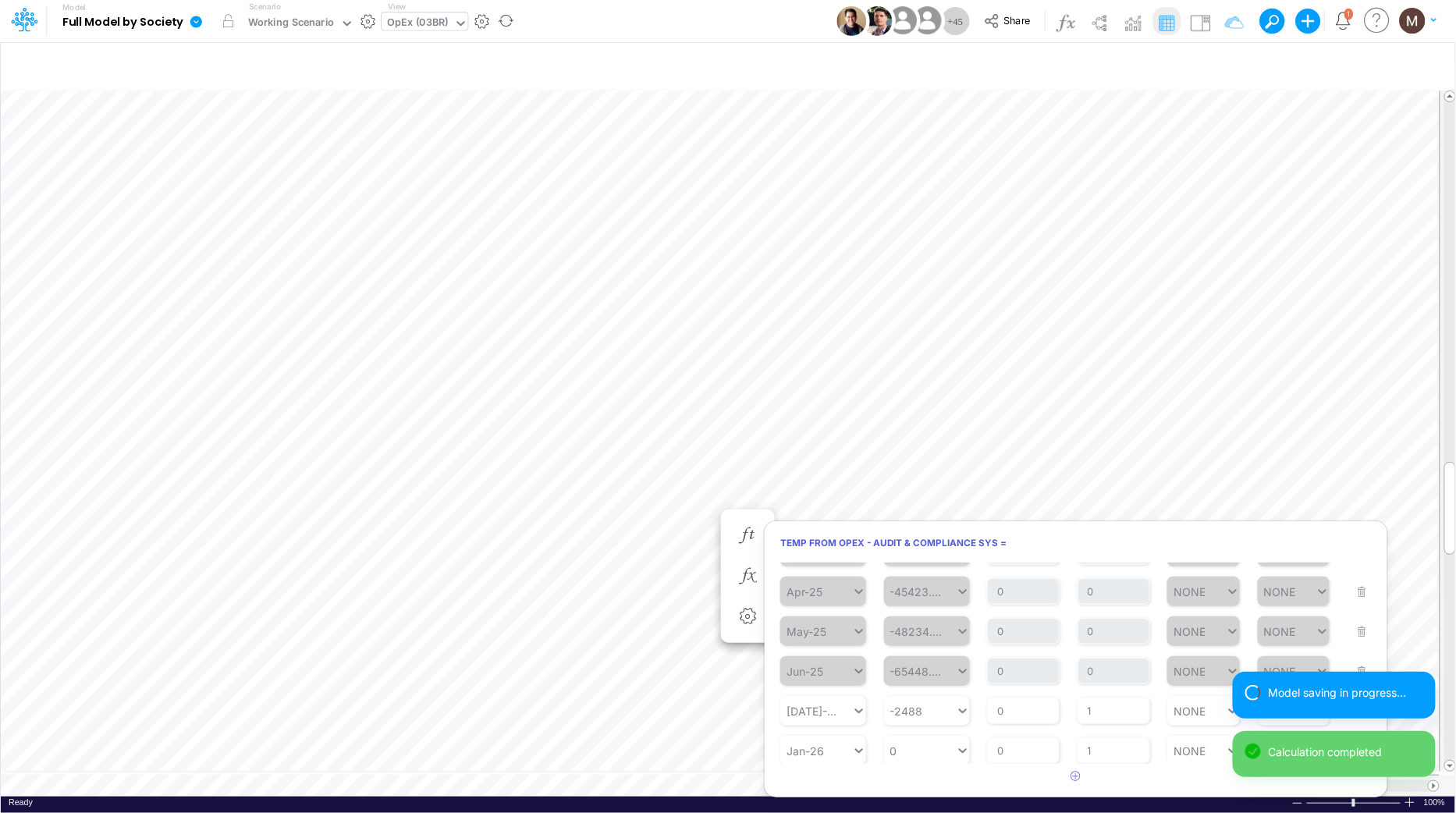
type input "Consolidated FS - USGAAP"
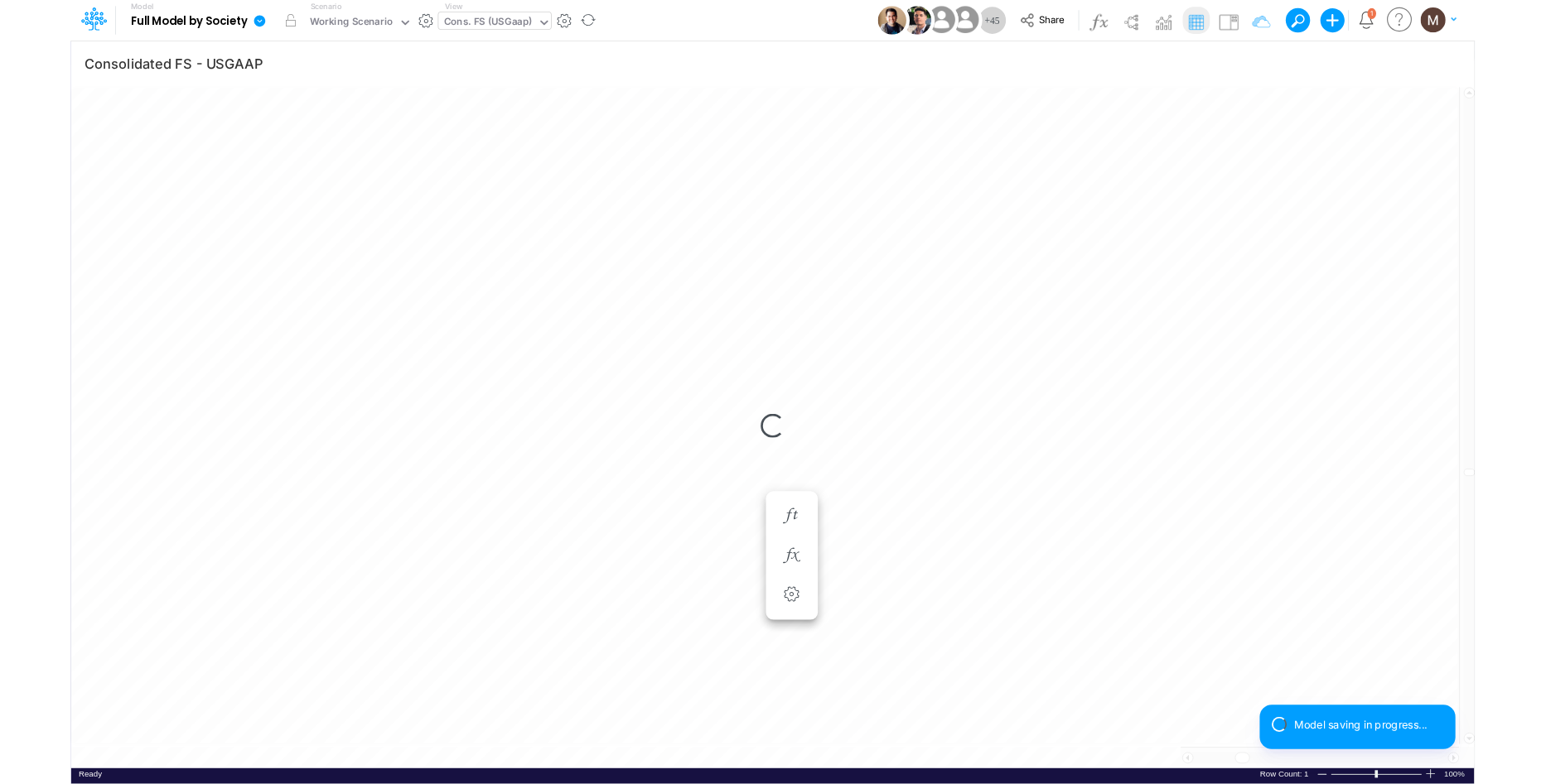
scroll to position [0, 1]
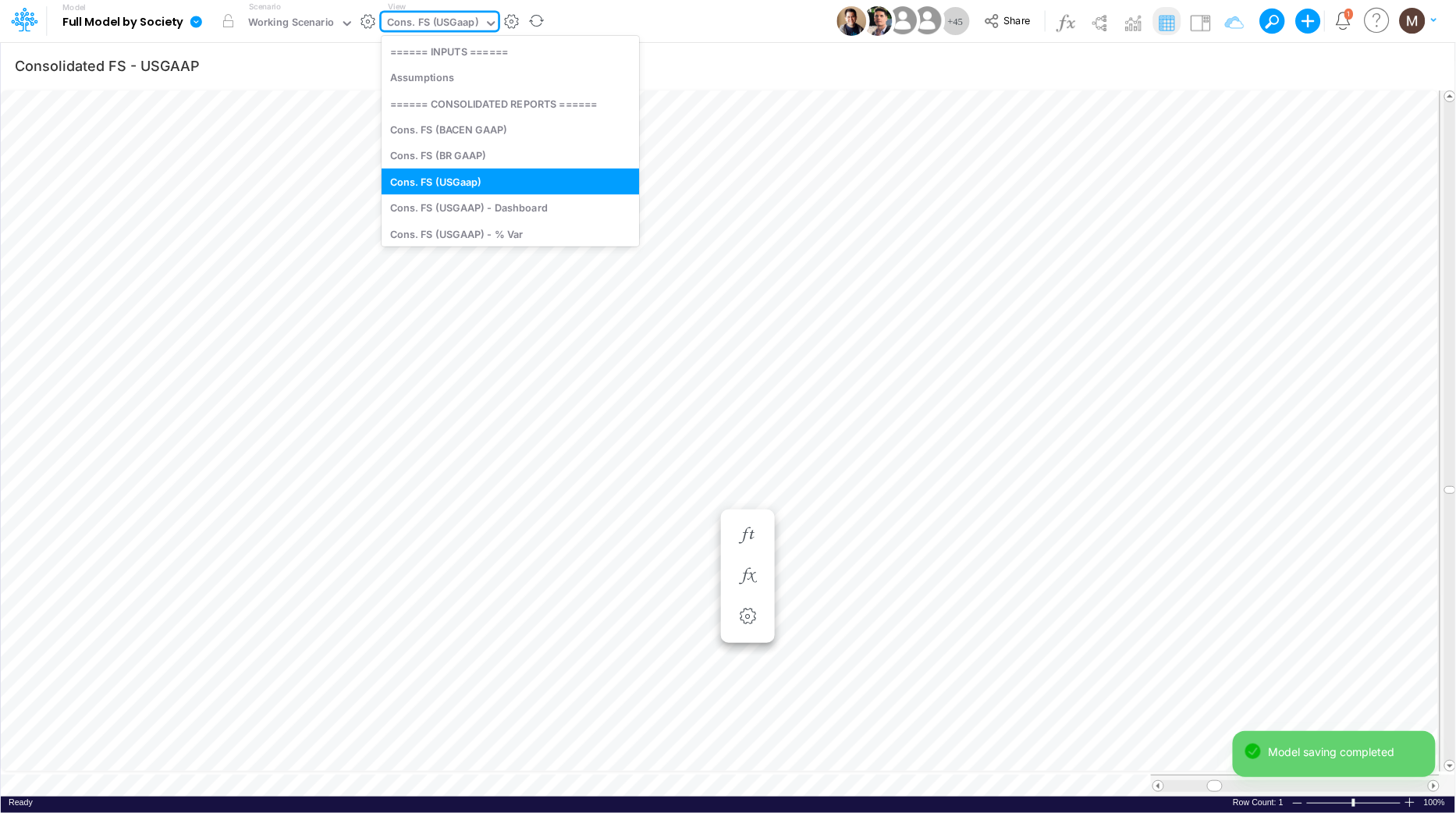
click at [423, 25] on div "Cons. FS (USGaap)" at bounding box center [433, 23] width 91 height 18
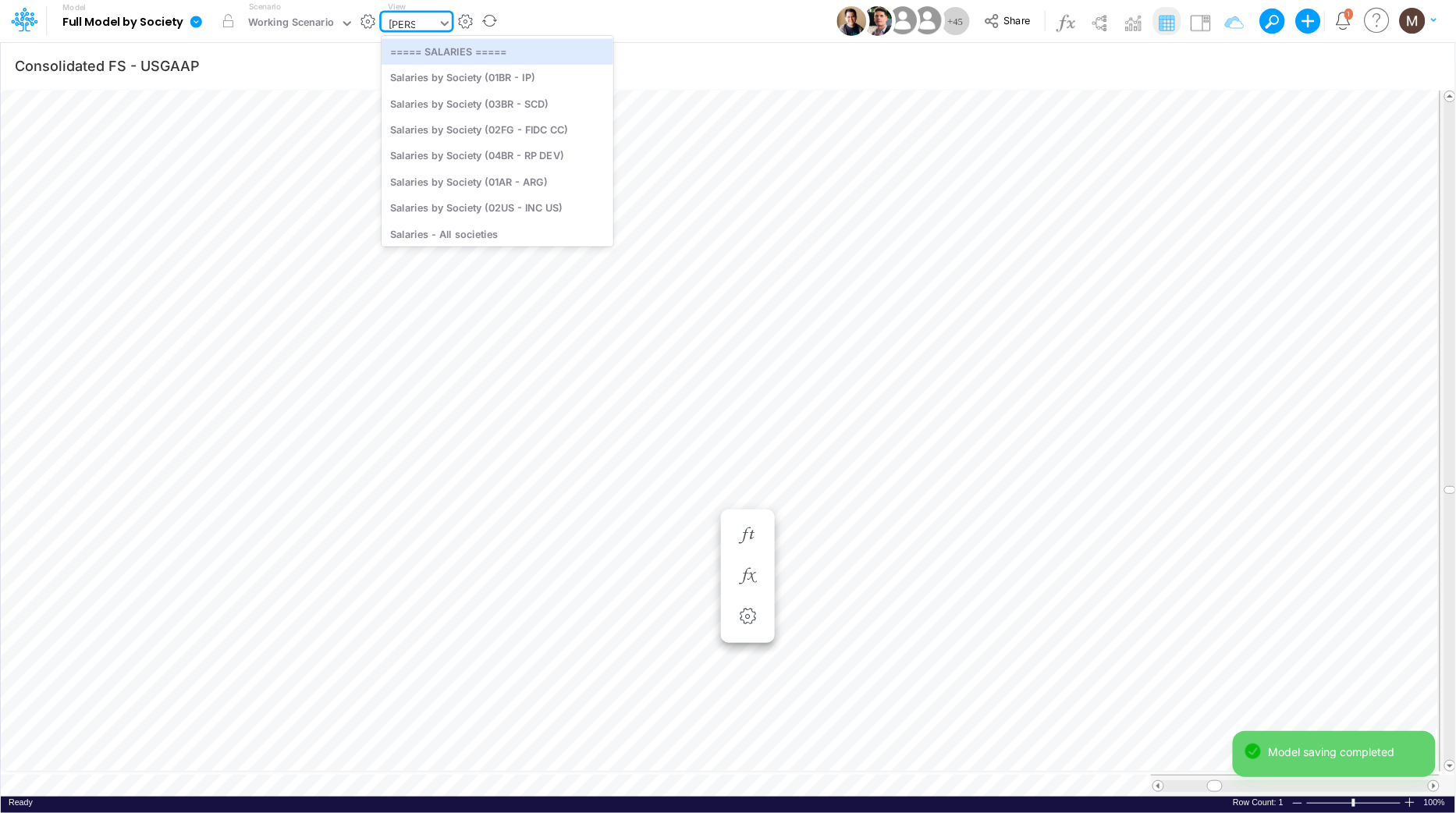
type input "salarie"
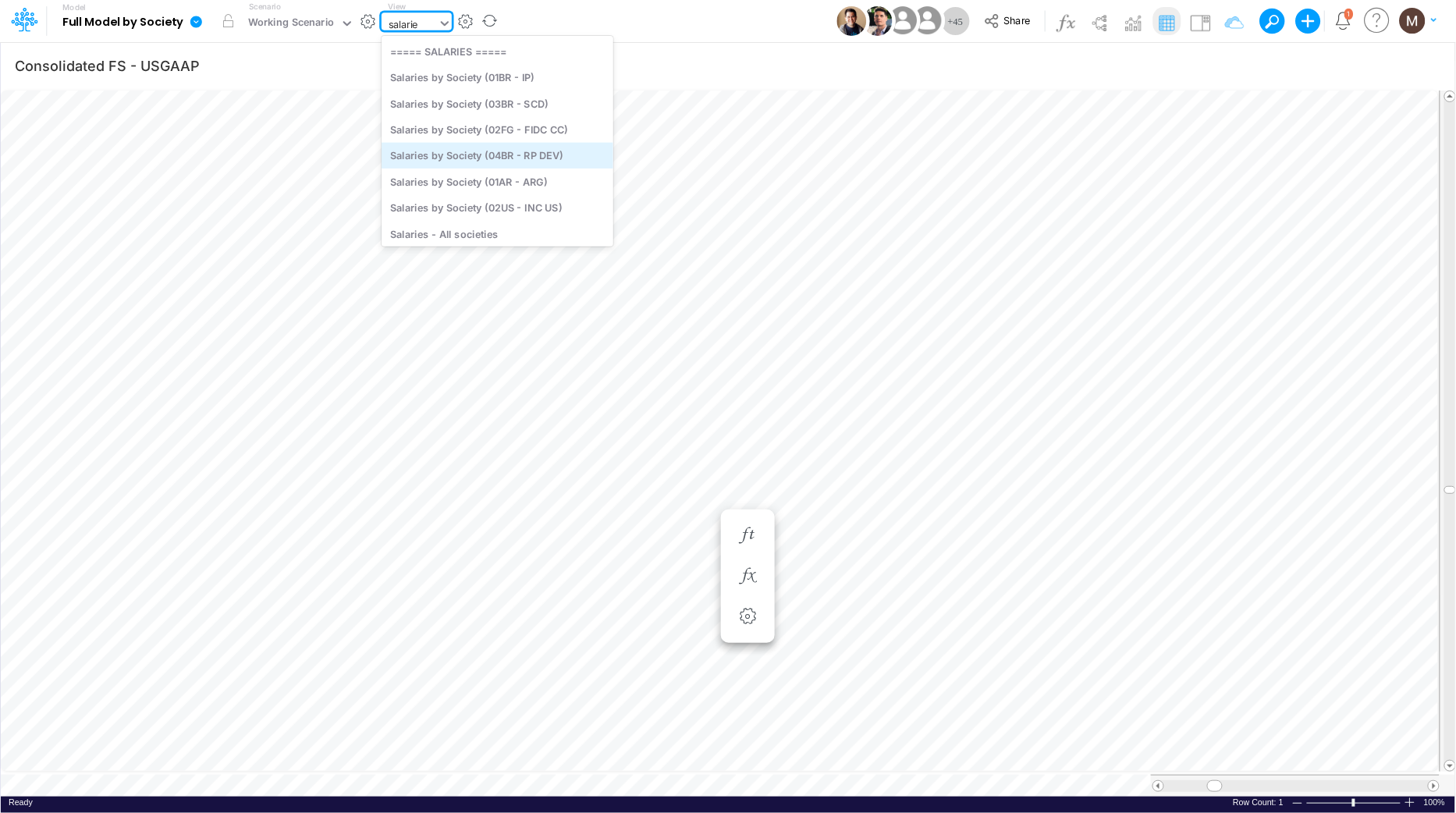
click at [464, 159] on div "Salaries by Society (04BR - RP DEV)" at bounding box center [497, 156] width 232 height 26
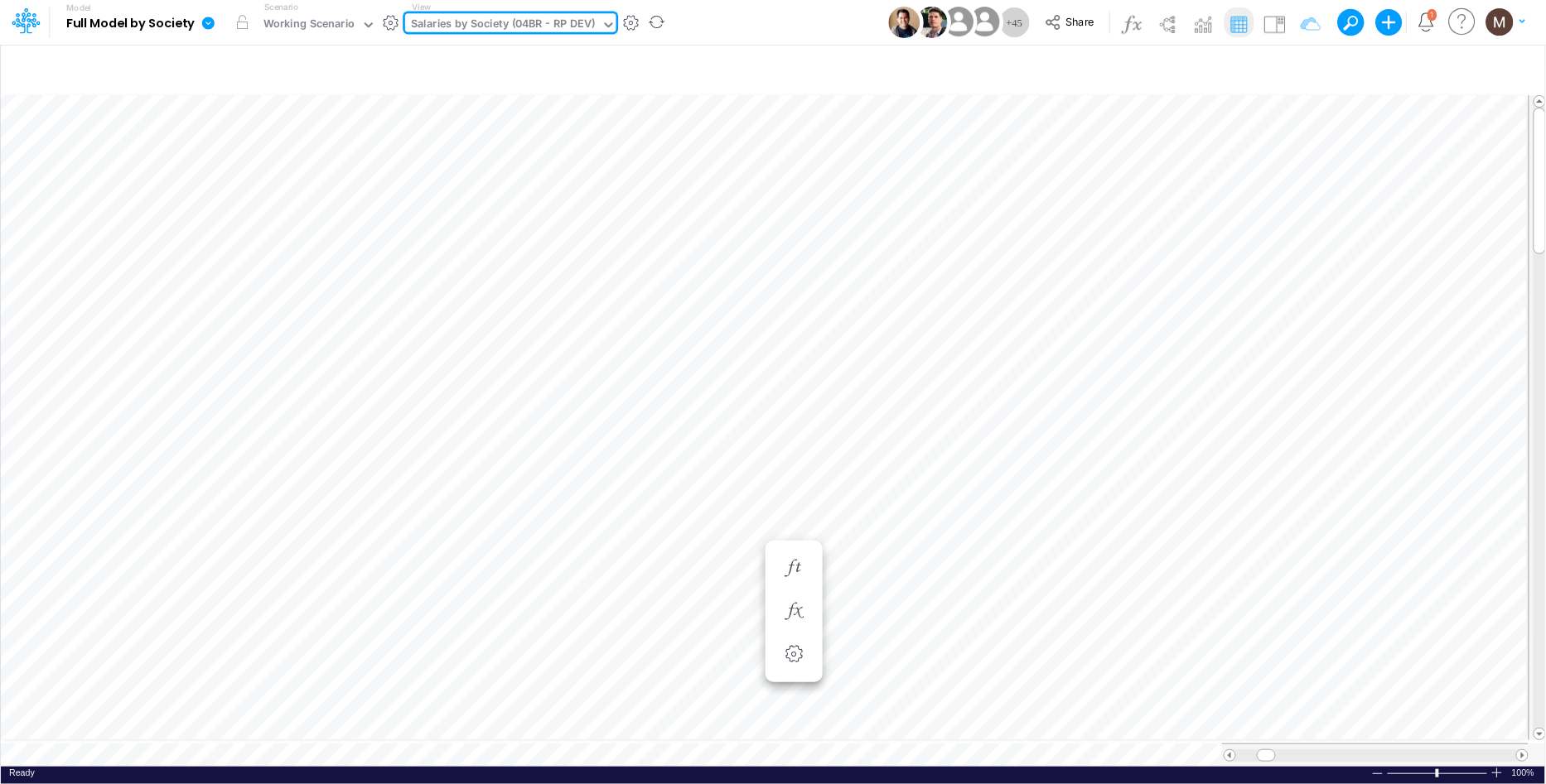
click at [1527, 750] on span at bounding box center [1522, 756] width 11 height 11
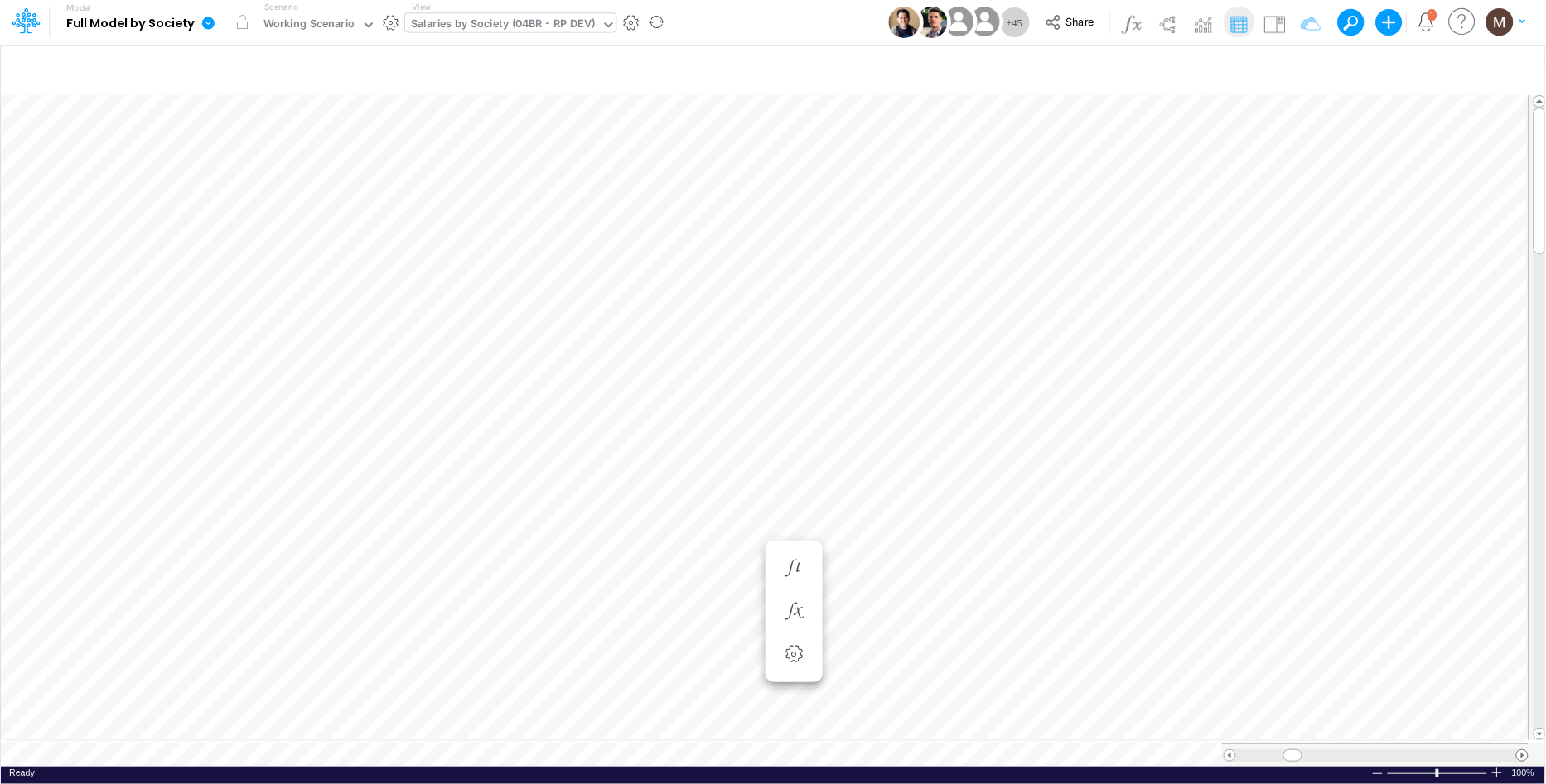
click at [1527, 750] on span at bounding box center [1522, 756] width 11 height 11
click at [540, 15] on div "Salaries by Society (04BR - RP DEV)" at bounding box center [503, 24] width 184 height 19
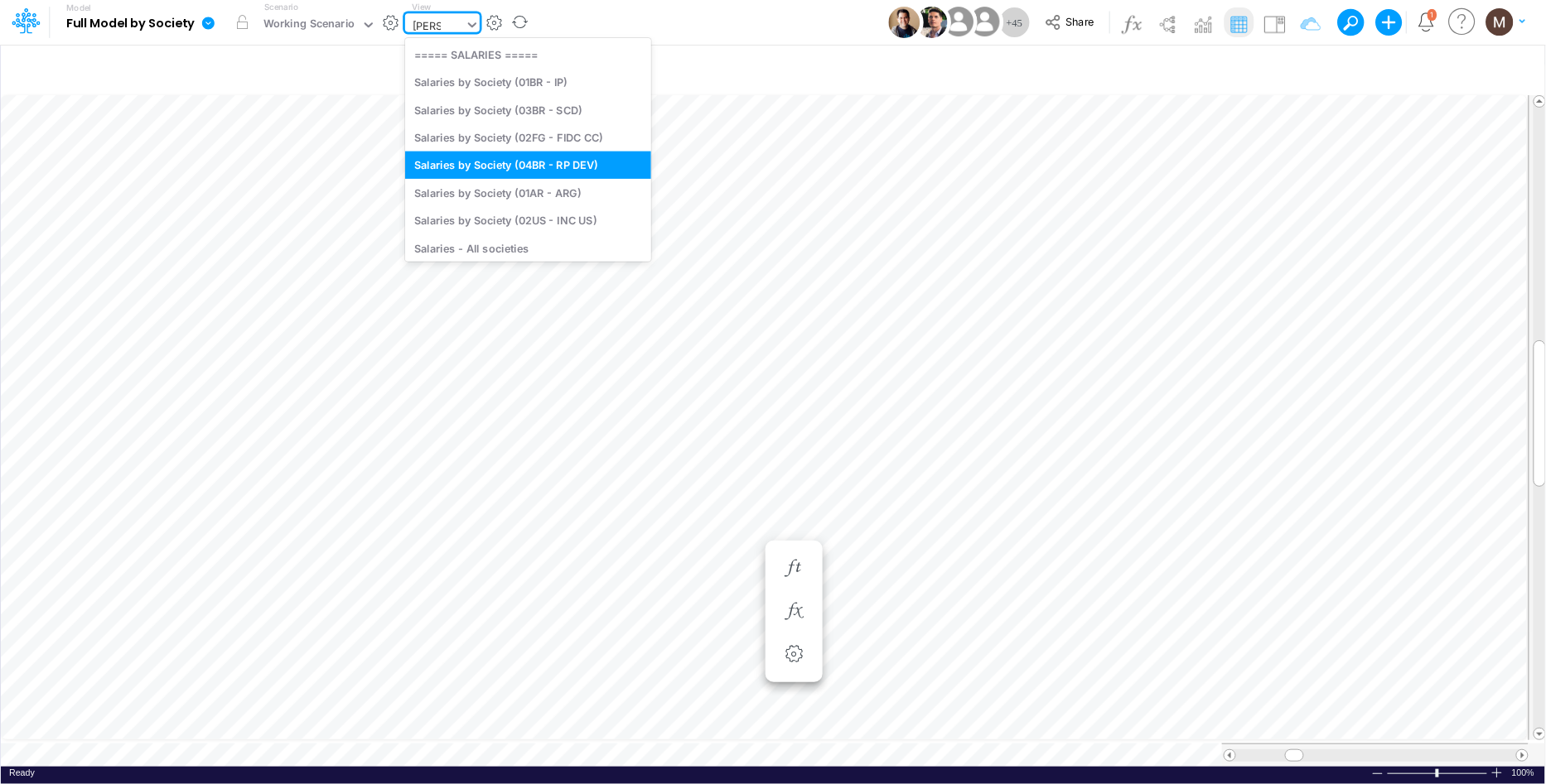
type input "salarie"
click at [506, 244] on div "Salaries - All societies" at bounding box center [527, 248] width 246 height 27
type input "Salaries - All societies"
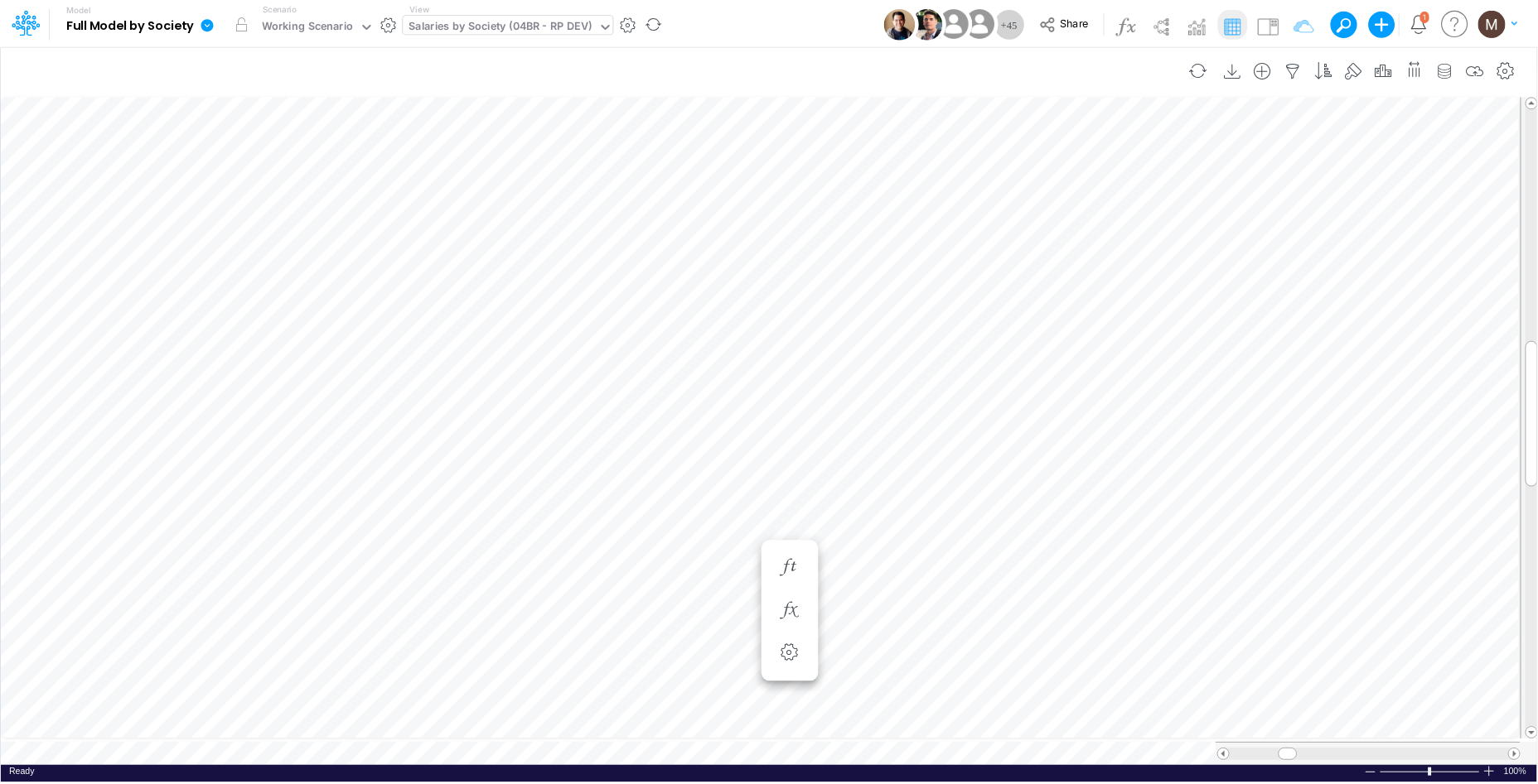
scroll to position [0, 1]
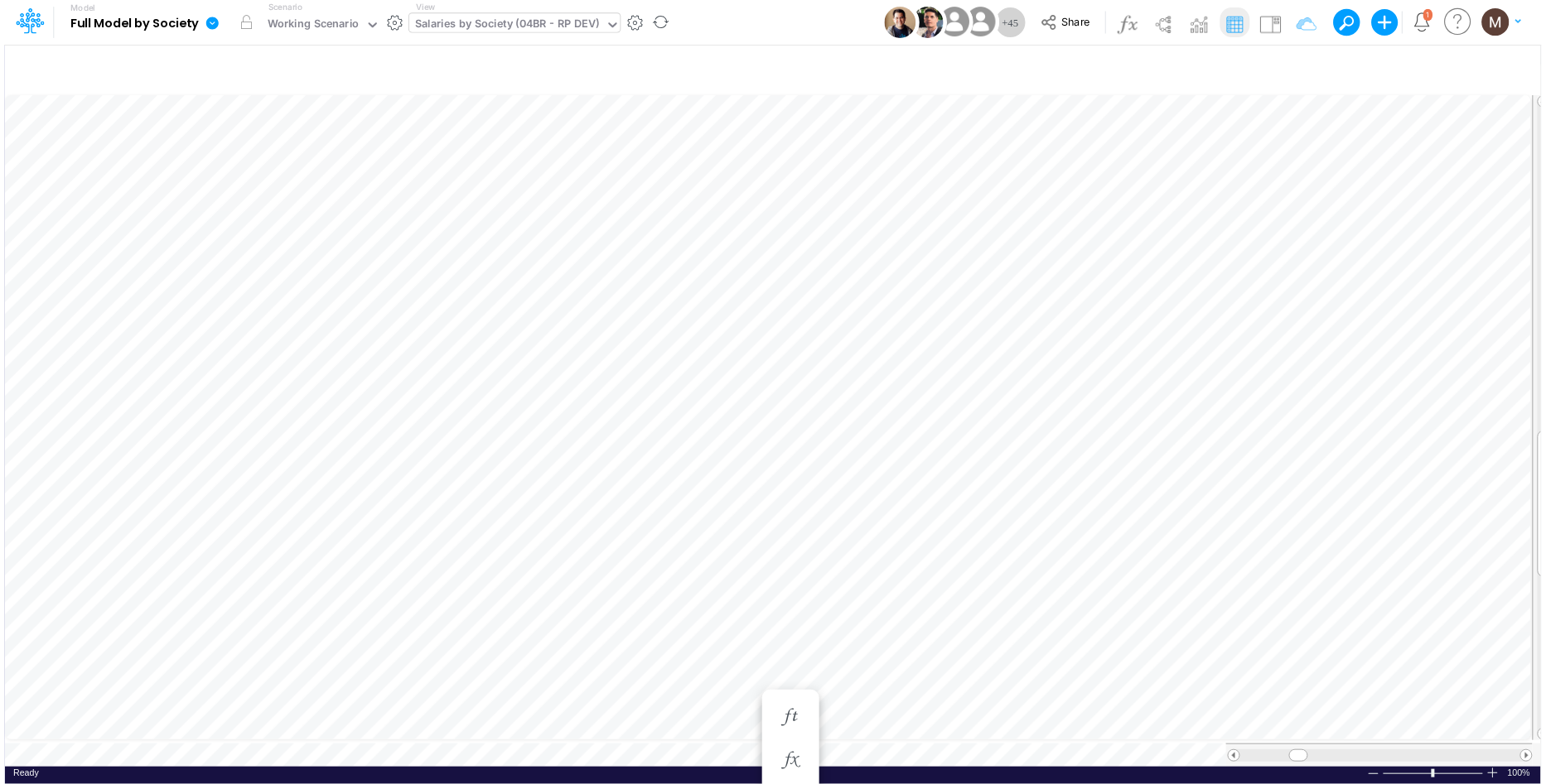
scroll to position [0, 1]
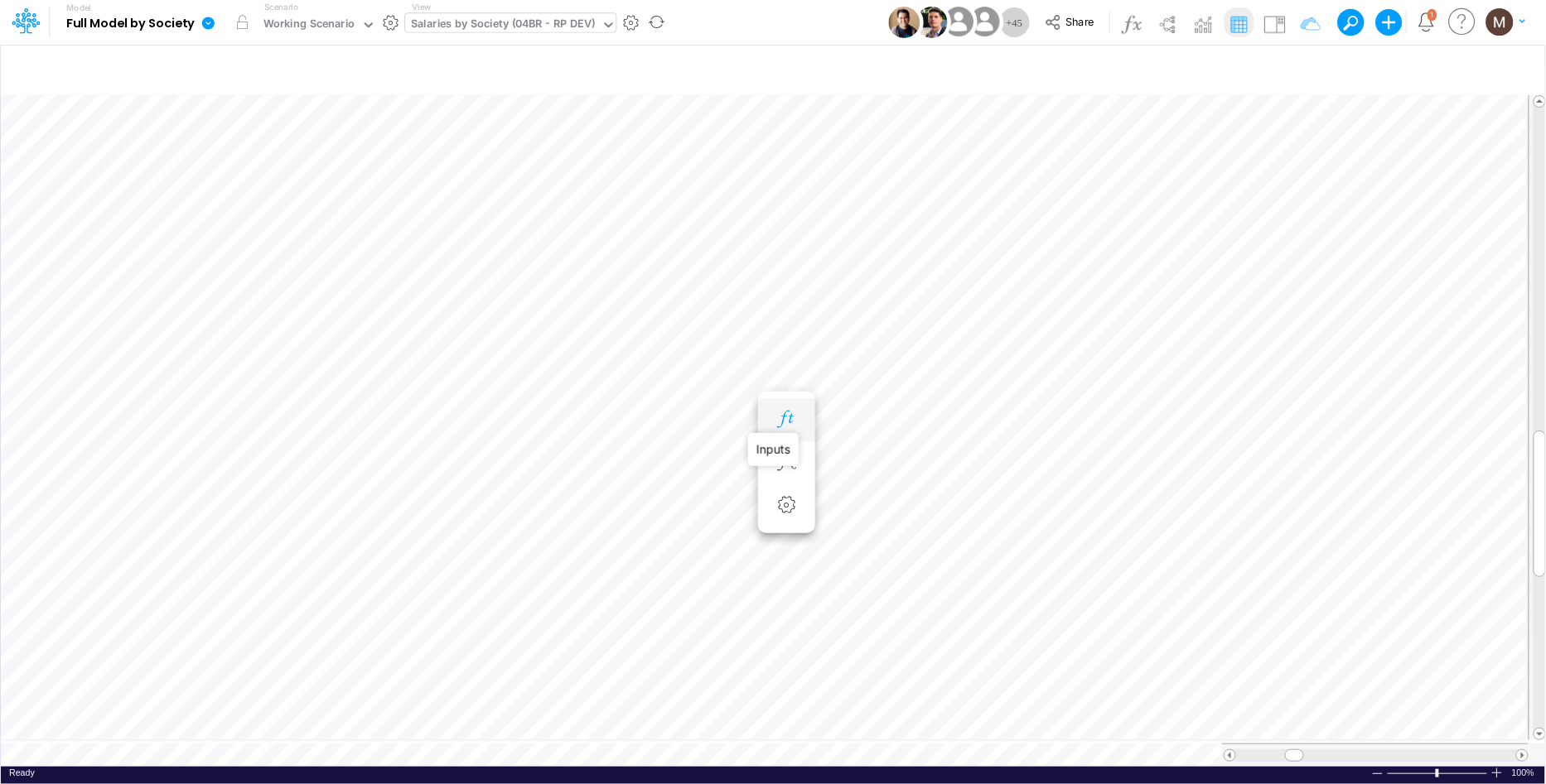
click at [783, 427] on icon "button" at bounding box center [785, 419] width 25 height 17
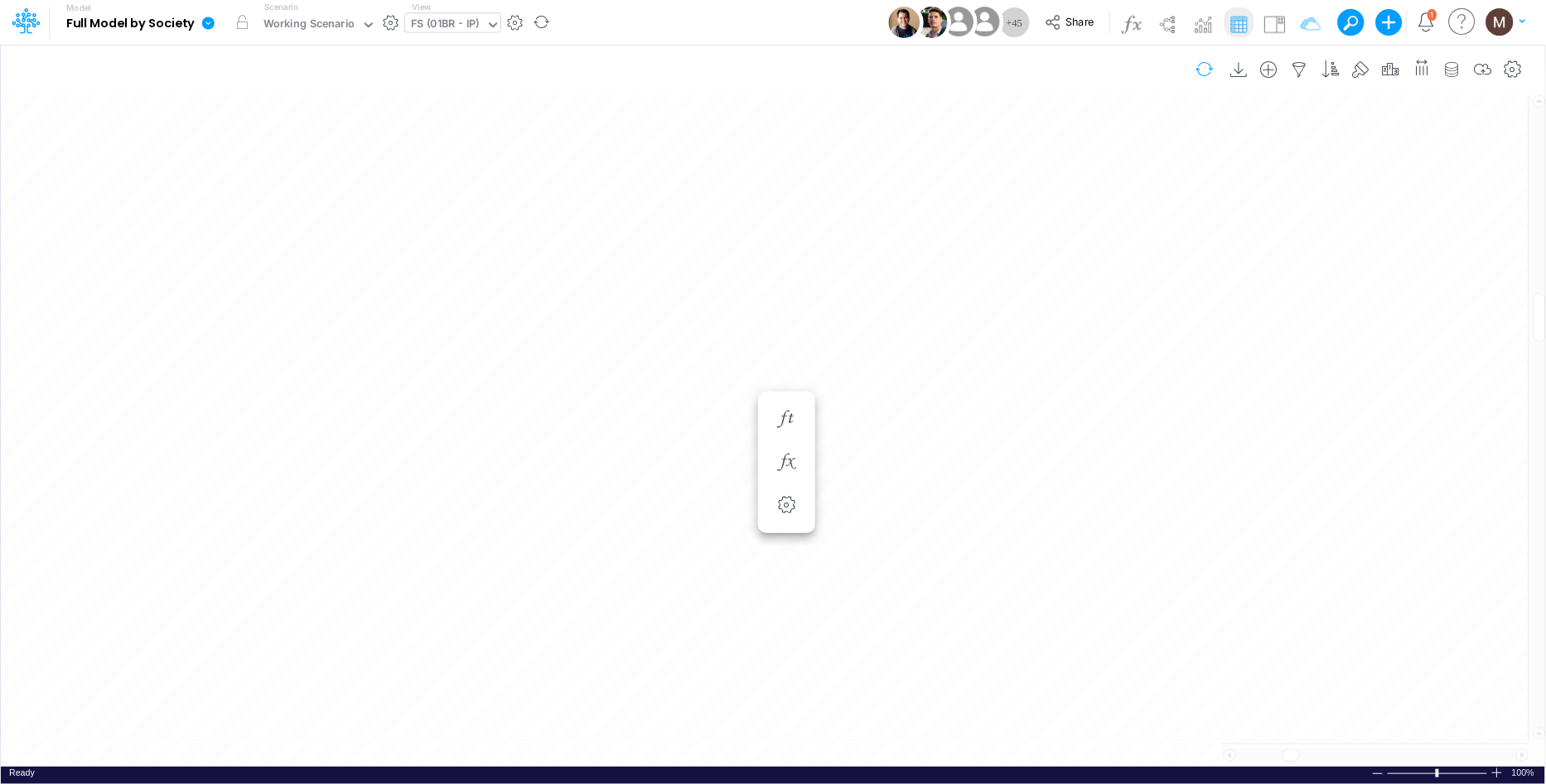
scroll to position [0, 1]
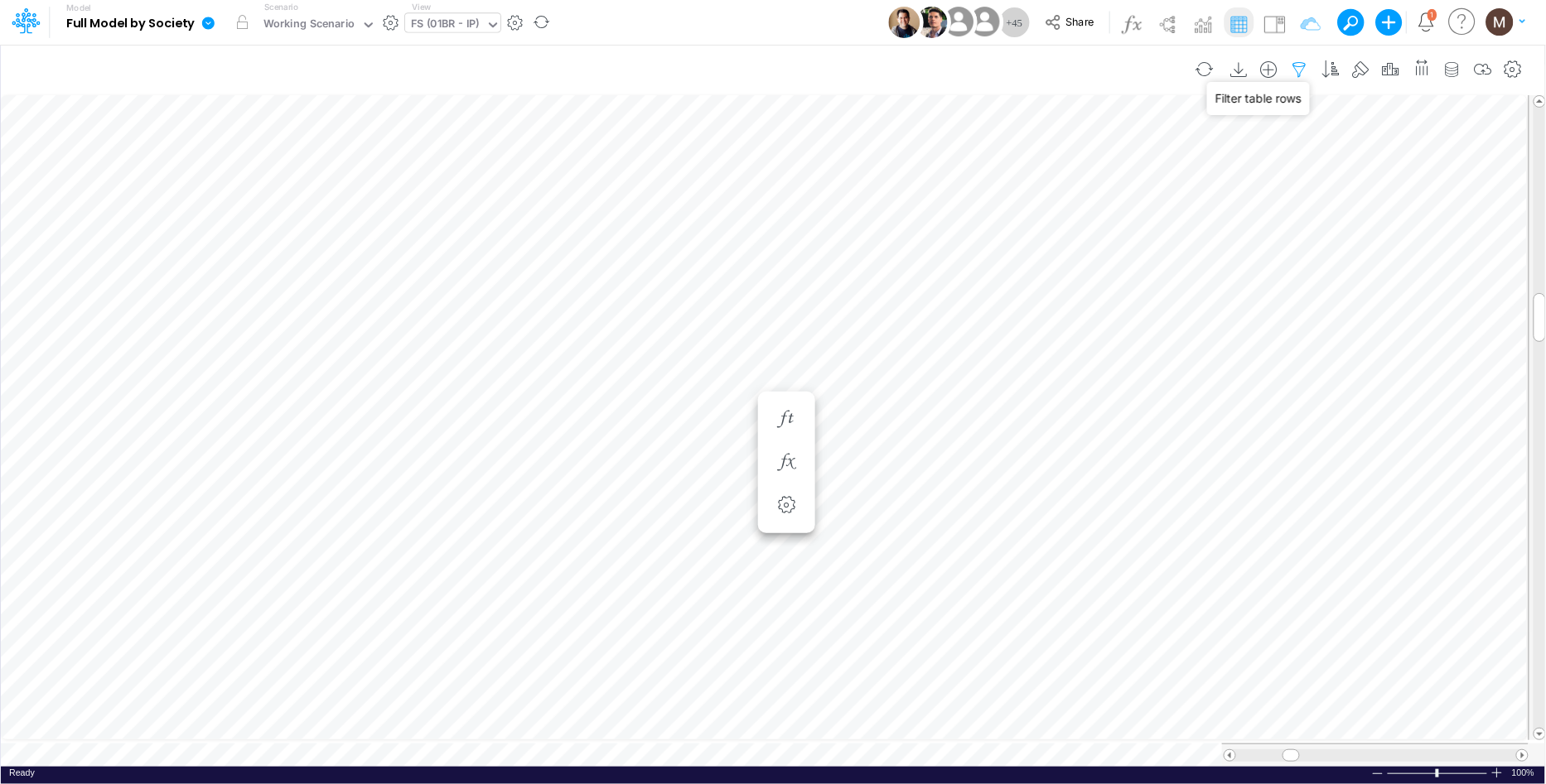
click at [1303, 62] on icon "button" at bounding box center [1299, 70] width 25 height 17
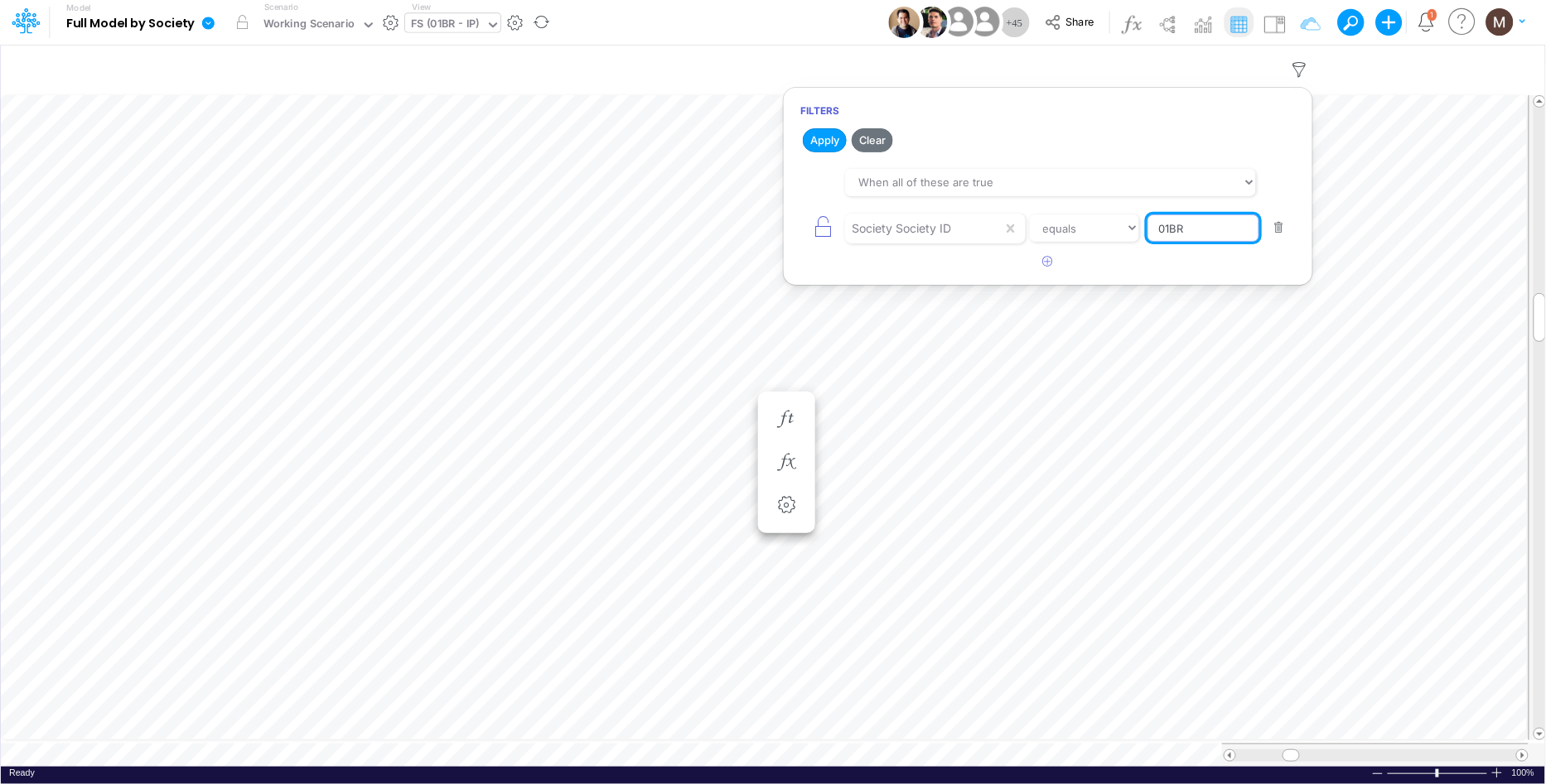
drag, startPoint x: 1172, startPoint y: 229, endPoint x: 1234, endPoint y: 242, distance: 63.3
click at [1172, 229] on input "01BR" at bounding box center [1203, 228] width 112 height 28
type input "04BR"
click at [816, 126] on h2 "Apply Clear Save" at bounding box center [1048, 140] width 528 height 30
click at [825, 137] on button "Apply" at bounding box center [824, 140] width 44 height 24
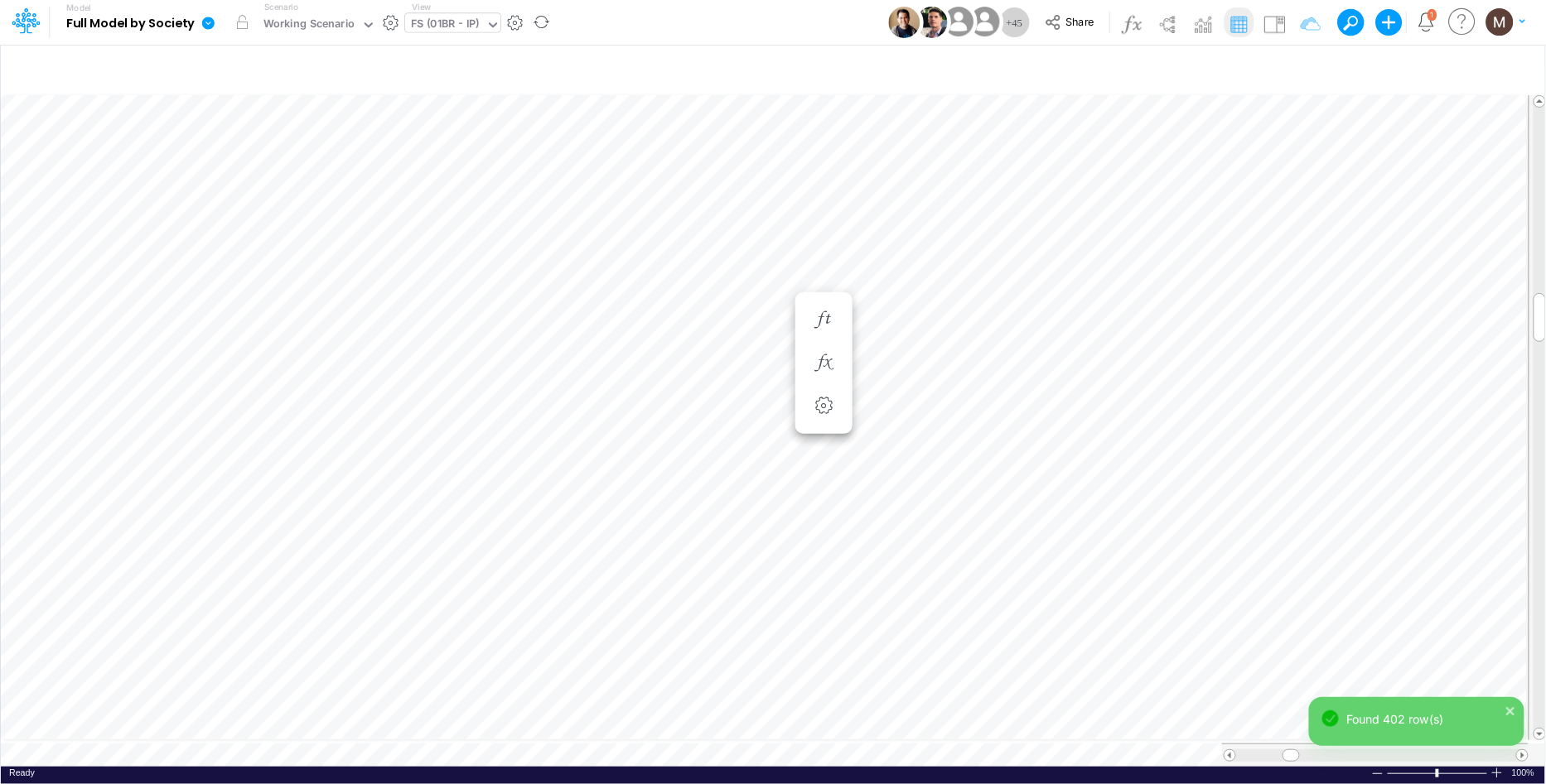
scroll to position [0, 1]
click at [926, 318] on icon "button" at bounding box center [922, 319] width 25 height 17
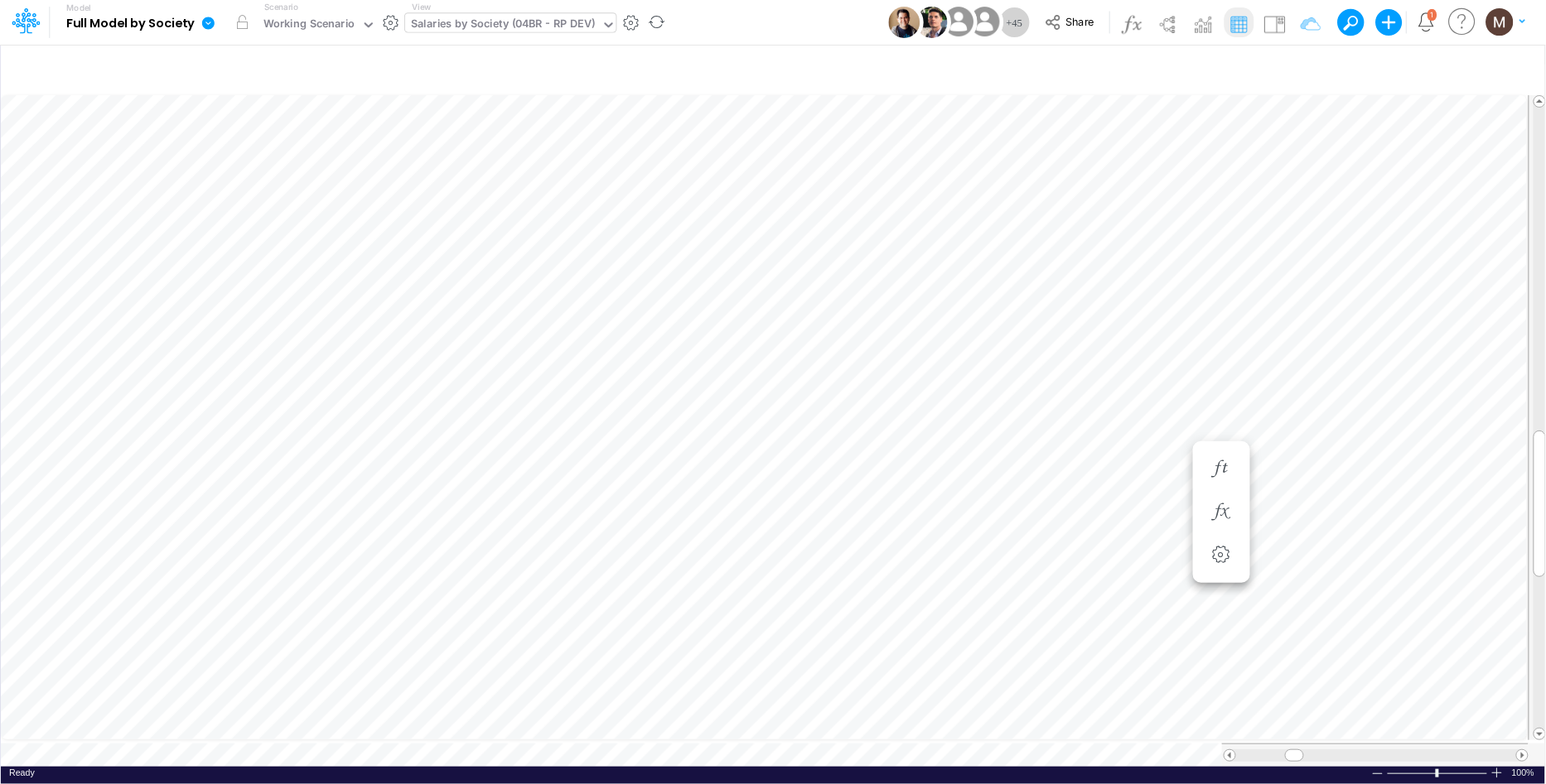
scroll to position [0, 1]
click at [924, 359] on icon "button" at bounding box center [922, 363] width 25 height 17
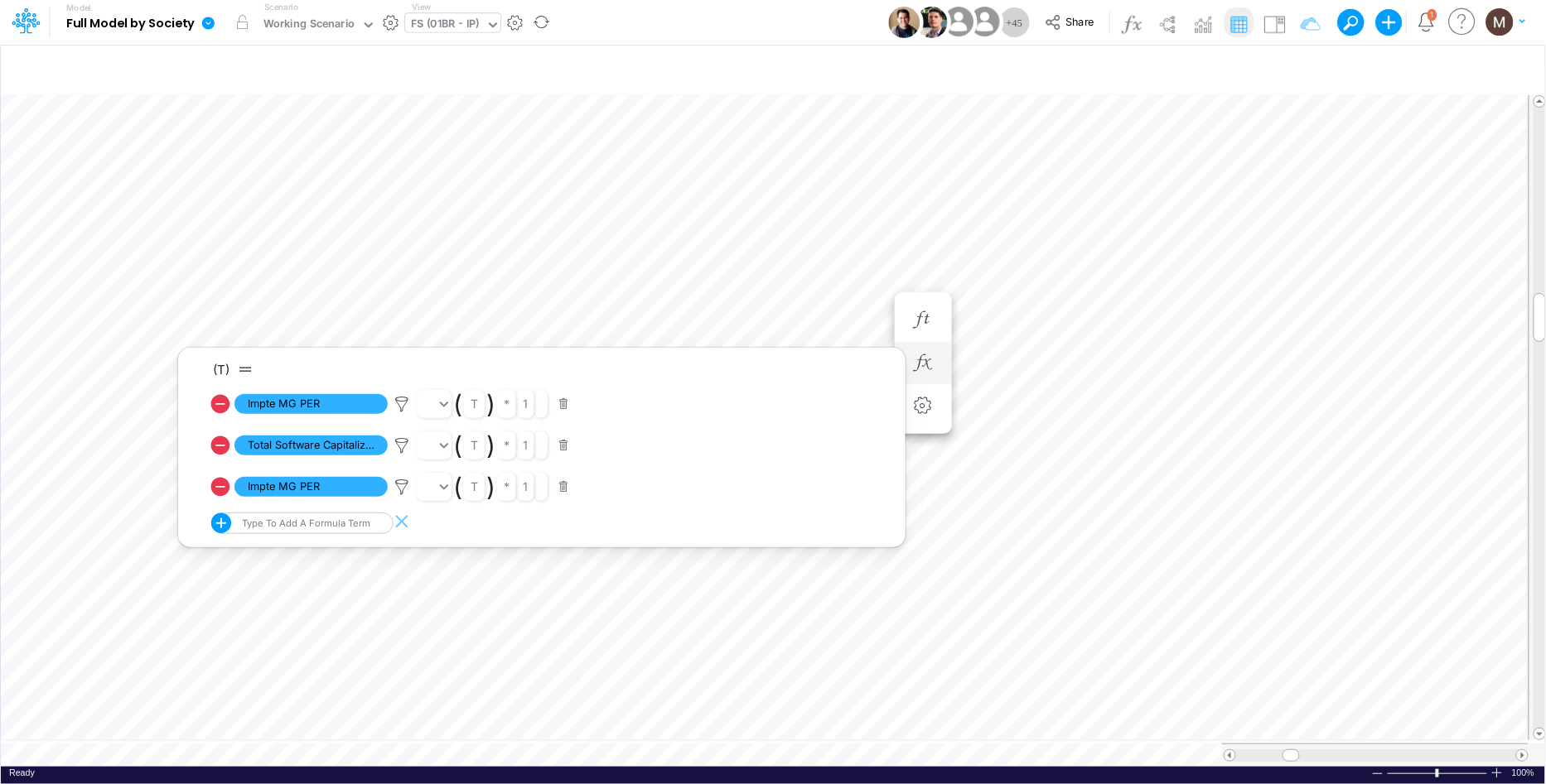
scroll to position [0, 1]
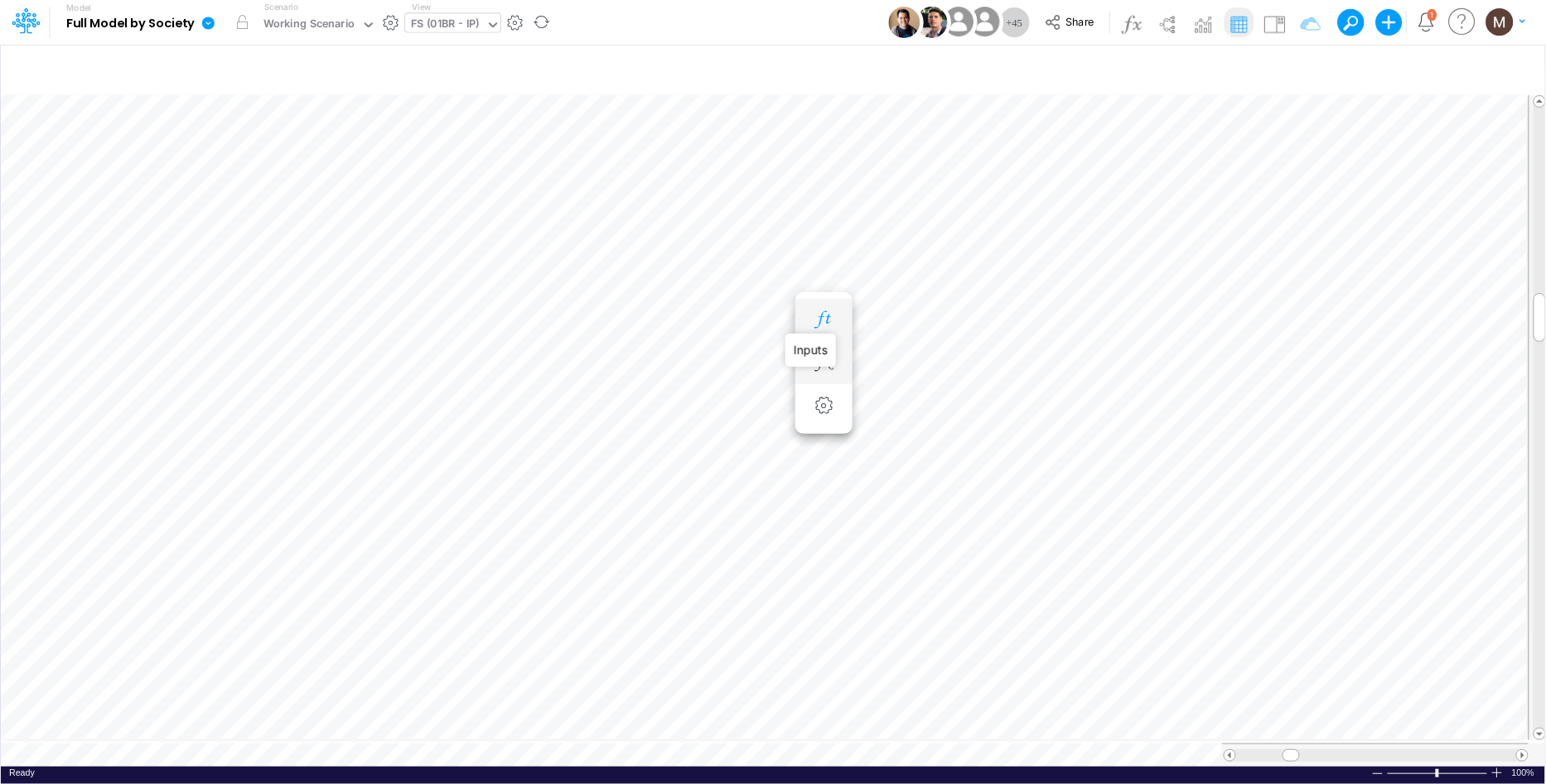
click at [822, 311] on icon "button" at bounding box center [823, 319] width 25 height 17
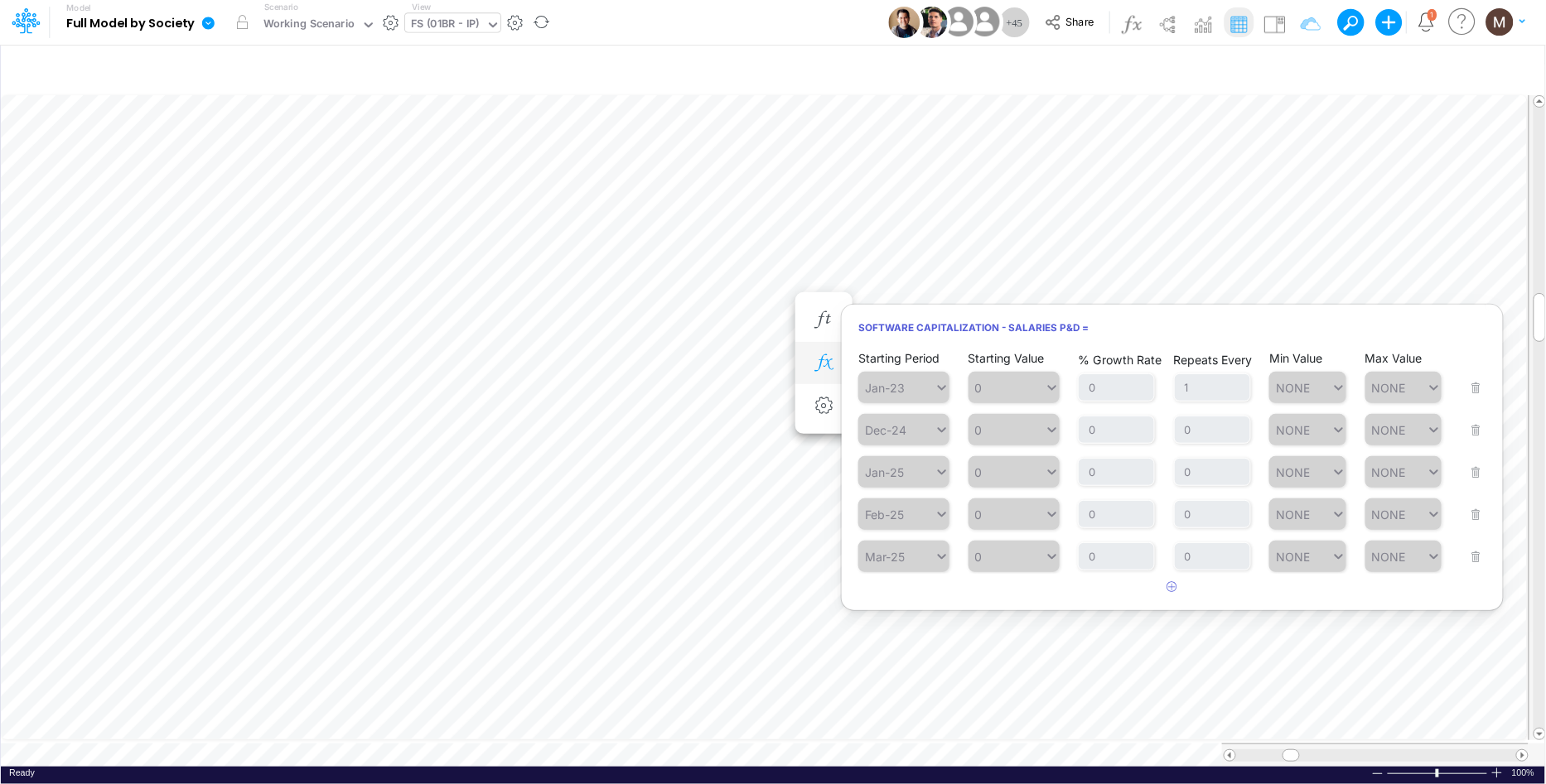
click at [822, 364] on icon "button" at bounding box center [823, 363] width 25 height 17
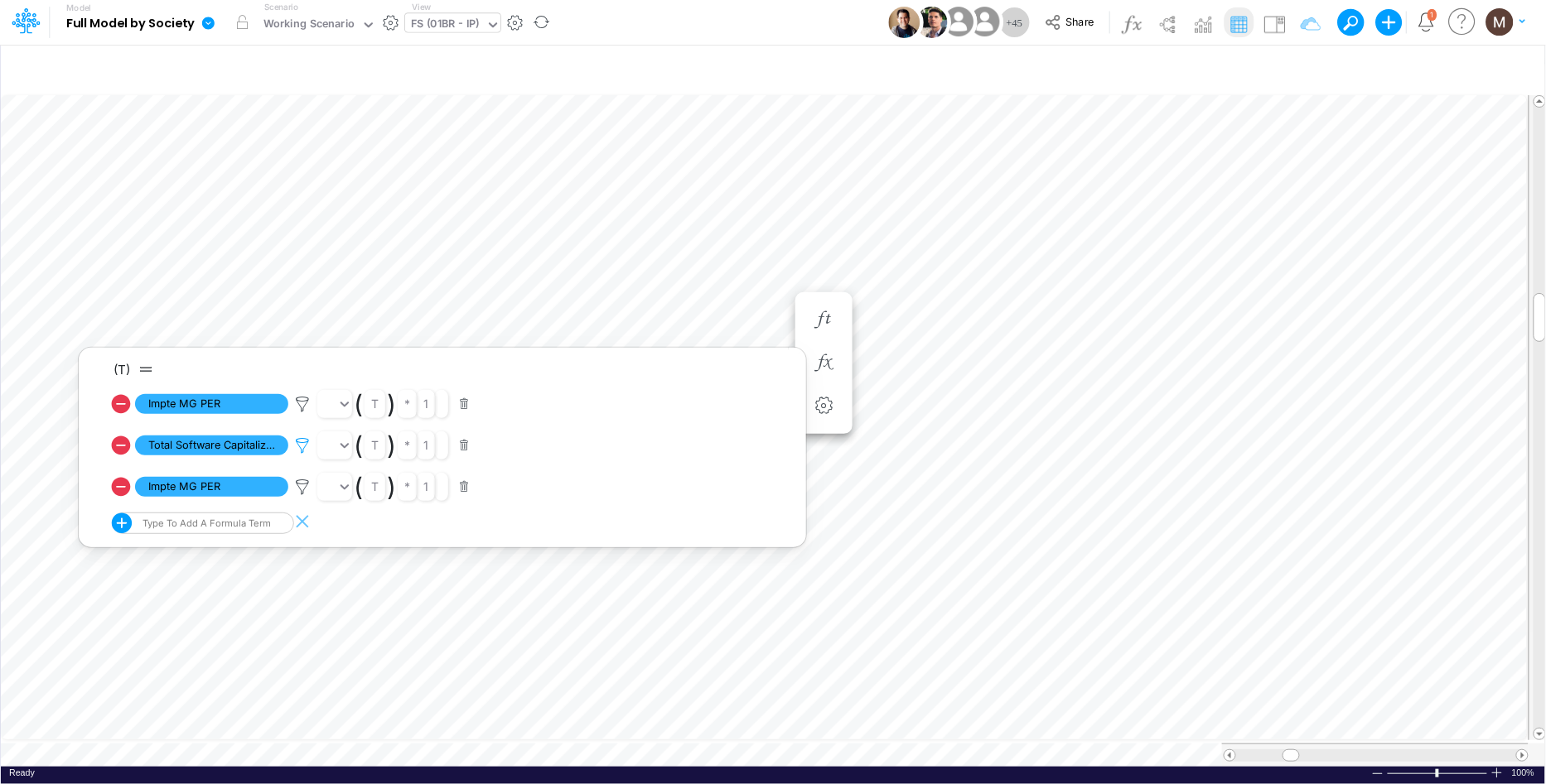
click at [300, 442] on icon at bounding box center [301, 446] width 25 height 17
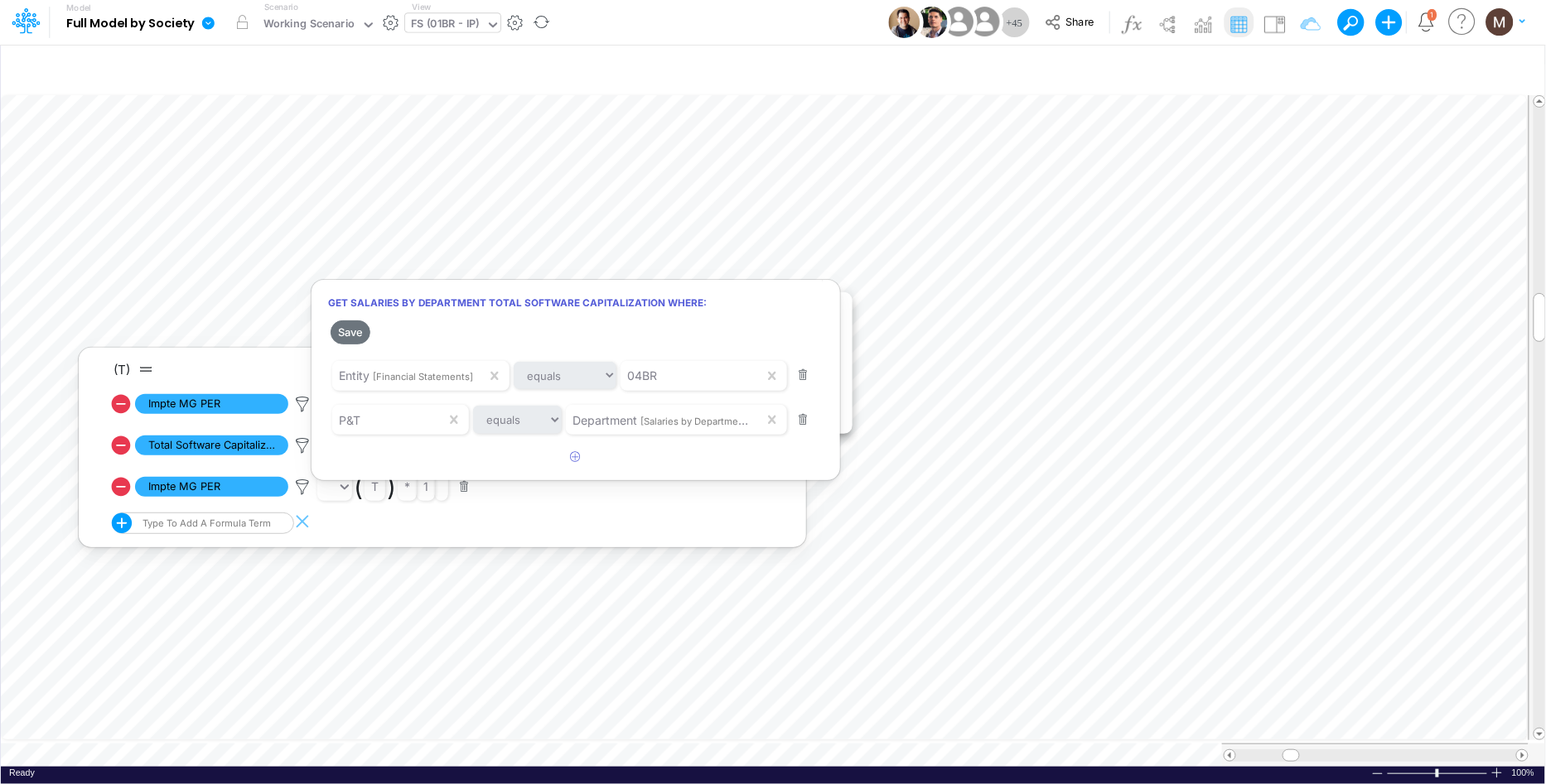
click at [1240, 450] on div at bounding box center [773, 396] width 1546 height 776
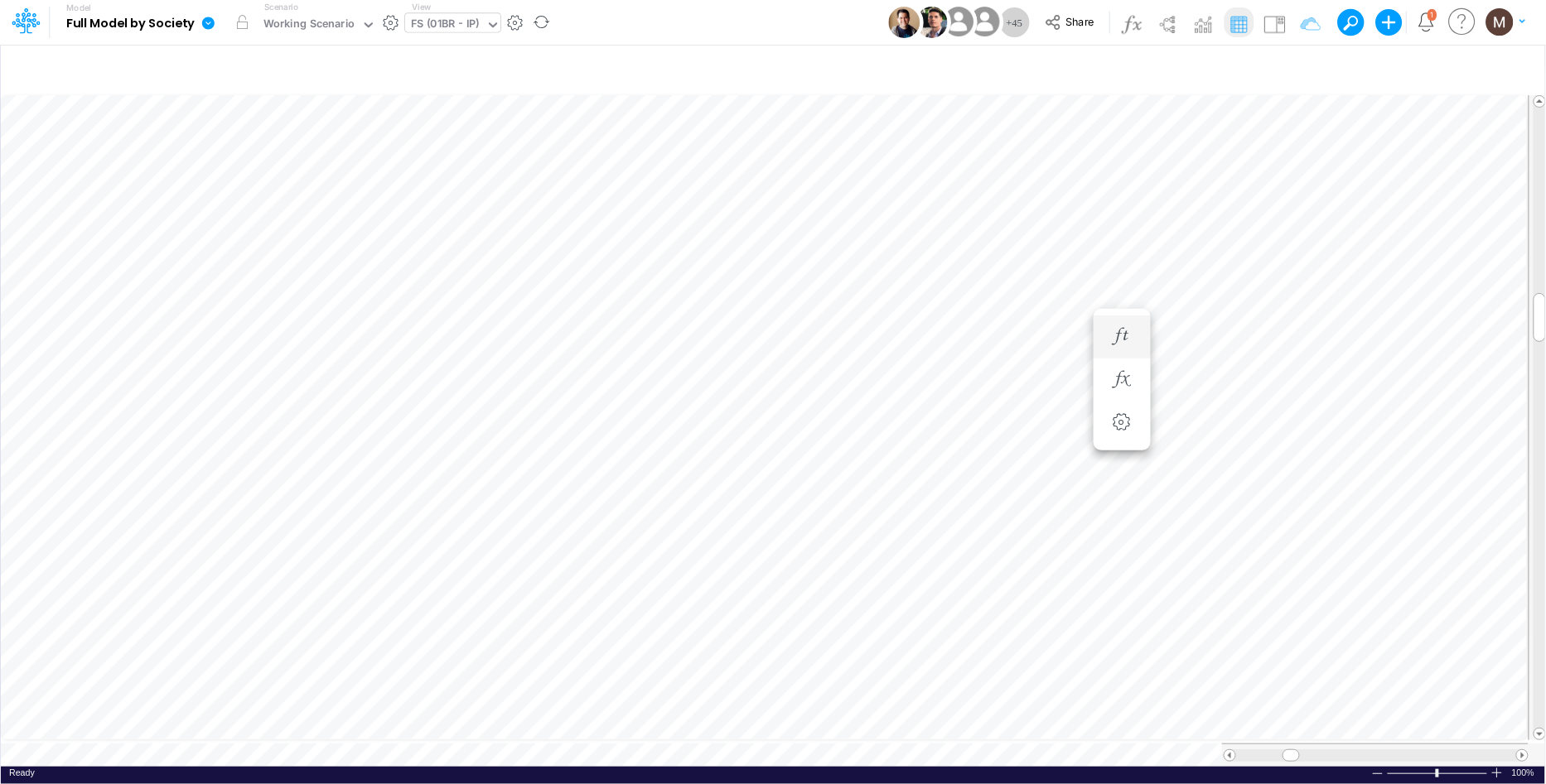
scroll to position [0, 1]
click at [915, 362] on icon "button" at bounding box center [922, 363] width 25 height 17
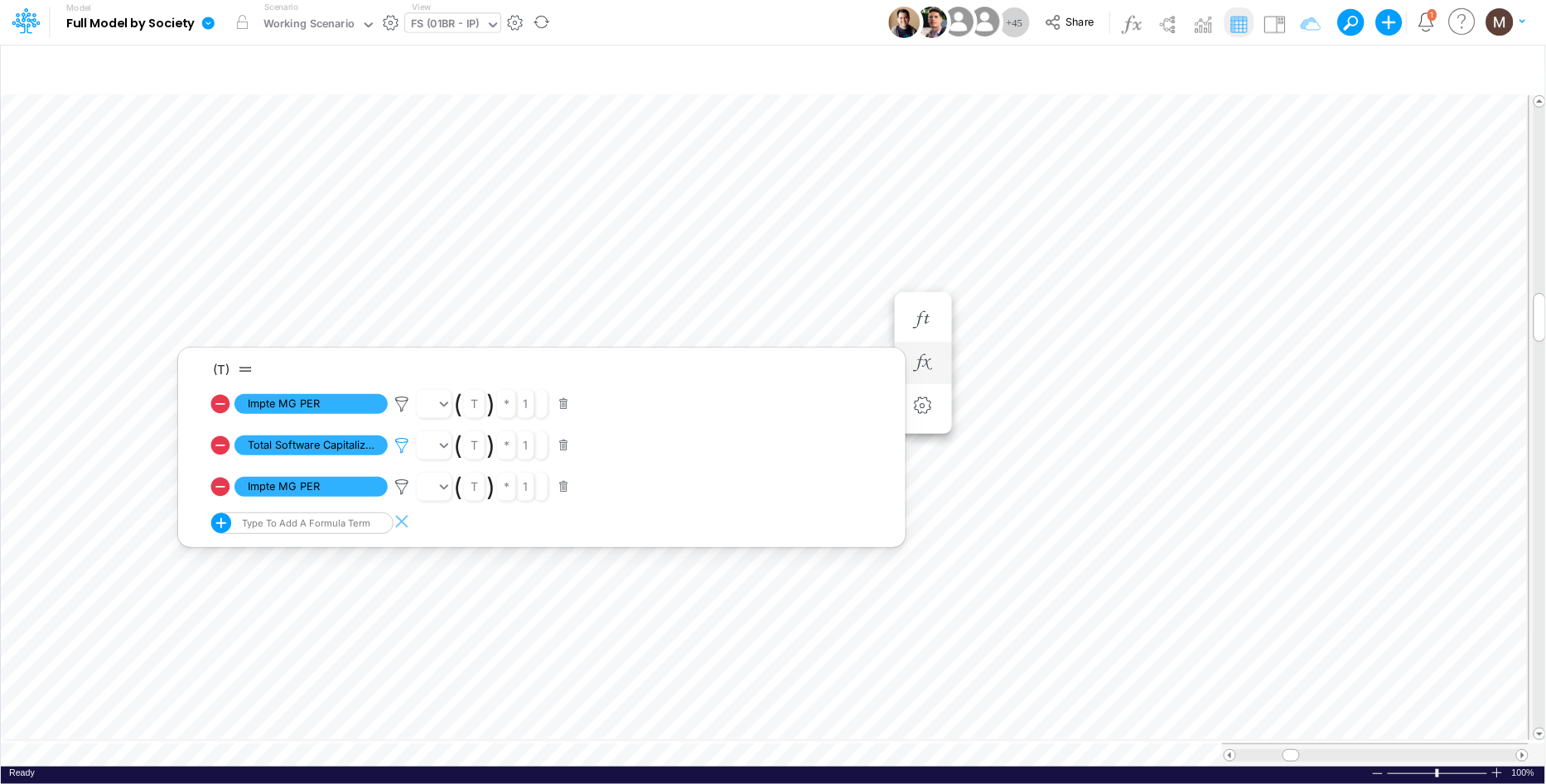
click at [399, 442] on icon at bounding box center [401, 446] width 25 height 17
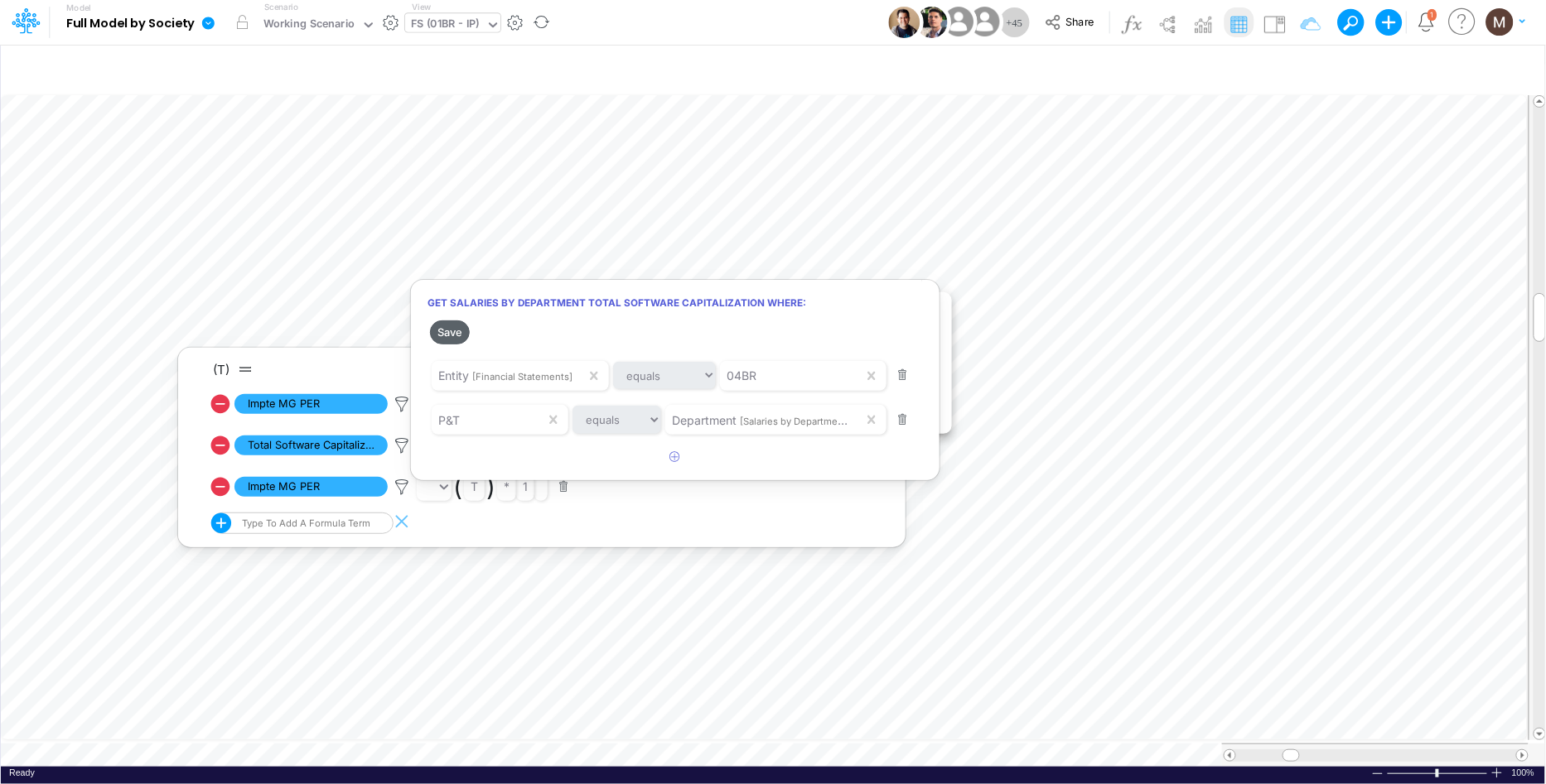
click at [443, 337] on button "Save" at bounding box center [450, 332] width 40 height 24
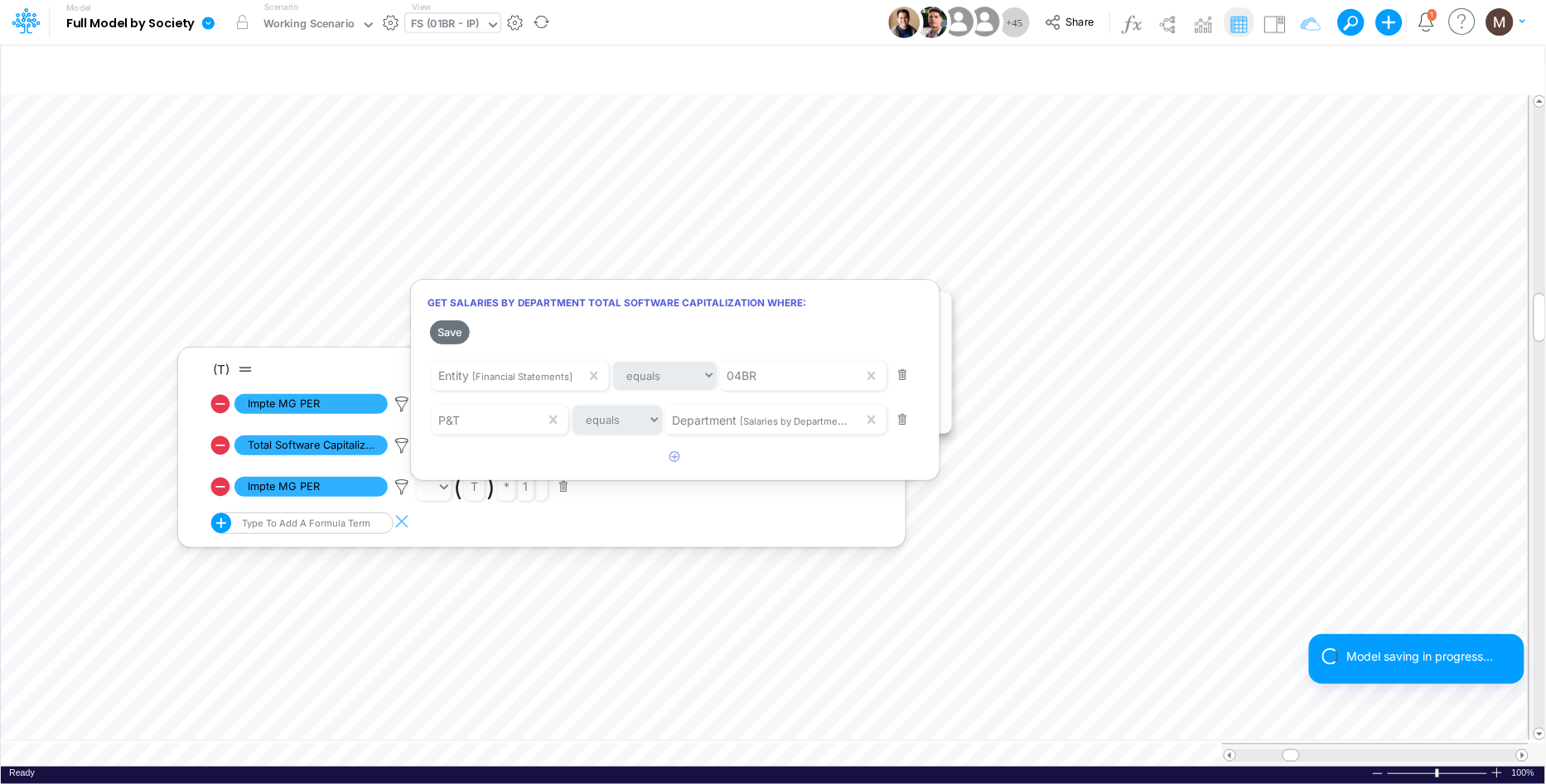
click at [1027, 271] on div at bounding box center [773, 396] width 1546 height 776
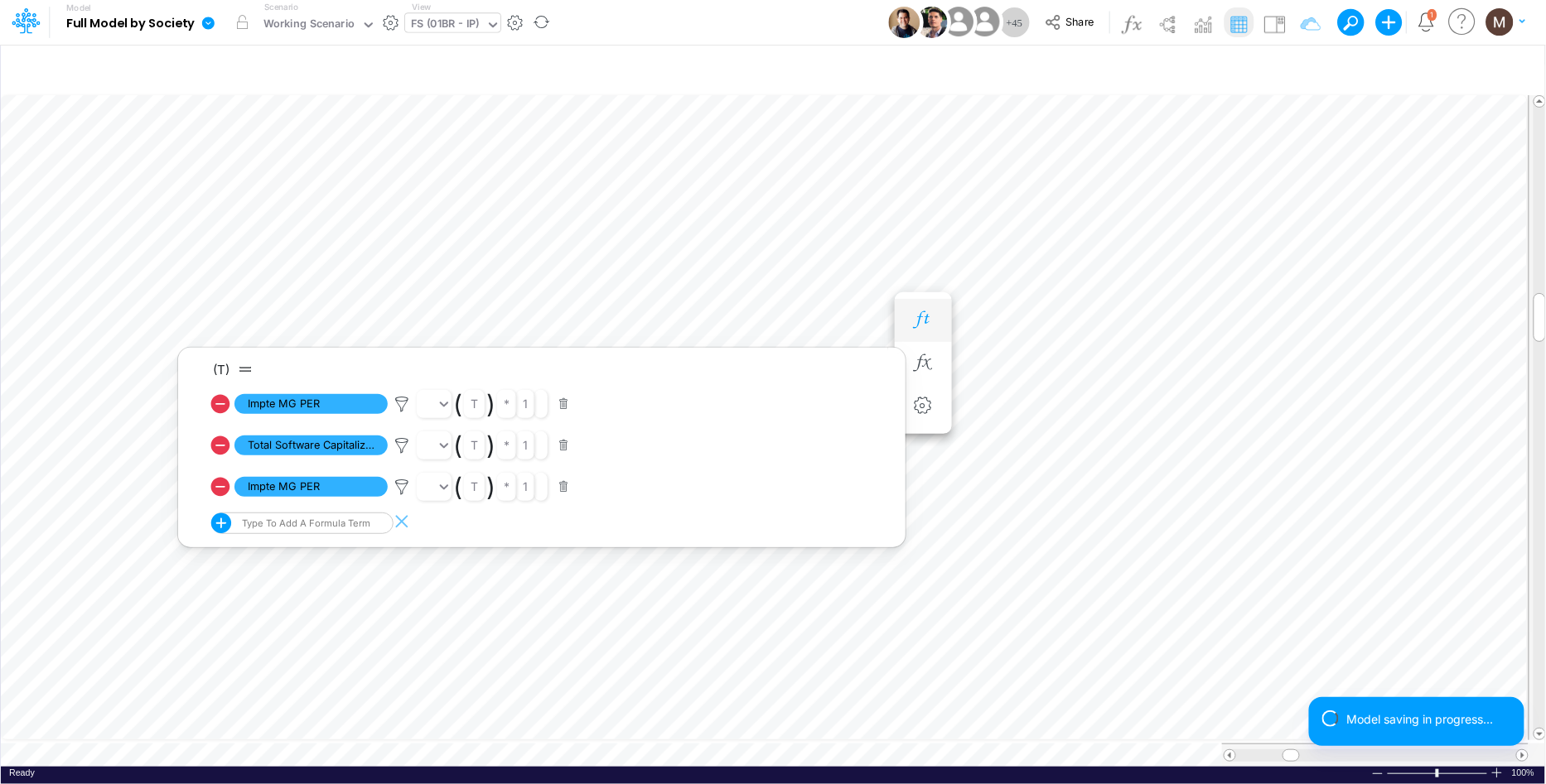
click at [922, 320] on icon "button" at bounding box center [922, 319] width 25 height 17
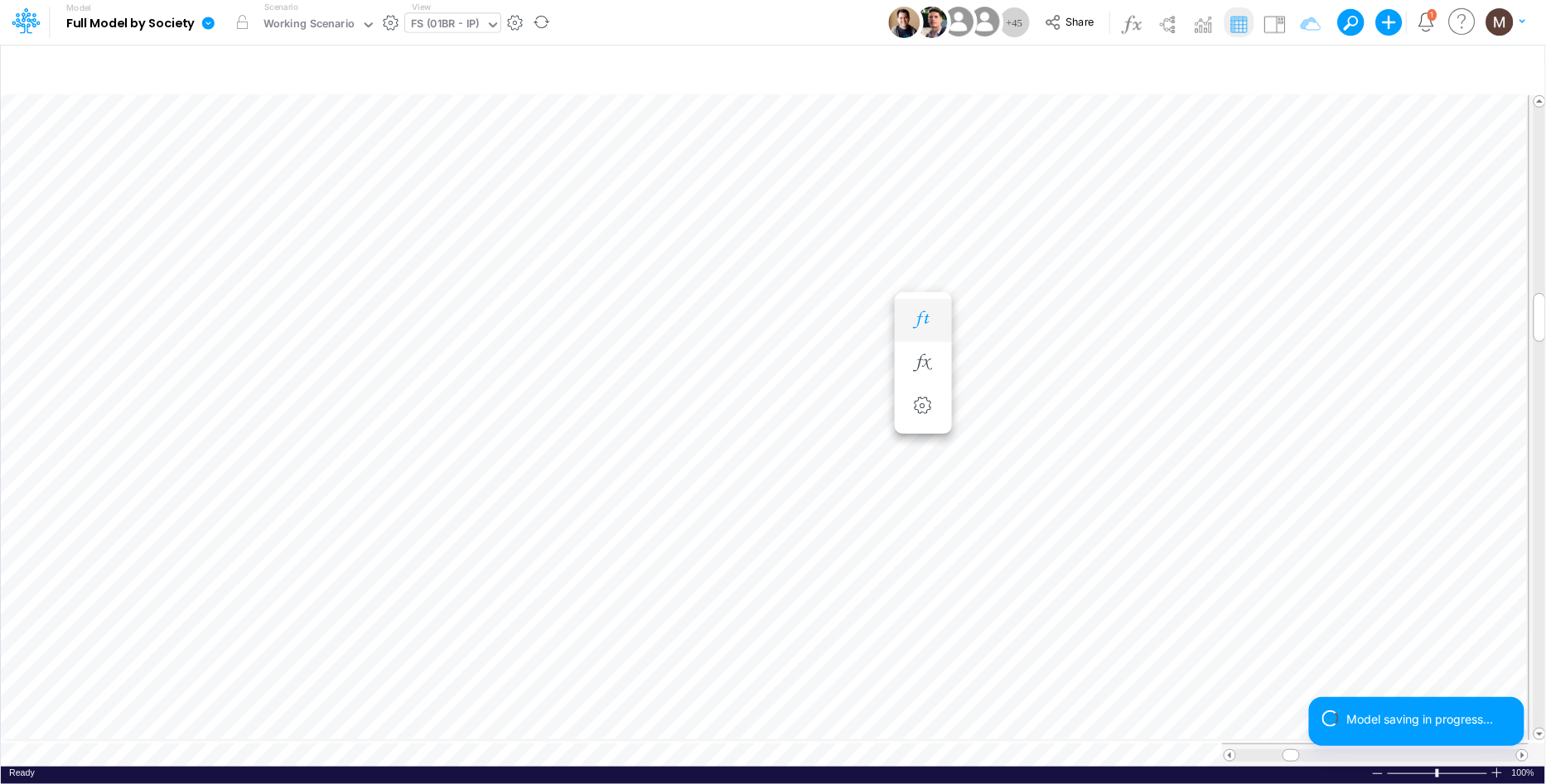
scroll to position [0, 1]
click at [923, 324] on icon "button" at bounding box center [922, 319] width 25 height 17
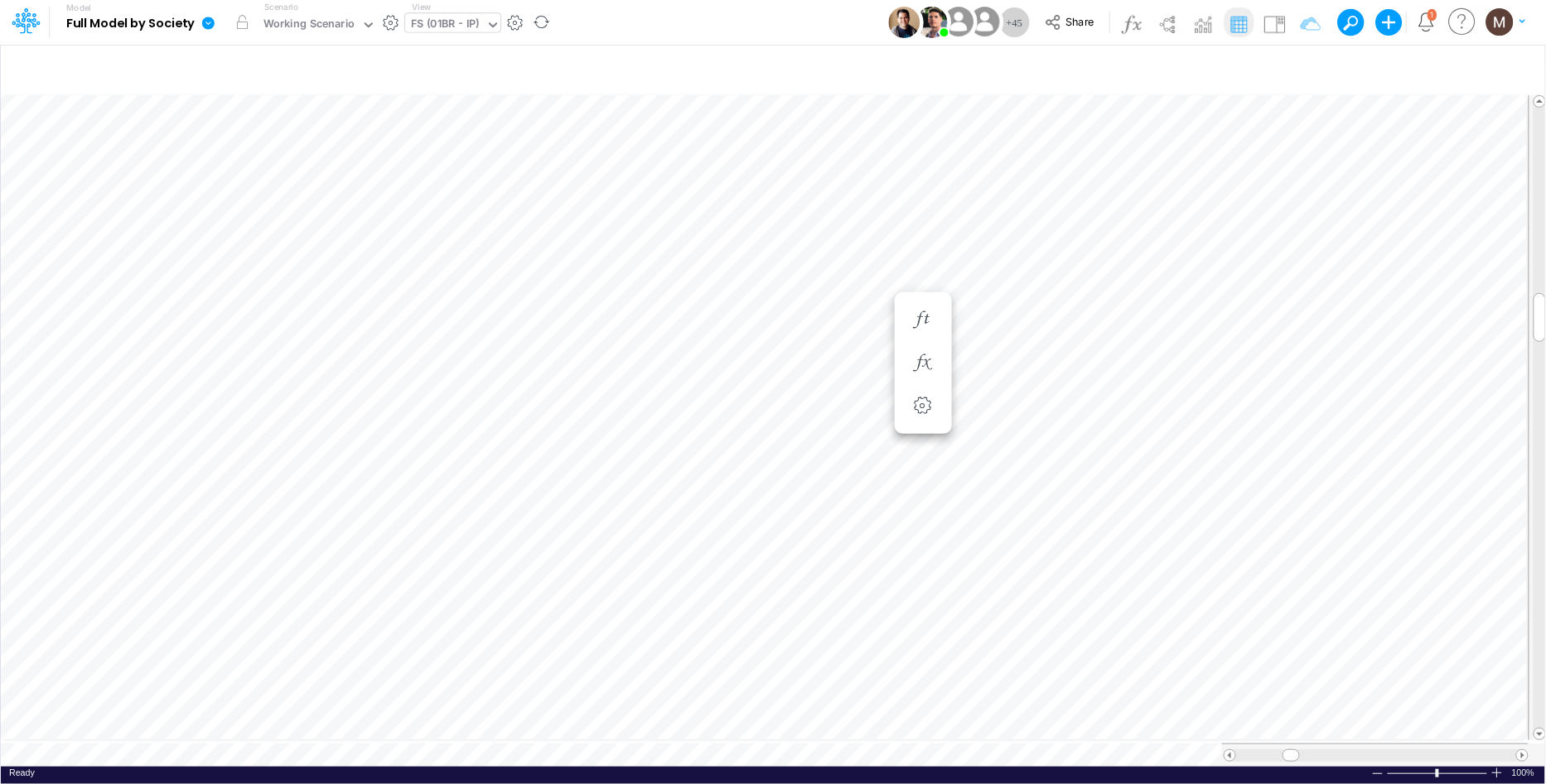
scroll to position [0, 1]
type input "Salaries - All societies"
drag, startPoint x: 1261, startPoint y: 748, endPoint x: 1293, endPoint y: 750, distance: 32.1
click at [1293, 750] on span at bounding box center [1295, 756] width 11 height 11
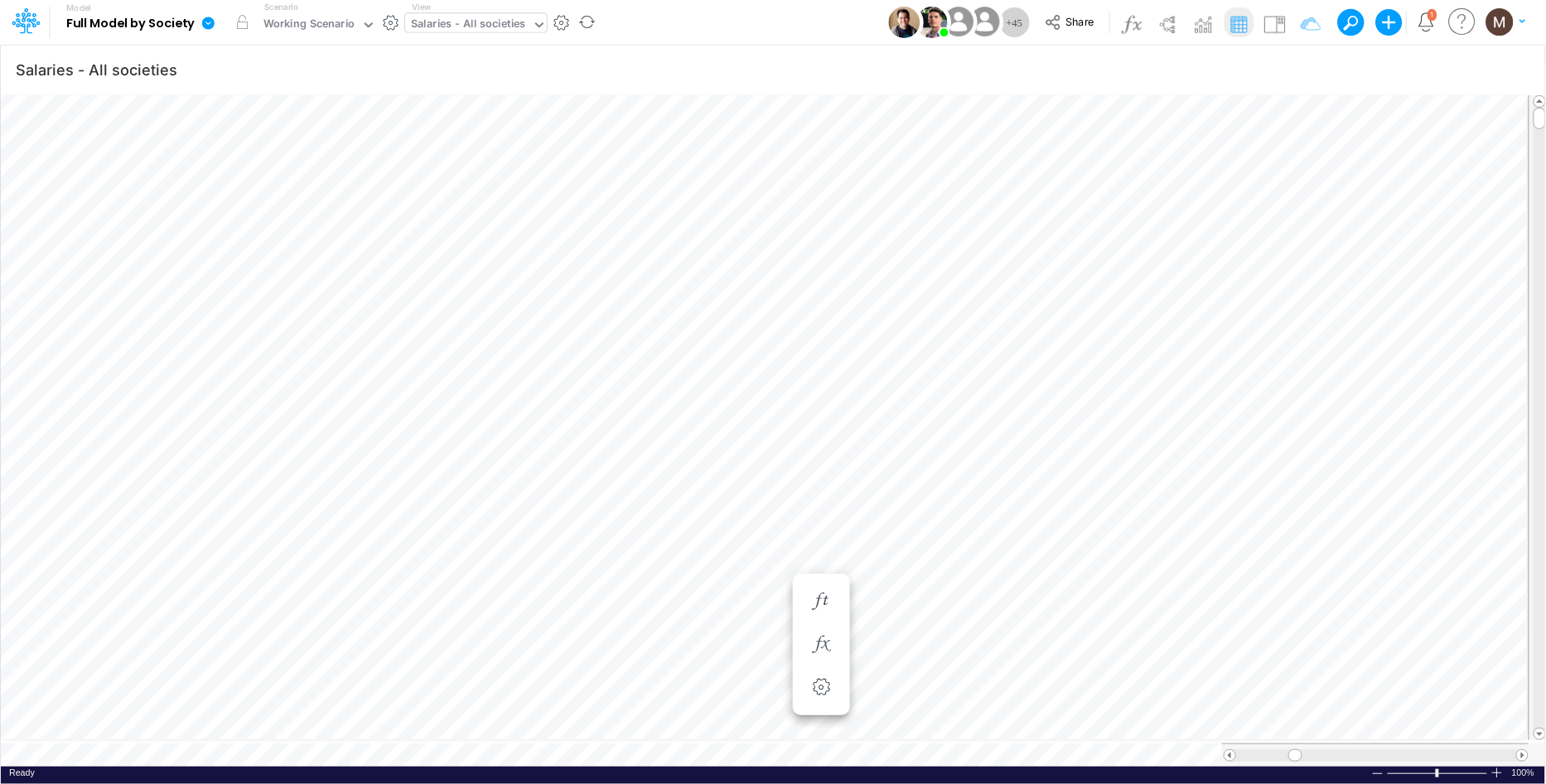
scroll to position [0, 1]
click at [1293, 71] on icon "button" at bounding box center [1299, 70] width 25 height 17
select select "notEqual"
click at [1052, 261] on icon "button" at bounding box center [1049, 261] width 11 height 11
click at [957, 242] on div at bounding box center [923, 228] width 157 height 28
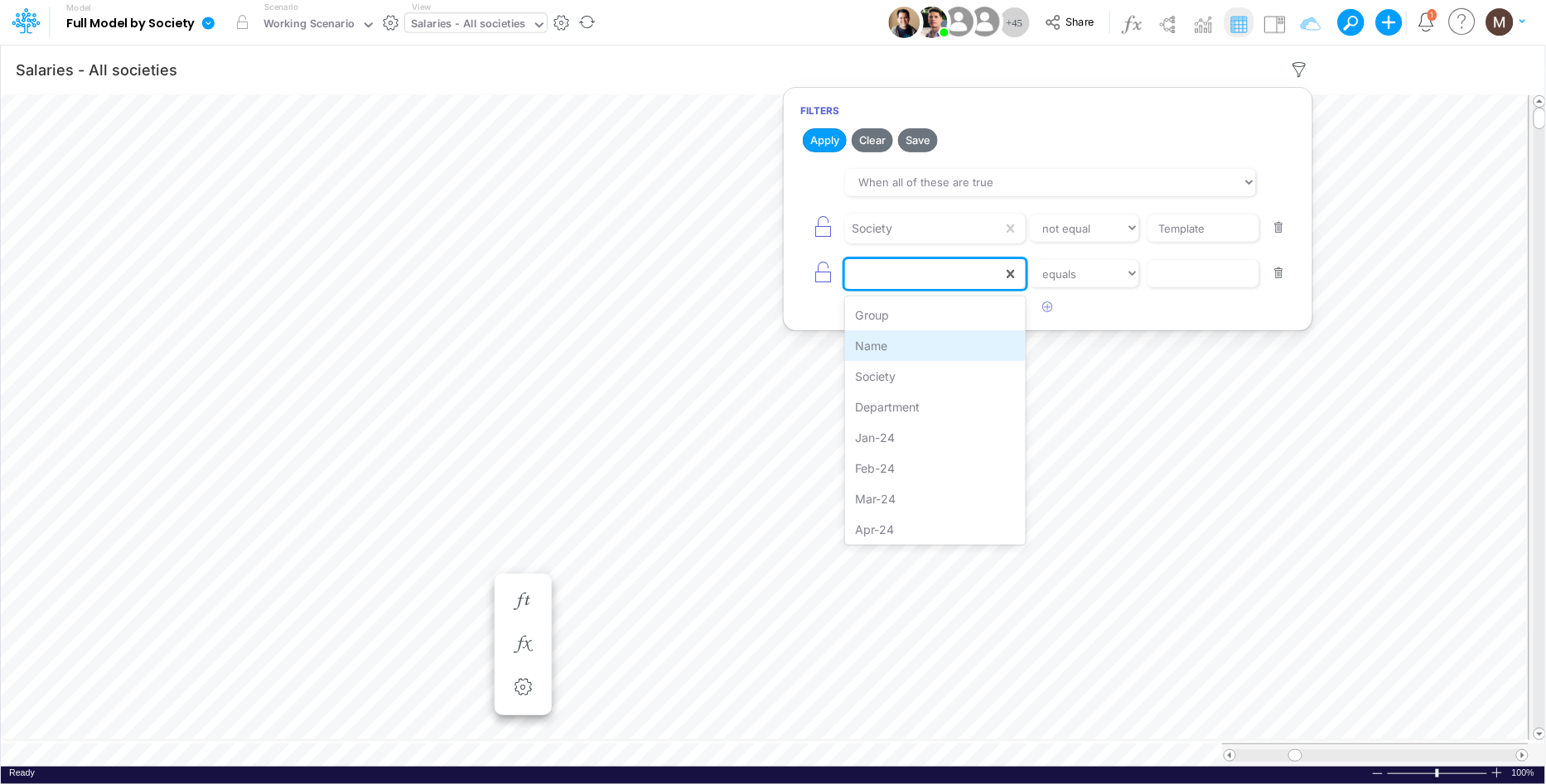
click at [903, 354] on div "Name" at bounding box center [935, 346] width 180 height 31
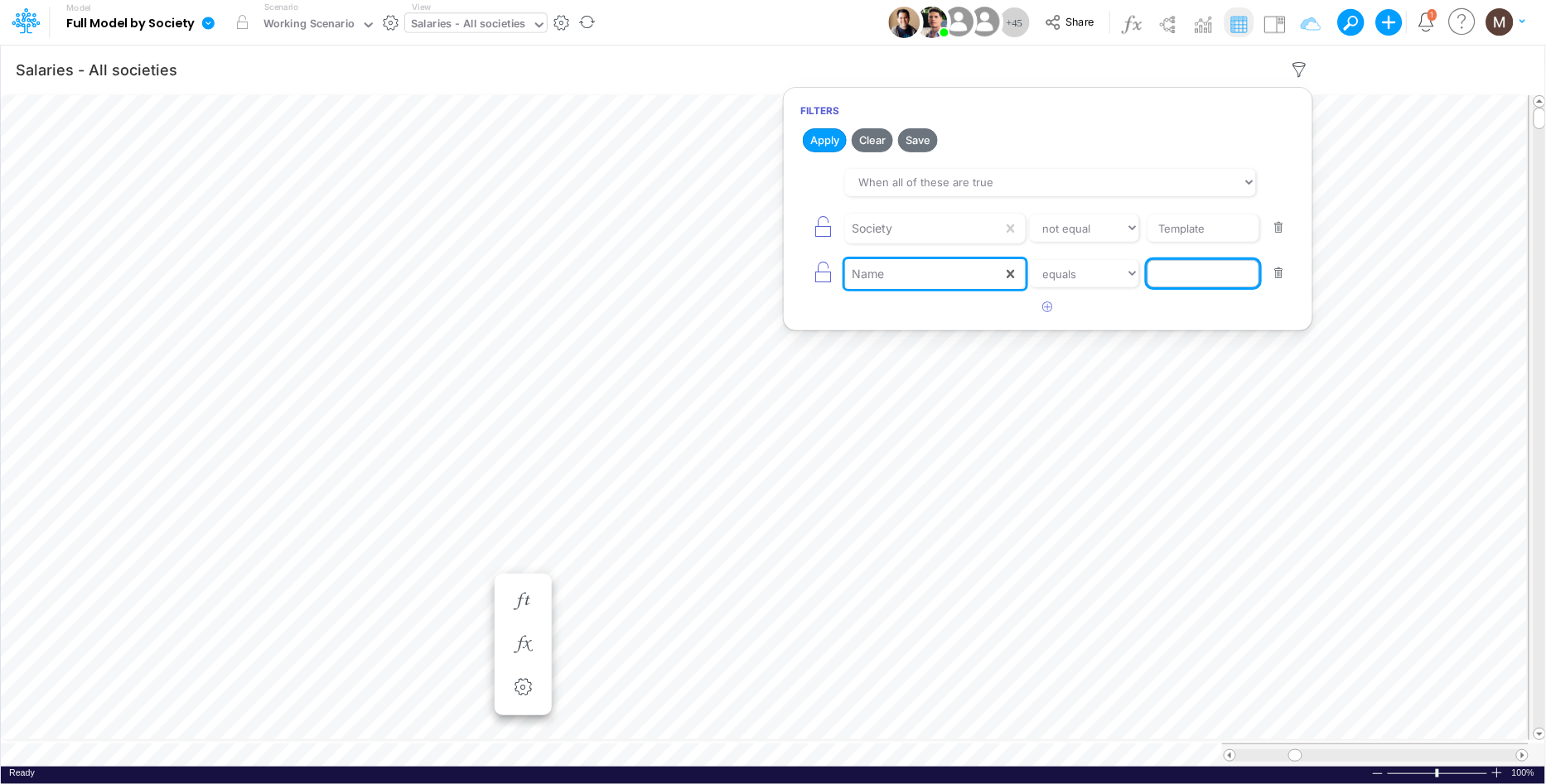
click at [1186, 242] on input "text" at bounding box center [1203, 228] width 112 height 28
paste input "Software Capitalization"
type input "Software Capitalization"
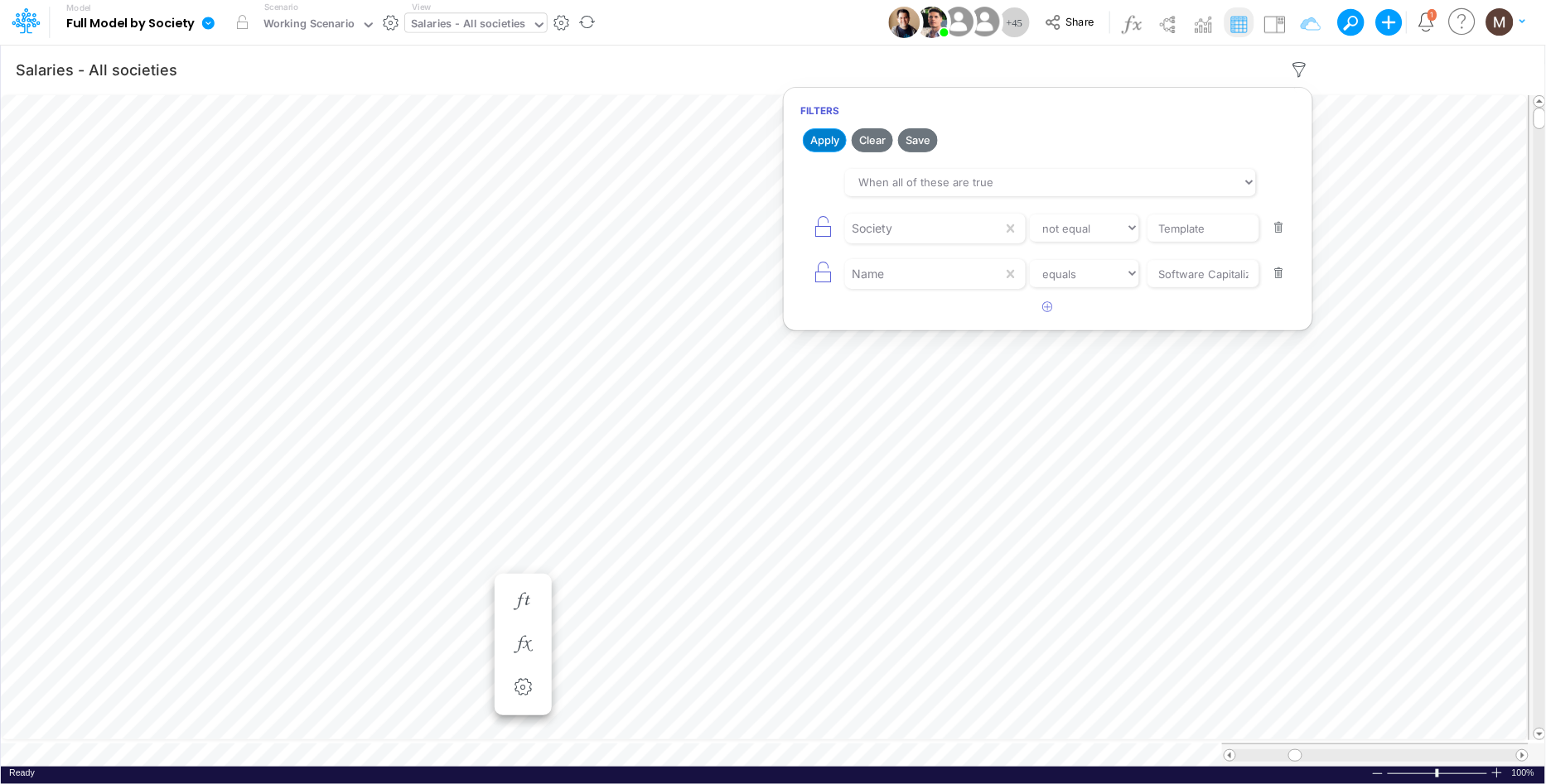
click at [821, 142] on button "Apply" at bounding box center [824, 140] width 44 height 24
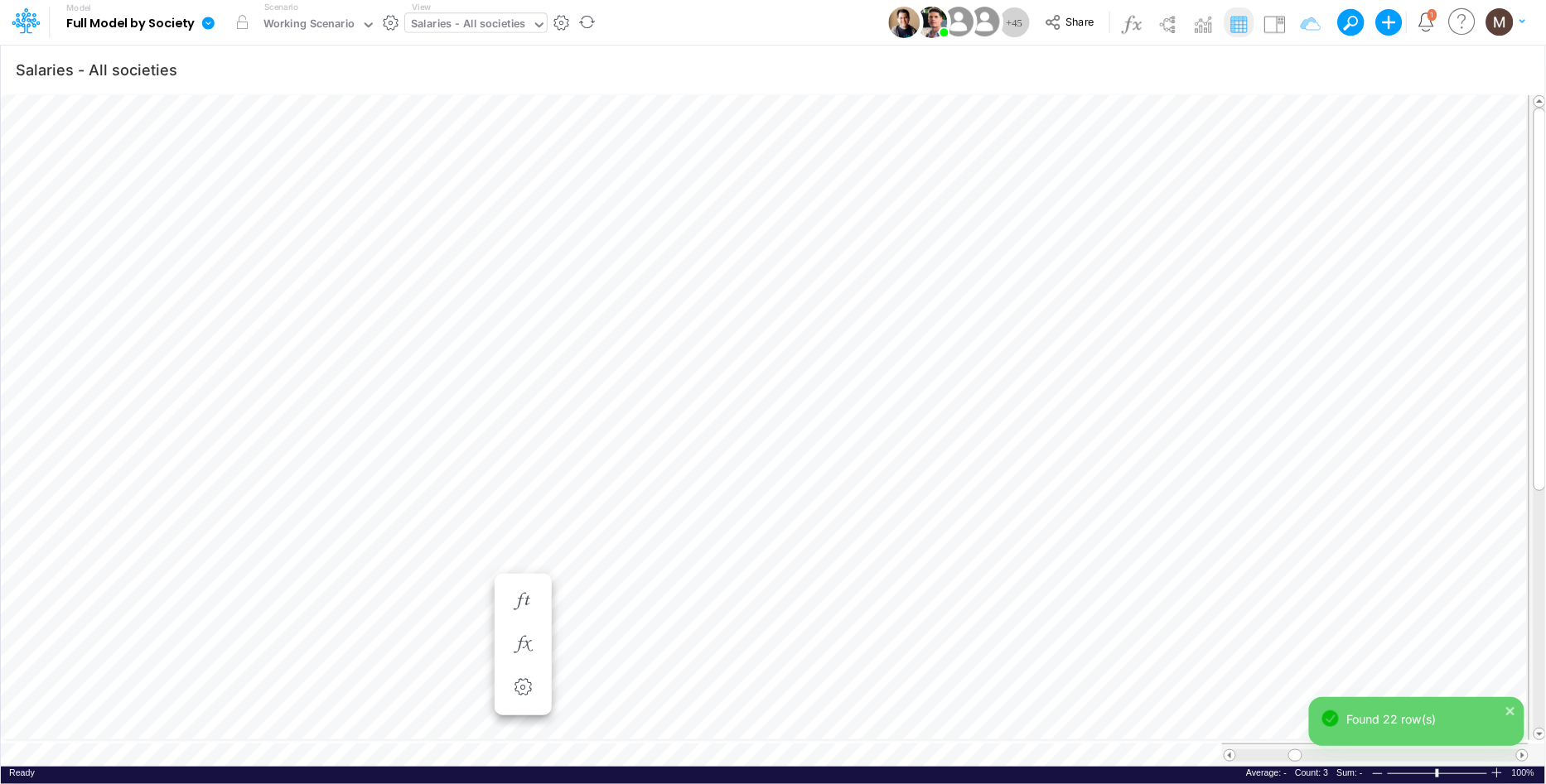
scroll to position [0, 1]
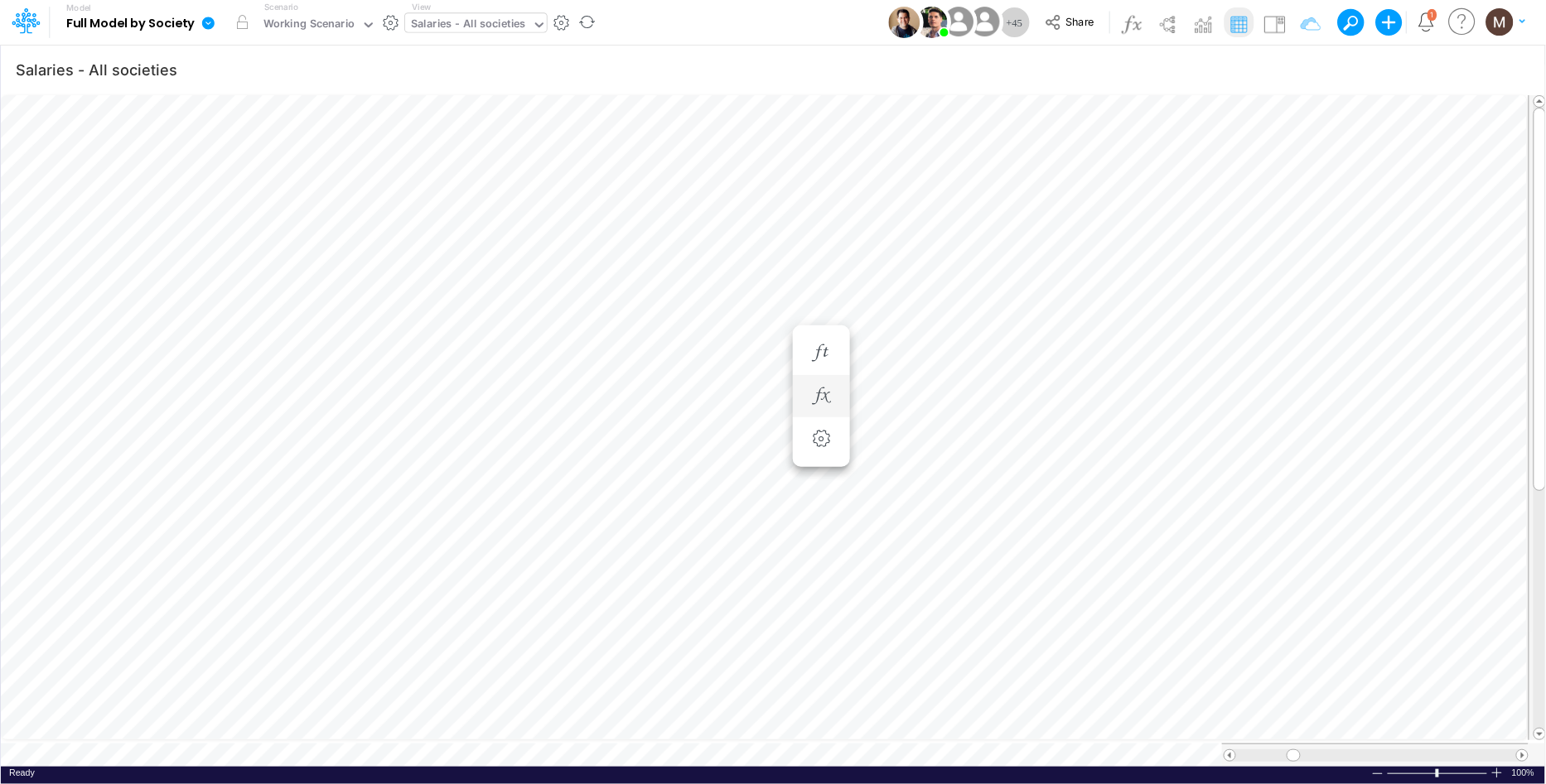
scroll to position [0, 1]
click at [1301, 67] on icon "button" at bounding box center [1299, 70] width 25 height 17
select select "notEqual"
click at [1049, 304] on icon "button" at bounding box center [1049, 307] width 11 height 11
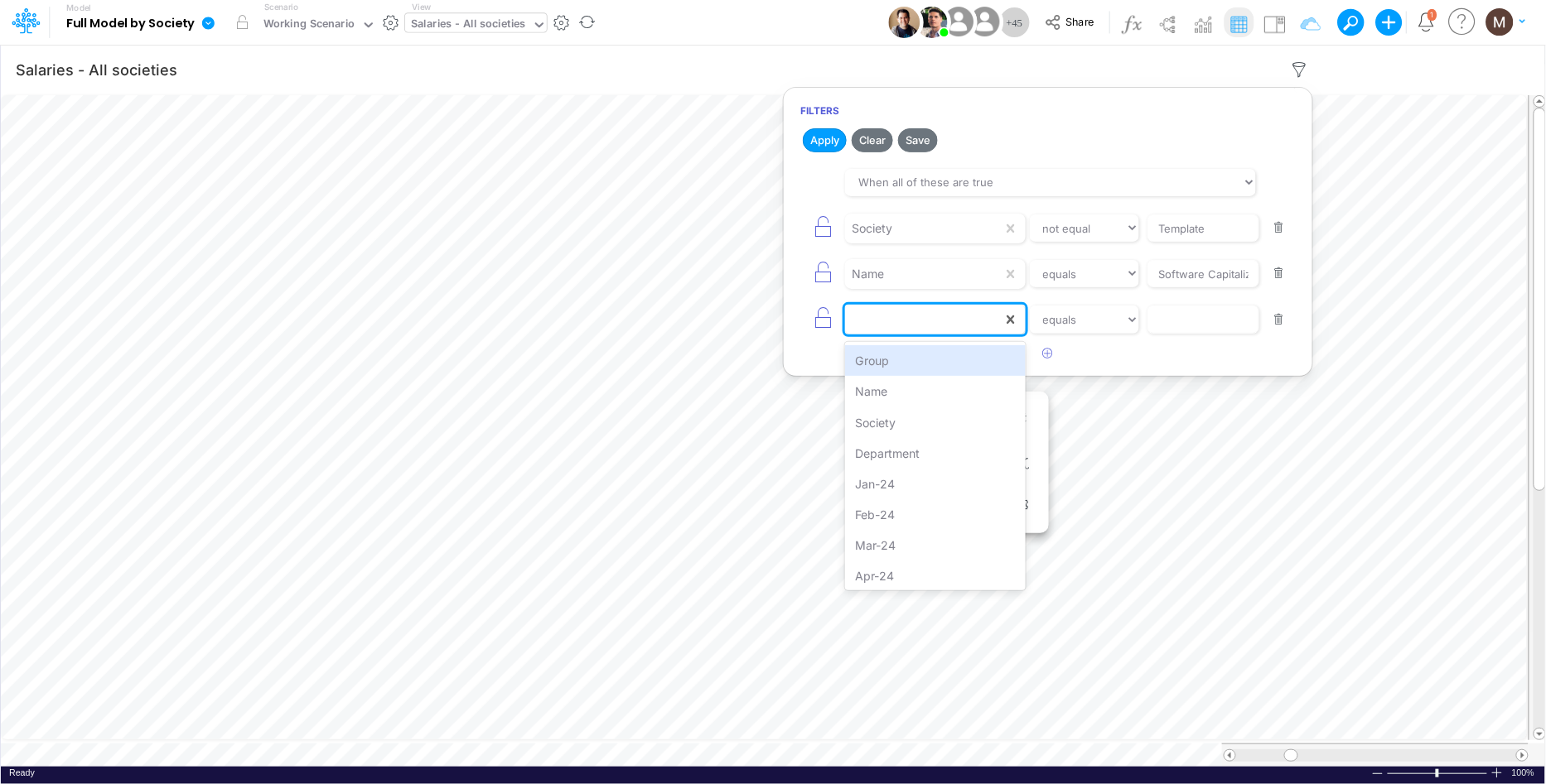
click at [957, 328] on div at bounding box center [923, 319] width 157 height 28
click at [940, 381] on div "Name" at bounding box center [935, 391] width 180 height 31
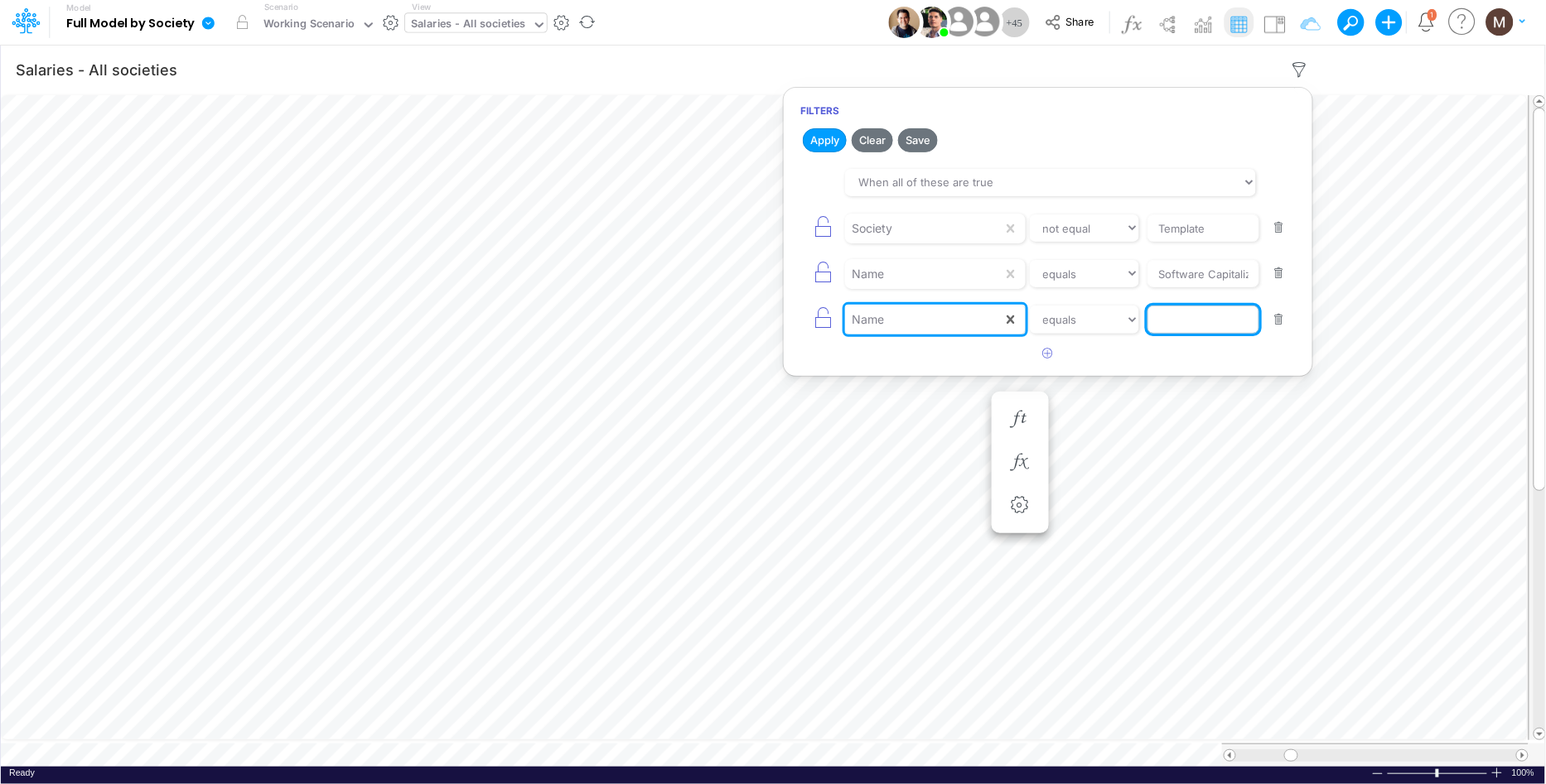
click at [1190, 242] on input "text" at bounding box center [1203, 228] width 112 height 28
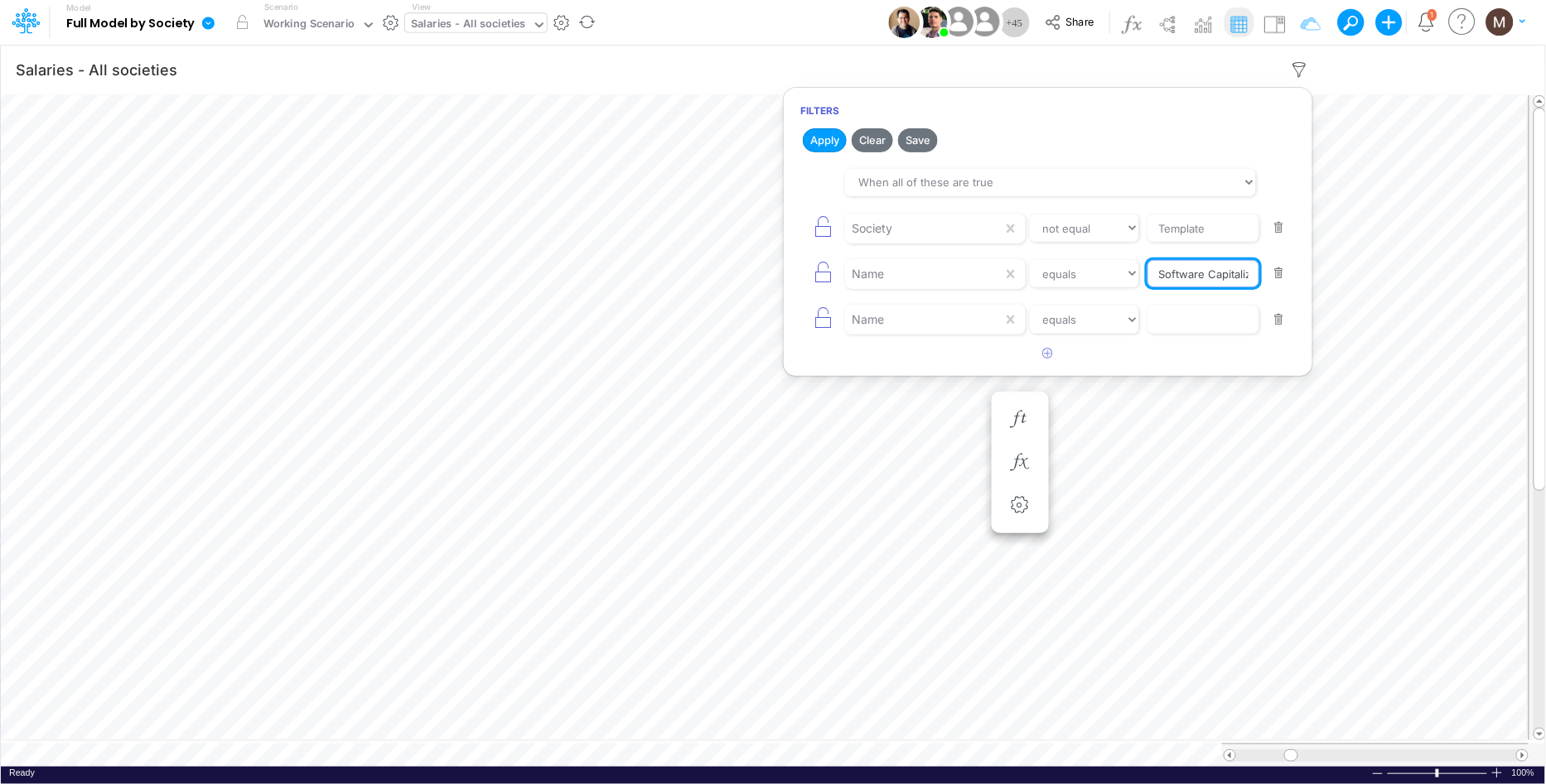
scroll to position [0, 27]
drag, startPoint x: 1158, startPoint y: 276, endPoint x: 1280, endPoint y: 279, distance: 122.0
click at [1280, 279] on div "Name equals not equal starts with ends with contains Software Capitalization" at bounding box center [1049, 273] width 496 height 37
click at [1187, 242] on input "text" at bounding box center [1203, 228] width 112 height 28
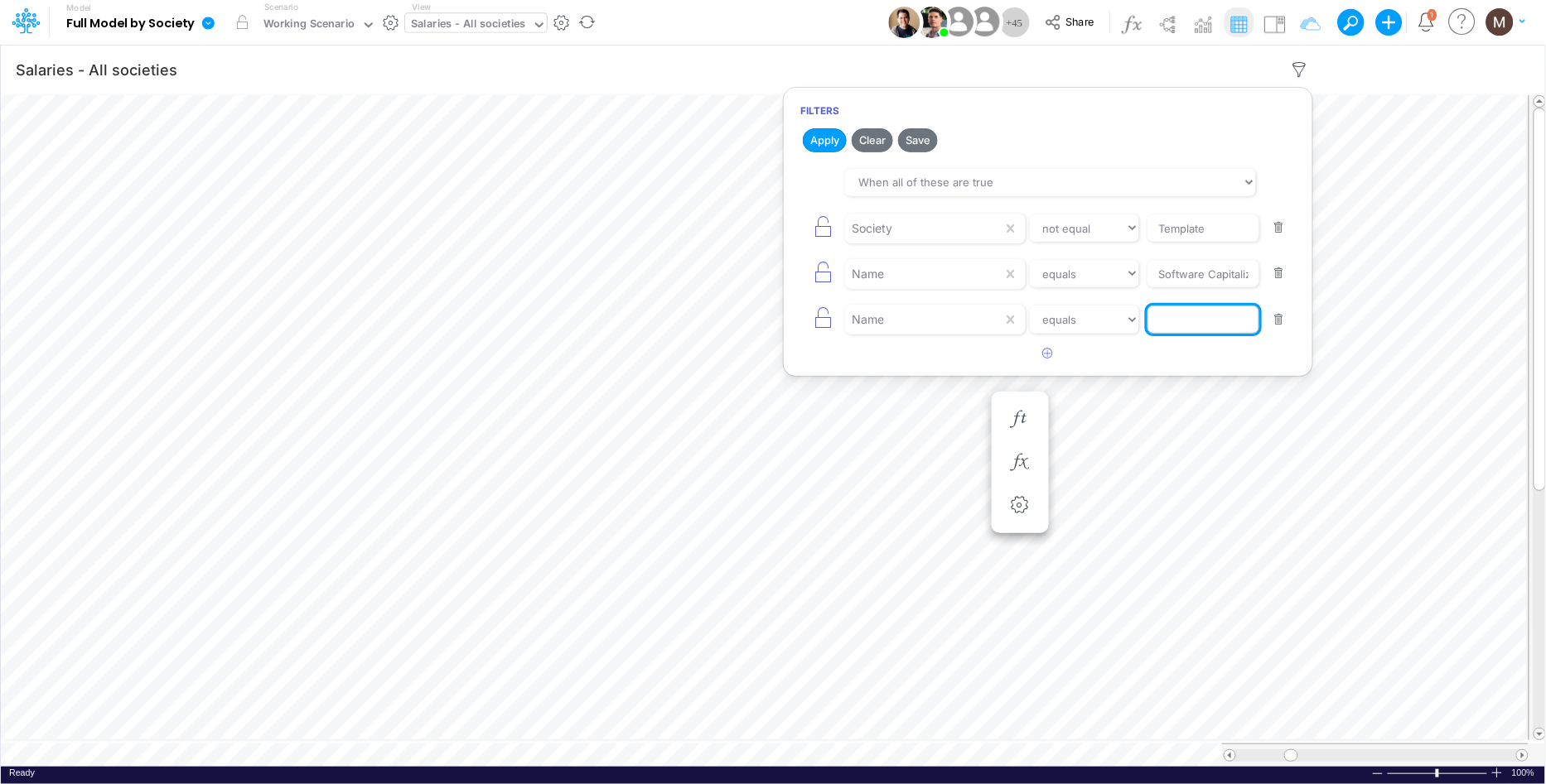
paste input "Software Capitalization"
type input "Software Capitalization %"
click at [827, 142] on button "Apply" at bounding box center [824, 140] width 44 height 24
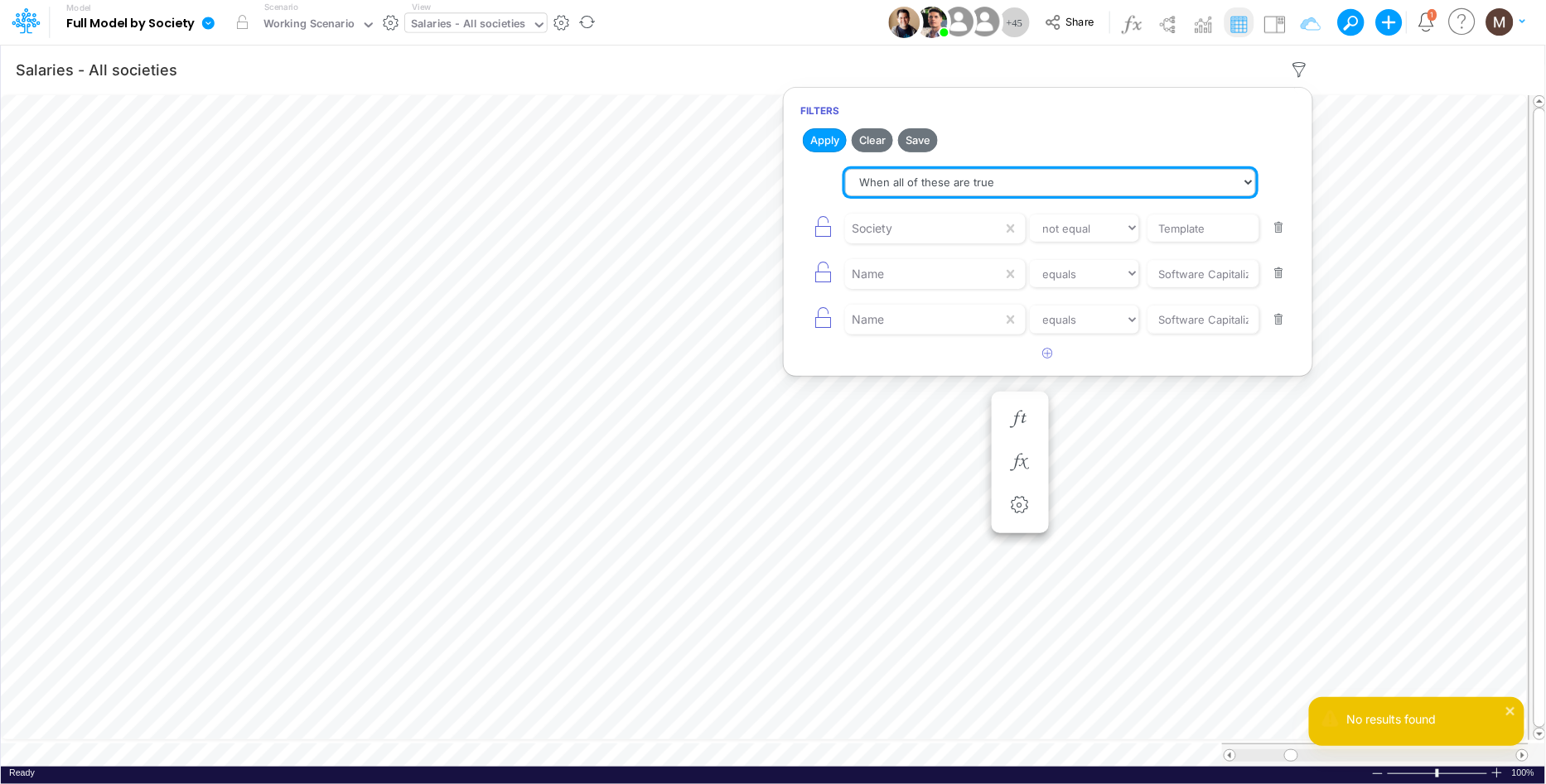
click at [1002, 179] on select "When all of these are true When any of these are true" at bounding box center [1050, 182] width 411 height 28
select select "tableSearchOR"
click at [845, 169] on select "When all of these are true When any of these are true" at bounding box center [1050, 182] width 411 height 28
click at [833, 143] on button "Apply" at bounding box center [824, 140] width 44 height 24
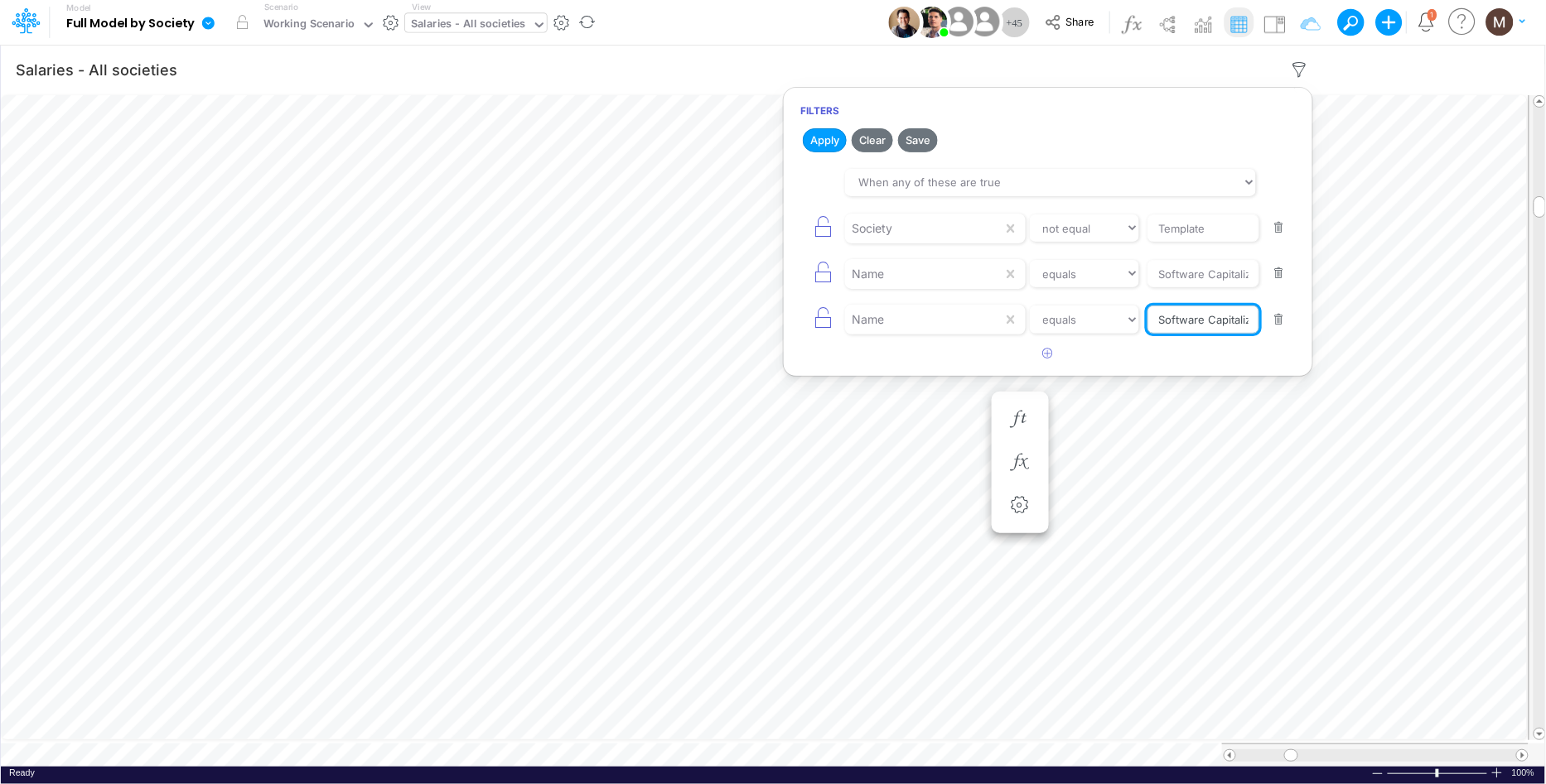
click at [1204, 242] on input "Software Capitalization %" at bounding box center [1203, 228] width 112 height 28
click at [1275, 275] on button "button" at bounding box center [1280, 273] width 33 height 23
type input "Software Capitalization %"
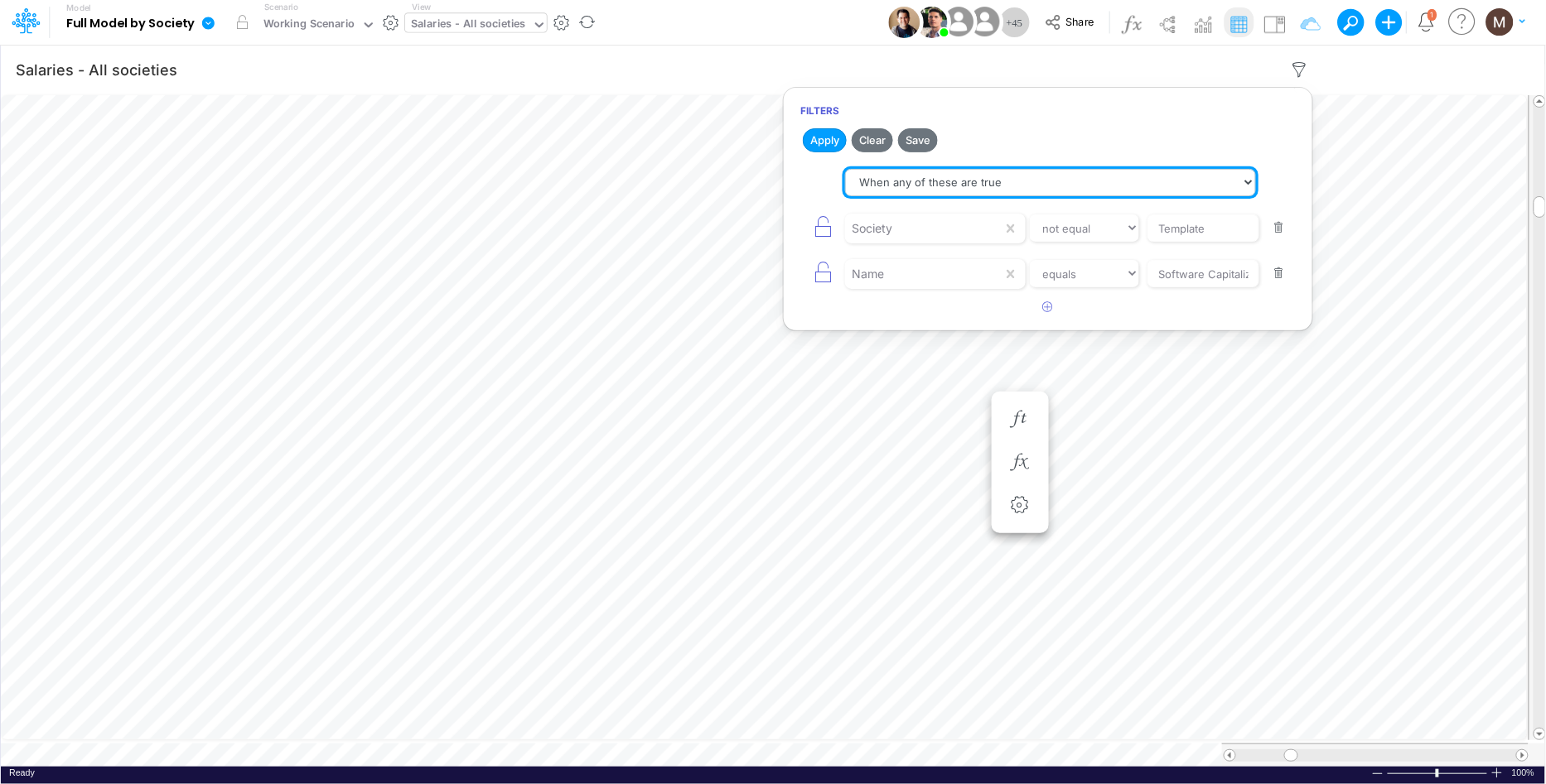
click at [881, 186] on select "When all of these are true When any of these are true" at bounding box center [1050, 182] width 411 height 28
select select "tableSearchAND"
click at [845, 169] on select "When all of these are true When any of these are true" at bounding box center [1050, 182] width 411 height 28
click at [815, 135] on button "Apply" at bounding box center [824, 140] width 44 height 24
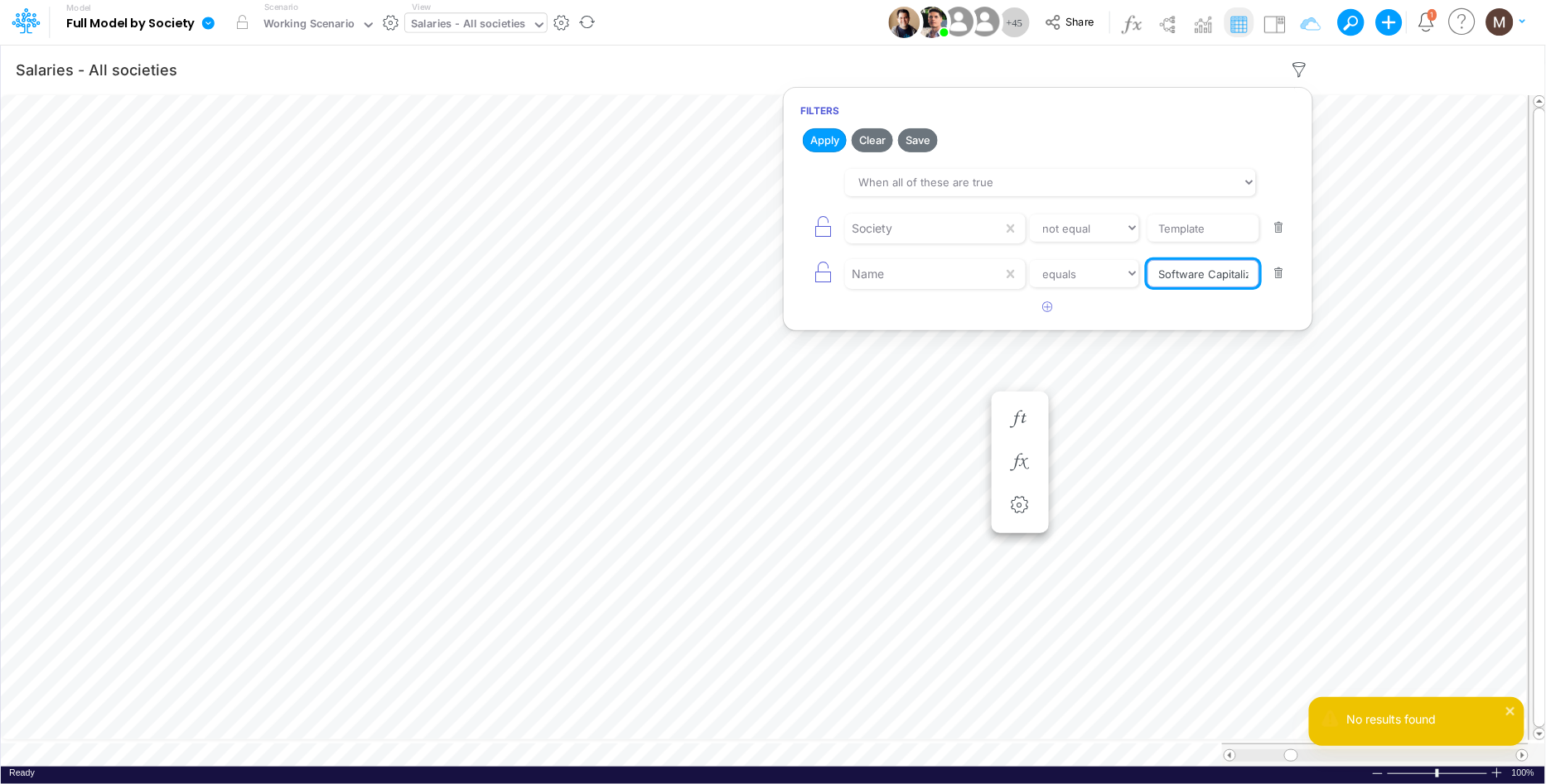
scroll to position [0, 42]
click at [1344, 279] on body "Model Full Model by Society Edit model settings Duplicate Import QuickBooks Qui…" at bounding box center [773, 392] width 1546 height 784
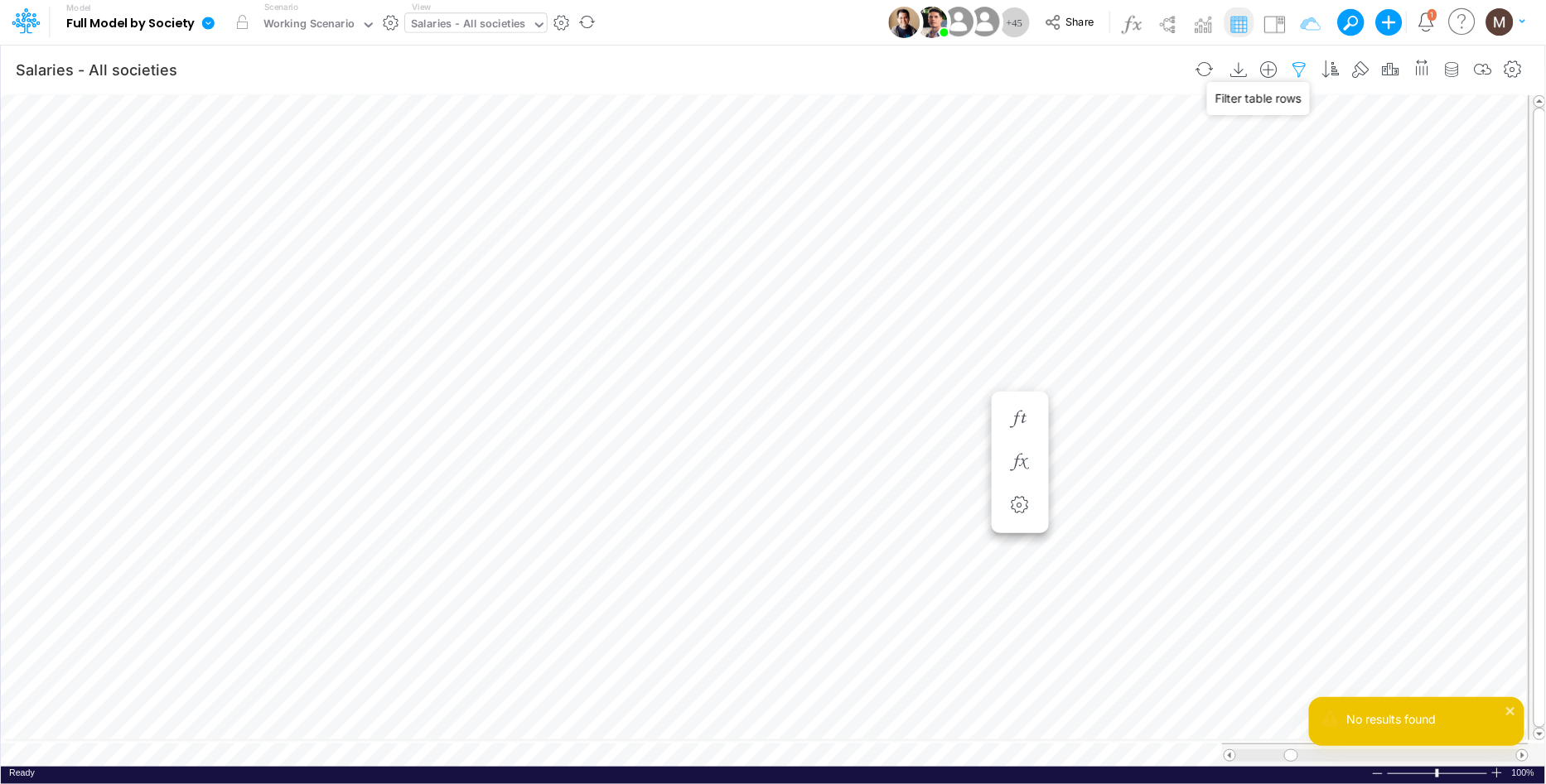
click at [1300, 71] on icon "button" at bounding box center [1299, 70] width 25 height 17
select select "notEqual"
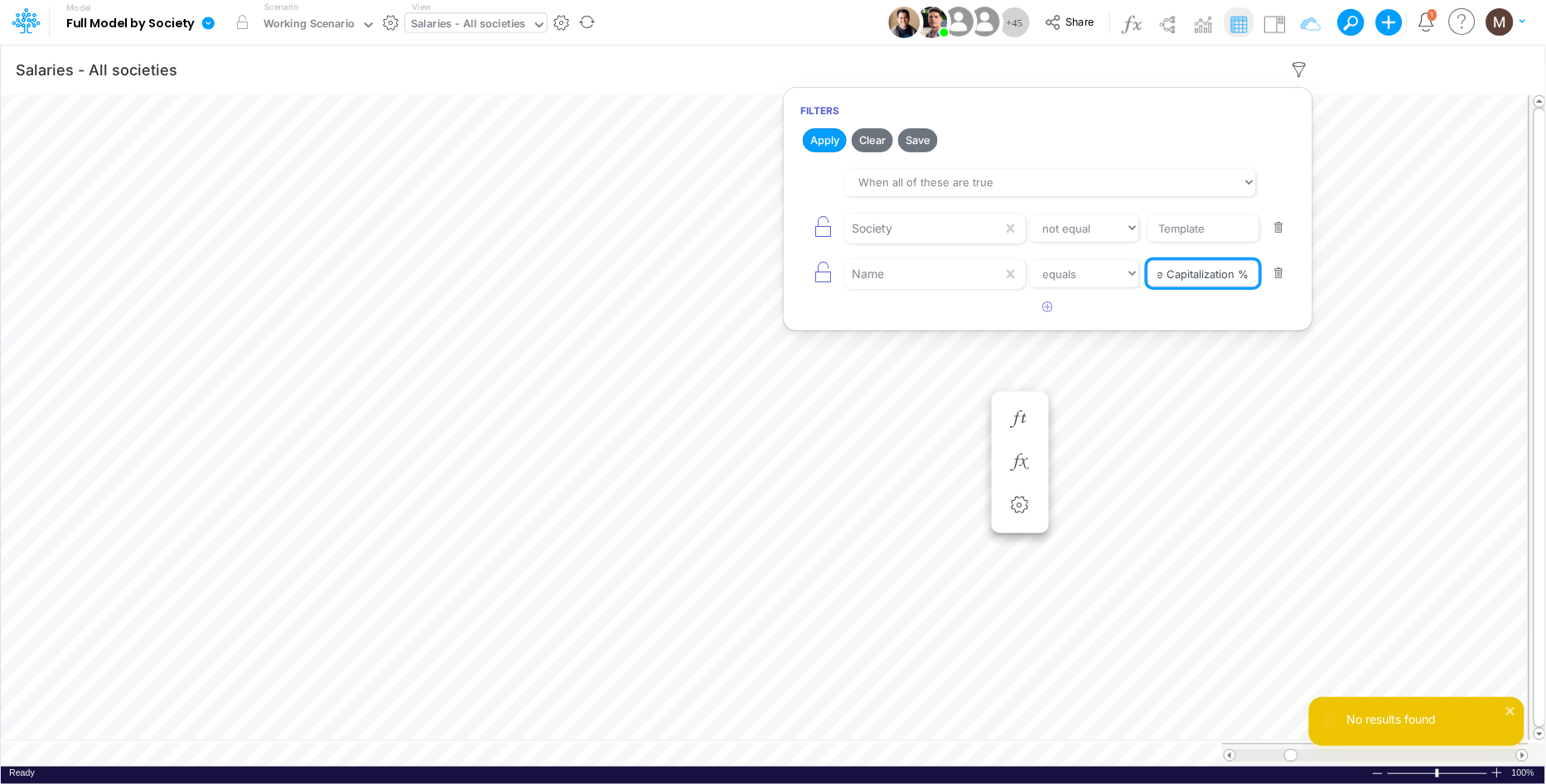
drag, startPoint x: 1225, startPoint y: 279, endPoint x: 1270, endPoint y: 275, distance: 45.2
click at [1270, 275] on div "Name equals not equal starts with ends with contains Software Capitalization %" at bounding box center [1049, 273] width 496 height 37
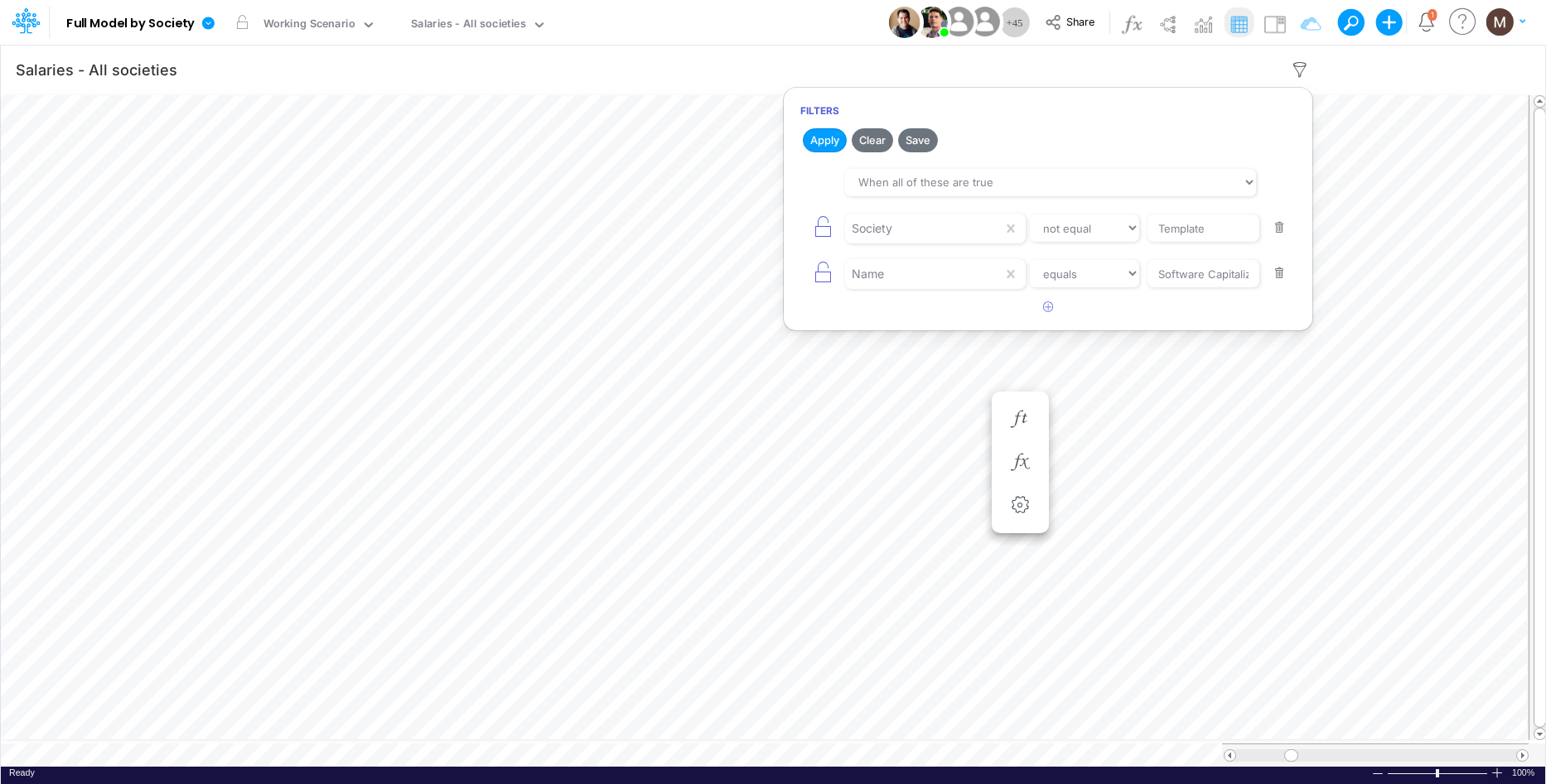
select select "notEqual"
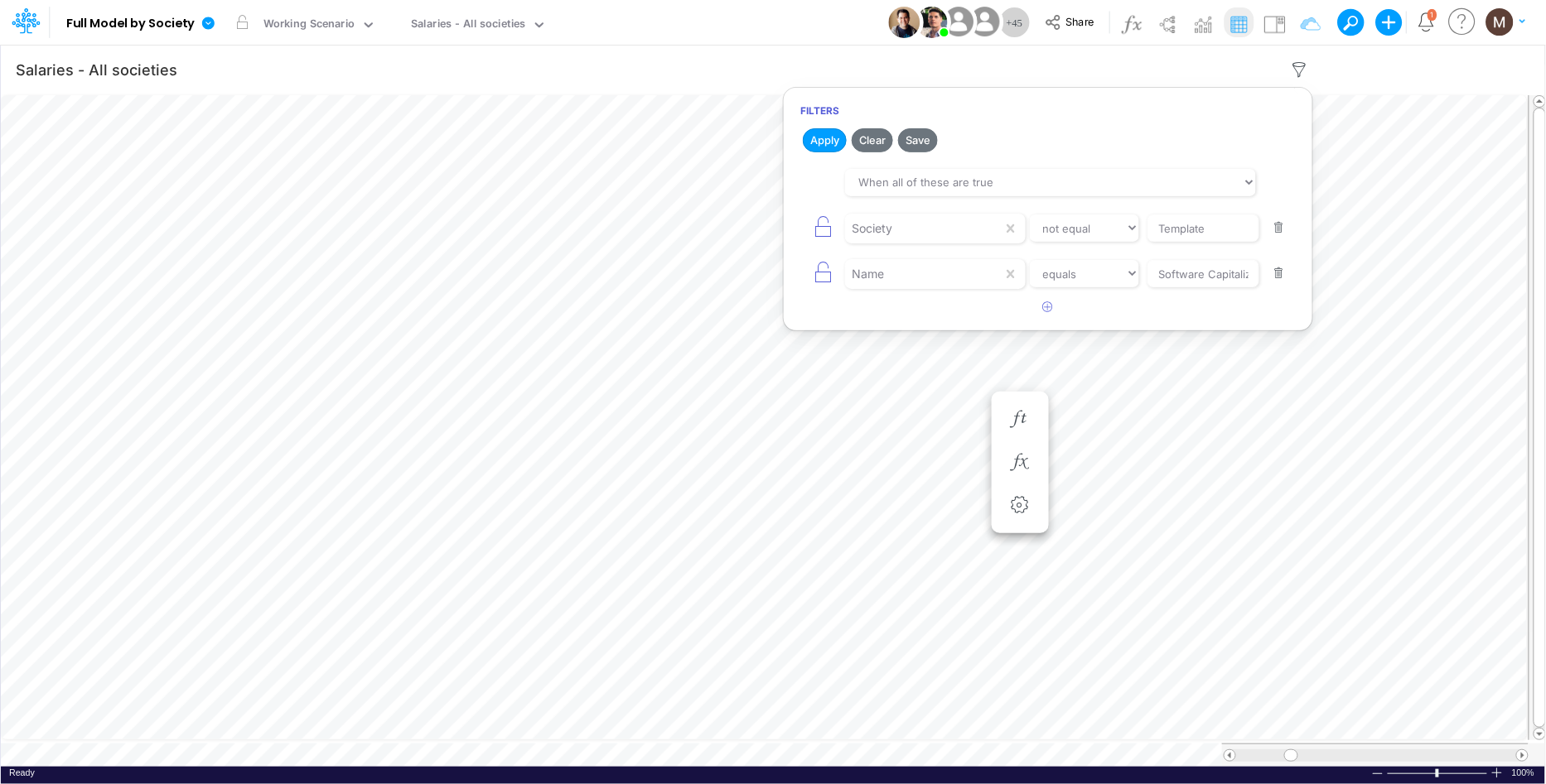
drag, startPoint x: 1283, startPoint y: 279, endPoint x: 1181, endPoint y: 257, distance: 104.3
click at [1282, 279] on button "button" at bounding box center [1280, 273] width 33 height 23
click at [834, 146] on button "Apply" at bounding box center [824, 140] width 44 height 24
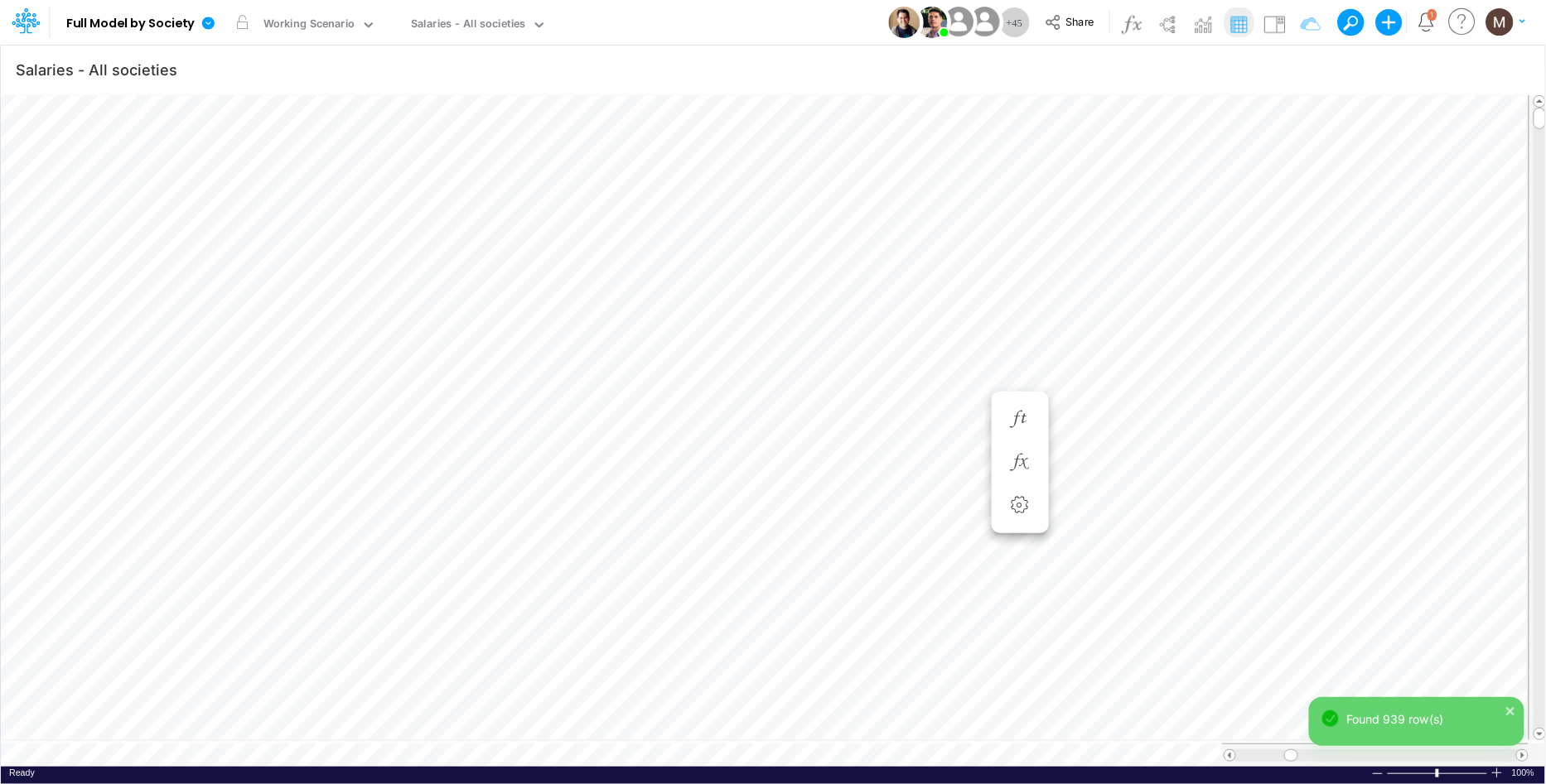
scroll to position [0, 1]
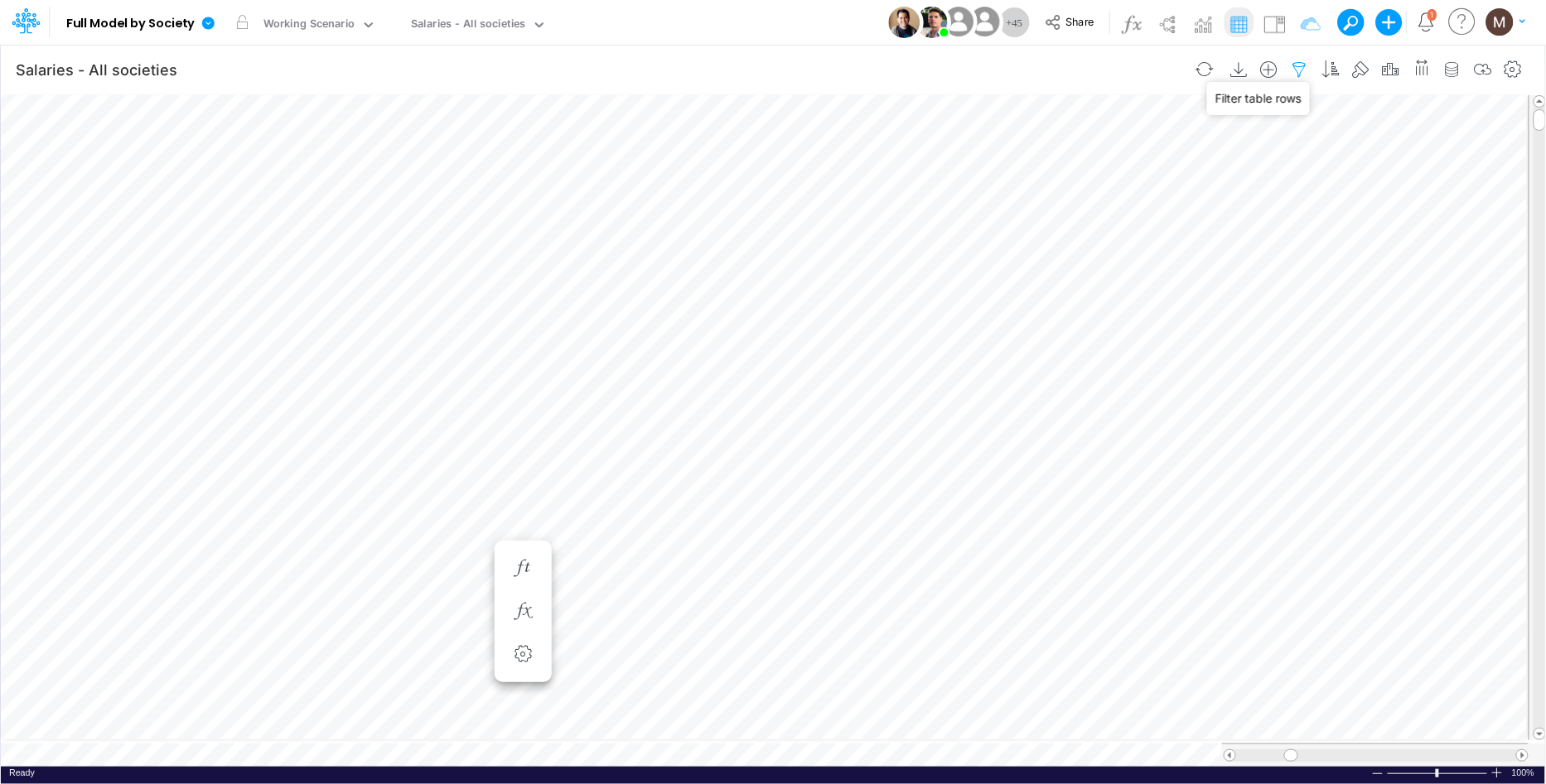
click at [1293, 63] on icon "button" at bounding box center [1299, 70] width 25 height 17
select select "notEqual"
click at [1043, 260] on icon "button" at bounding box center [1049, 261] width 11 height 11
click at [936, 242] on div at bounding box center [923, 228] width 157 height 28
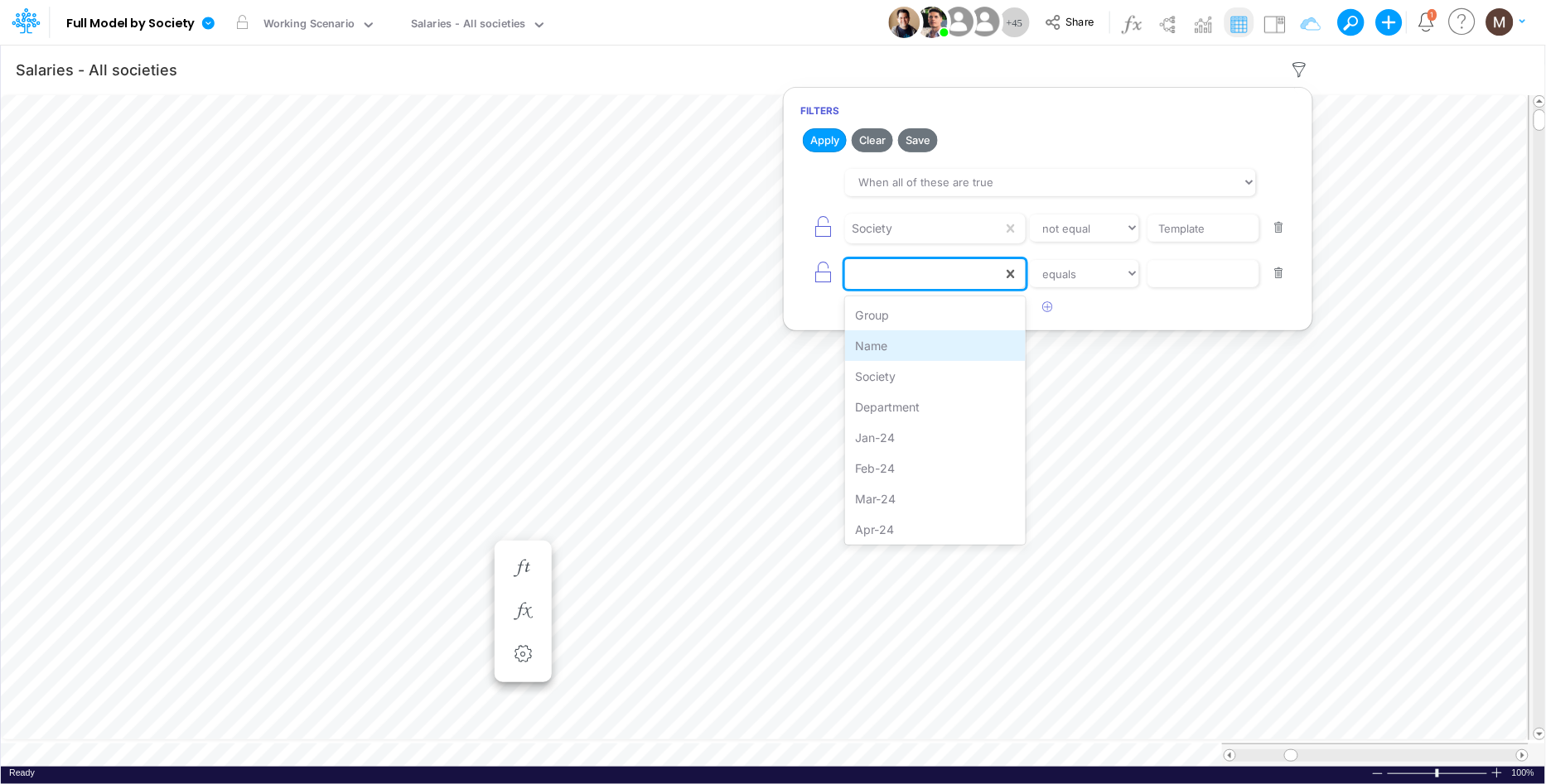
click at [878, 346] on div "Name" at bounding box center [935, 346] width 180 height 31
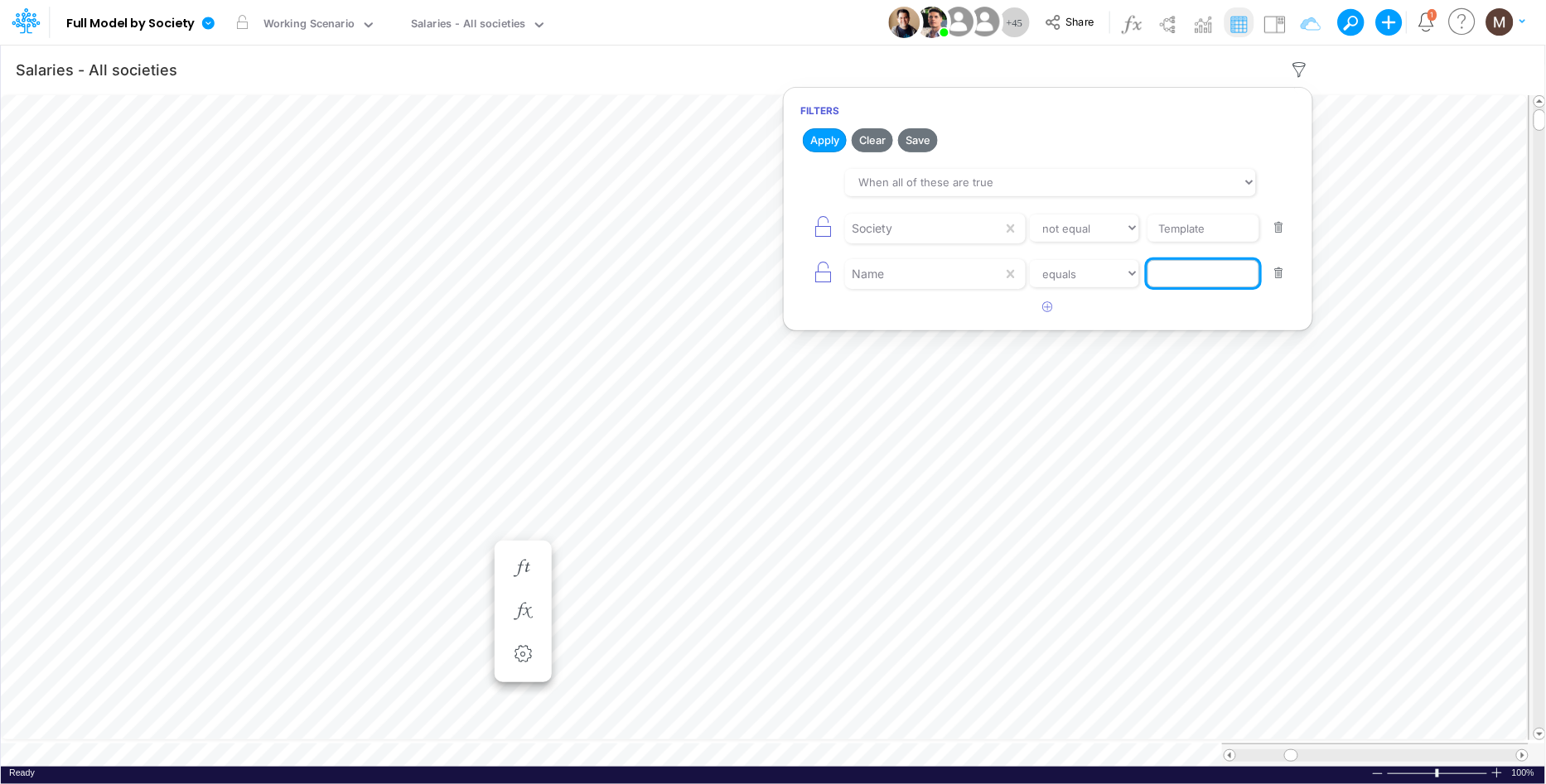
click at [1156, 242] on input "text" at bounding box center [1203, 228] width 112 height 28
paste input "% of Salary Before Software Cap"
type input "% of Salary Before Software Cap"
click at [823, 143] on button "Apply" at bounding box center [824, 140] width 44 height 24
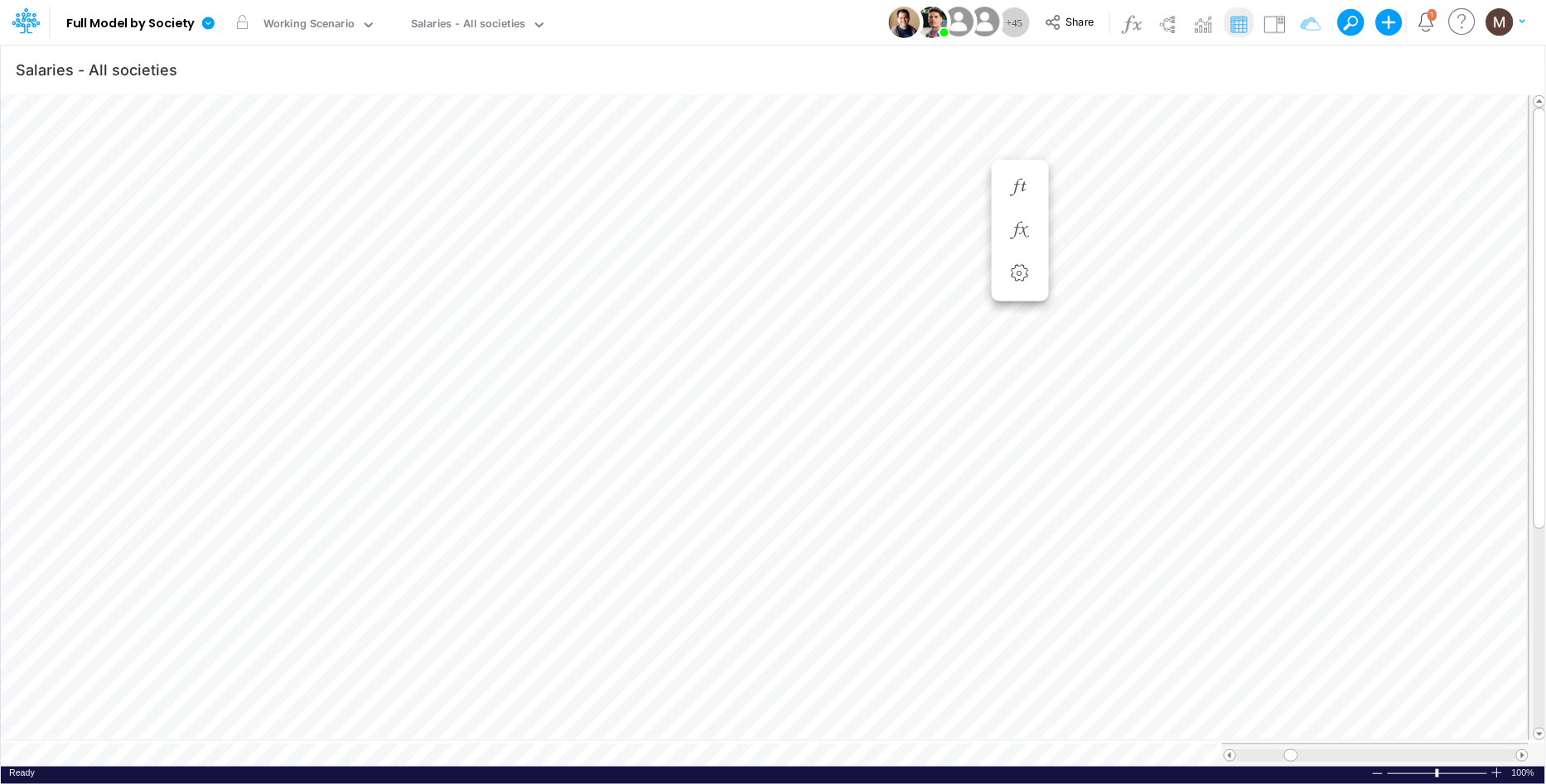
scroll to position [0, 1]
click at [1295, 65] on icon "button" at bounding box center [1299, 70] width 25 height 17
select select "notEqual"
click at [1296, 67] on icon "button" at bounding box center [1299, 70] width 25 height 17
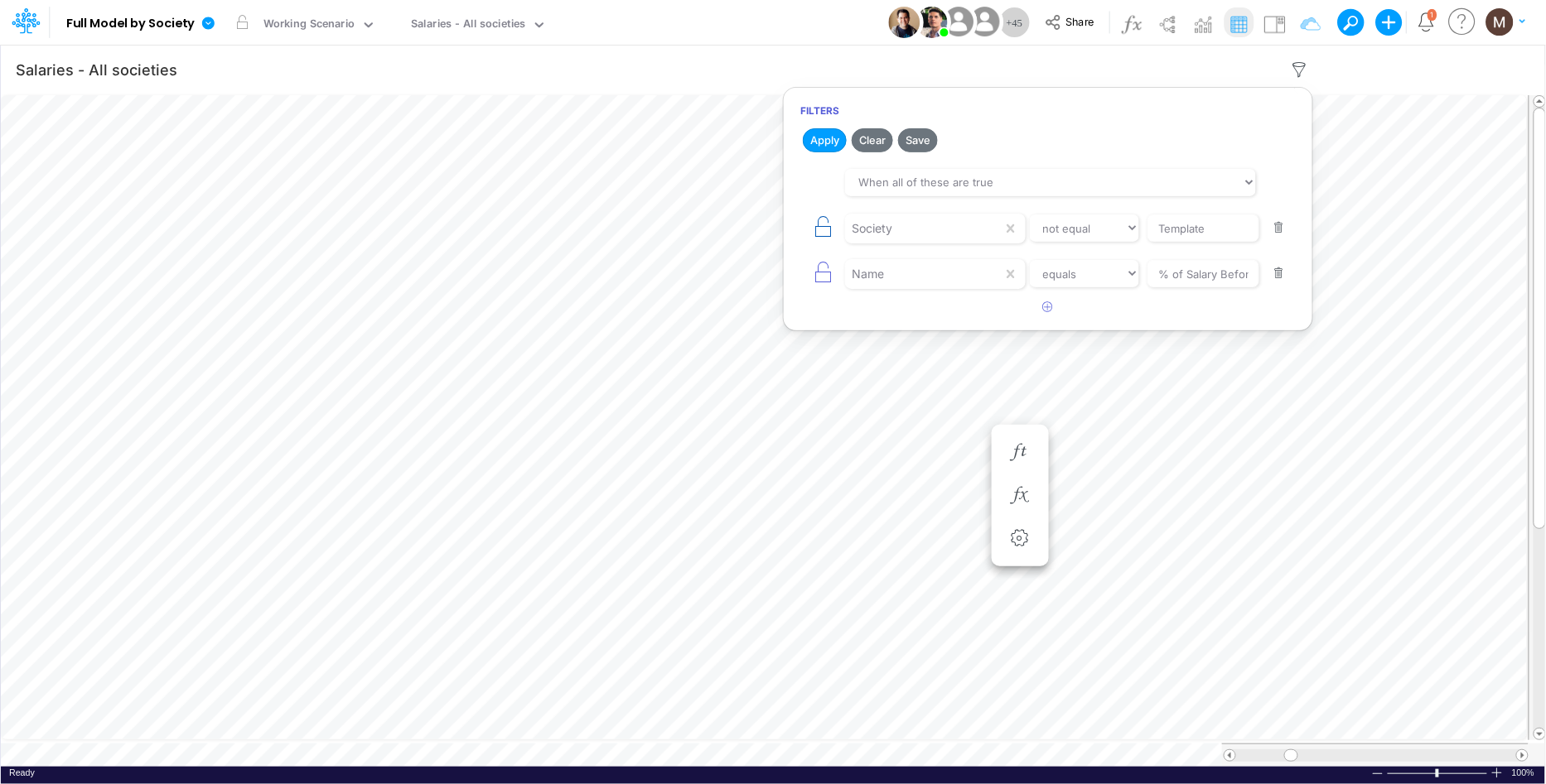
click at [819, 234] on icon "button" at bounding box center [823, 227] width 24 height 24
select select "equals"
type input "% of Salary Before Software Cap"
select select "tableSearchOR"
select select "notEqual"
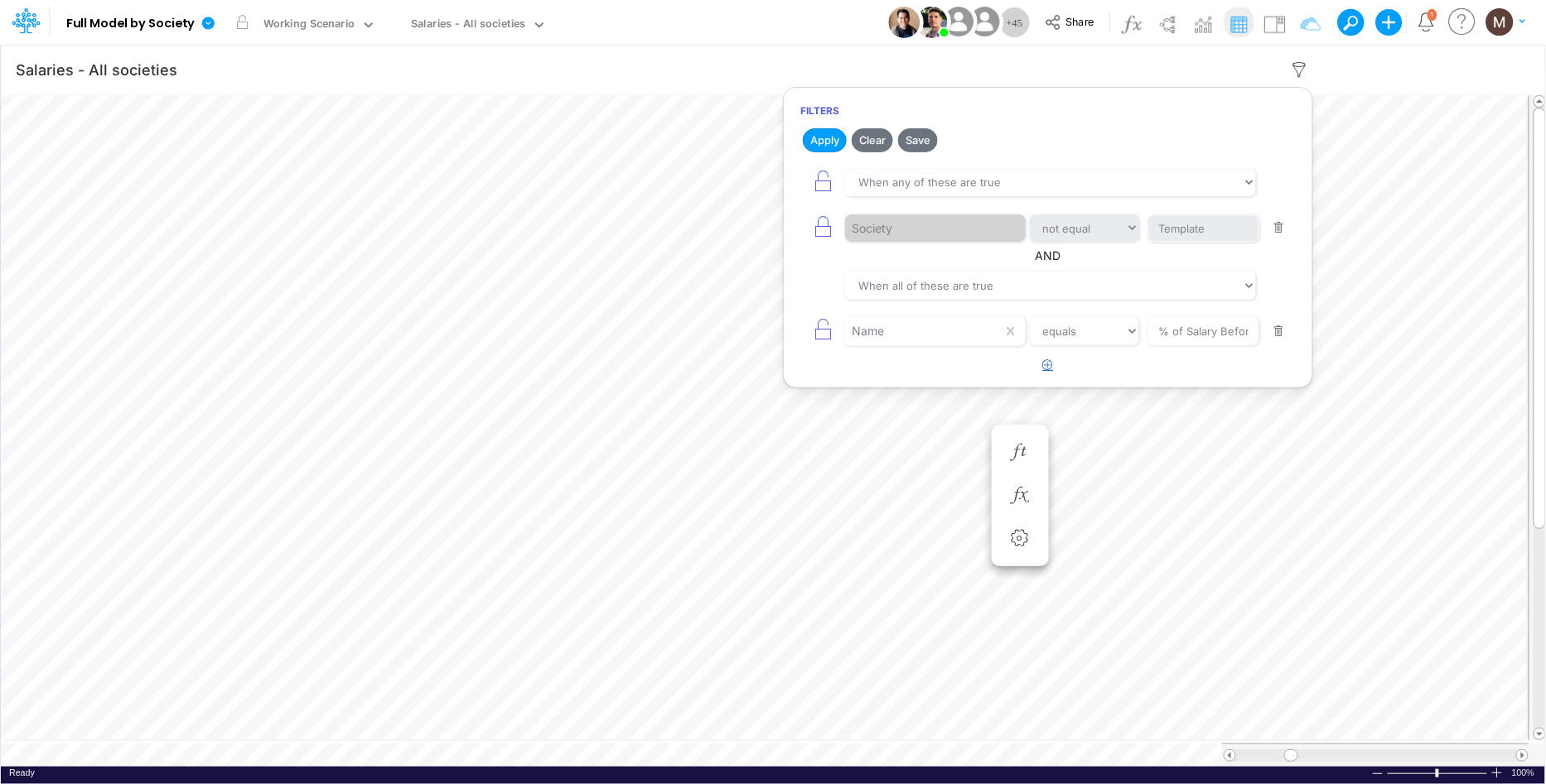
click at [1045, 365] on icon "button" at bounding box center [1049, 365] width 11 height 11
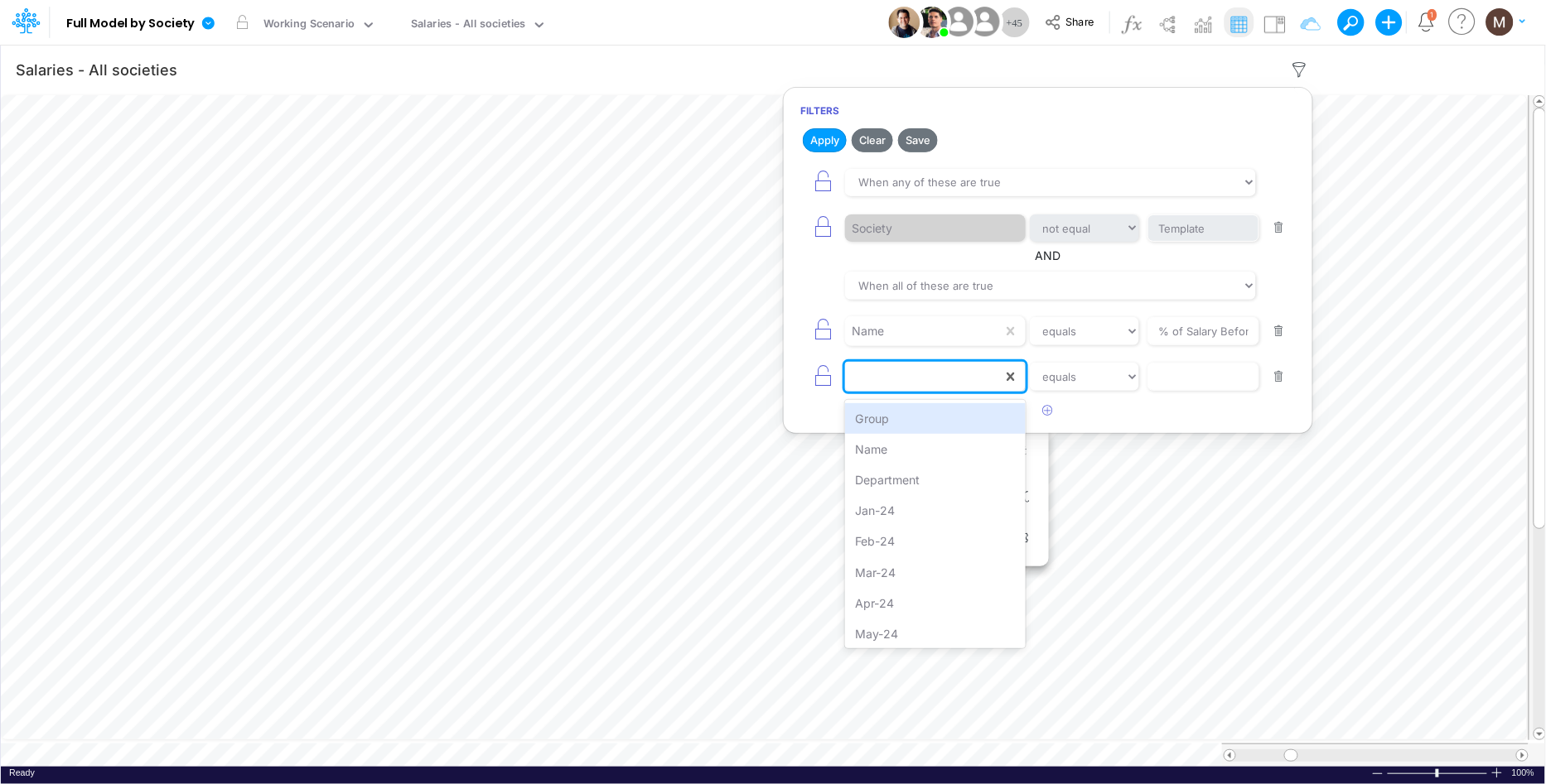
click at [901, 380] on div at bounding box center [923, 377] width 157 height 28
click at [894, 460] on div "Name" at bounding box center [935, 449] width 180 height 31
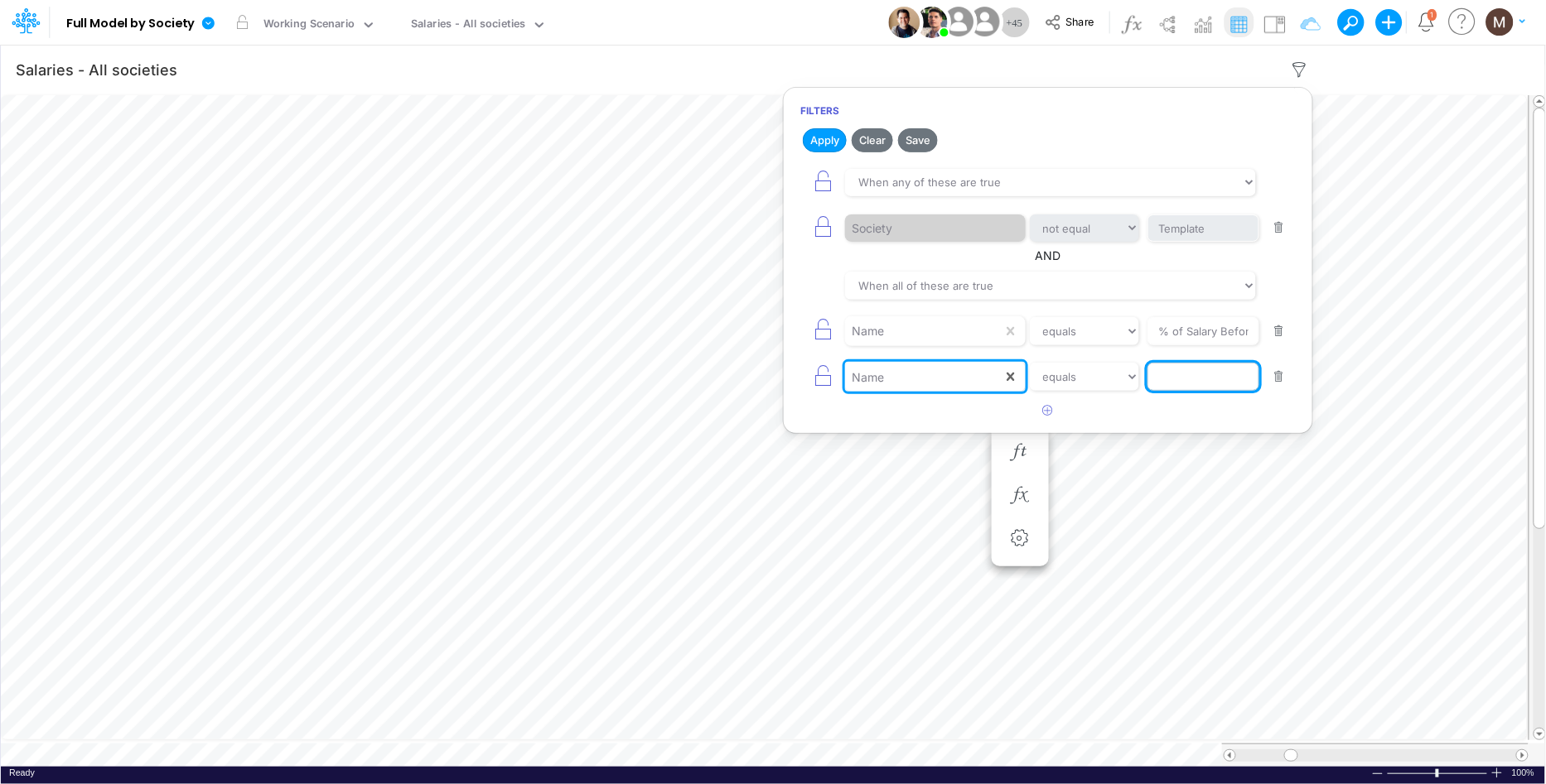
click at [1188, 242] on input "text" at bounding box center [1203, 228] width 112 height 28
type input "s"
type input "Software Capitalization"
click at [821, 143] on button "Apply" at bounding box center [824, 140] width 44 height 24
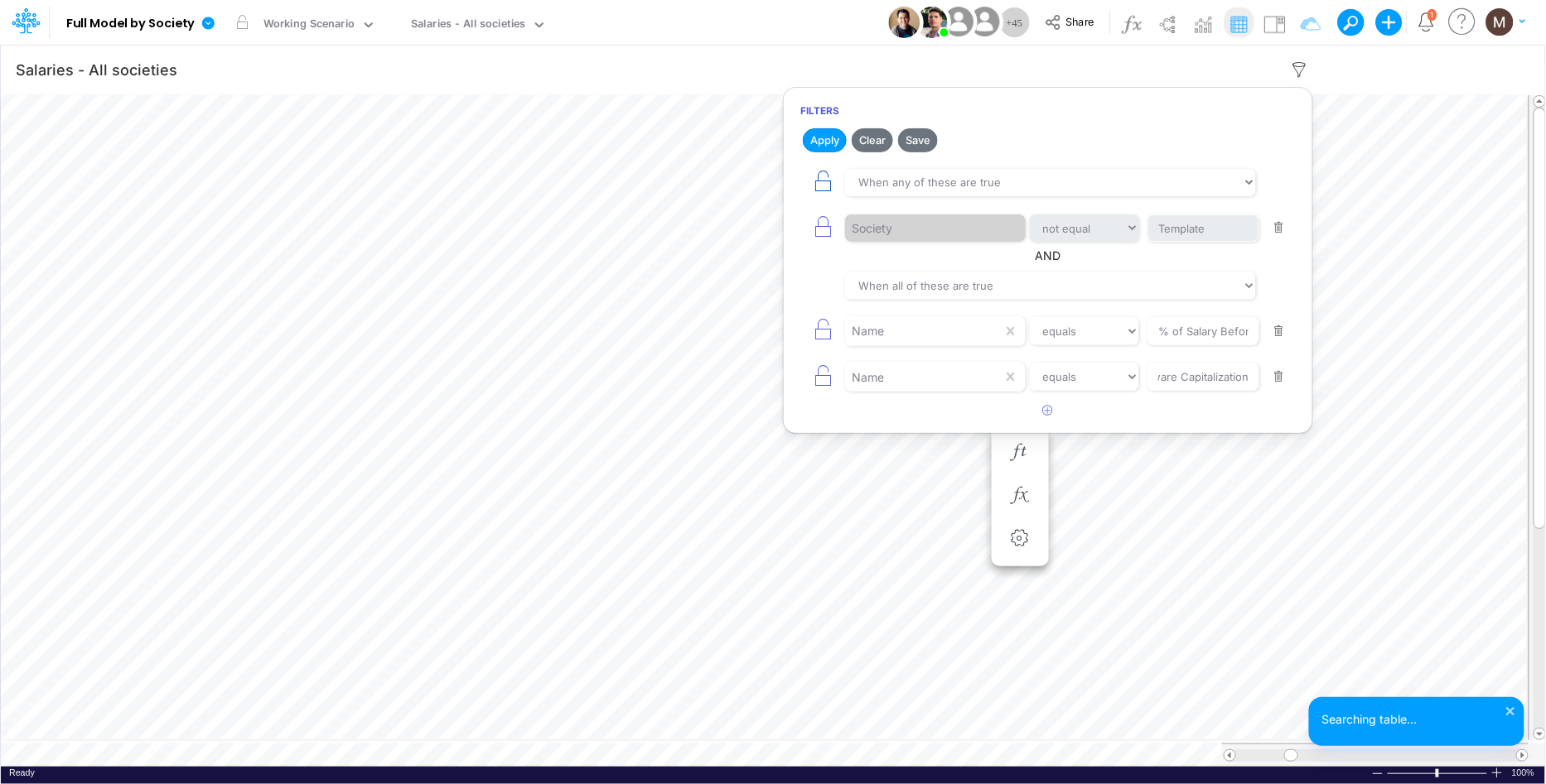
scroll to position [0, 0]
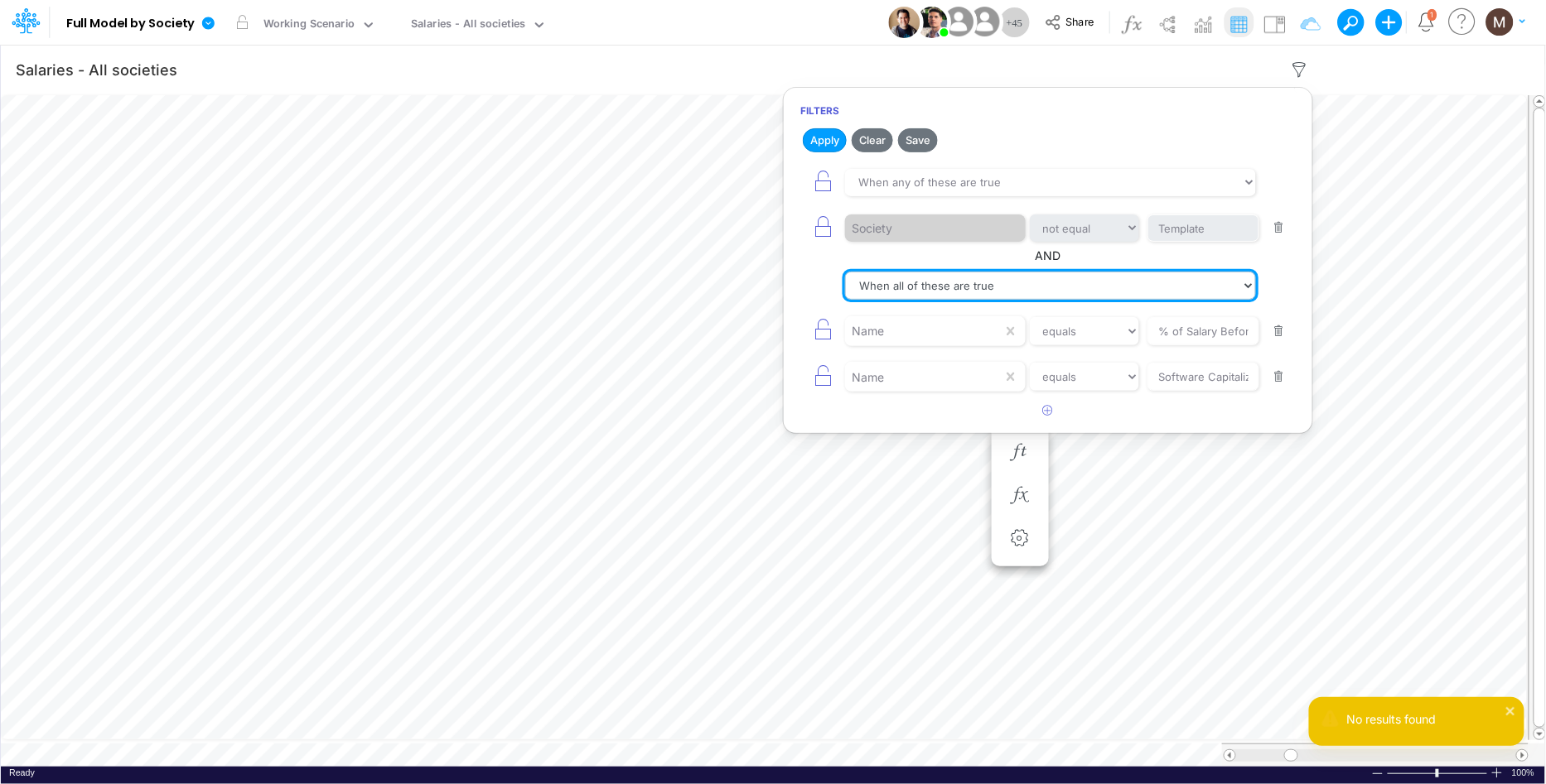
click at [919, 284] on select "When all of these are true When any of these are true" at bounding box center [1050, 285] width 411 height 28
select select "tableSearchOR"
click at [845, 272] on select "When all of these are true When any of these are true" at bounding box center [1050, 285] width 411 height 28
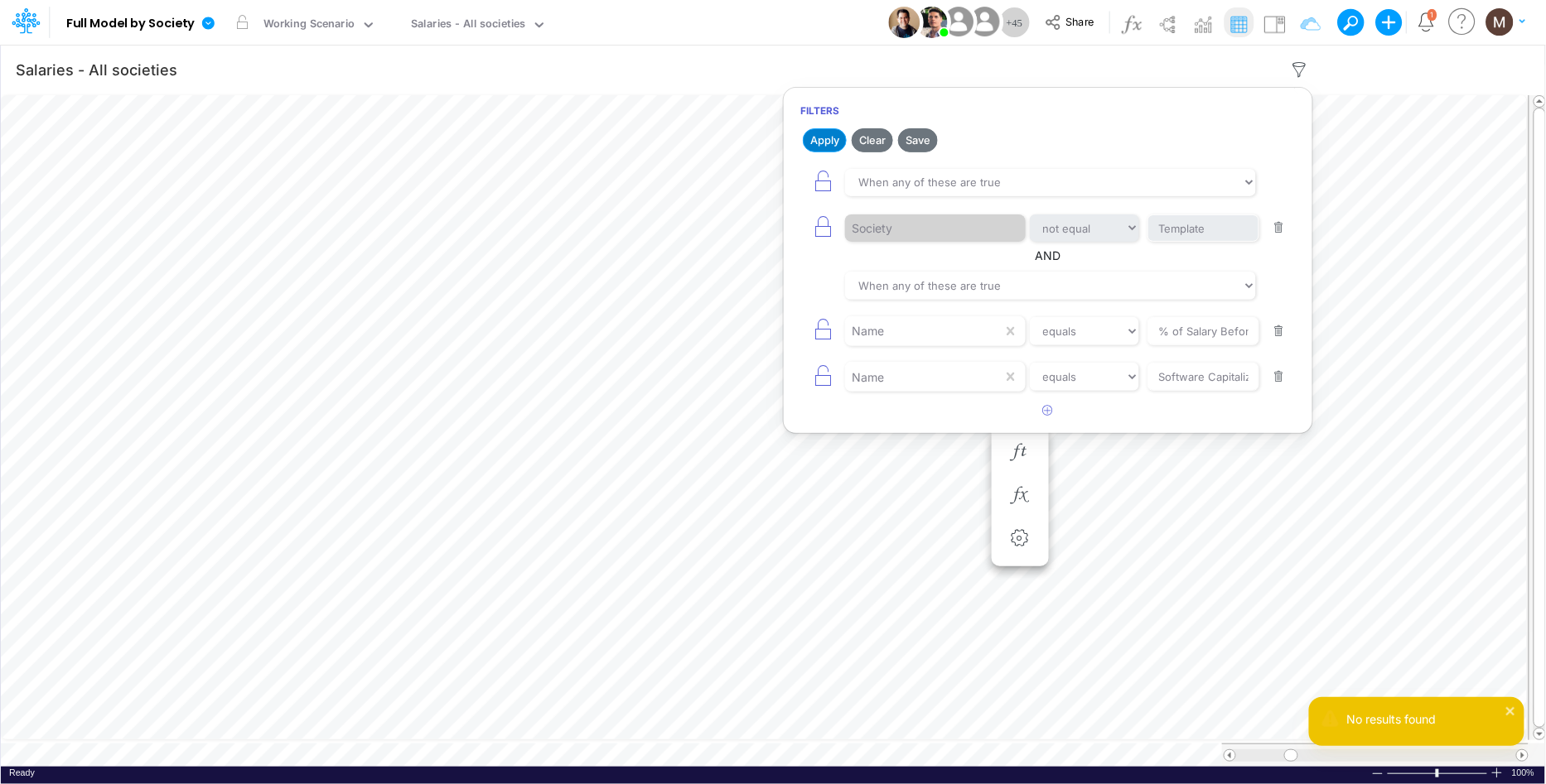
click at [822, 144] on button "Apply" at bounding box center [824, 140] width 44 height 24
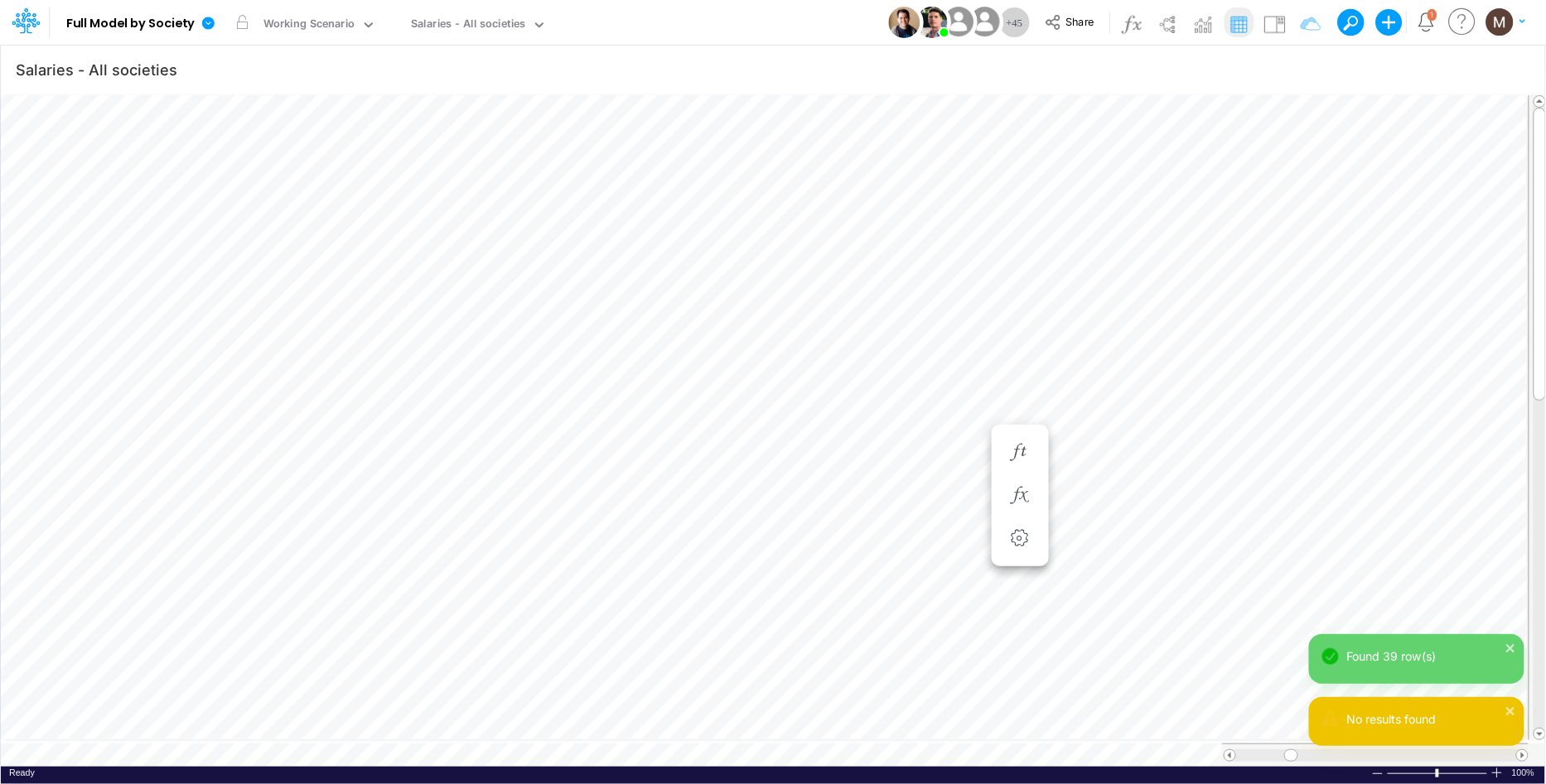
scroll to position [0, 1]
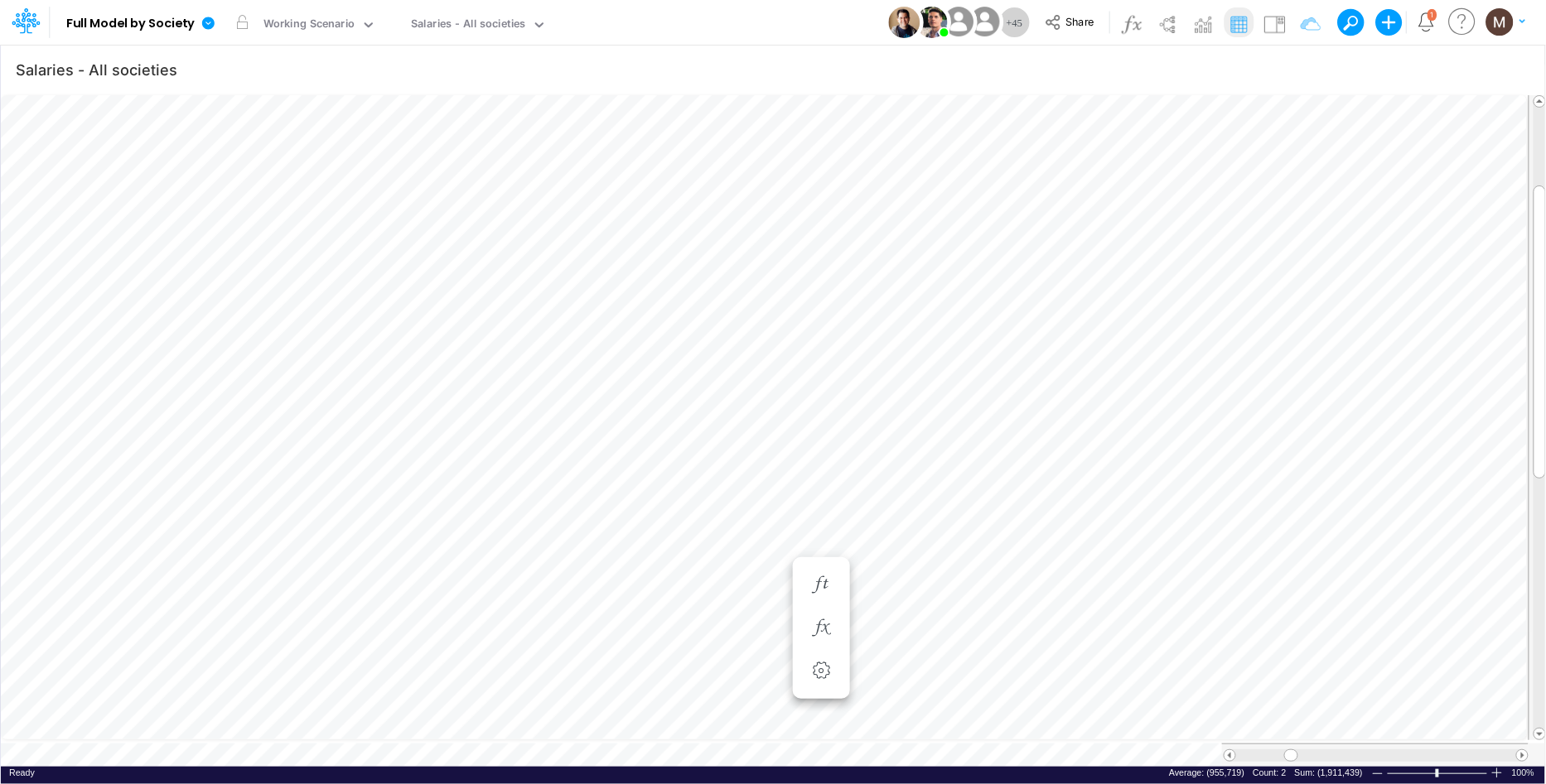
scroll to position [0, 1]
